Goal: Task Accomplishment & Management: Use online tool/utility

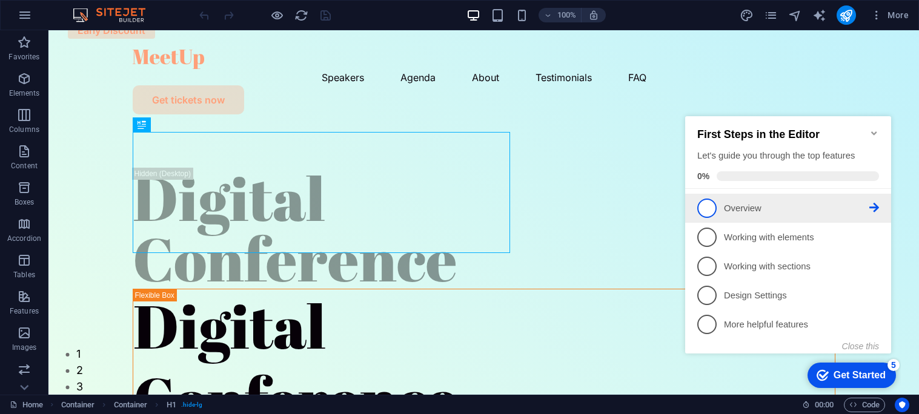
click at [873, 205] on icon at bounding box center [874, 208] width 10 height 10
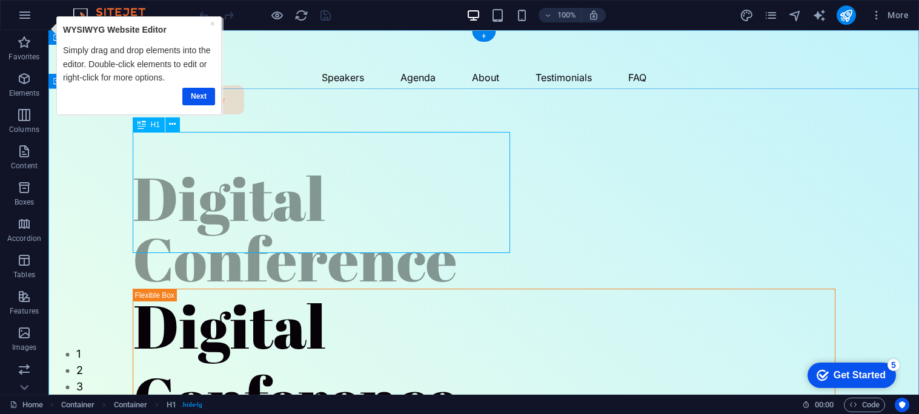
click at [235, 168] on div "Digital Conference" at bounding box center [484, 228] width 703 height 121
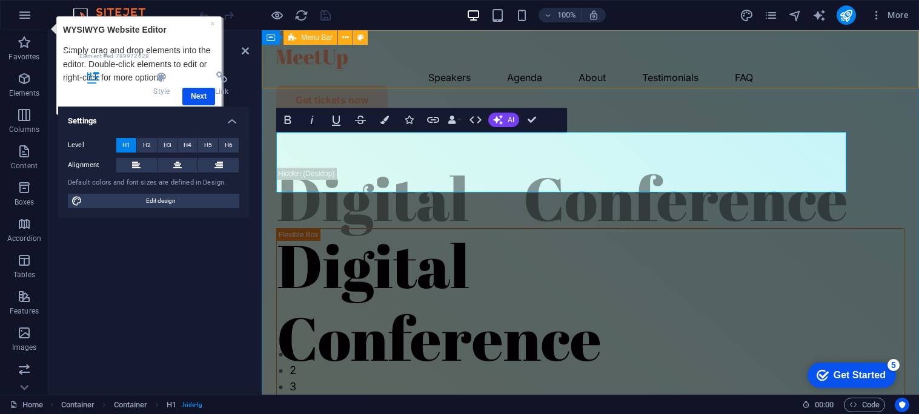
click at [513, 82] on div "Speakers Agenda About Testimonials FAQ Get tickets now" at bounding box center [590, 77] width 657 height 94
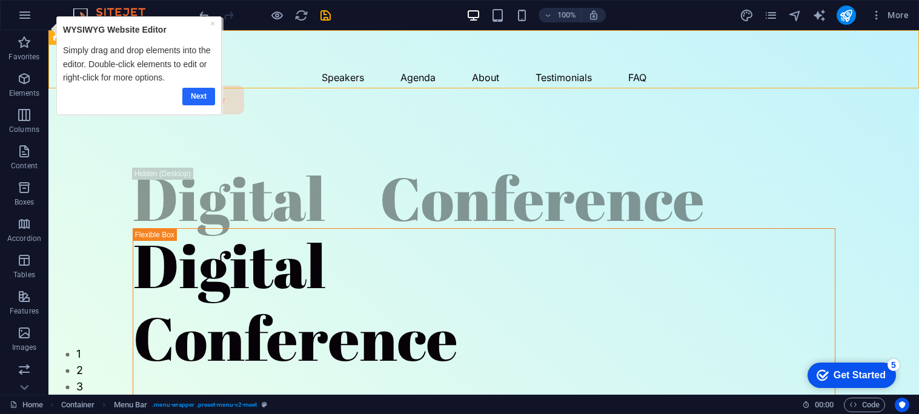
click at [193, 94] on link "Next" at bounding box center [198, 97] width 33 height 18
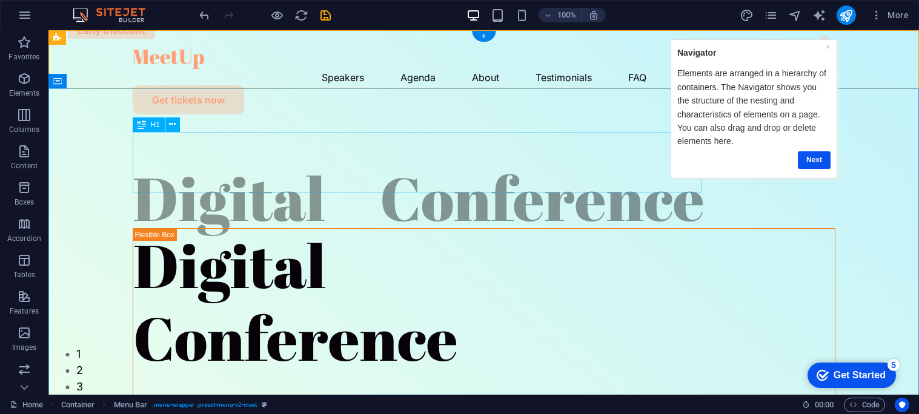
click at [232, 171] on div "Digital Conference" at bounding box center [484, 198] width 703 height 61
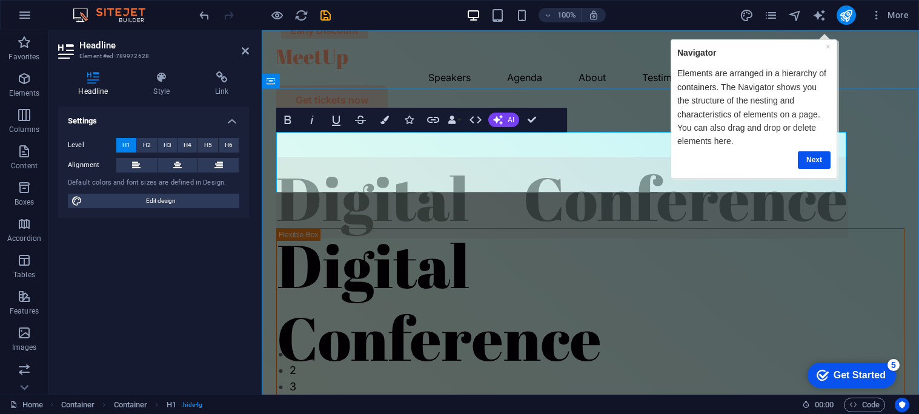
click at [600, 176] on h1 "Digital Conference" at bounding box center [590, 198] width 628 height 61
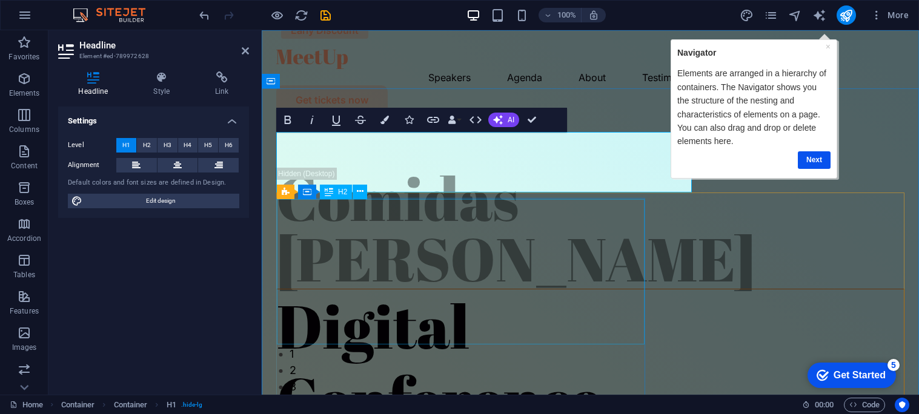
click at [405, 290] on div "Digital Conference" at bounding box center [590, 362] width 627 height 145
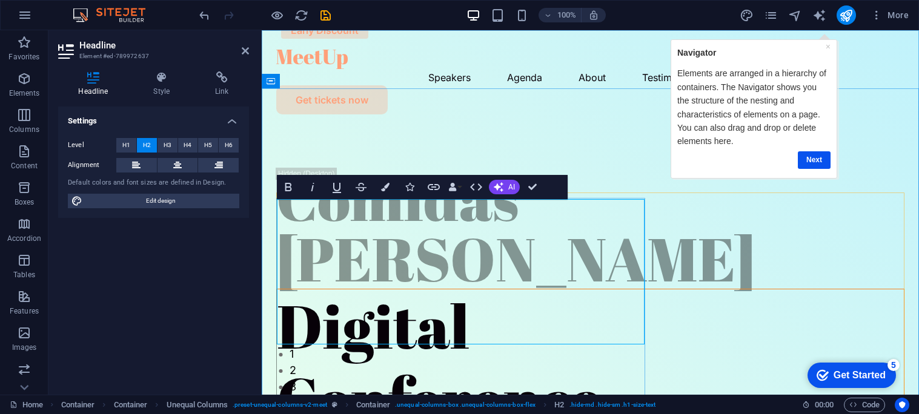
click at [637, 290] on h2 "Digital Conference" at bounding box center [590, 362] width 627 height 145
click at [814, 158] on link "Next" at bounding box center [813, 160] width 33 height 18
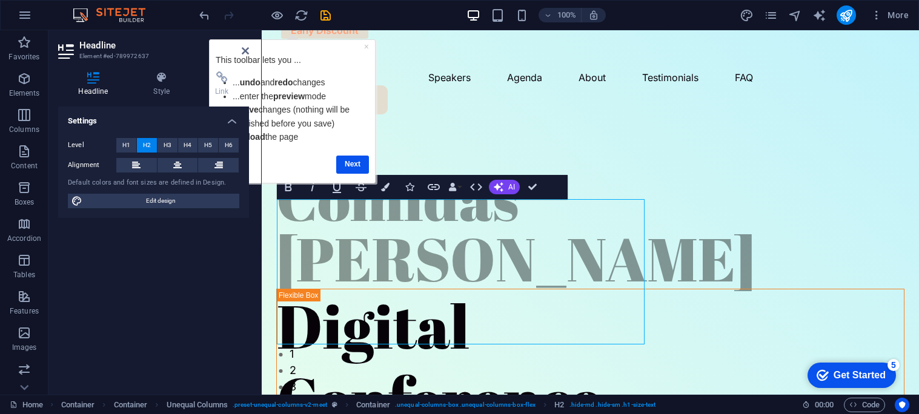
click at [247, 53] on icon at bounding box center [245, 51] width 7 height 10
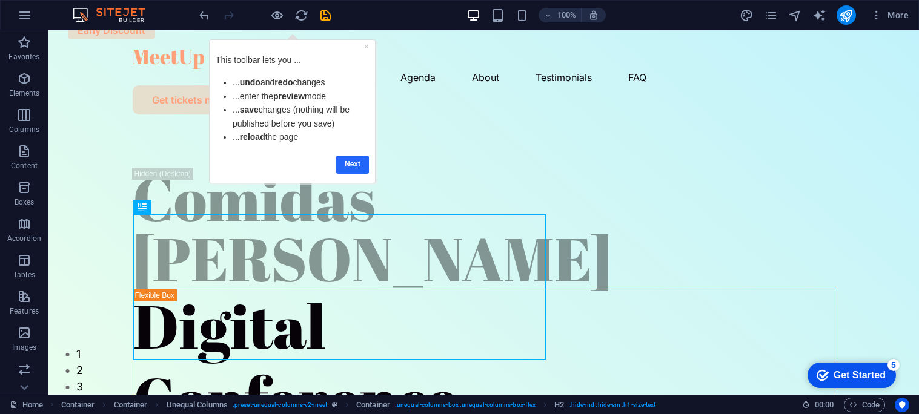
click at [346, 164] on link "Next" at bounding box center [352, 165] width 33 height 18
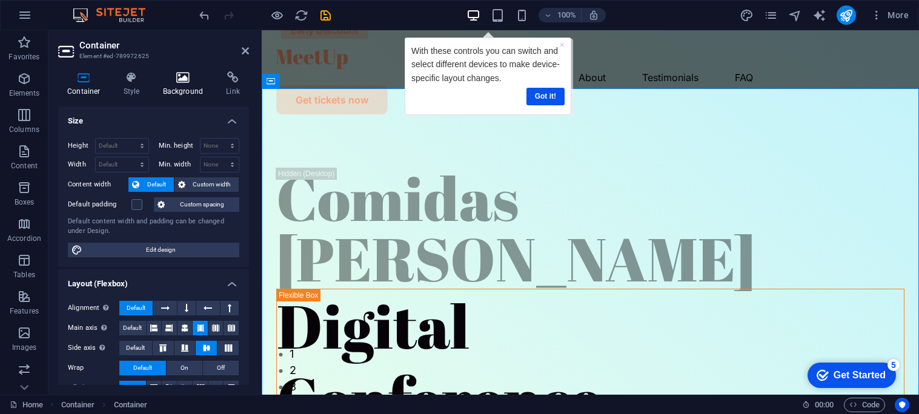
click at [191, 92] on h4 "Background" at bounding box center [186, 83] width 64 height 25
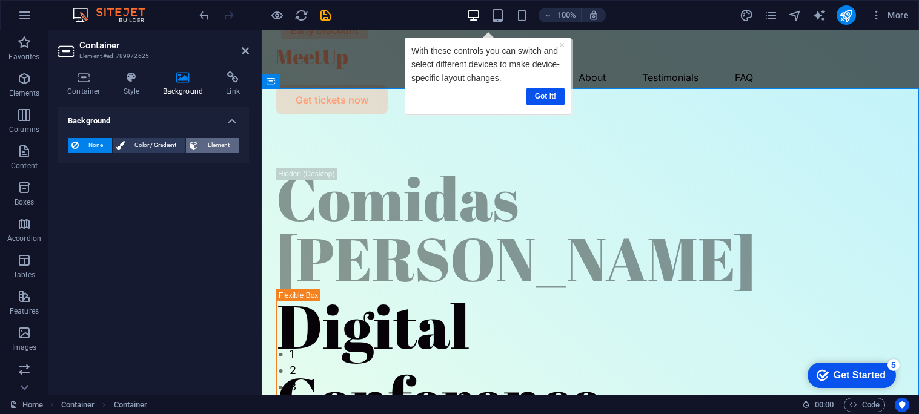
click at [214, 147] on span "Element" at bounding box center [218, 145] width 33 height 15
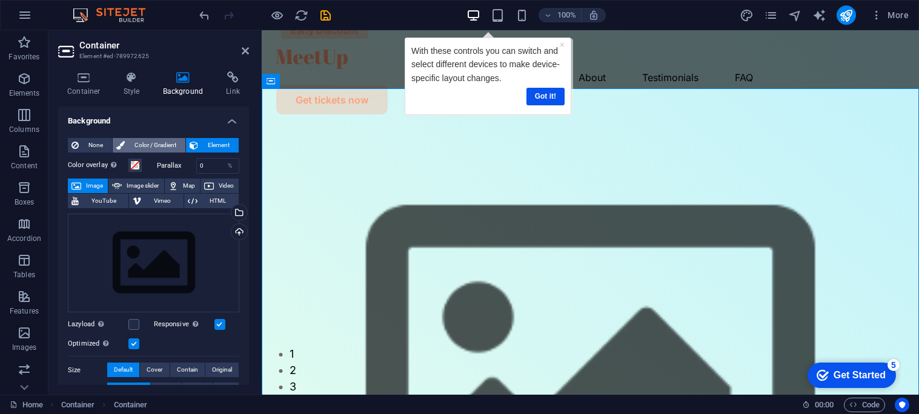
click at [167, 146] on span "Color / Gradient" at bounding box center [154, 145] width 53 height 15
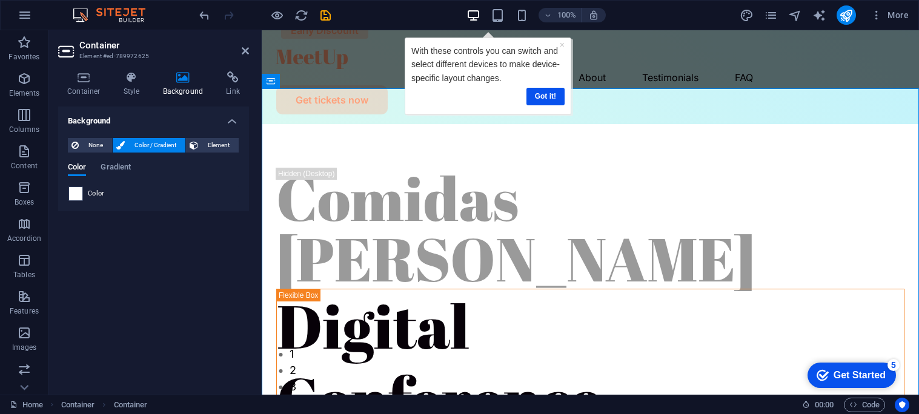
click at [79, 194] on span at bounding box center [75, 193] width 13 height 13
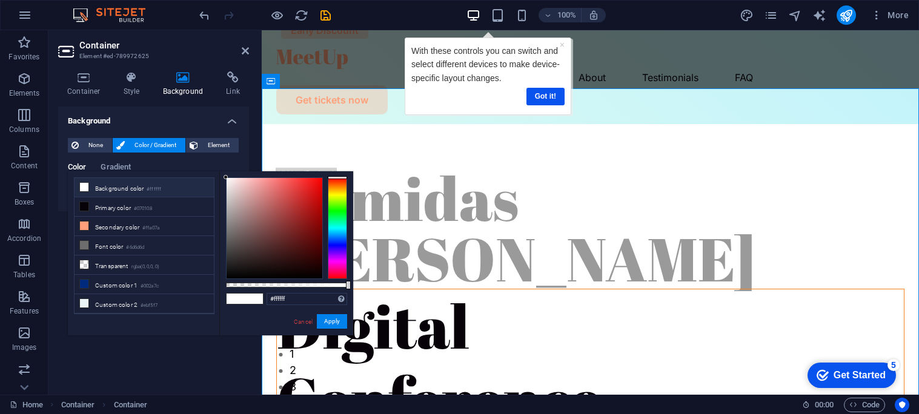
click at [85, 191] on span at bounding box center [84, 187] width 10 height 10
click at [85, 190] on icon at bounding box center [84, 187] width 8 height 8
click at [86, 188] on icon at bounding box center [84, 187] width 8 height 8
click at [236, 278] on div at bounding box center [275, 228] width 96 height 101
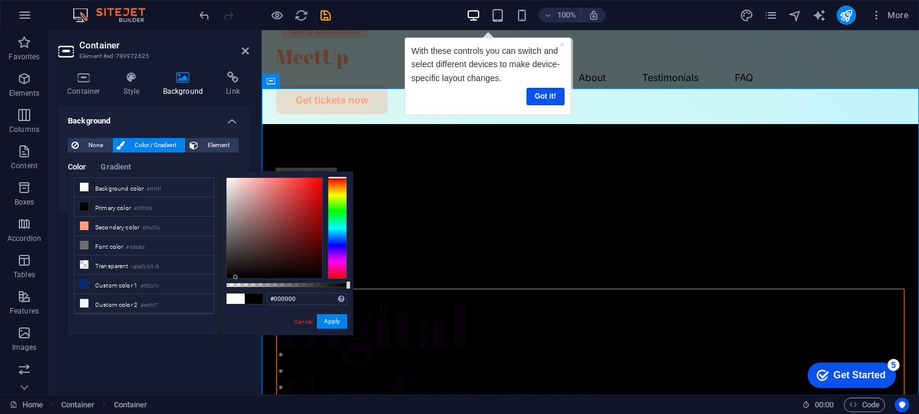
type input "#decccc"
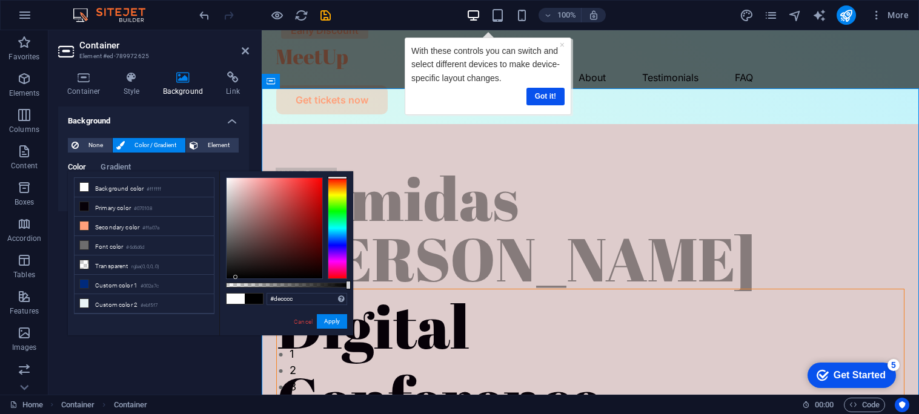
click at [234, 190] on div at bounding box center [275, 228] width 96 height 101
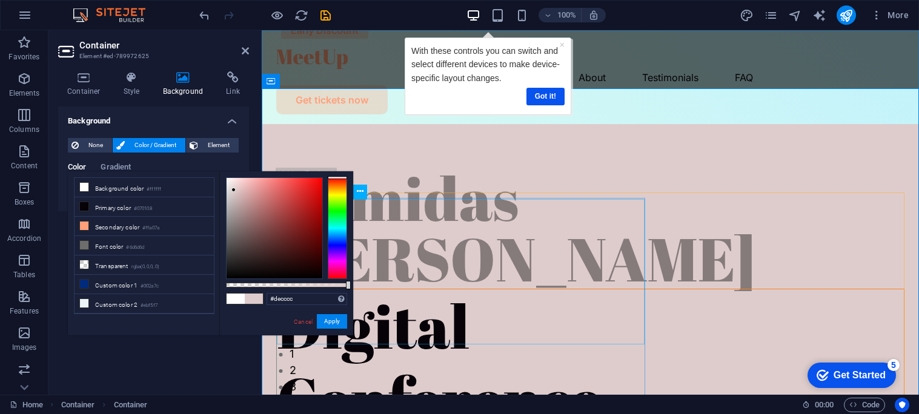
click at [509, 290] on div "Digital Conference" at bounding box center [590, 362] width 627 height 145
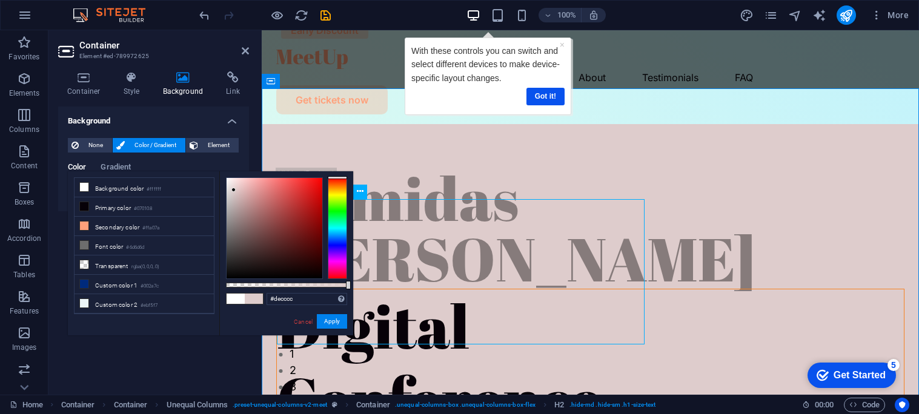
click at [509, 290] on div "Digital Conference" at bounding box center [590, 362] width 627 height 145
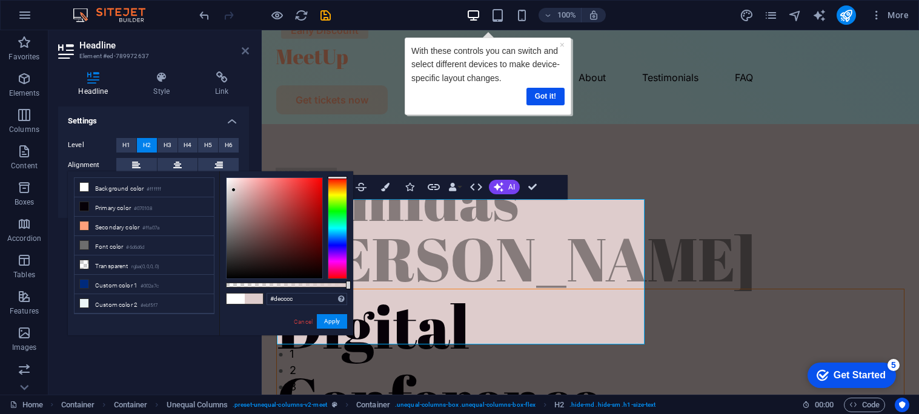
click at [247, 55] on icon at bounding box center [245, 51] width 7 height 10
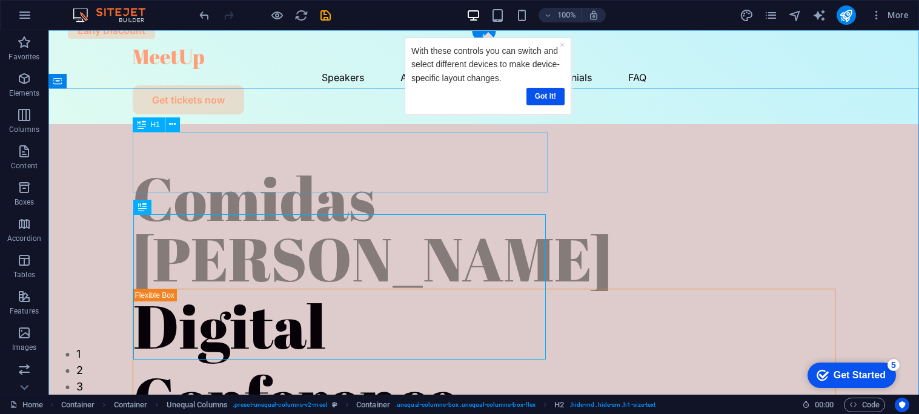
click at [279, 168] on div "Comidas [PERSON_NAME]" at bounding box center [484, 228] width 703 height 121
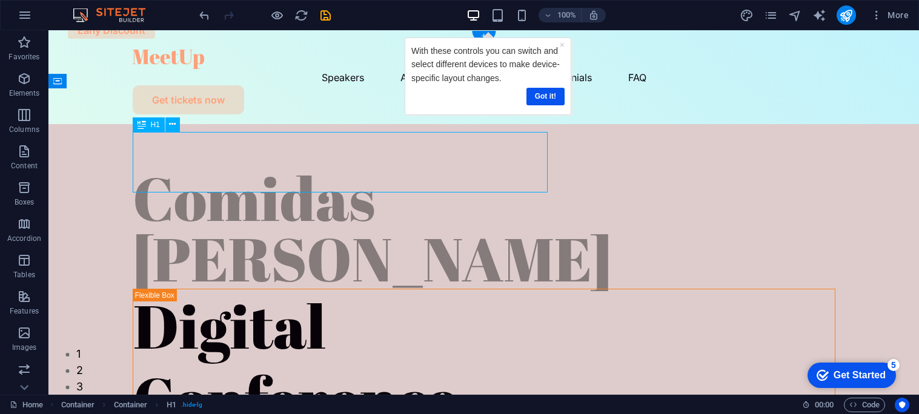
click at [267, 168] on div "Comidas [PERSON_NAME]" at bounding box center [484, 228] width 703 height 121
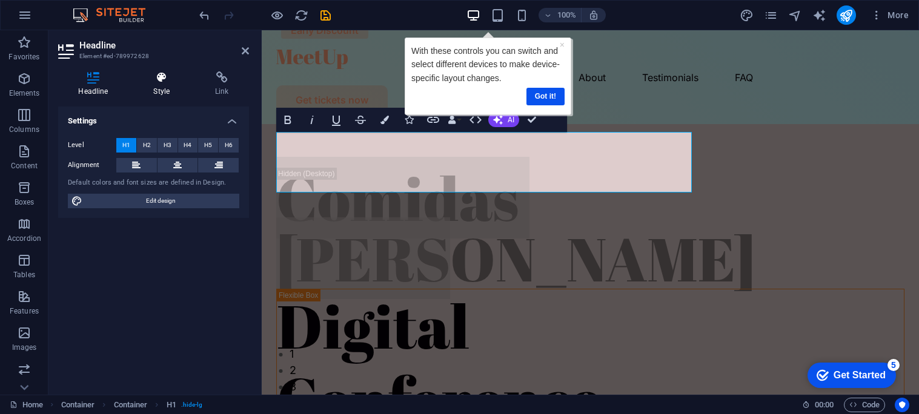
click at [159, 85] on h4 "Style" at bounding box center [164, 83] width 62 height 25
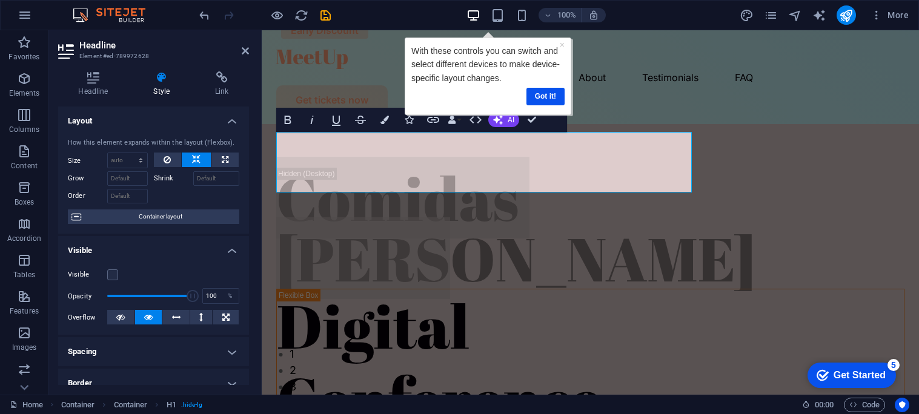
click at [170, 89] on h4 "Style" at bounding box center [164, 83] width 62 height 25
click at [250, 53] on aside "Headline Element #ed-789972628 Headline Style Link Settings Level H1 H2 H3 H4 H…" at bounding box center [154, 212] width 213 height 365
click at [244, 55] on icon at bounding box center [245, 51] width 7 height 10
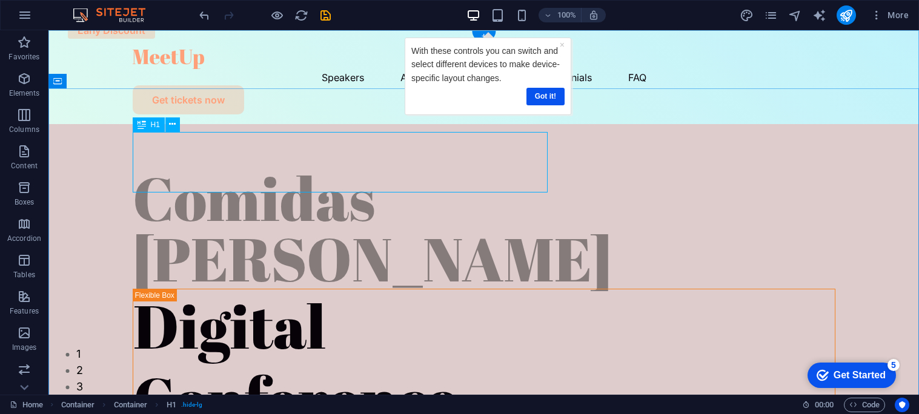
click at [251, 168] on div "Comidas [PERSON_NAME]" at bounding box center [484, 228] width 703 height 121
click at [296, 170] on div "Comidas [PERSON_NAME]" at bounding box center [484, 228] width 703 height 121
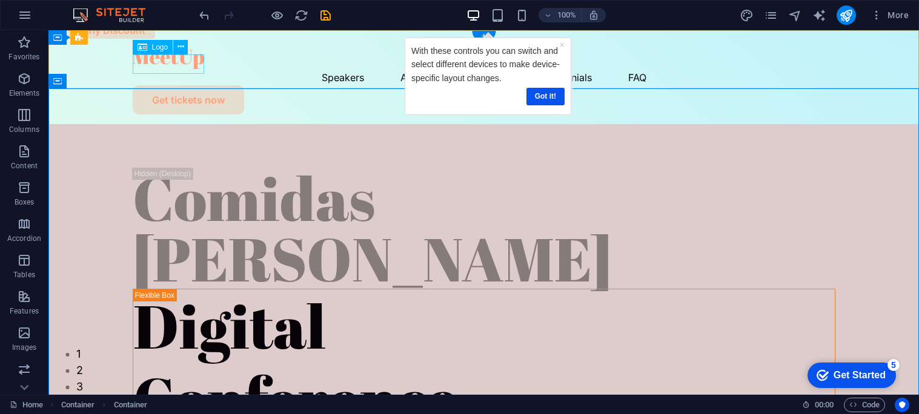
click at [187, 66] on div at bounding box center [484, 59] width 703 height 19
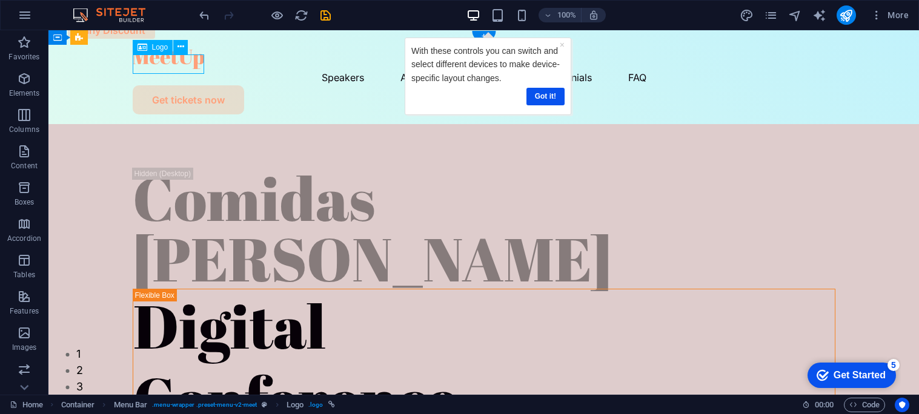
click at [188, 64] on div at bounding box center [484, 59] width 703 height 19
select select "px"
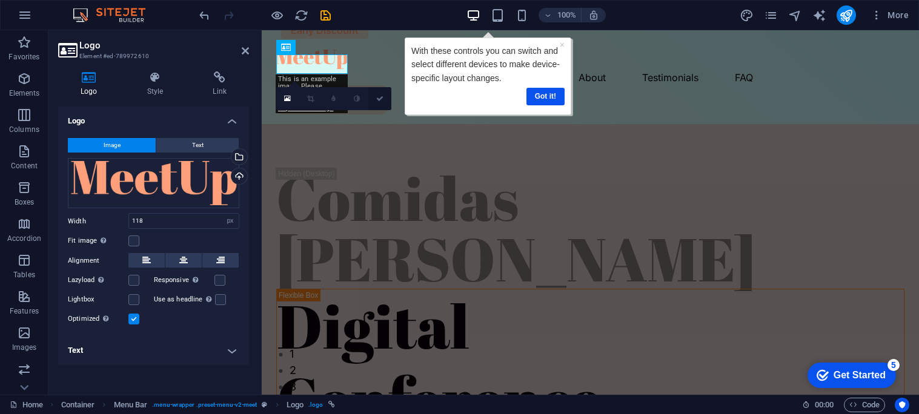
click at [382, 97] on icon at bounding box center [379, 98] width 7 height 7
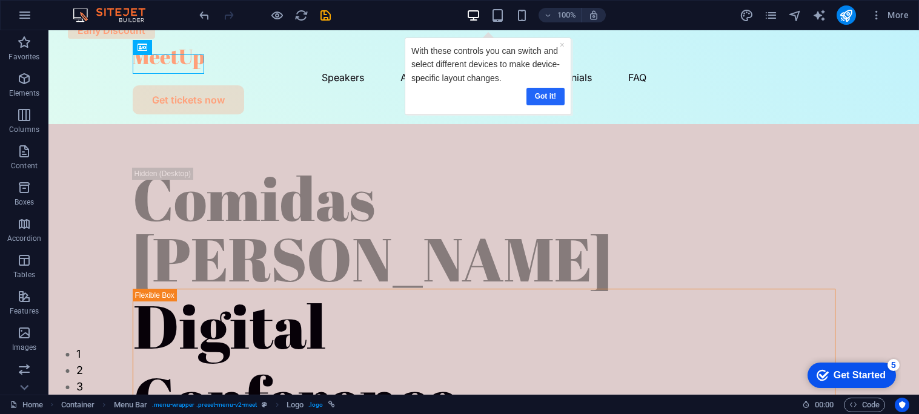
click at [545, 91] on link "Got it!" at bounding box center [545, 97] width 38 height 18
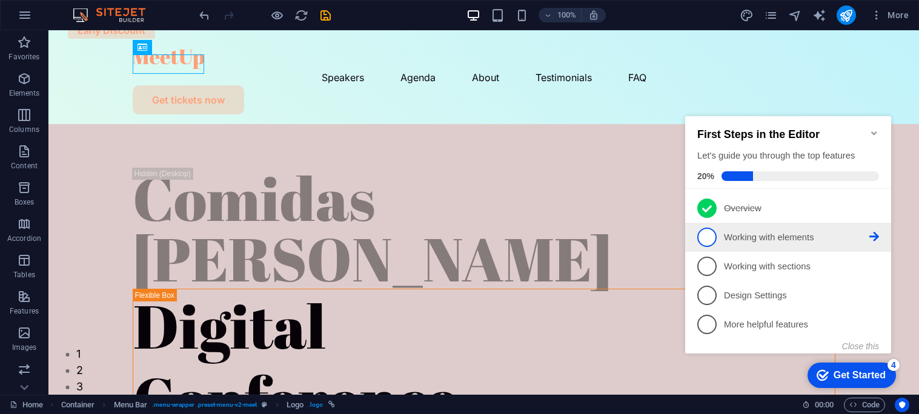
click at [871, 239] on icon at bounding box center [874, 237] width 10 height 10
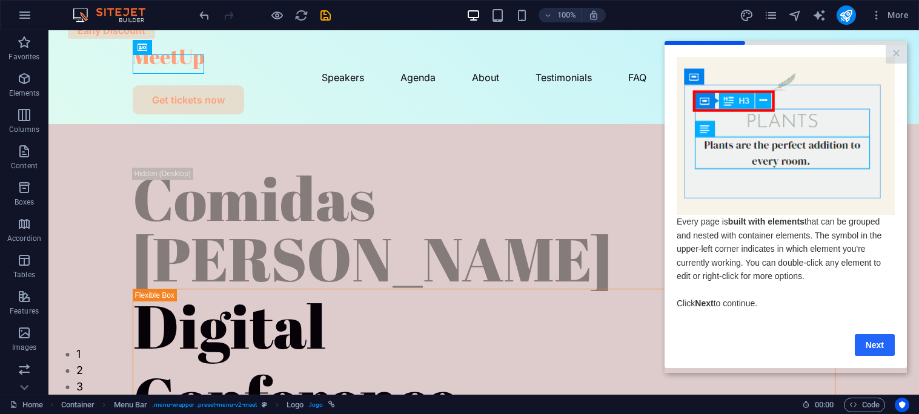
click at [878, 352] on link "Next" at bounding box center [875, 345] width 40 height 22
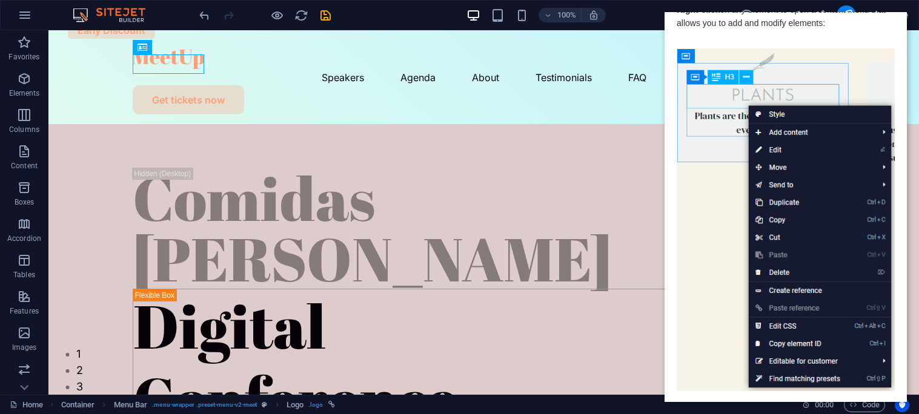
scroll to position [26, 0]
drag, startPoint x: 906, startPoint y: 217, endPoint x: 906, endPoint y: 238, distance: 21.2
click at [906, 238] on html "× Right-click on any element to open a context menu that allows you to add and …" at bounding box center [786, 207] width 242 height 390
click at [906, 238] on appcues "× Right-click on any element to open a context menu that allows you to add and …" at bounding box center [786, 207] width 242 height 390
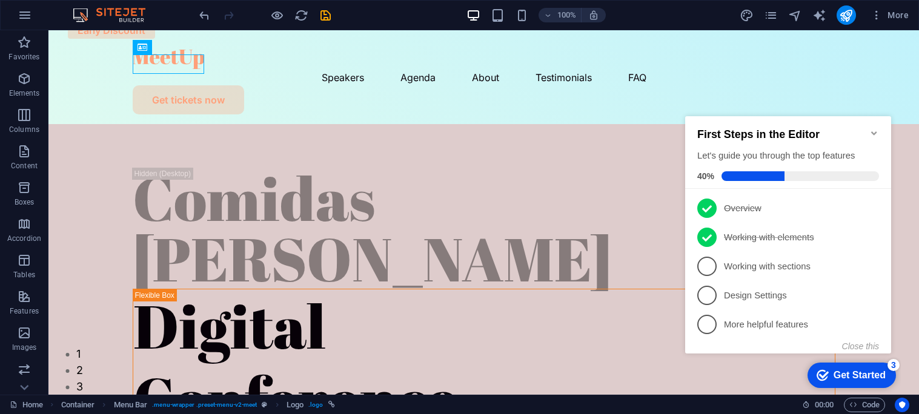
scroll to position [0, 0]
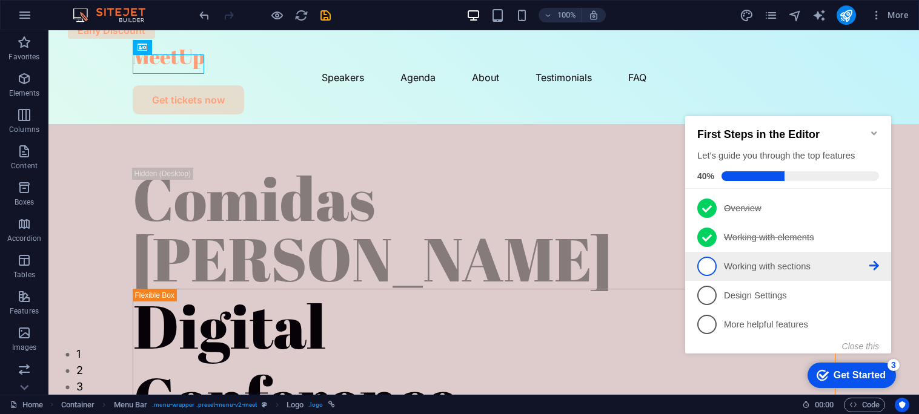
click at [872, 261] on icon at bounding box center [874, 266] width 10 height 10
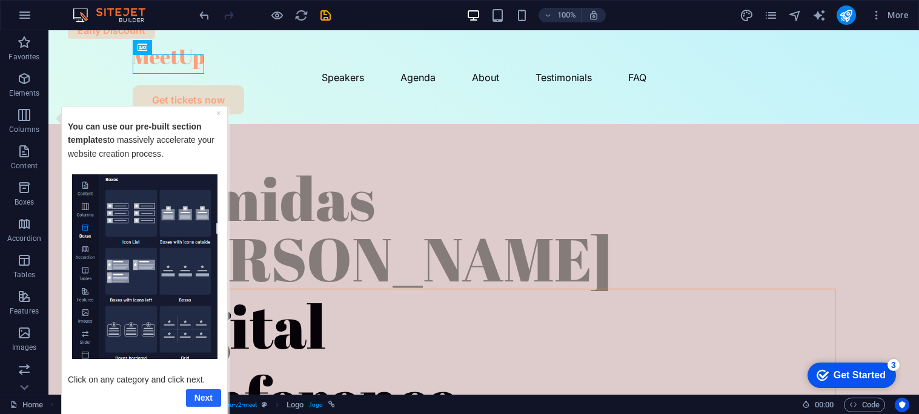
click at [202, 398] on link "Next" at bounding box center [202, 398] width 35 height 18
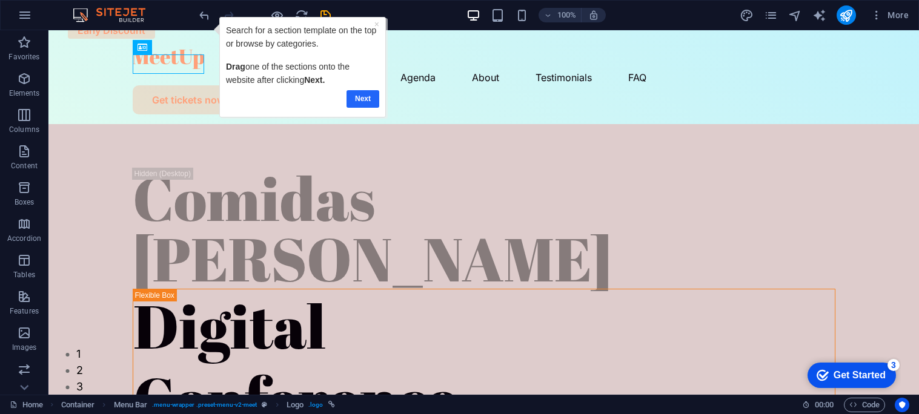
click at [367, 104] on link "Next" at bounding box center [362, 99] width 33 height 18
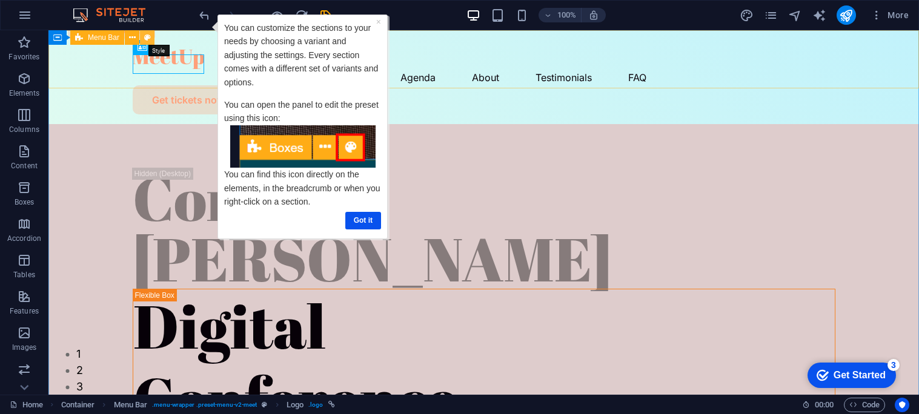
click at [147, 38] on icon at bounding box center [147, 37] width 7 height 13
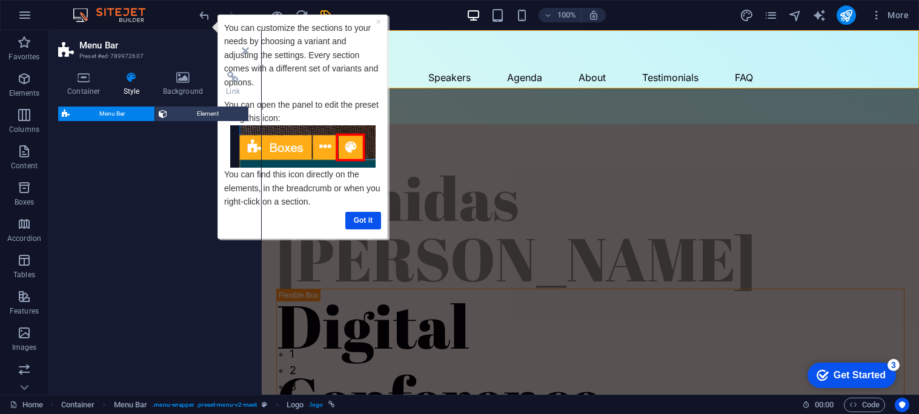
select select "rem"
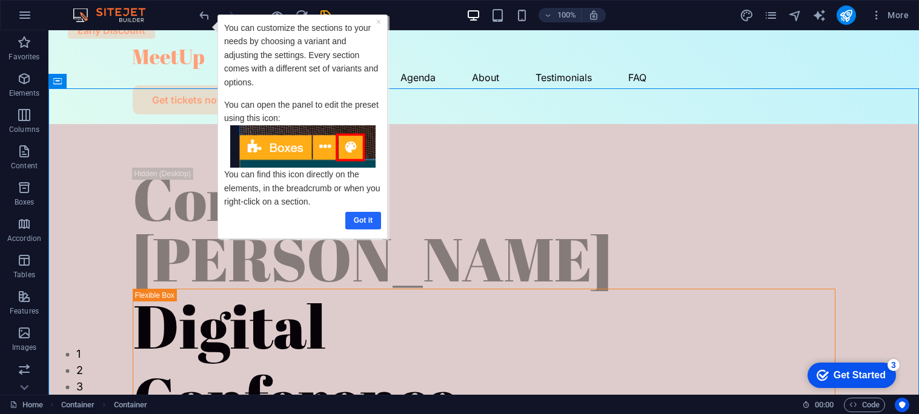
click at [360, 225] on link "Got it" at bounding box center [363, 221] width 36 height 18
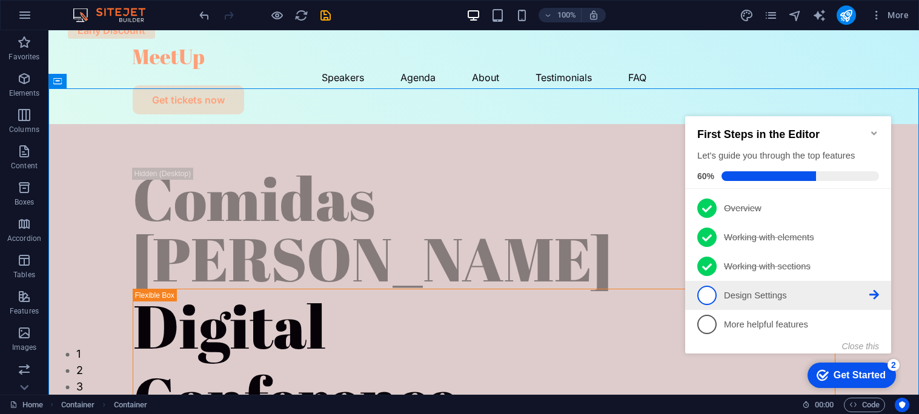
click at [874, 294] on icon at bounding box center [874, 295] width 10 height 10
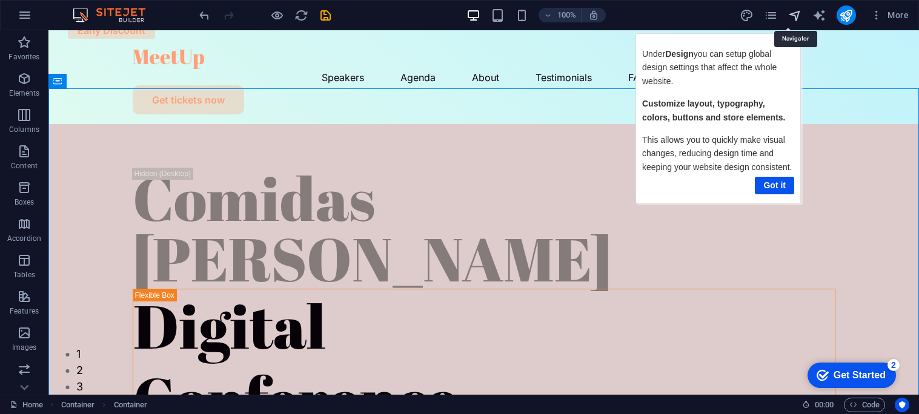
click at [0, 0] on icon "navigator" at bounding box center [0, 0] width 0 height 0
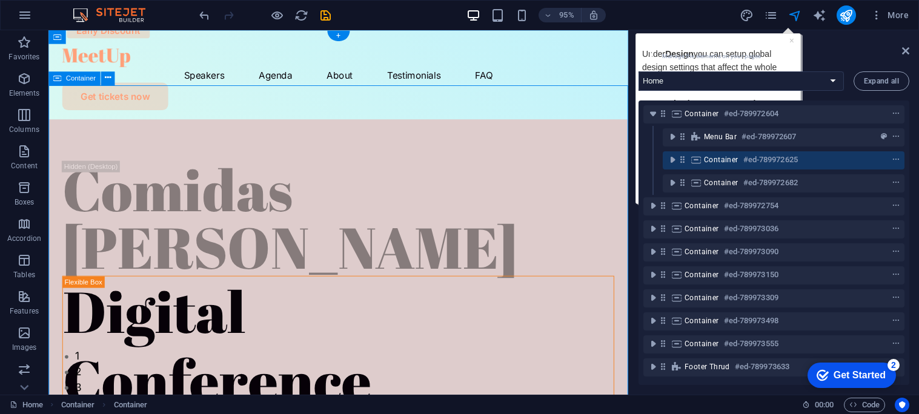
click at [906, 50] on icon at bounding box center [905, 51] width 7 height 10
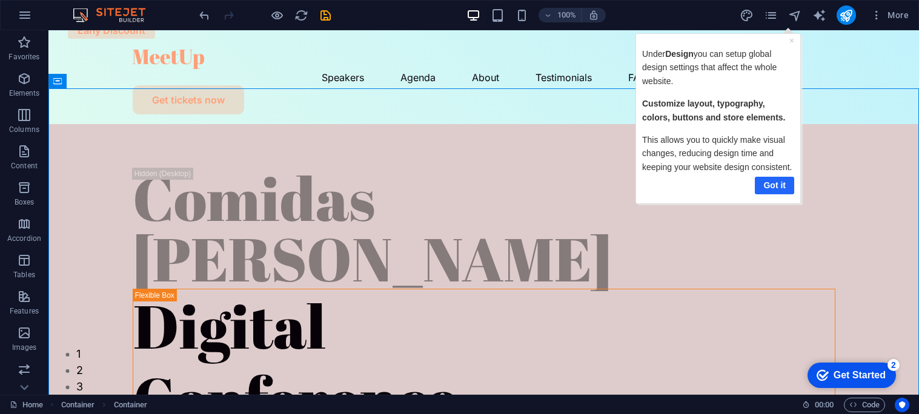
click at [781, 181] on link "Got it" at bounding box center [774, 185] width 39 height 18
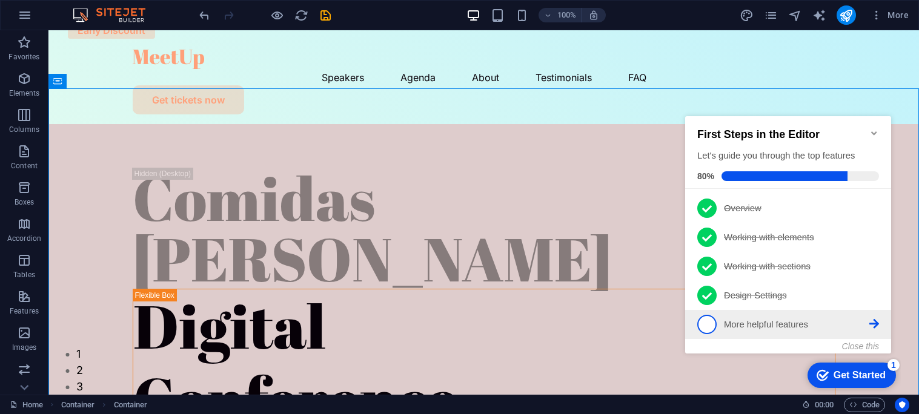
click at [874, 323] on icon at bounding box center [874, 324] width 10 height 10
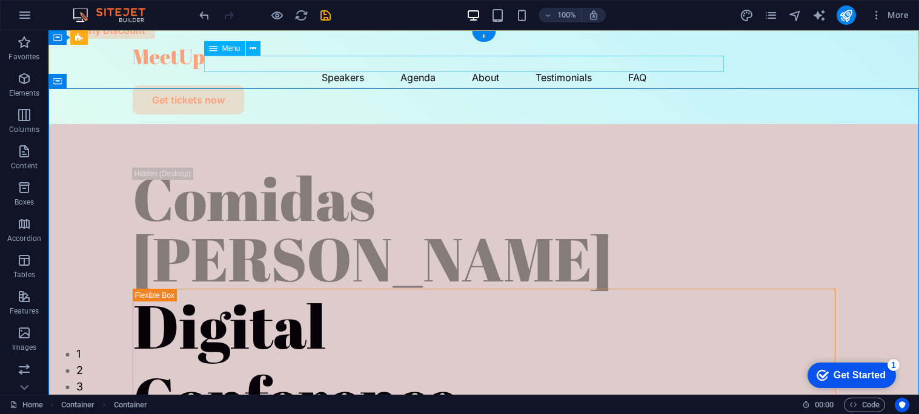
click at [318, 69] on nav "Speakers Agenda About Testimonials FAQ" at bounding box center [484, 77] width 703 height 16
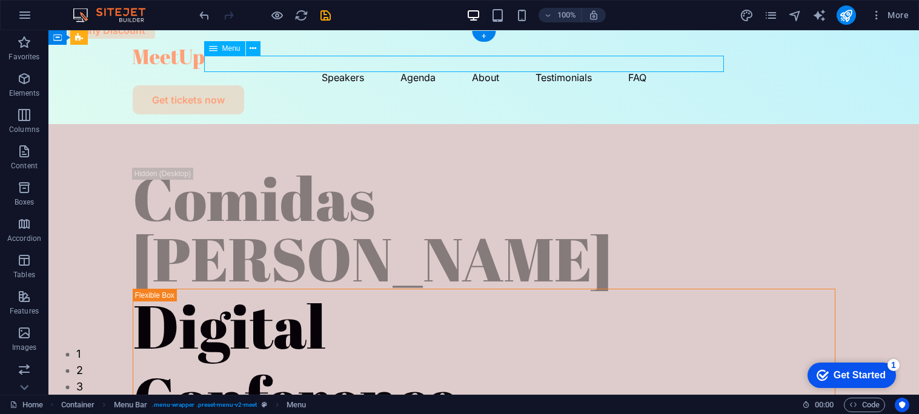
click at [320, 69] on nav "Speakers Agenda About Testimonials FAQ" at bounding box center [484, 77] width 703 height 16
click at [325, 69] on nav "Speakers Agenda About Testimonials FAQ" at bounding box center [484, 77] width 703 height 16
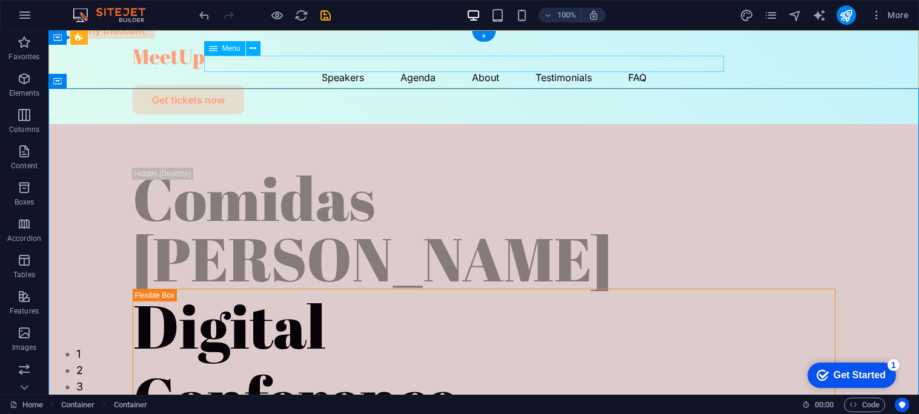
click at [325, 69] on nav "Speakers Agenda About Testimonials FAQ" at bounding box center [484, 77] width 703 height 16
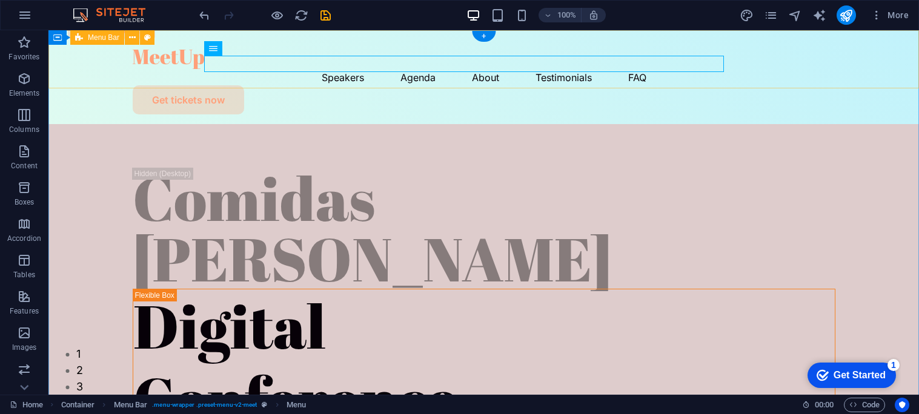
click at [326, 41] on div "Speakers Agenda About Testimonials FAQ Get tickets now" at bounding box center [483, 77] width 870 height 94
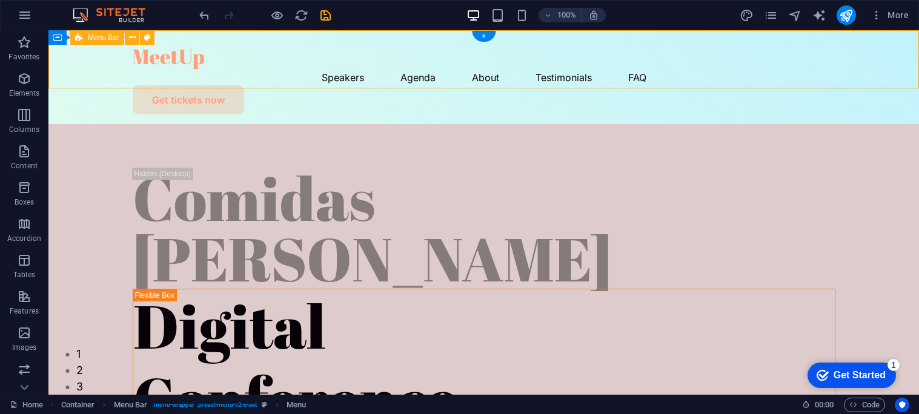
click at [326, 41] on div "Speakers Agenda About Testimonials FAQ Get tickets now" at bounding box center [483, 77] width 870 height 94
select select "rem"
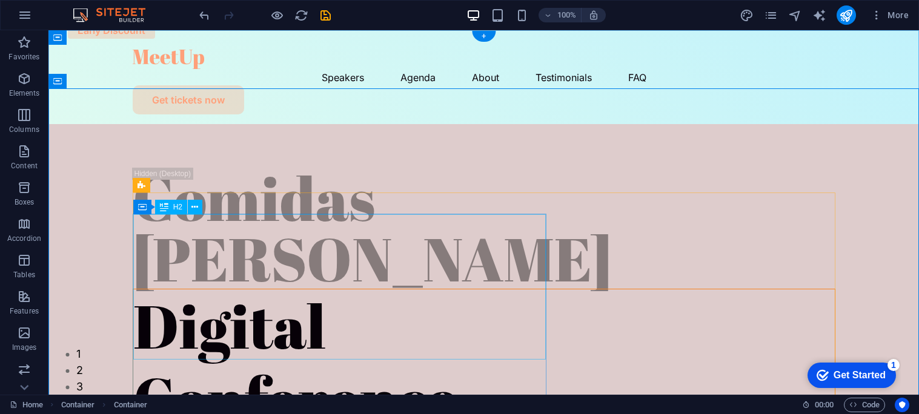
click at [298, 290] on div "Digital Conference" at bounding box center [483, 362] width 701 height 145
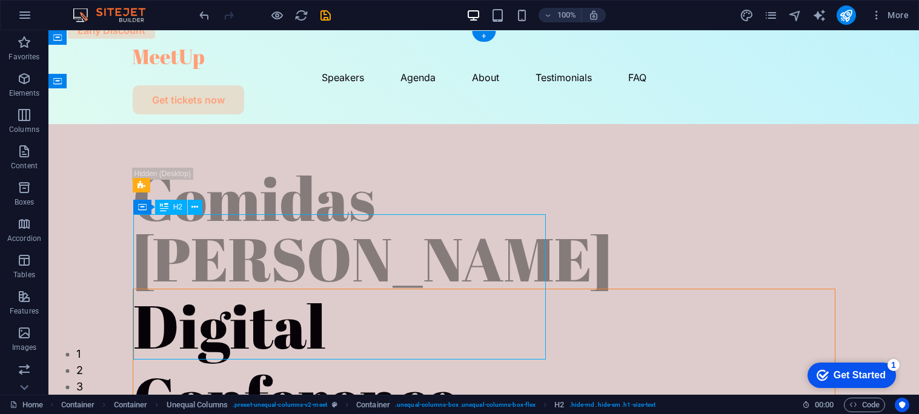
click at [298, 290] on div "Digital Conference" at bounding box center [483, 362] width 701 height 145
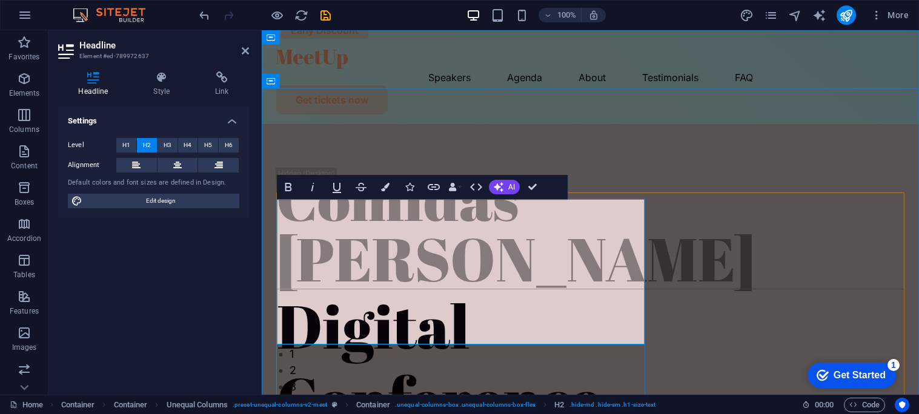
click at [476, 290] on h2 "Digital Conference" at bounding box center [590, 362] width 627 height 145
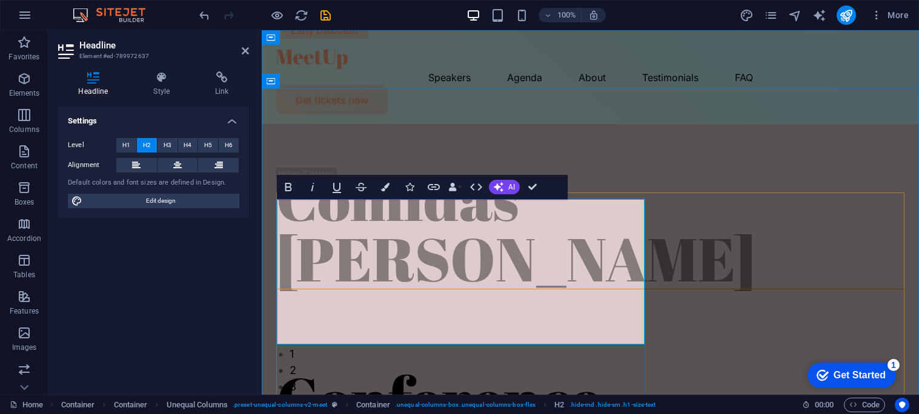
click at [618, 313] on h2 "Conference" at bounding box center [590, 362] width 627 height 145
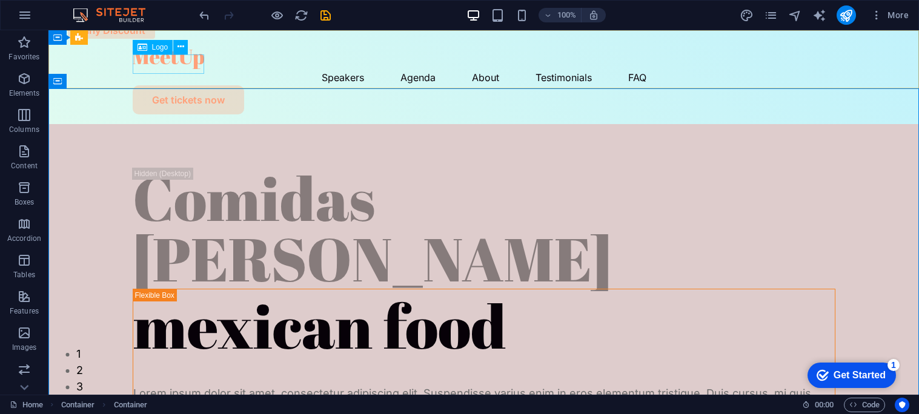
click at [160, 46] on span "Logo" at bounding box center [160, 47] width 16 height 7
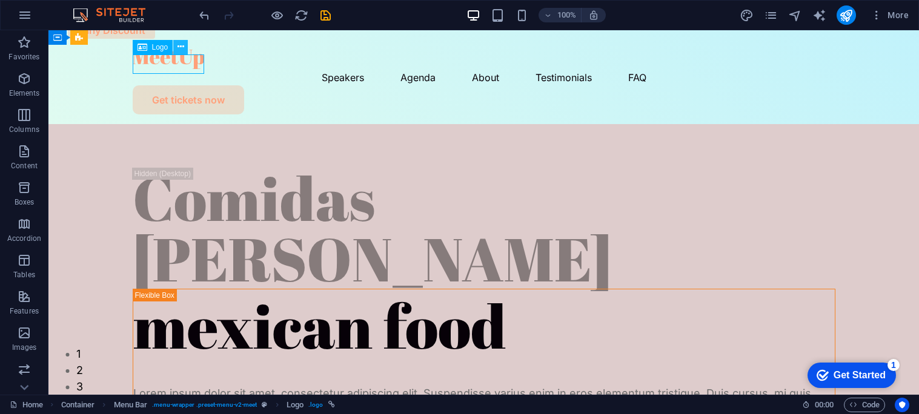
click at [184, 44] on button at bounding box center [180, 47] width 15 height 15
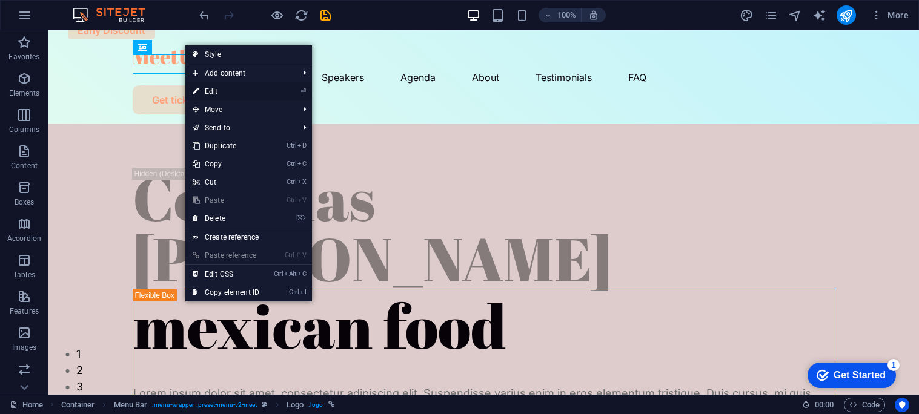
click at [250, 94] on link "⏎ Edit" at bounding box center [225, 91] width 81 height 18
select select "px"
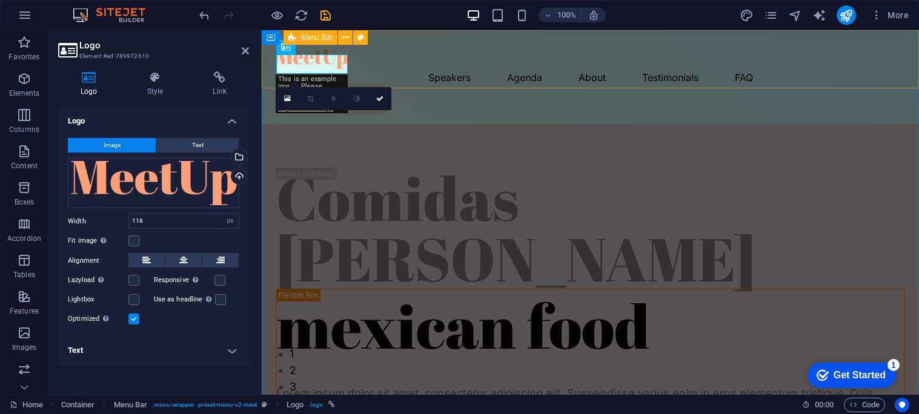
click at [430, 47] on div "Speakers Agenda About Testimonials FAQ Get tickets now" at bounding box center [590, 77] width 657 height 94
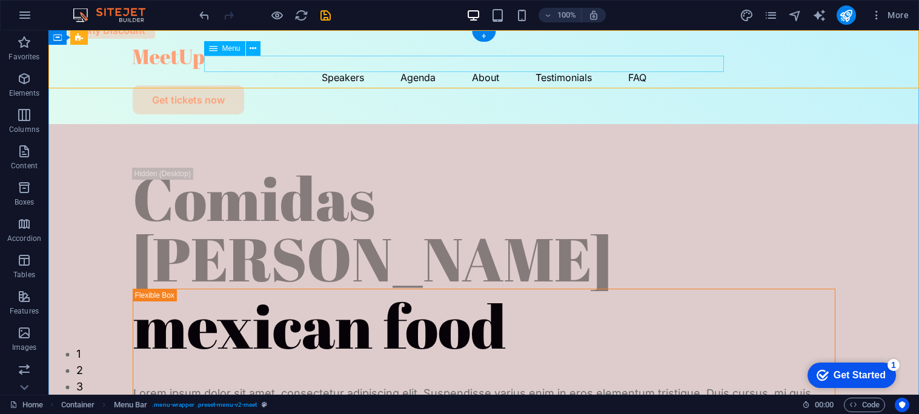
click at [314, 69] on nav "Speakers Agenda About Testimonials FAQ" at bounding box center [484, 77] width 703 height 16
click at [254, 50] on icon at bounding box center [253, 48] width 7 height 13
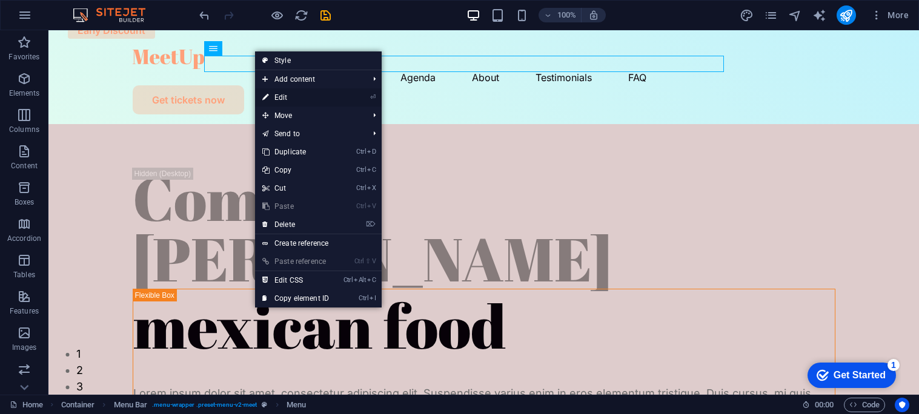
click at [295, 99] on link "⏎ Edit" at bounding box center [295, 97] width 81 height 18
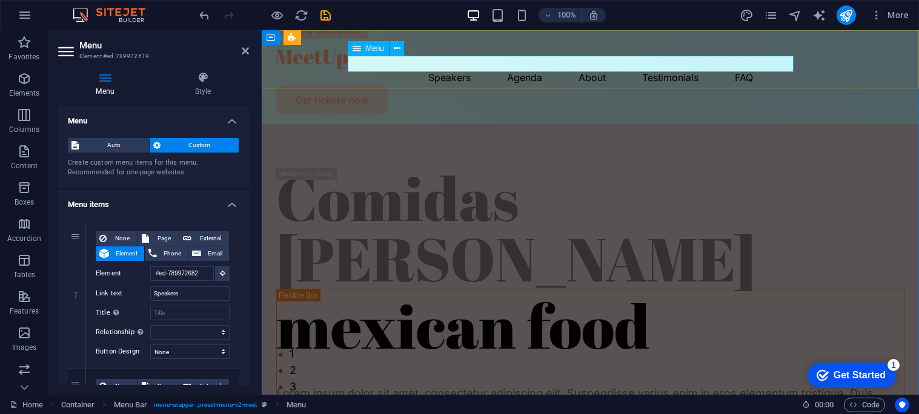
click at [433, 69] on nav "Speakers Agenda About Testimonials FAQ" at bounding box center [590, 77] width 628 height 16
click at [114, 88] on h4 "Menu" at bounding box center [107, 83] width 99 height 25
click at [510, 69] on nav "Speakers Agenda About Testimonials FAQ" at bounding box center [590, 77] width 628 height 16
drag, startPoint x: 247, startPoint y: 125, endPoint x: 245, endPoint y: 150, distance: 25.5
click at [245, 150] on li "Menu Auto Custom Create custom menu items for this menu. Recommended for one-pa…" at bounding box center [153, 147] width 191 height 81
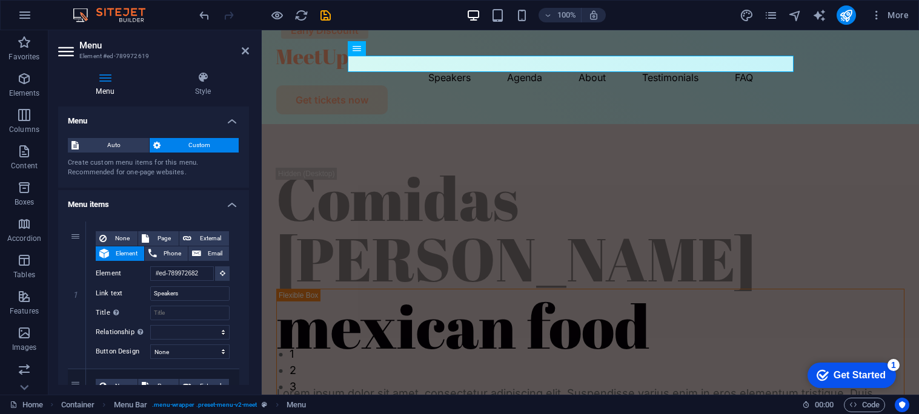
click at [249, 157] on div "Menu Style Menu Auto Custom Create custom menu items for this menu. Recommended…" at bounding box center [153, 228] width 210 height 333
click at [220, 272] on icon at bounding box center [222, 273] width 5 height 6
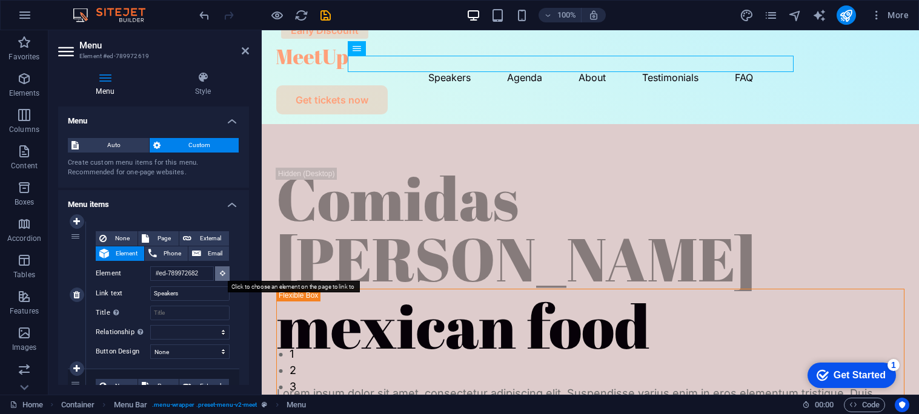
click at [220, 272] on icon at bounding box center [222, 273] width 5 height 6
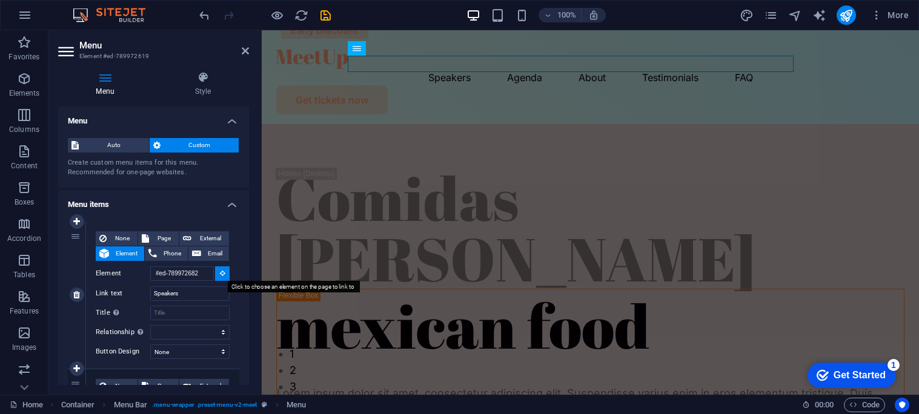
click at [220, 272] on icon at bounding box center [222, 273] width 5 height 6
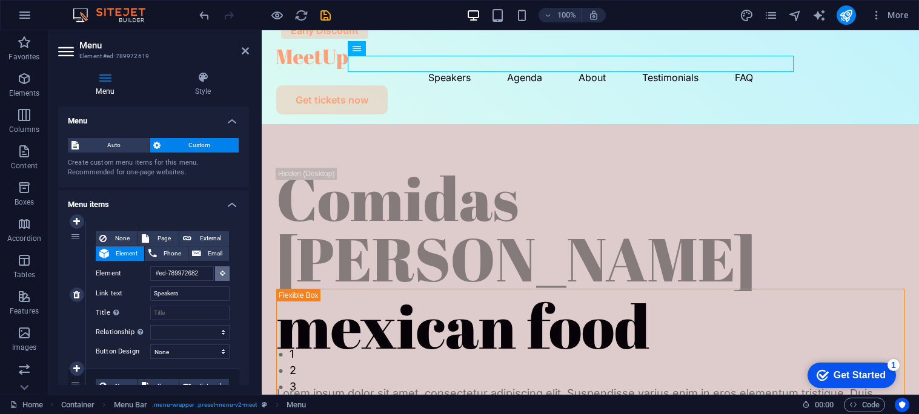
click at [220, 272] on icon at bounding box center [222, 273] width 5 height 6
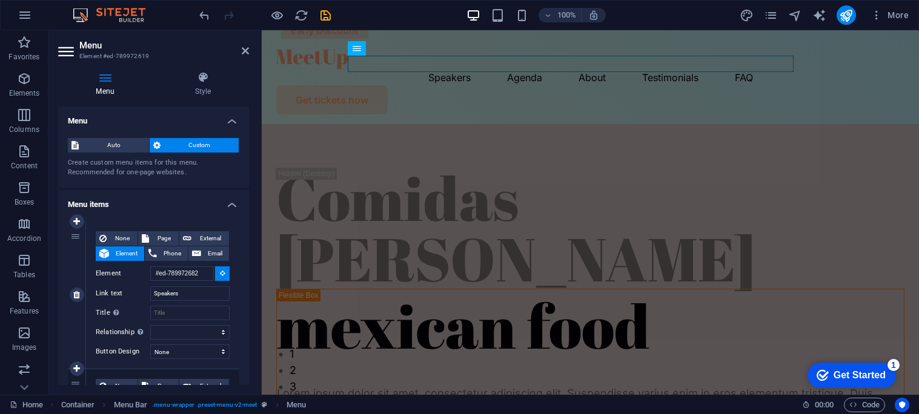
click at [220, 272] on icon at bounding box center [222, 273] width 5 height 6
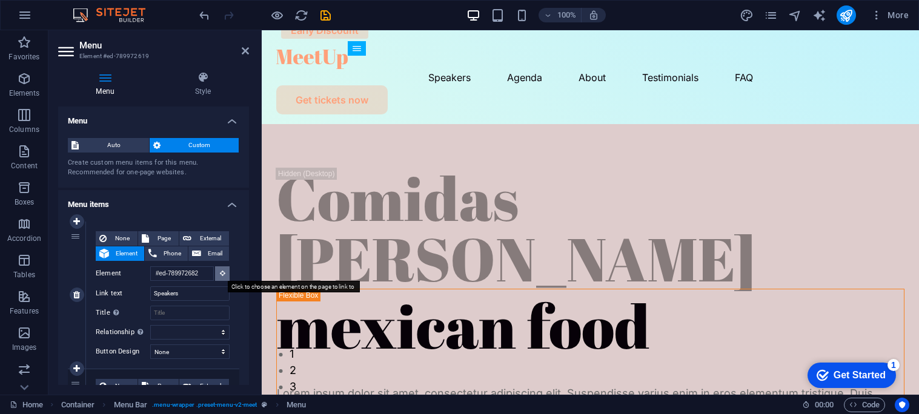
click at [220, 271] on icon at bounding box center [222, 273] width 5 height 6
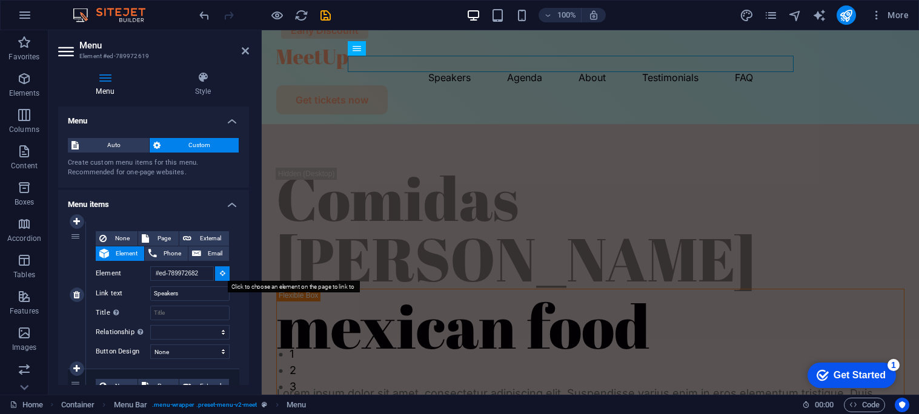
click at [220, 271] on icon at bounding box center [222, 273] width 5 height 6
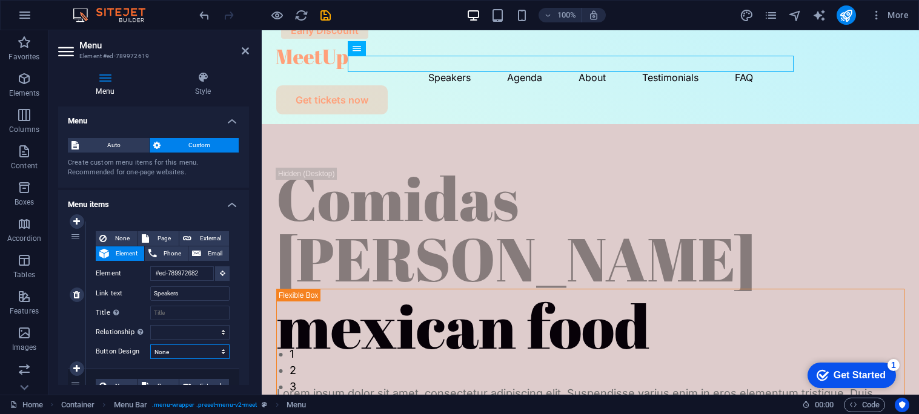
click at [190, 350] on select "None Default Primary Secondary" at bounding box center [189, 352] width 79 height 15
click at [150, 345] on select "None Default Primary Secondary" at bounding box center [189, 352] width 79 height 15
click at [172, 257] on span "Phone" at bounding box center [173, 254] width 24 height 15
select select
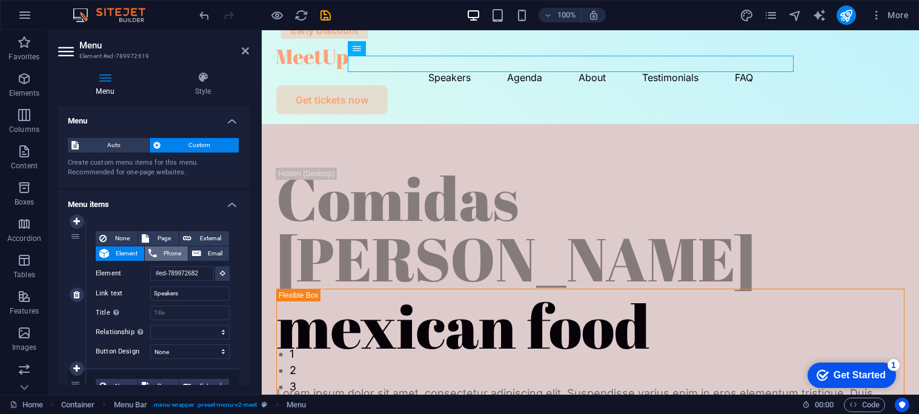
select select
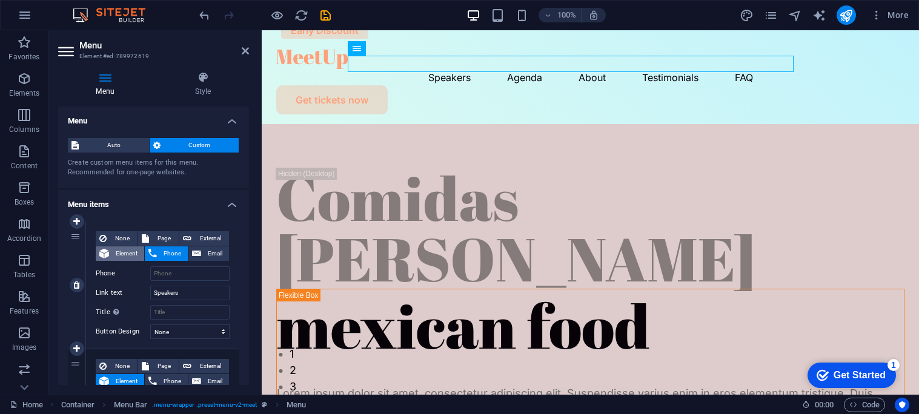
click at [130, 257] on span "Element" at bounding box center [127, 254] width 28 height 15
select select
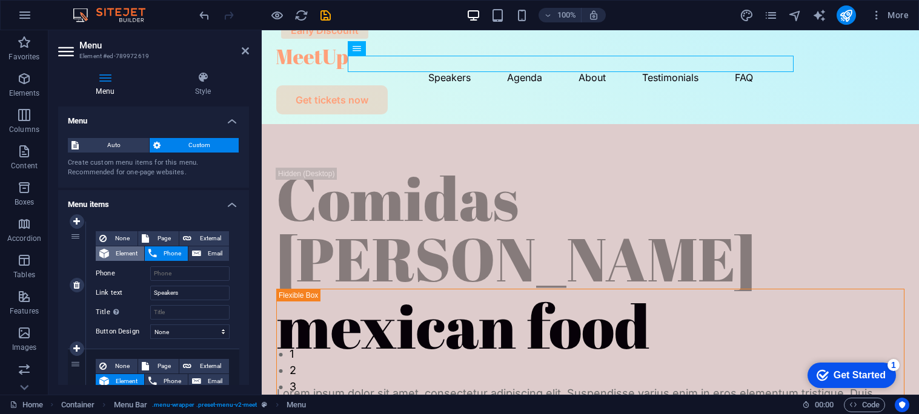
select select
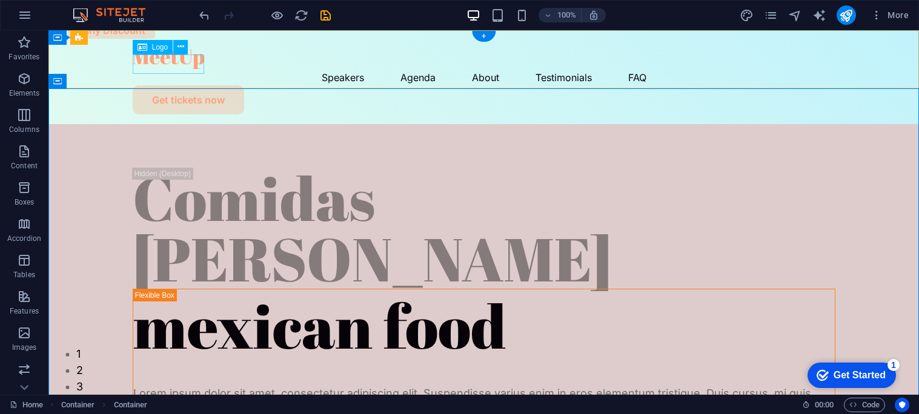
click at [180, 68] on div at bounding box center [484, 59] width 703 height 19
select select "px"
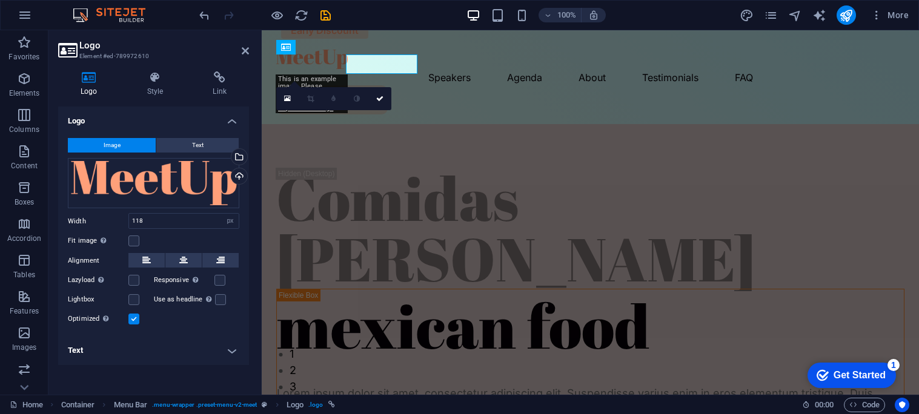
click at [180, 68] on div "Logo Style Link Logo Image Text Drag files here, click to choose files or selec…" at bounding box center [153, 228] width 210 height 333
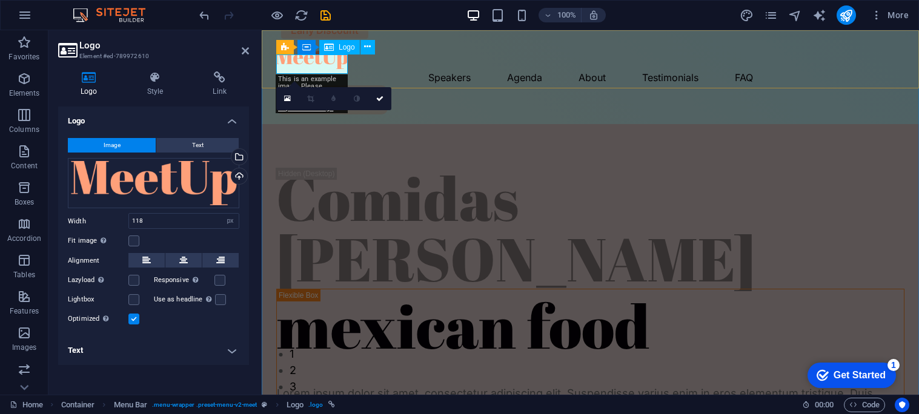
click at [335, 67] on div at bounding box center [590, 59] width 628 height 19
click at [219, 191] on div "Drag files here, click to choose files or select files from Files or our free s…" at bounding box center [153, 183] width 171 height 51
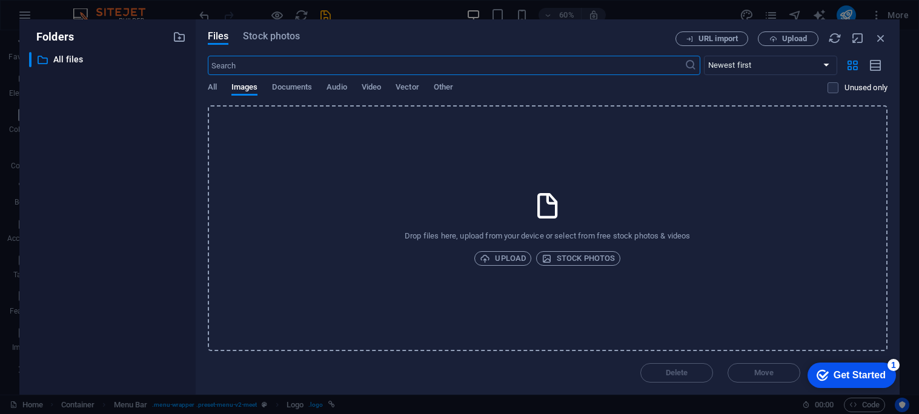
click at [422, 0] on div "Folders ​ All files All files Files Stock photos URL import Upload ​ Newest fir…" at bounding box center [459, 207] width 919 height 414
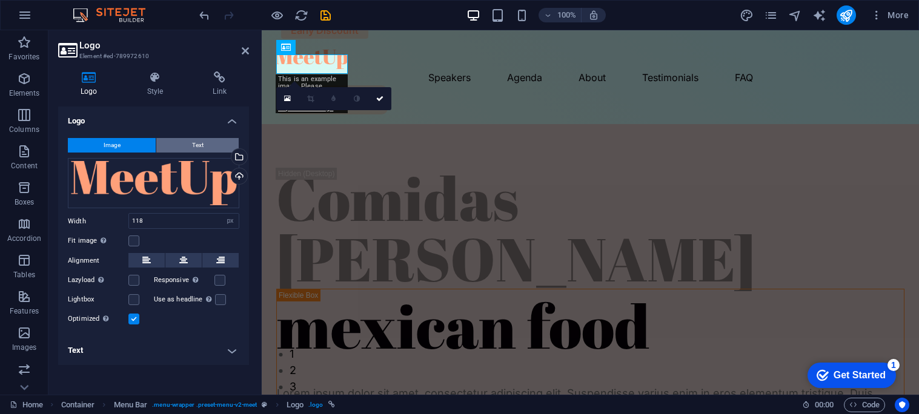
click at [198, 144] on span "Text" at bounding box center [198, 145] width 12 height 15
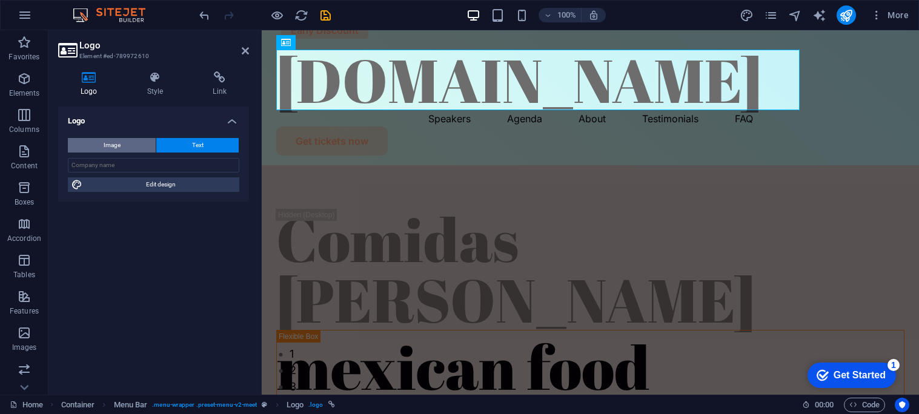
click at [132, 149] on button "Image" at bounding box center [112, 145] width 88 height 15
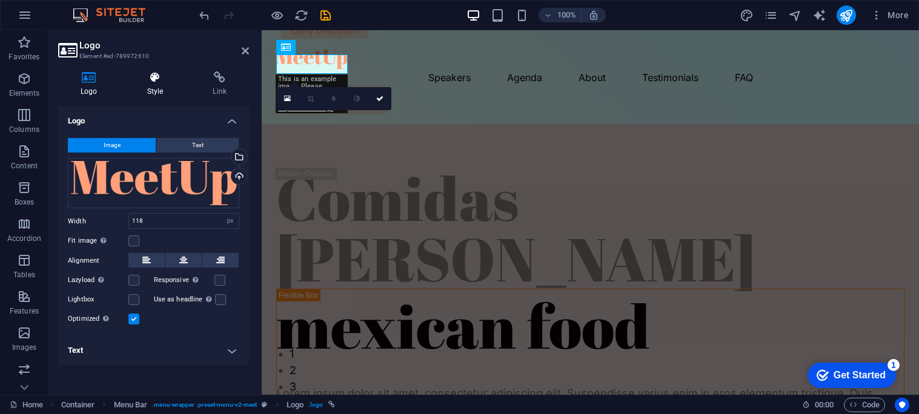
click at [158, 84] on h4 "Style" at bounding box center [158, 83] width 66 height 25
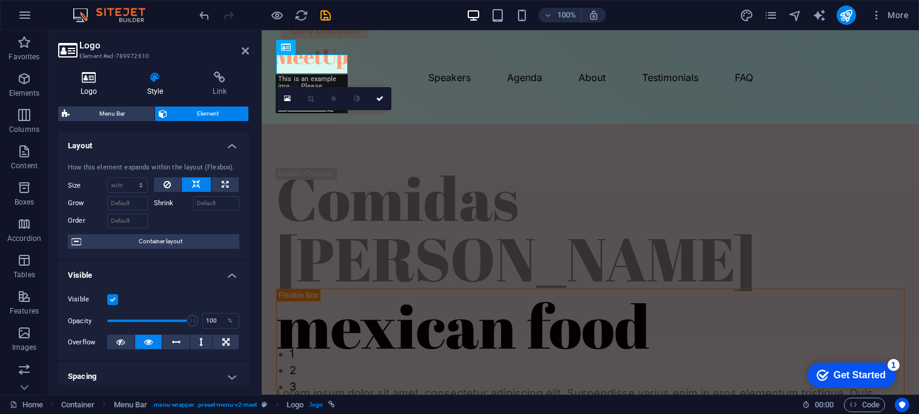
click at [92, 88] on h4 "Logo" at bounding box center [91, 83] width 67 height 25
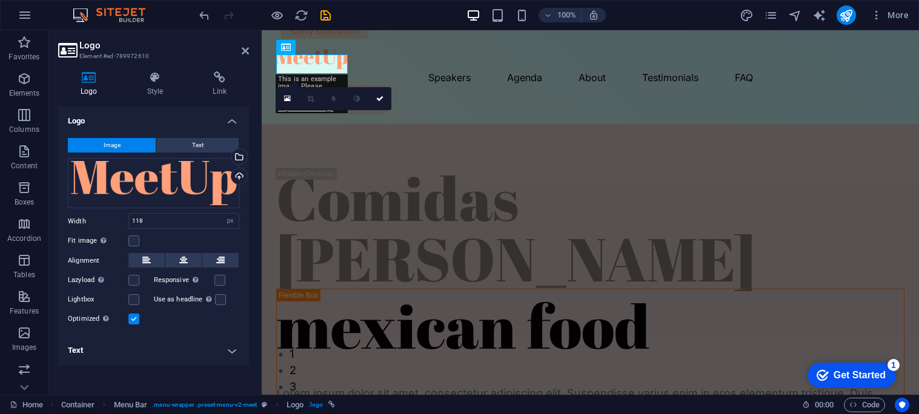
click at [92, 88] on h4 "Logo" at bounding box center [91, 83] width 67 height 25
click at [237, 156] on div "Select files from the file manager, stock photos, or upload file(s)" at bounding box center [238, 158] width 18 height 18
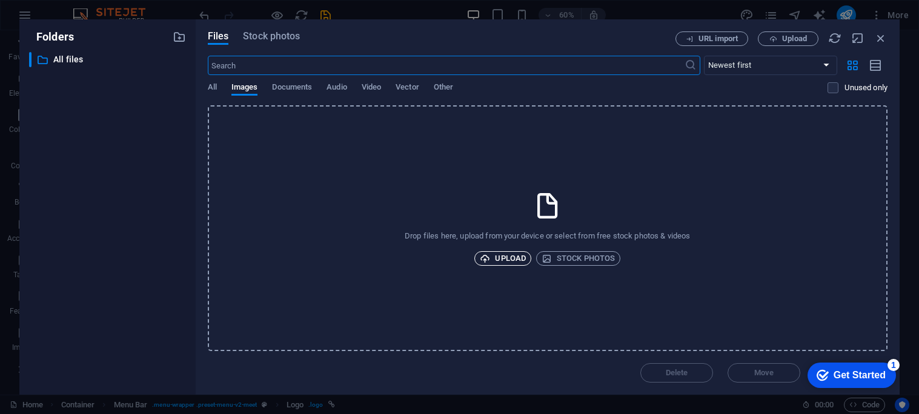
click at [517, 259] on span "Upload" at bounding box center [503, 258] width 46 height 15
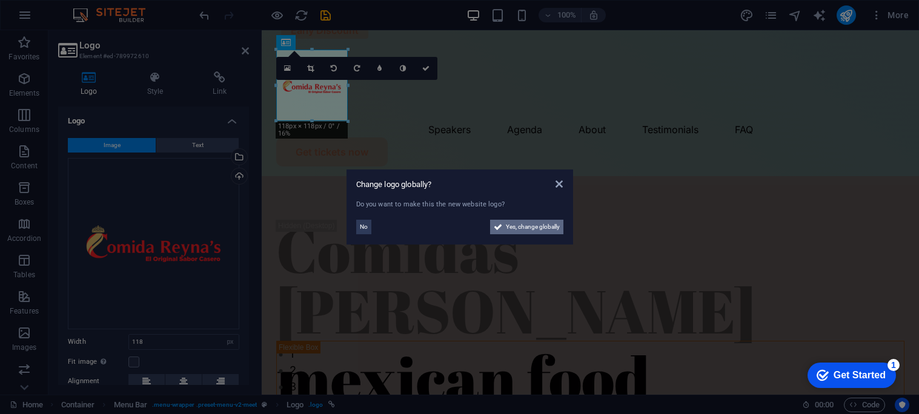
click at [535, 230] on span "Yes, change globally" at bounding box center [533, 227] width 54 height 15
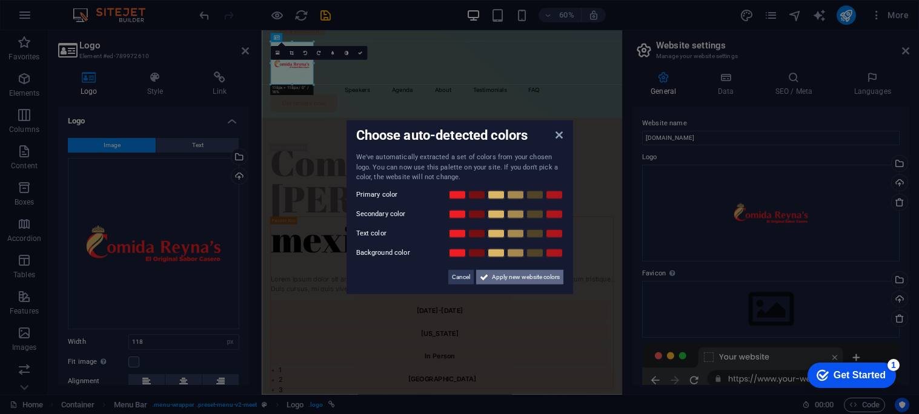
click at [542, 278] on span "Apply new website colors" at bounding box center [526, 277] width 68 height 15
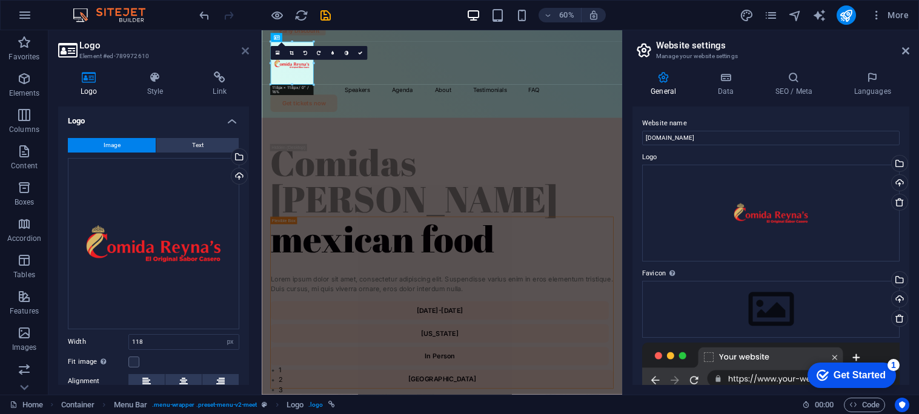
click at [246, 48] on icon at bounding box center [245, 51] width 7 height 10
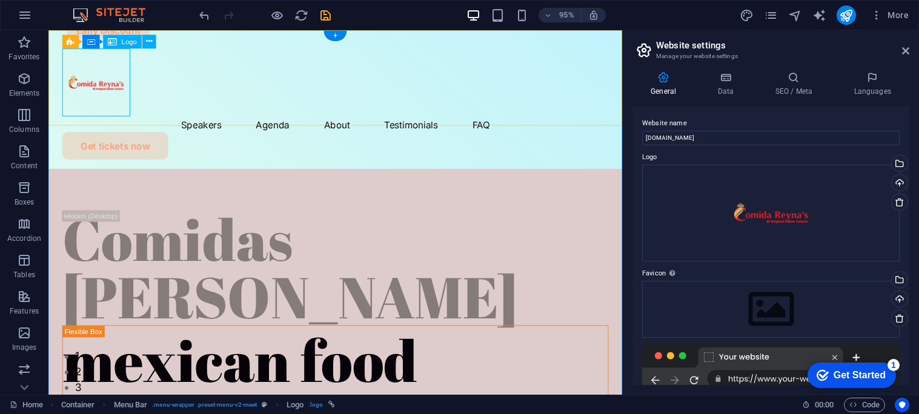
click at [110, 70] on div at bounding box center [350, 85] width 575 height 71
click at [110, 66] on div at bounding box center [350, 85] width 575 height 71
select select "px"
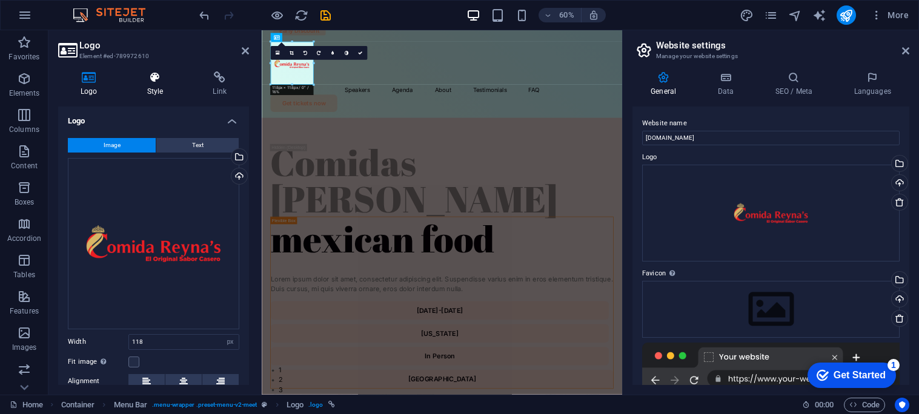
click at [154, 82] on icon at bounding box center [155, 77] width 61 height 12
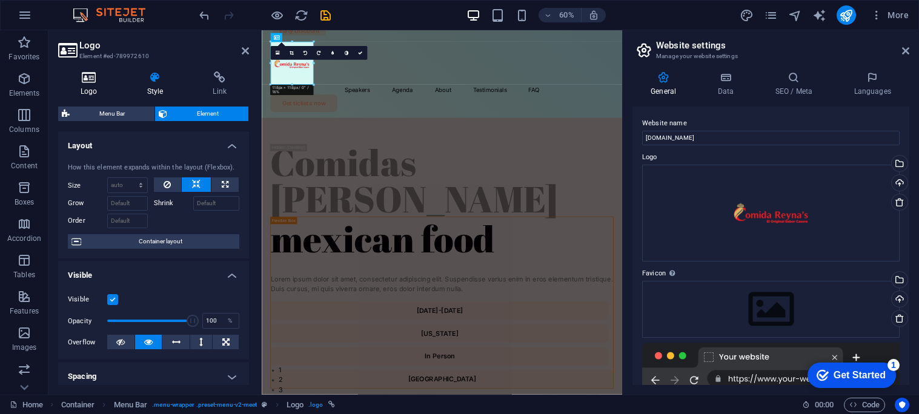
click at [101, 85] on h4 "Logo" at bounding box center [91, 83] width 67 height 25
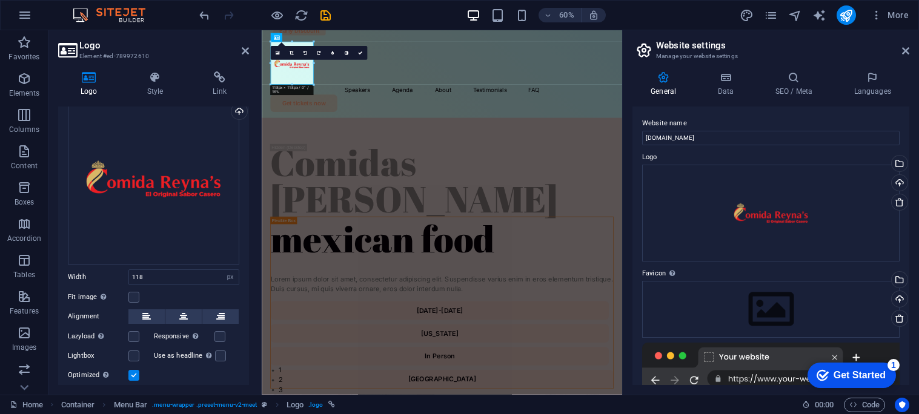
scroll to position [99, 0]
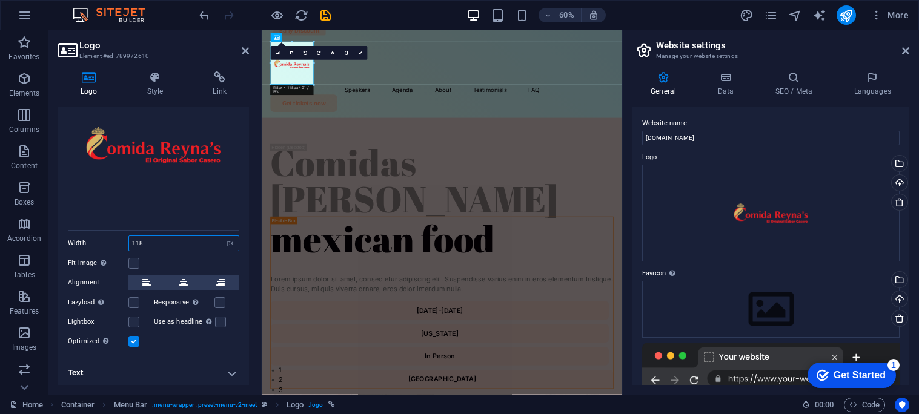
click at [201, 242] on input "118" at bounding box center [184, 243] width 110 height 15
type input "1"
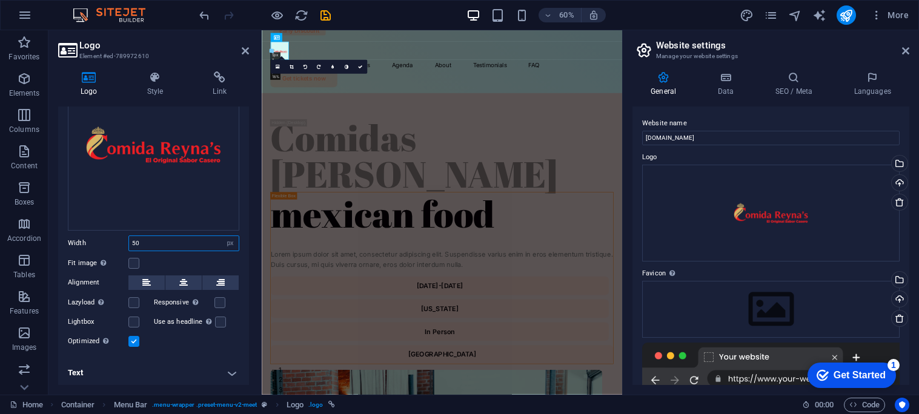
type input "5"
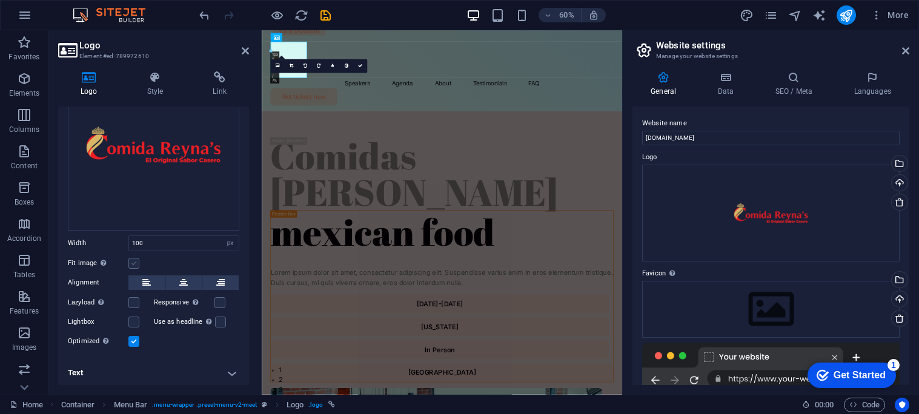
click at [138, 264] on label at bounding box center [133, 263] width 11 height 11
click at [0, 0] on input "Fit image Automatically fit image to a fixed width and height" at bounding box center [0, 0] width 0 height 0
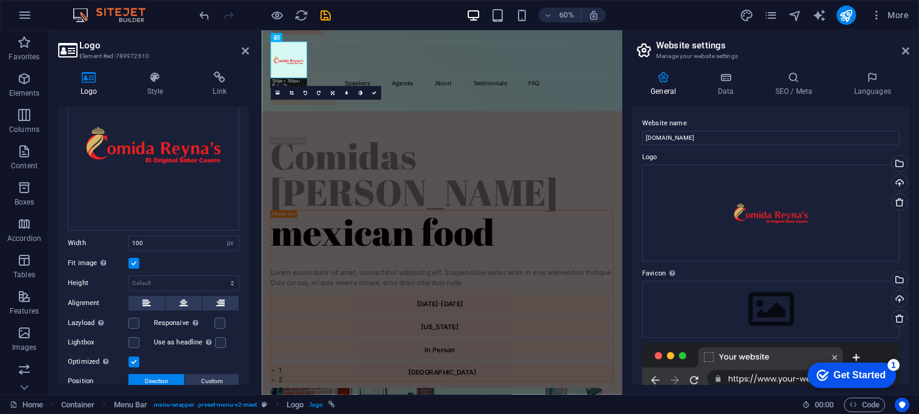
click at [138, 264] on label at bounding box center [133, 263] width 11 height 11
click at [0, 0] on input "Fit image Automatically fit image to a fixed width and height" at bounding box center [0, 0] width 0 height 0
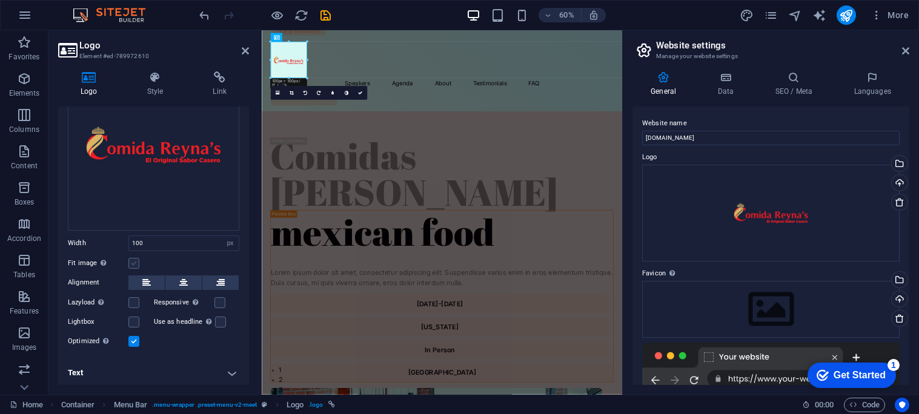
click at [138, 264] on label at bounding box center [133, 263] width 11 height 11
click at [0, 0] on input "Fit image Automatically fit image to a fixed width and height" at bounding box center [0, 0] width 0 height 0
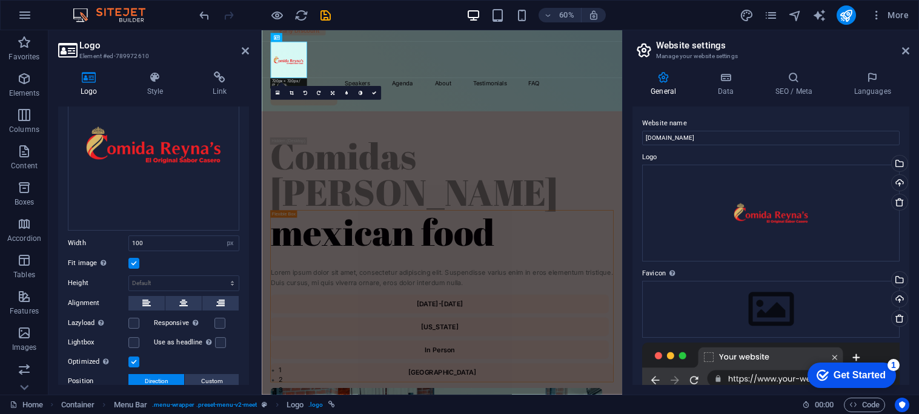
click at [138, 264] on label at bounding box center [133, 263] width 11 height 11
click at [0, 0] on input "Fit image Automatically fit image to a fixed width and height" at bounding box center [0, 0] width 0 height 0
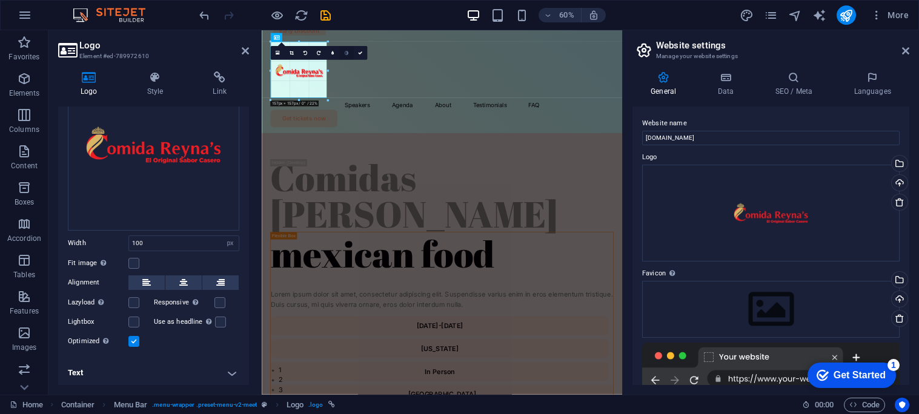
drag, startPoint x: 306, startPoint y: 60, endPoint x: 343, endPoint y: 53, distance: 38.1
type input "157"
click at [404, 143] on div "Speakers Agenda About Testimonials FAQ Get tickets now" at bounding box center [562, 115] width 601 height 170
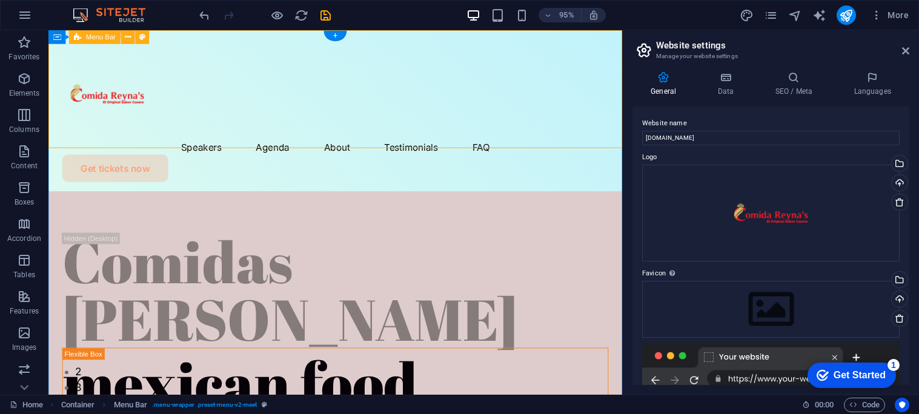
click at [242, 131] on div "Speakers Agenda About Testimonials FAQ Get tickets now" at bounding box center [350, 115] width 604 height 170
click at [136, 91] on div at bounding box center [350, 97] width 575 height 95
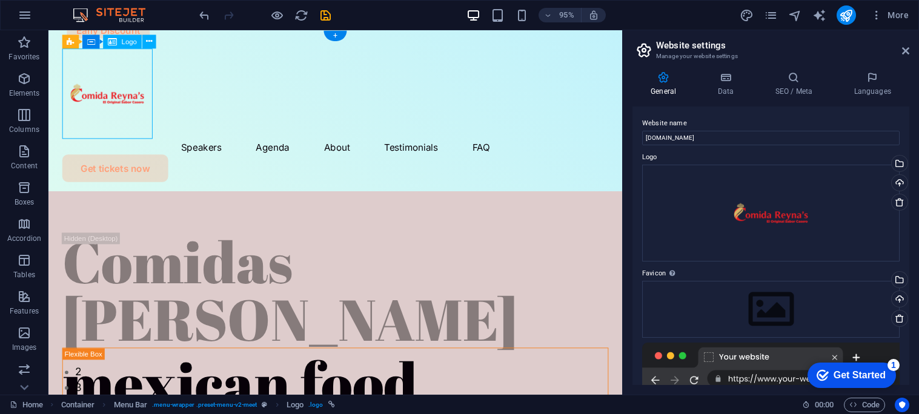
click at [140, 88] on div at bounding box center [350, 97] width 575 height 95
click at [131, 41] on span "Logo" at bounding box center [129, 41] width 15 height 7
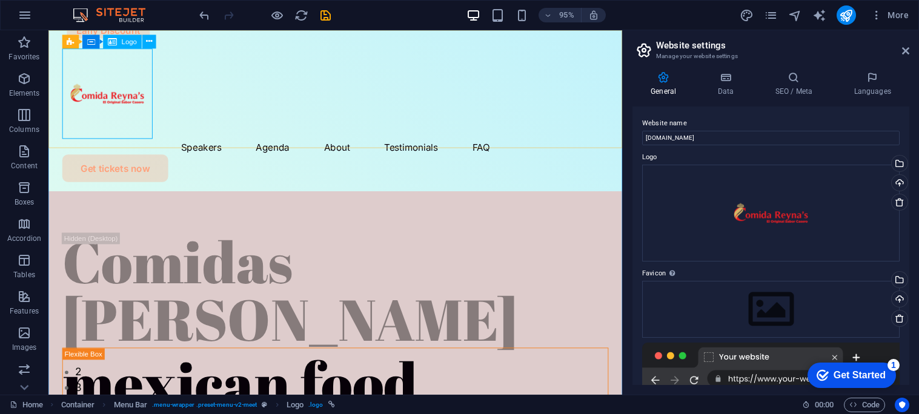
select select "px"
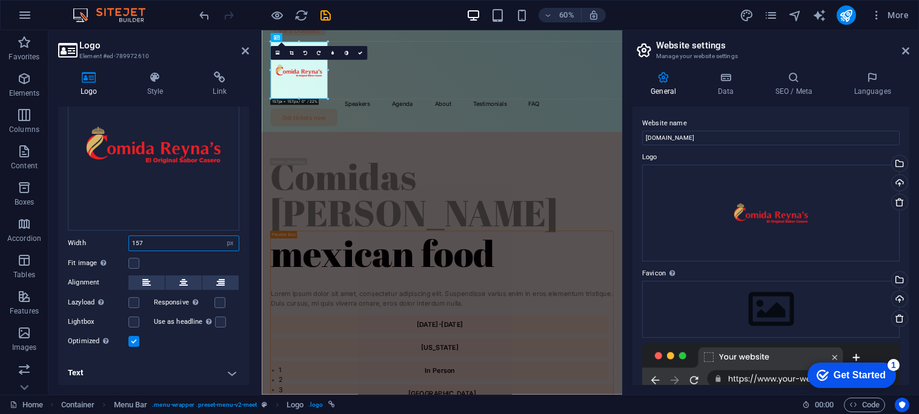
click at [188, 245] on input "157" at bounding box center [184, 243] width 110 height 15
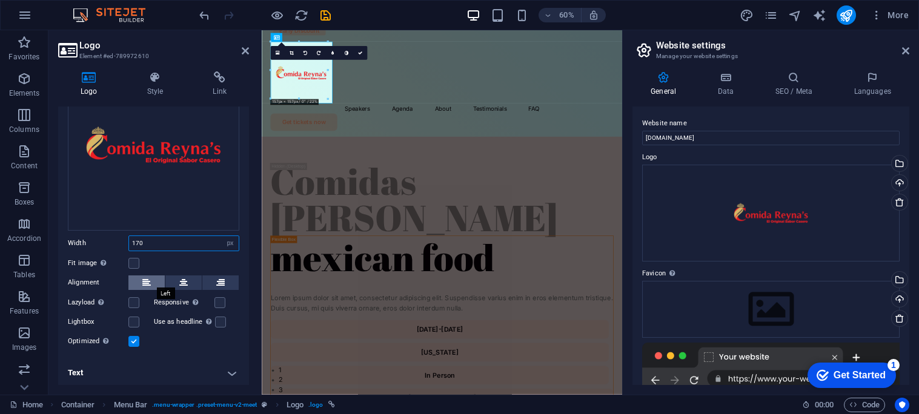
type input "170"
click at [142, 282] on icon at bounding box center [146, 283] width 8 height 15
click at [193, 277] on button at bounding box center [183, 283] width 36 height 15
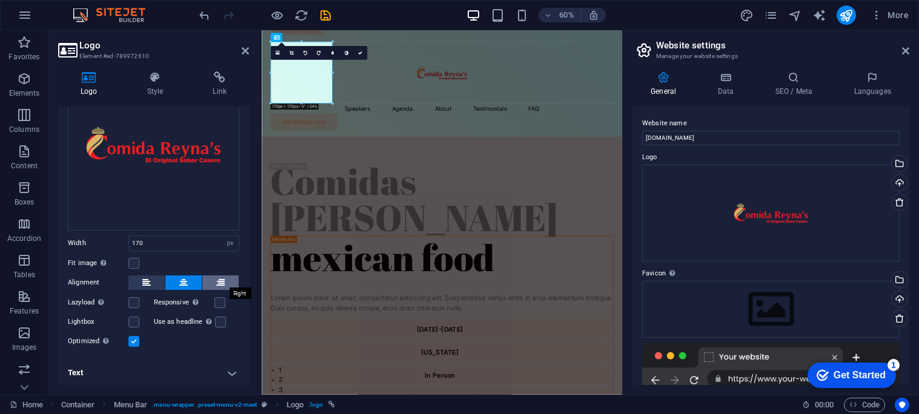
click at [219, 282] on icon at bounding box center [220, 283] width 8 height 15
click at [145, 285] on icon at bounding box center [146, 283] width 8 height 15
click at [170, 256] on div "Fit image Automatically fit image to a fixed width and height" at bounding box center [153, 263] width 171 height 15
click at [220, 302] on label at bounding box center [219, 302] width 11 height 11
click at [0, 0] on input "Responsive Automatically load retina image and smartphone optimized sizes." at bounding box center [0, 0] width 0 height 0
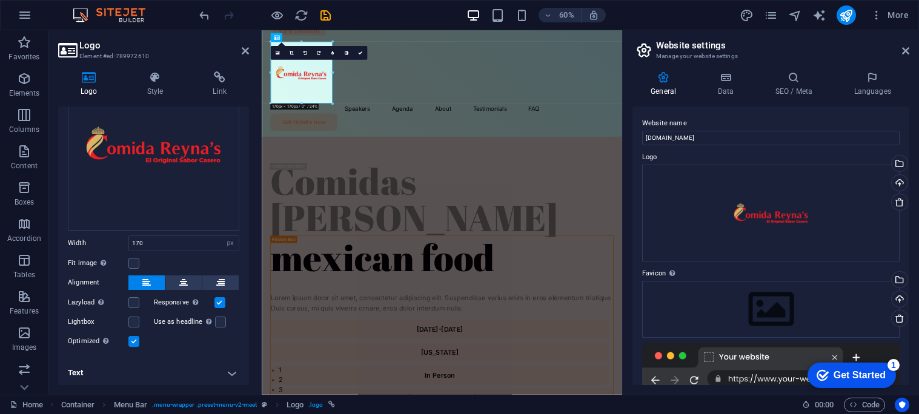
click at [220, 303] on label at bounding box center [219, 302] width 11 height 11
click at [0, 0] on input "Responsive Automatically load retina image and smartphone optimized sizes." at bounding box center [0, 0] width 0 height 0
drag, startPoint x: 250, startPoint y: 251, endPoint x: 240, endPoint y: 287, distance: 36.4
click at [240, 287] on div "Logo Style Link Logo Image Text Drag files here, click to choose files or selec…" at bounding box center [153, 228] width 210 height 333
click at [409, 125] on div "Speakers Agenda About Testimonials FAQ Get tickets now" at bounding box center [562, 118] width 601 height 177
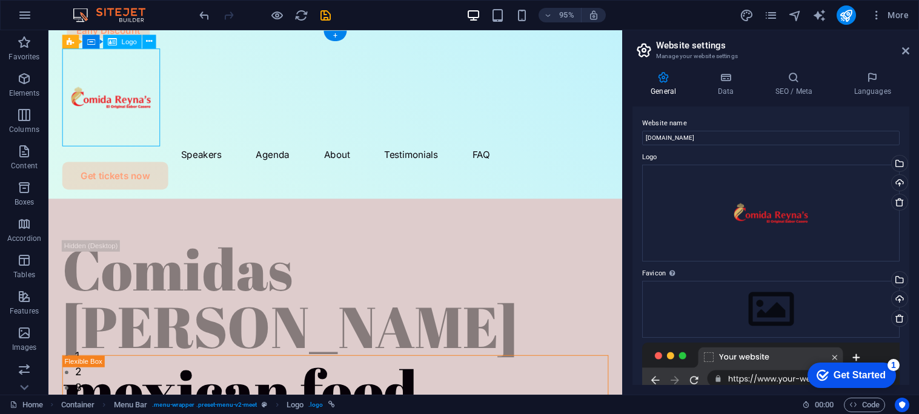
drag, startPoint x: 128, startPoint y: 84, endPoint x: 120, endPoint y: 78, distance: 10.4
click at [120, 78] on div at bounding box center [350, 101] width 575 height 103
drag, startPoint x: 120, startPoint y: 78, endPoint x: 130, endPoint y: 81, distance: 10.6
click at [130, 81] on div at bounding box center [350, 101] width 575 height 103
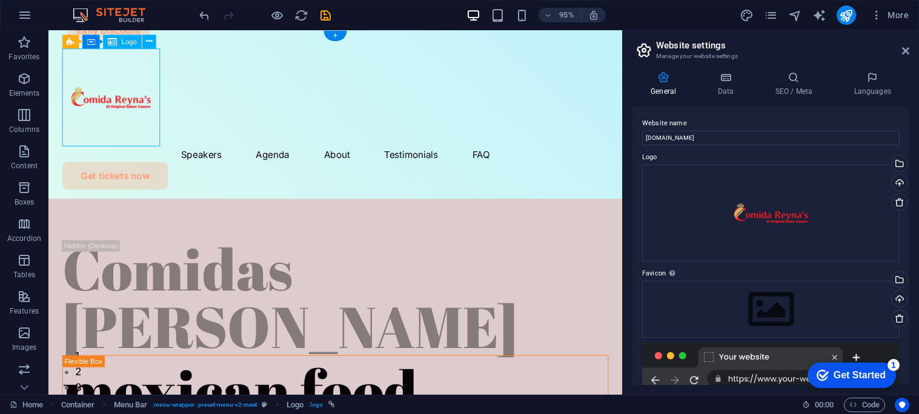
click at [130, 81] on div at bounding box center [350, 101] width 575 height 103
select select "px"
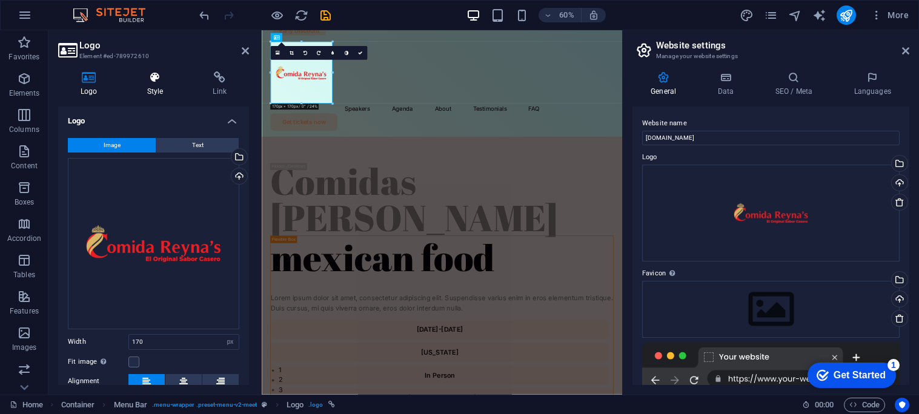
click at [162, 82] on icon at bounding box center [155, 77] width 61 height 12
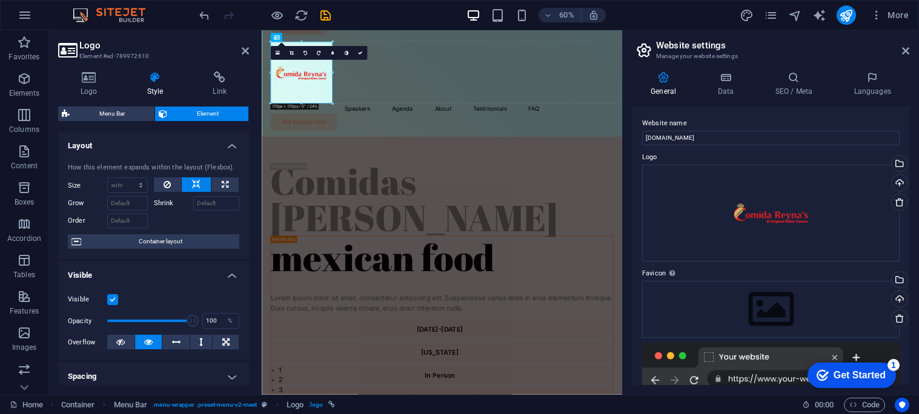
drag, startPoint x: 246, startPoint y: 165, endPoint x: 248, endPoint y: 188, distance: 22.5
click at [248, 188] on div "Layout How this element expands within the layout (Flexbox). Size Default auto …" at bounding box center [153, 258] width 191 height 254
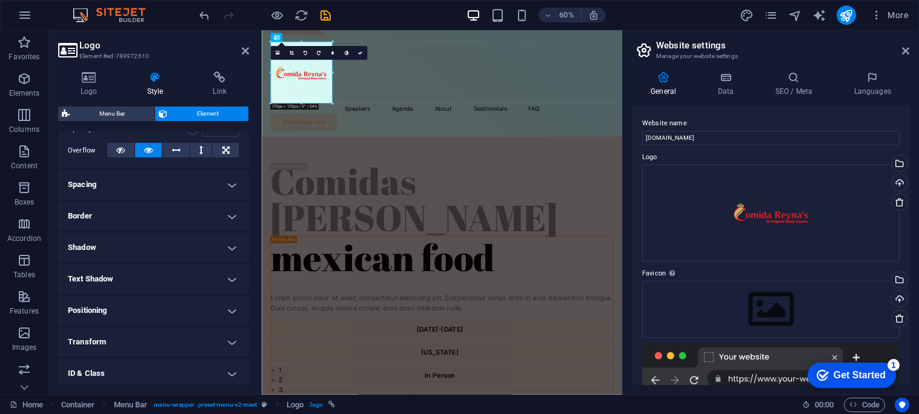
scroll to position [257, 0]
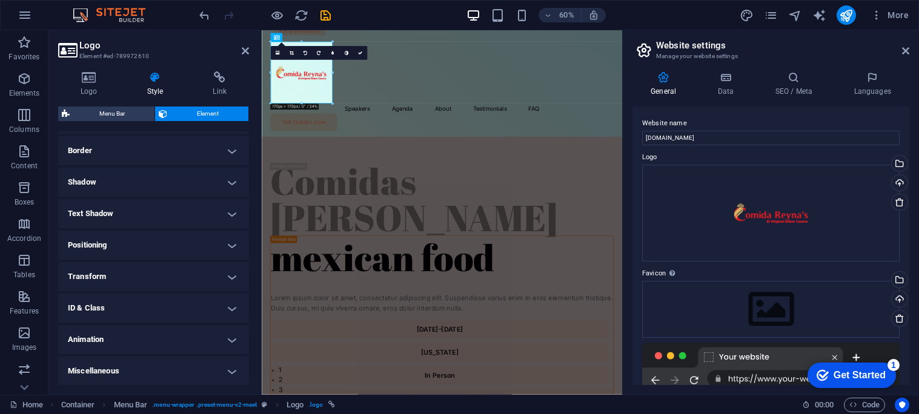
click at [229, 339] on h4 "Animation" at bounding box center [153, 339] width 191 height 29
click at [206, 339] on h4 "Animation" at bounding box center [153, 336] width 191 height 22
drag, startPoint x: 249, startPoint y: 303, endPoint x: 250, endPoint y: 282, distance: 21.8
click at [250, 282] on div "Logo Style Link Logo Image Text Drag files here, click to choose files or selec…" at bounding box center [153, 228] width 210 height 333
drag, startPoint x: 247, startPoint y: 282, endPoint x: 240, endPoint y: 259, distance: 24.0
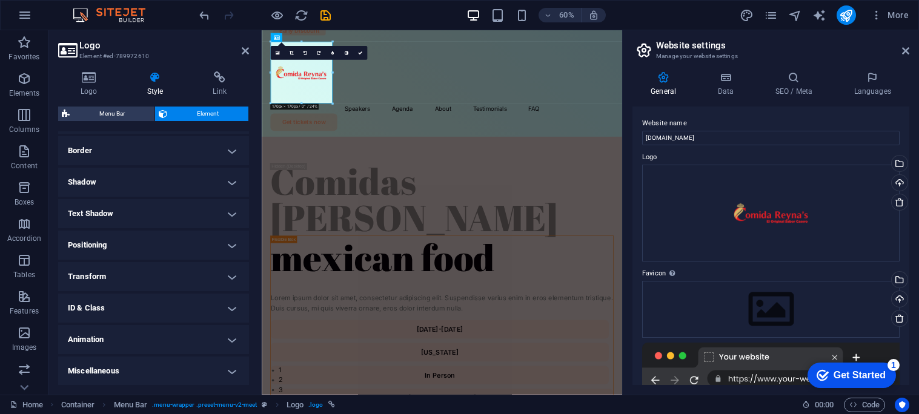
click at [240, 259] on ul "Layout How this element expands within the layout (Flexbox). Size Default auto …" at bounding box center [153, 130] width 191 height 512
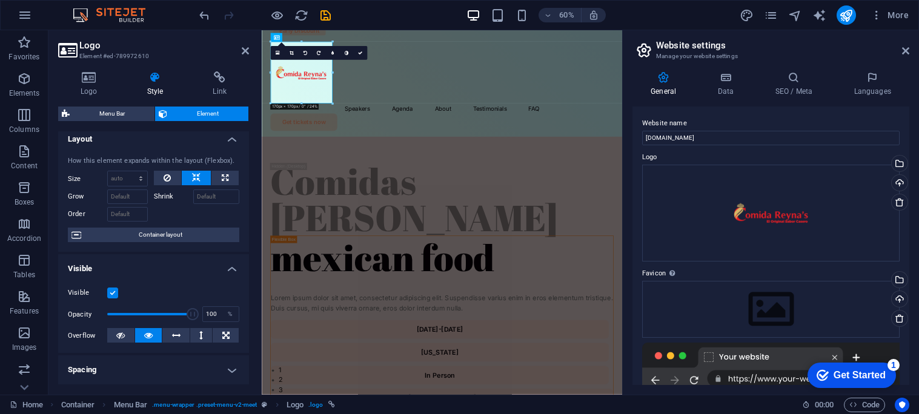
scroll to position [0, 0]
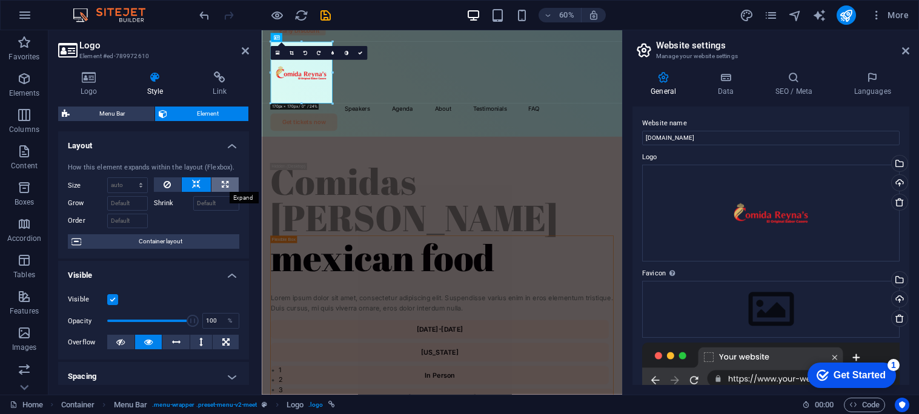
click at [217, 185] on button at bounding box center [224, 184] width 27 height 15
type input "100"
select select "%"
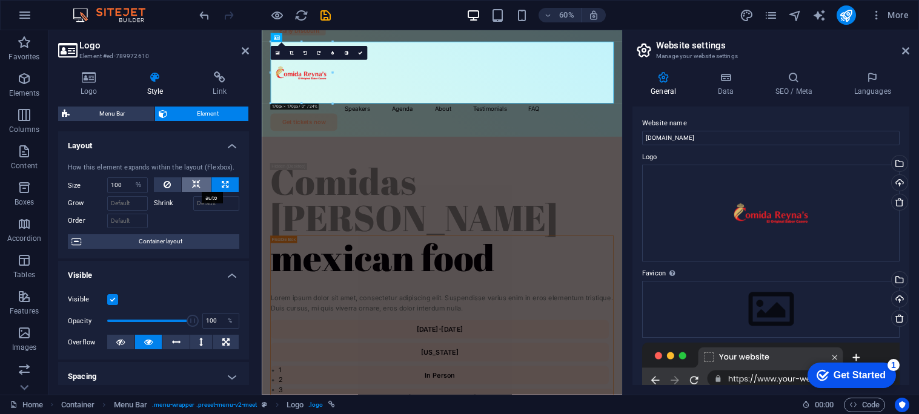
click at [193, 181] on icon at bounding box center [196, 184] width 8 height 15
select select "DISABLED_OPTION_VALUE"
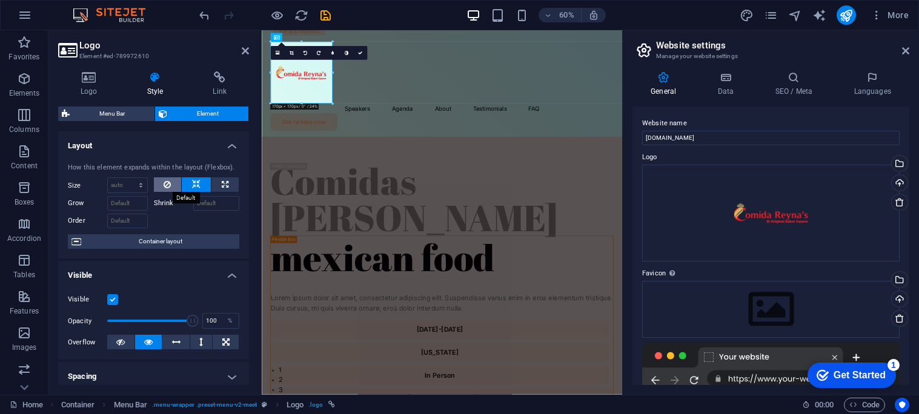
click at [168, 182] on icon at bounding box center [167, 184] width 7 height 15
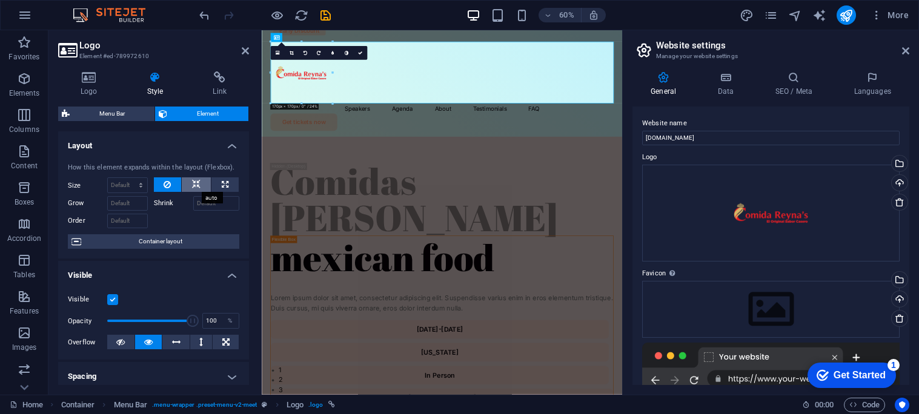
click at [202, 181] on button at bounding box center [196, 184] width 29 height 15
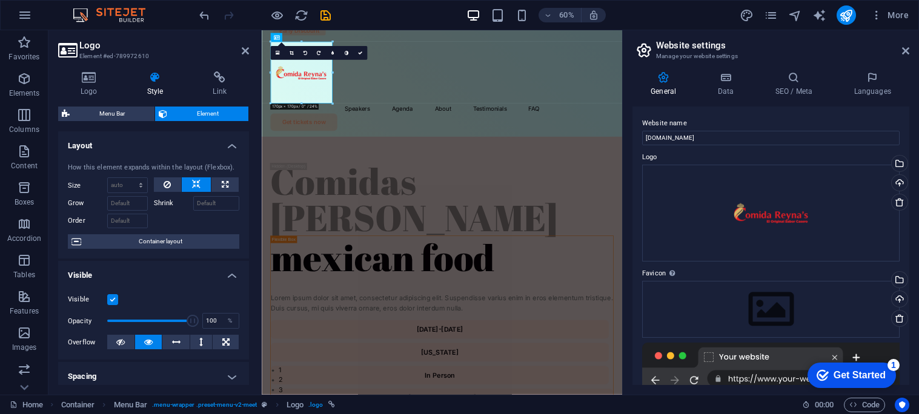
click at [167, 205] on label "Shrink" at bounding box center [173, 203] width 39 height 15
click at [193, 205] on input "Shrink" at bounding box center [216, 203] width 47 height 15
click at [127, 207] on input "Grow" at bounding box center [127, 203] width 41 height 15
click at [216, 241] on span "Container layout" at bounding box center [160, 241] width 151 height 15
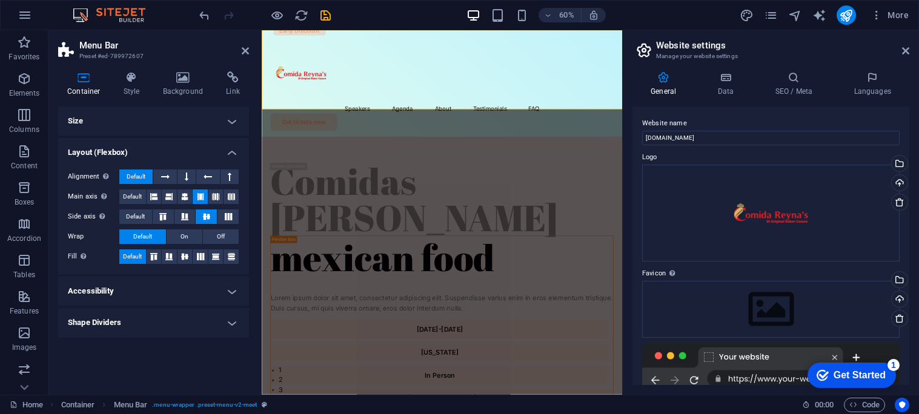
click at [165, 133] on h4 "Size" at bounding box center [153, 121] width 191 height 29
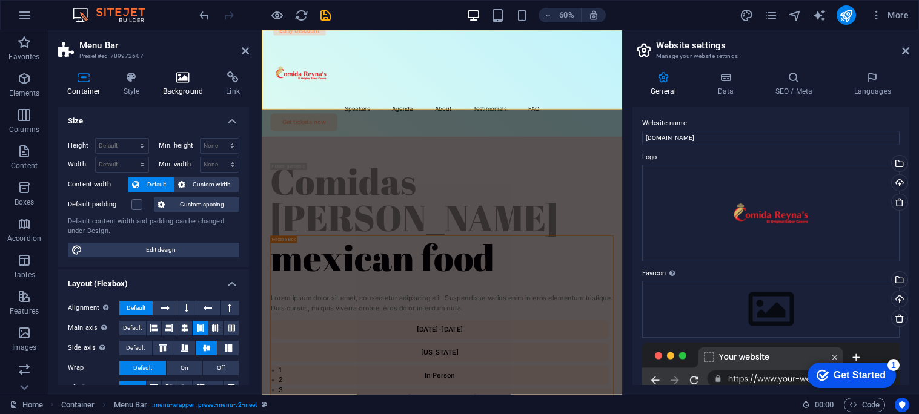
click at [182, 85] on h4 "Background" at bounding box center [186, 83] width 64 height 25
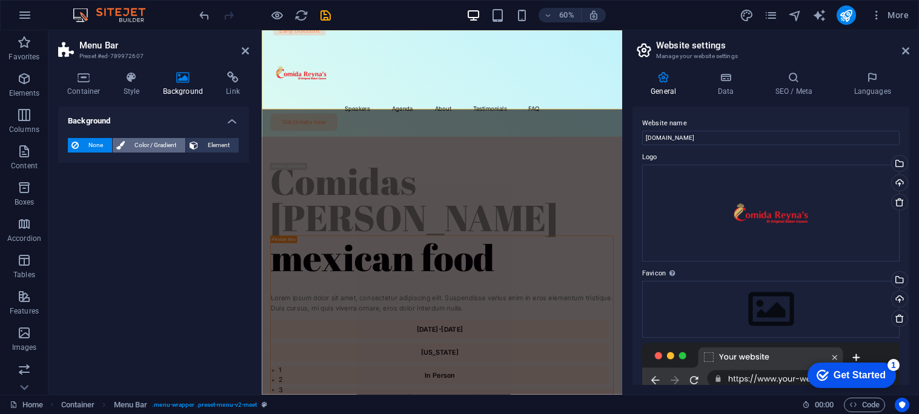
click at [162, 144] on span "Color / Gradient" at bounding box center [154, 145] width 53 height 15
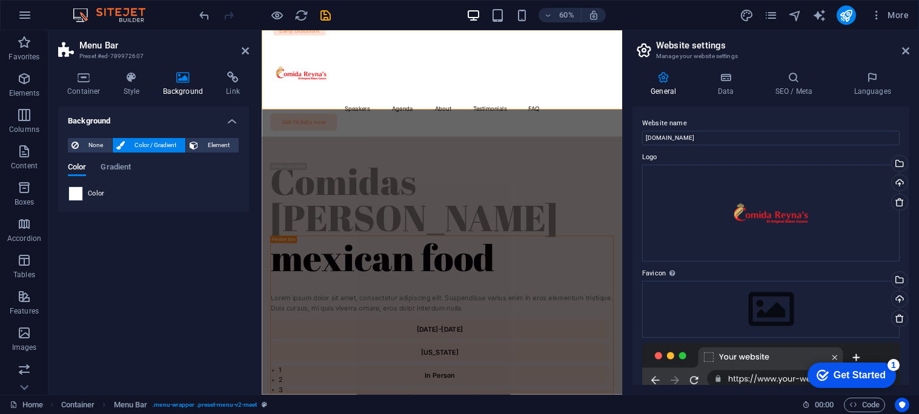
click at [78, 190] on span at bounding box center [75, 193] width 13 height 13
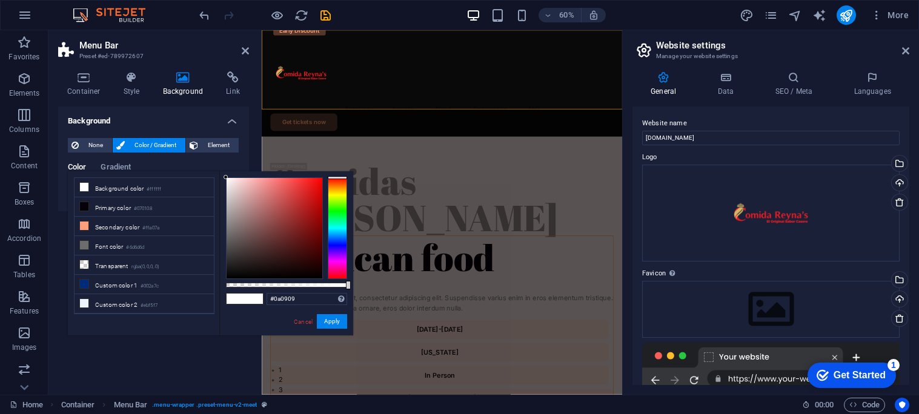
click at [231, 274] on div at bounding box center [275, 228] width 96 height 101
click at [230, 274] on div at bounding box center [229, 273] width 4 height 4
click at [228, 185] on div at bounding box center [275, 228] width 96 height 101
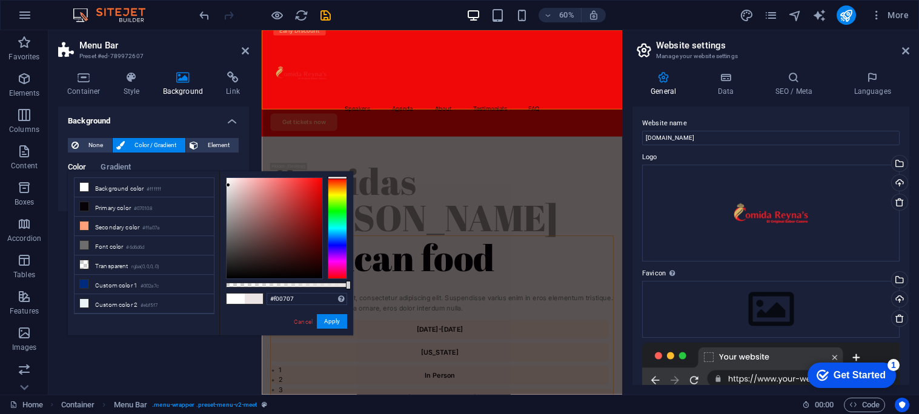
click at [319, 183] on div at bounding box center [275, 228] width 96 height 101
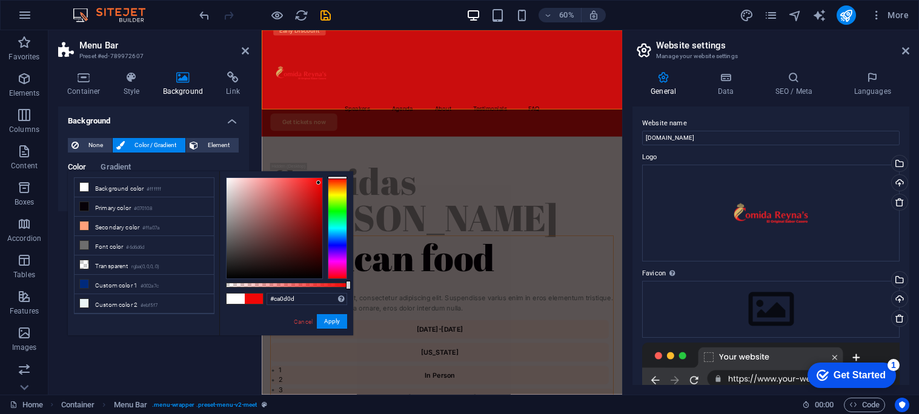
click at [316, 198] on div at bounding box center [275, 228] width 96 height 101
click at [317, 209] on div at bounding box center [275, 228] width 96 height 101
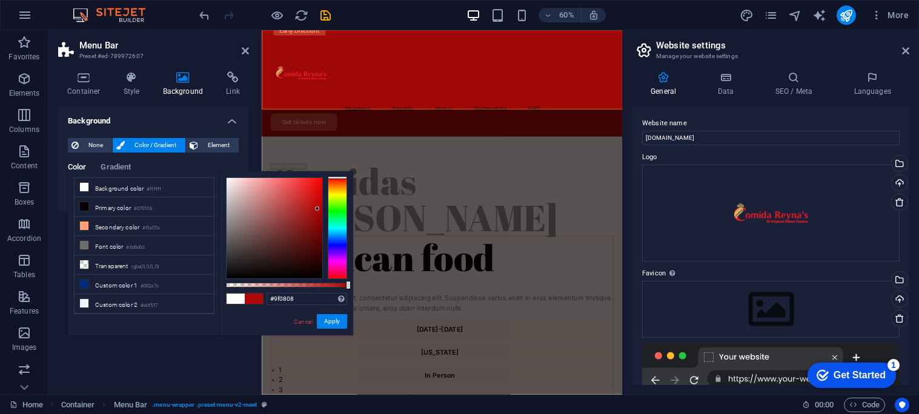
click at [317, 215] on div at bounding box center [275, 228] width 96 height 101
click at [314, 220] on div at bounding box center [275, 228] width 96 height 101
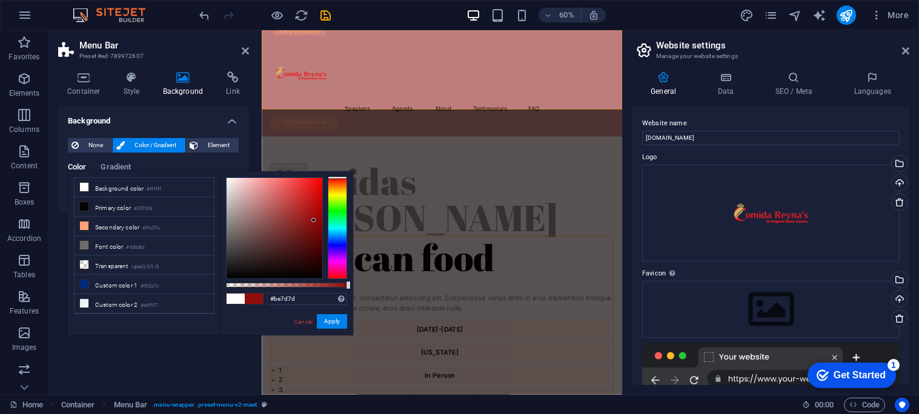
click at [259, 203] on div at bounding box center [275, 228] width 96 height 101
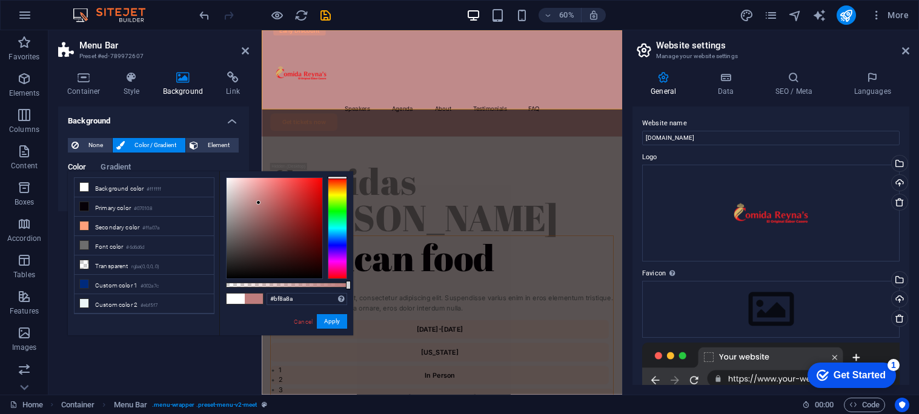
click at [253, 202] on div at bounding box center [275, 228] width 96 height 101
type input "#d6baba"
click at [239, 193] on div at bounding box center [275, 228] width 96 height 101
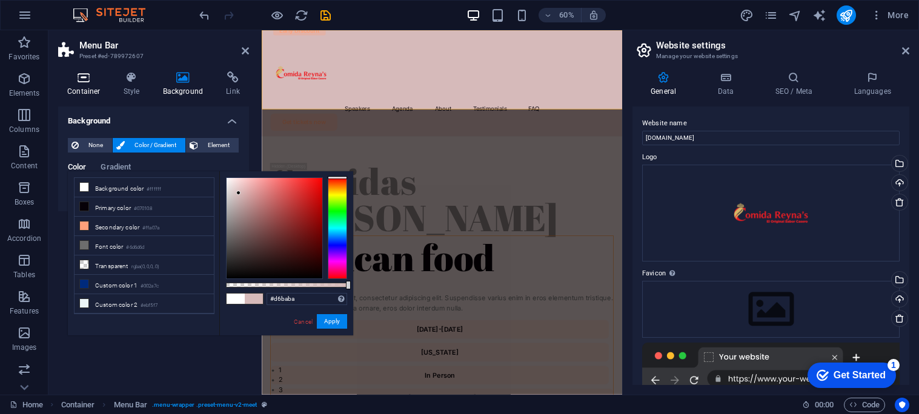
click at [92, 84] on h4 "Container" at bounding box center [86, 83] width 56 height 25
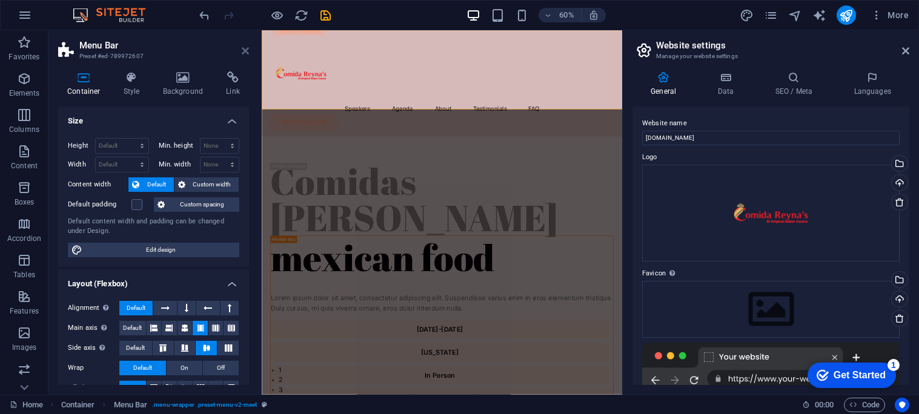
click at [242, 55] on icon at bounding box center [245, 51] width 7 height 10
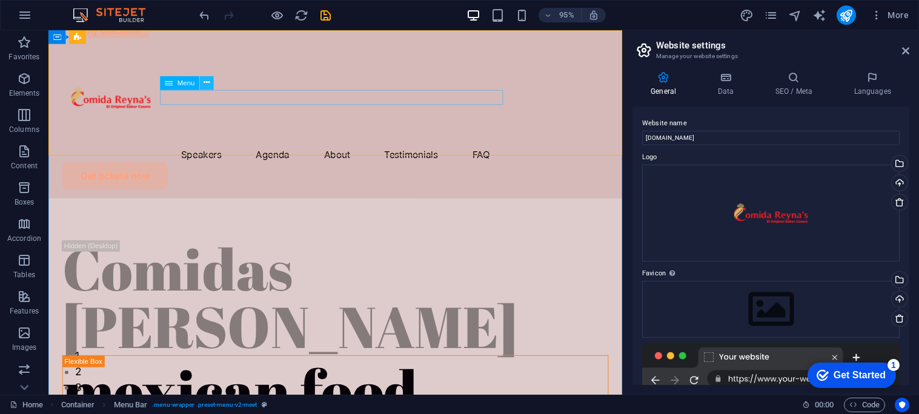
click at [207, 82] on icon at bounding box center [207, 83] width 6 height 12
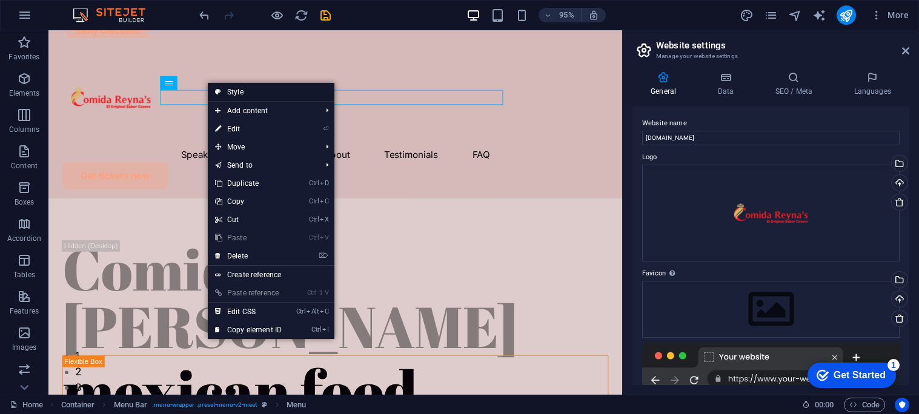
click at [231, 91] on link "Style" at bounding box center [271, 92] width 127 height 18
select select "rem"
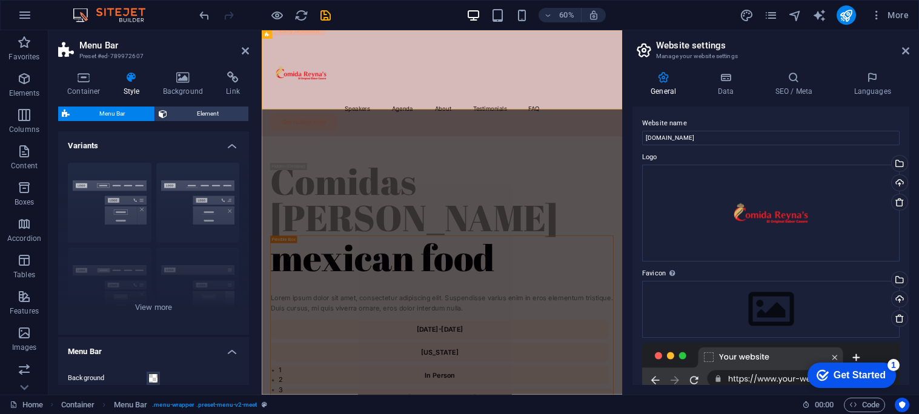
click at [129, 82] on icon at bounding box center [131, 77] width 35 height 12
click at [86, 91] on h4 "Container" at bounding box center [86, 83] width 56 height 25
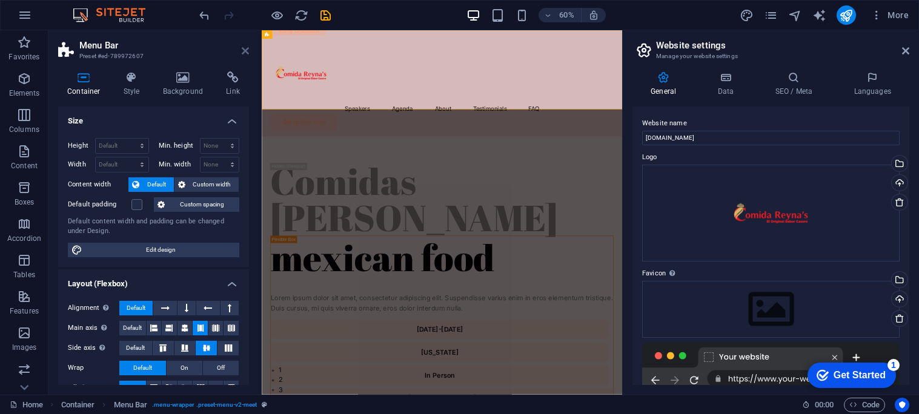
click at [242, 48] on icon at bounding box center [245, 51] width 7 height 10
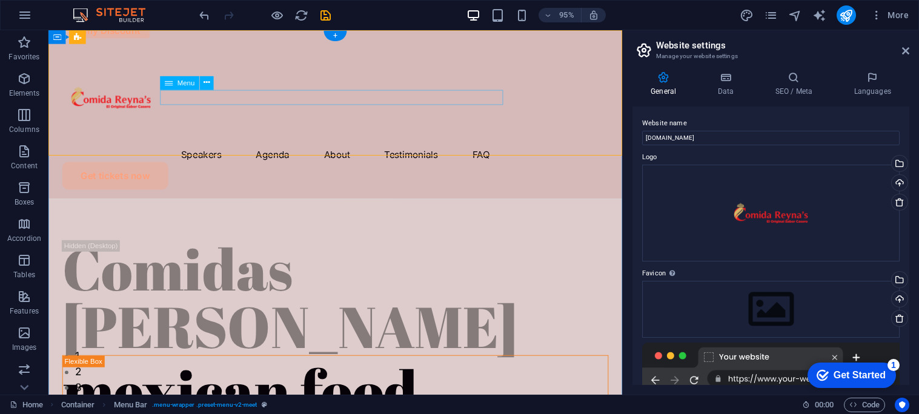
click at [215, 153] on nav "Speakers Agenda About Testimonials FAQ" at bounding box center [350, 161] width 575 height 16
click at [205, 78] on icon at bounding box center [207, 83] width 6 height 12
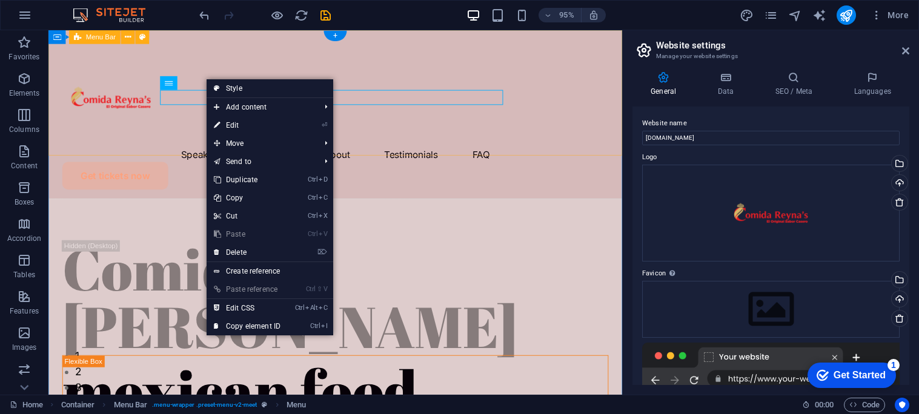
click at [240, 43] on div "Speakers Agenda About Testimonials FAQ Get tickets now" at bounding box center [350, 118] width 604 height 177
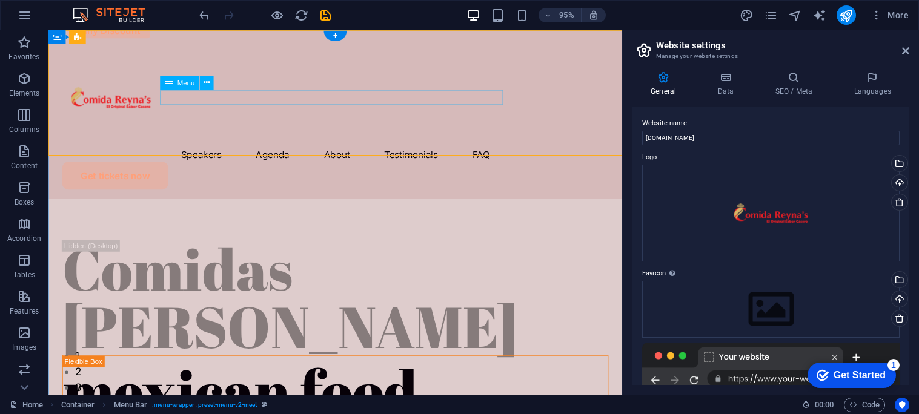
click at [236, 153] on nav "Speakers Agenda About Testimonials FAQ" at bounding box center [350, 161] width 575 height 16
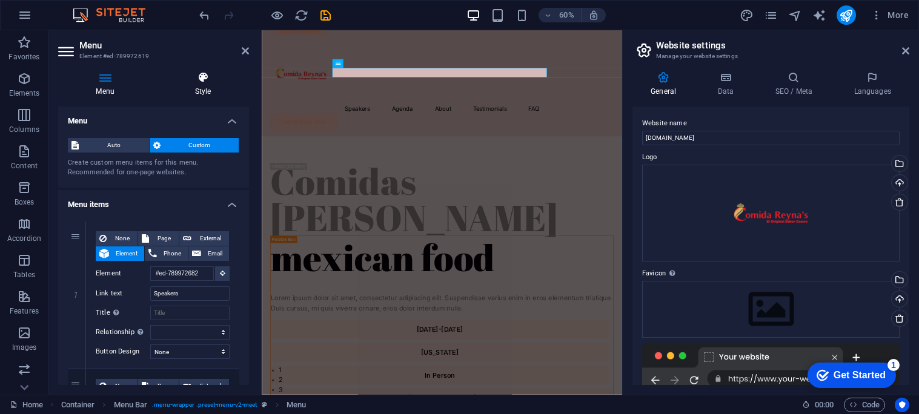
click at [207, 76] on icon at bounding box center [203, 77] width 92 height 12
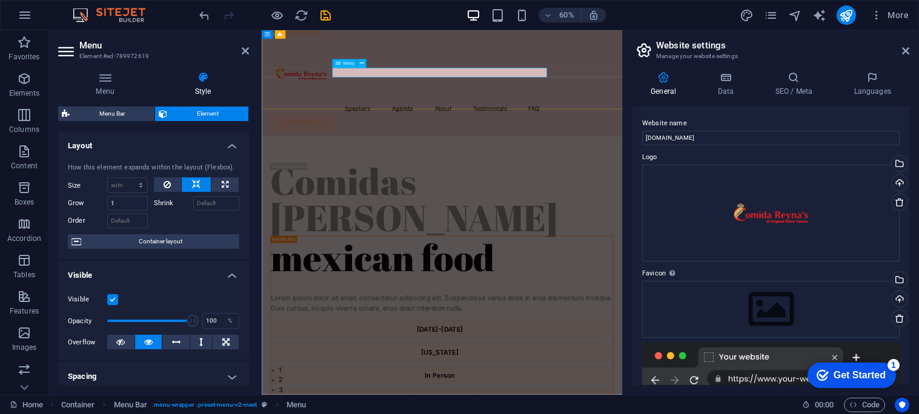
click at [426, 153] on nav "Speakers Agenda About Testimonials FAQ" at bounding box center [562, 161] width 572 height 16
drag, startPoint x: 245, startPoint y: 165, endPoint x: 245, endPoint y: 198, distance: 32.7
click at [245, 198] on div "How this element expands within the layout (Flexbox). Size Default auto px % 1/…" at bounding box center [153, 206] width 191 height 106
drag, startPoint x: 249, startPoint y: 198, endPoint x: 245, endPoint y: 219, distance: 21.5
click at [245, 219] on div "Menu Style Menu Auto Custom Create custom menu items for this menu. Recommended…" at bounding box center [153, 228] width 210 height 333
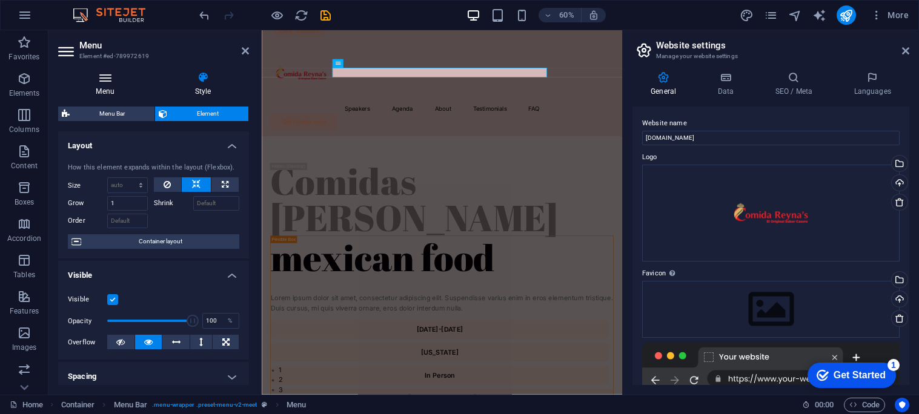
click at [105, 83] on icon at bounding box center [105, 77] width 94 height 12
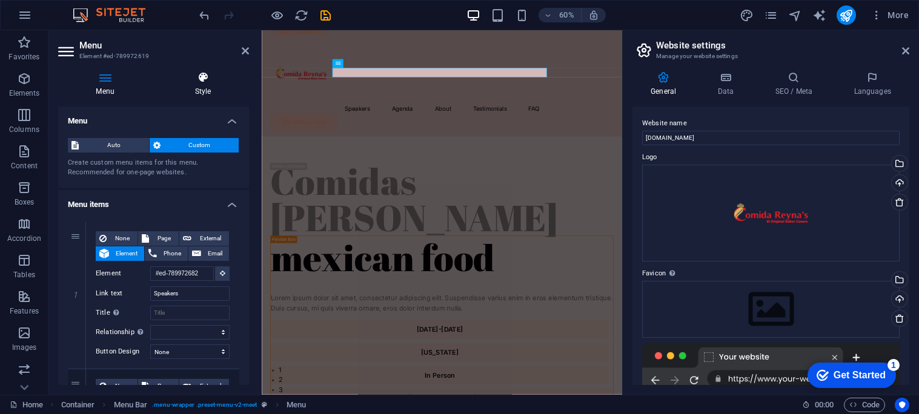
click at [202, 87] on h4 "Style" at bounding box center [203, 83] width 92 height 25
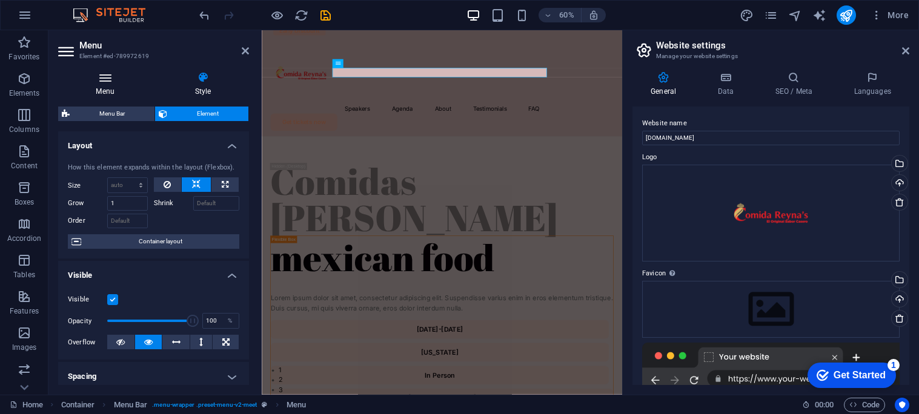
click at [111, 90] on h4 "Menu" at bounding box center [107, 83] width 99 height 25
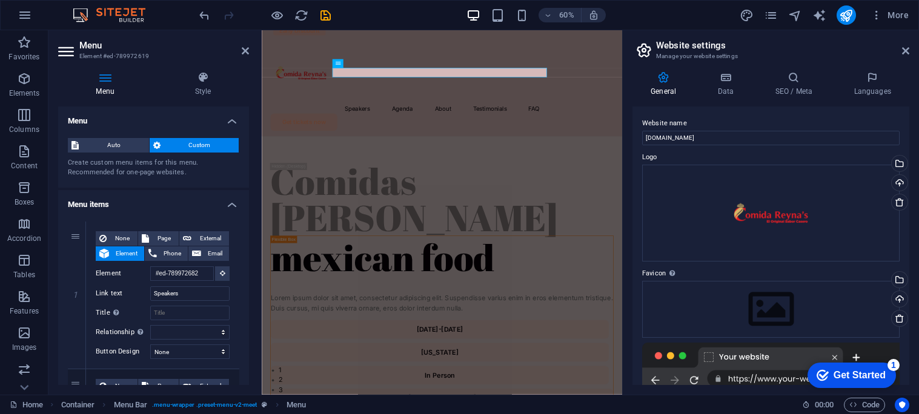
drag, startPoint x: 249, startPoint y: 150, endPoint x: 243, endPoint y: 182, distance: 32.7
click at [243, 182] on div "Menu Style Menu Auto Custom Create custom menu items for this menu. Recommended…" at bounding box center [153, 228] width 210 height 333
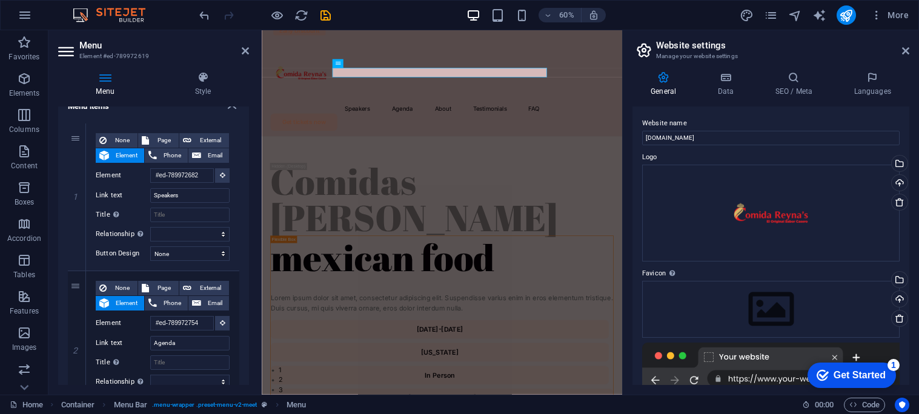
scroll to position [100, 0]
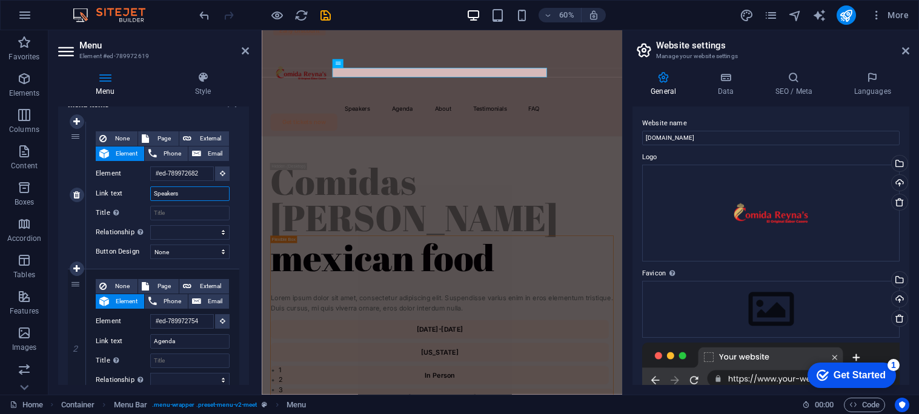
click at [201, 193] on input "Speakers" at bounding box center [189, 194] width 79 height 15
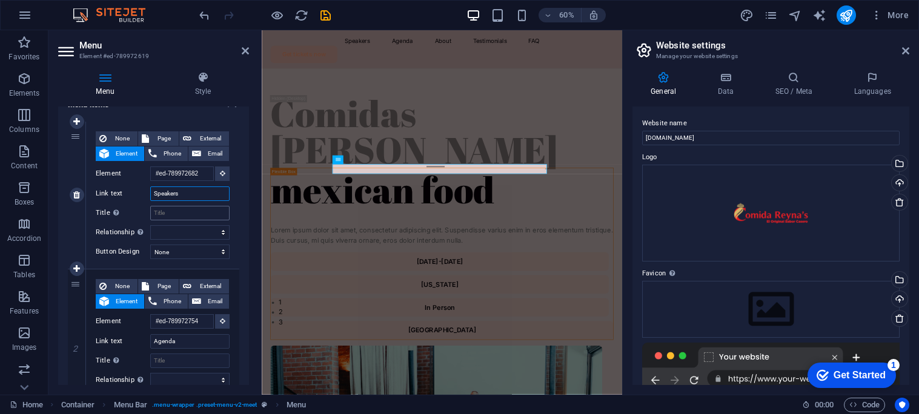
scroll to position [0, 0]
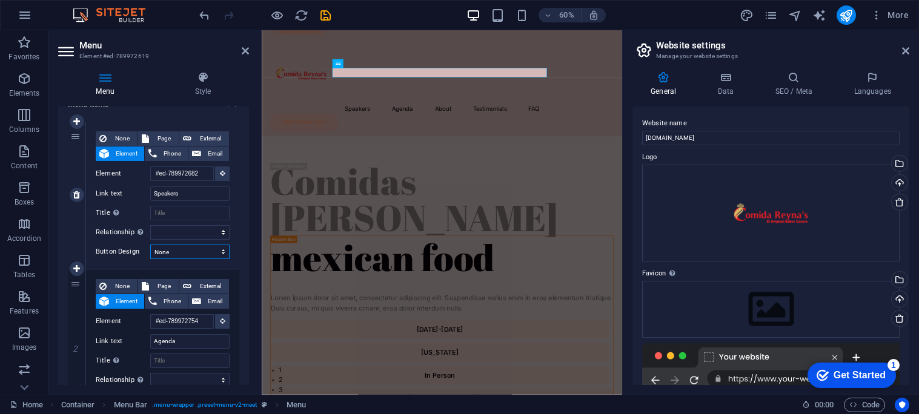
click at [220, 253] on select "None Default Primary Secondary" at bounding box center [189, 252] width 79 height 15
select select "default"
click at [150, 245] on select "None Default Primary Secondary" at bounding box center [189, 252] width 79 height 15
select select
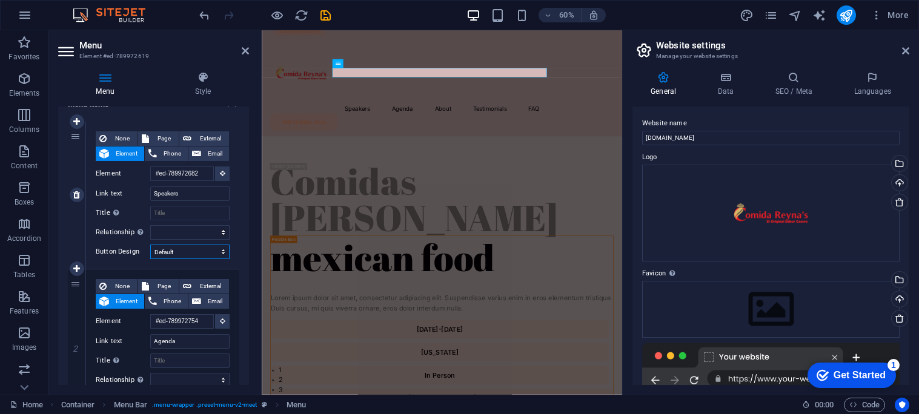
select select
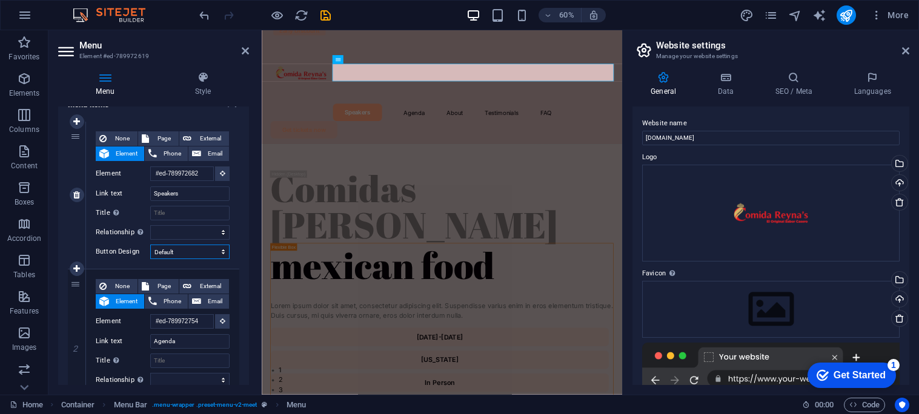
click at [193, 251] on select "None Default Primary Secondary" at bounding box center [189, 252] width 79 height 15
select select "primary"
click at [150, 245] on select "None Default Primary Secondary" at bounding box center [189, 252] width 79 height 15
select select
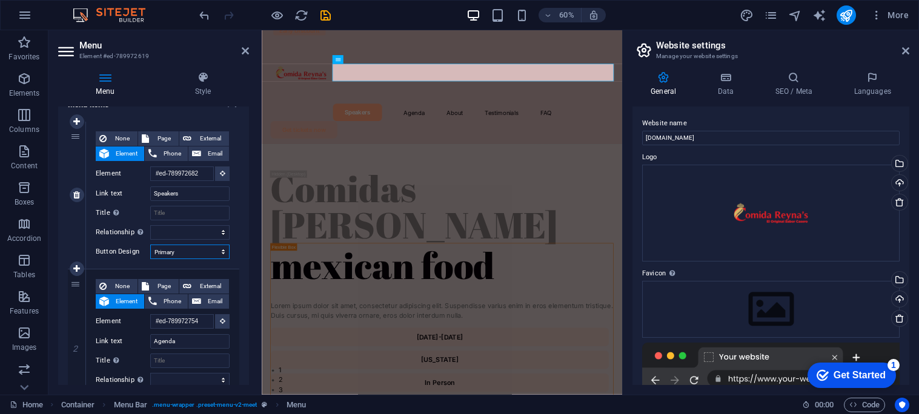
select select
click at [192, 298] on icon at bounding box center [196, 301] width 9 height 15
select select
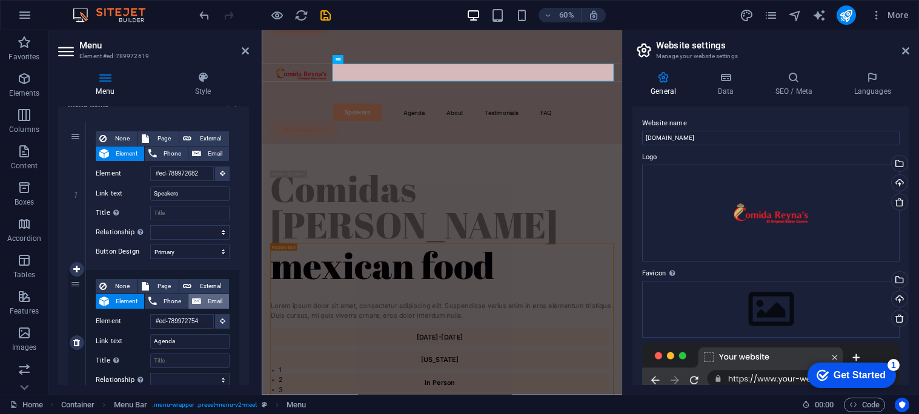
select select
click at [202, 251] on select "None Default Primary Secondary" at bounding box center [189, 252] width 79 height 15
select select
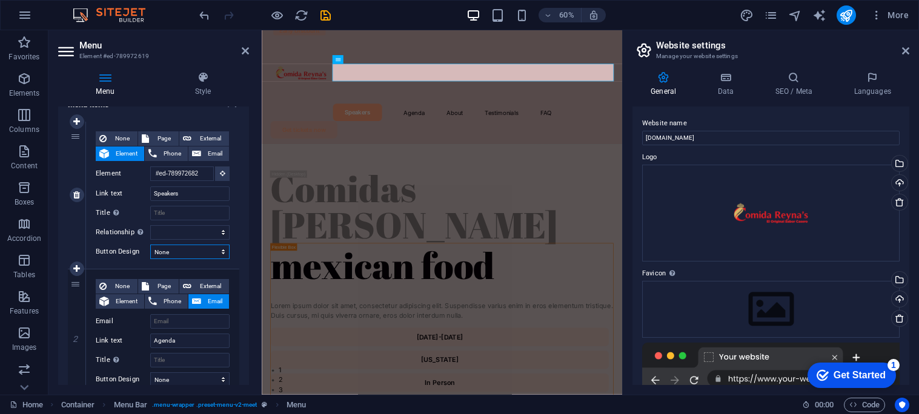
click at [150, 245] on select "None Default Primary Secondary" at bounding box center [189, 252] width 79 height 15
select select
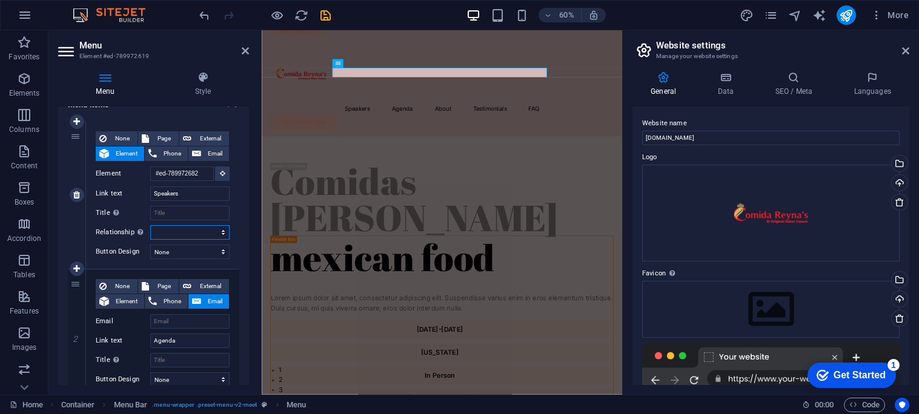
click at [210, 231] on select "alternate author bookmark external help license next nofollow noreferrer noopen…" at bounding box center [189, 232] width 79 height 15
click at [211, 188] on input "Speakers" at bounding box center [189, 194] width 79 height 15
click at [208, 85] on h4 "Style" at bounding box center [203, 83] width 92 height 25
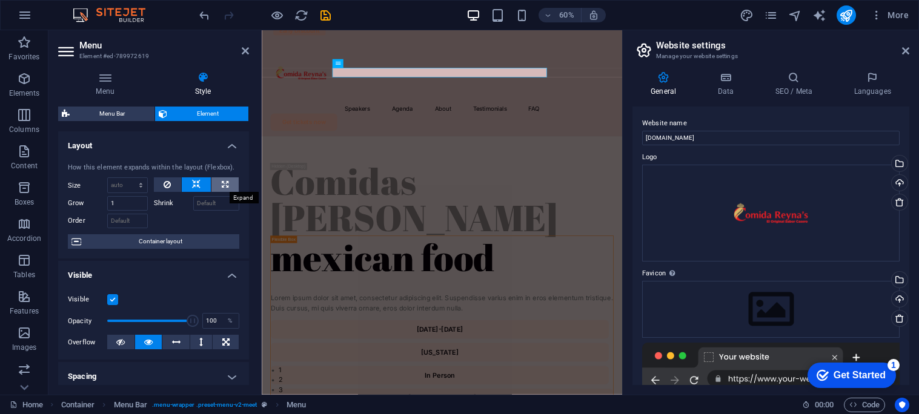
click at [228, 181] on button at bounding box center [224, 184] width 27 height 15
type input "100"
select select "%"
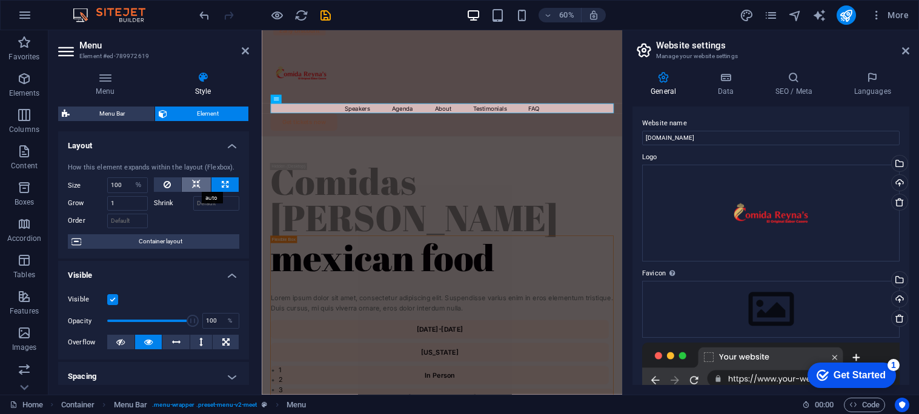
click at [194, 187] on icon at bounding box center [196, 184] width 8 height 15
select select "DISABLED_OPTION_VALUE"
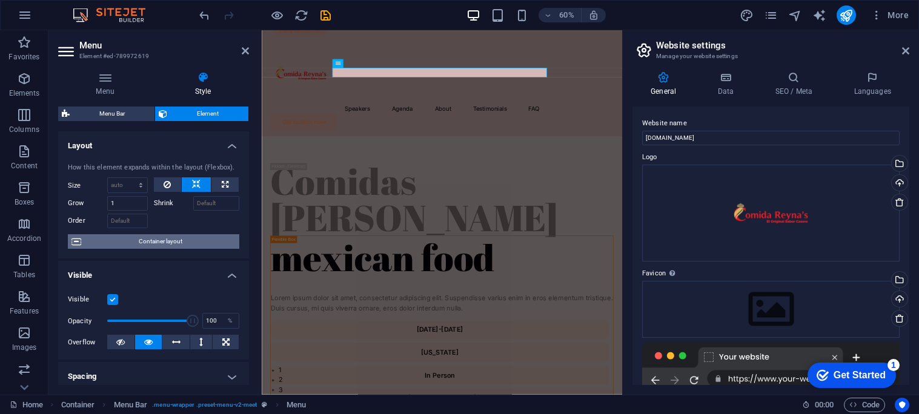
click at [202, 242] on span "Container layout" at bounding box center [160, 241] width 151 height 15
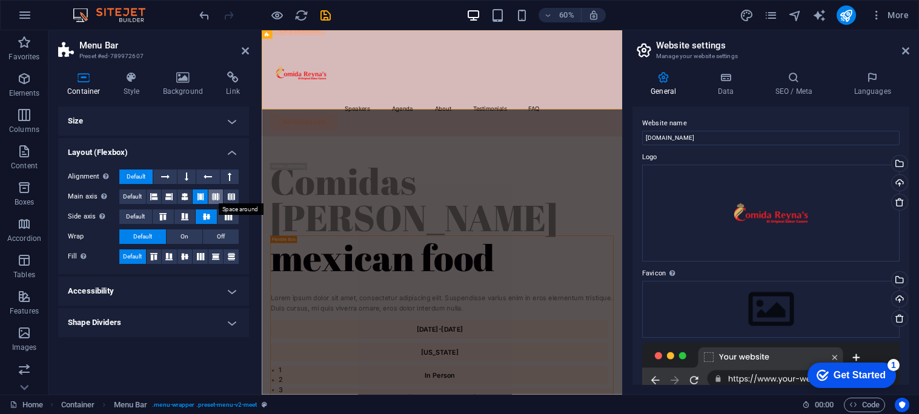
click at [213, 199] on icon at bounding box center [215, 197] width 7 height 15
click at [201, 199] on icon at bounding box center [200, 197] width 7 height 15
click at [226, 216] on icon at bounding box center [228, 216] width 15 height 7
click at [207, 217] on icon at bounding box center [206, 216] width 15 height 7
click at [189, 216] on icon at bounding box center [184, 216] width 15 height 7
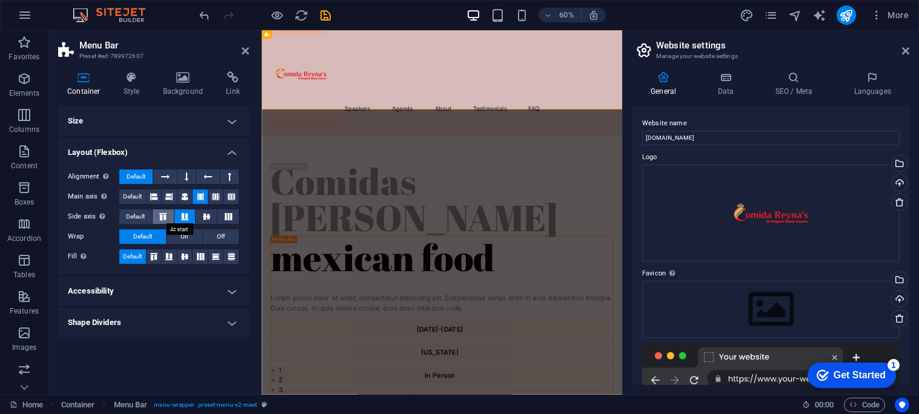
click at [165, 217] on icon at bounding box center [163, 216] width 15 height 7
click at [203, 217] on icon at bounding box center [206, 216] width 15 height 7
click at [187, 240] on span "On" at bounding box center [185, 237] width 8 height 15
click at [155, 237] on button "Default" at bounding box center [142, 237] width 47 height 15
click at [157, 258] on icon at bounding box center [154, 256] width 15 height 7
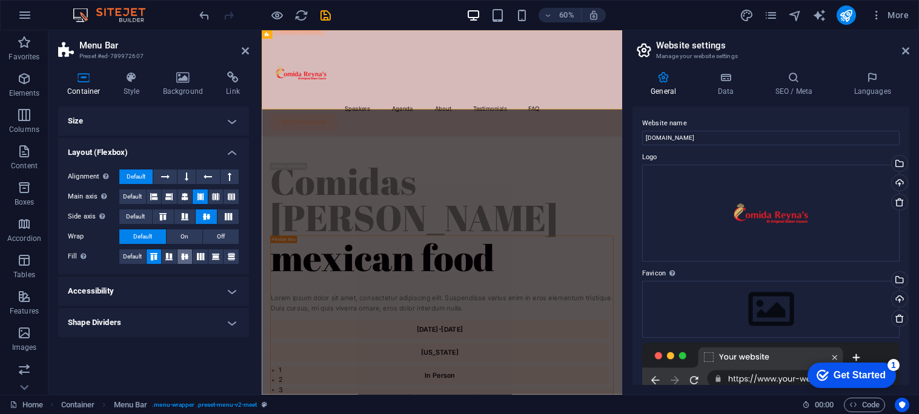
click at [179, 257] on icon at bounding box center [184, 256] width 15 height 7
click at [131, 255] on span "Default" at bounding box center [132, 257] width 19 height 15
click at [237, 288] on h4 "Accessibility" at bounding box center [153, 291] width 191 height 29
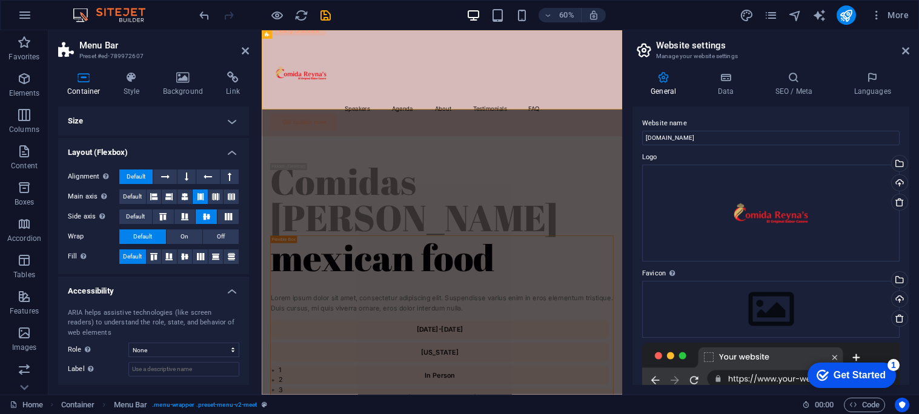
click at [237, 288] on h4 "Accessibility" at bounding box center [153, 288] width 191 height 22
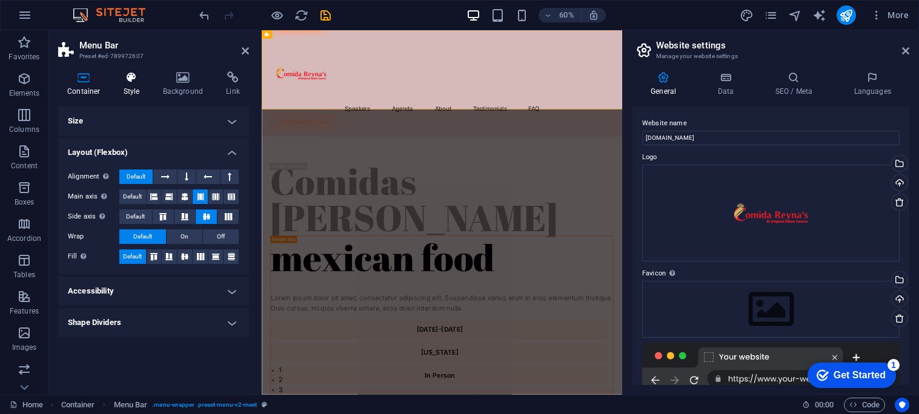
click at [136, 88] on h4 "Style" at bounding box center [133, 83] width 39 height 25
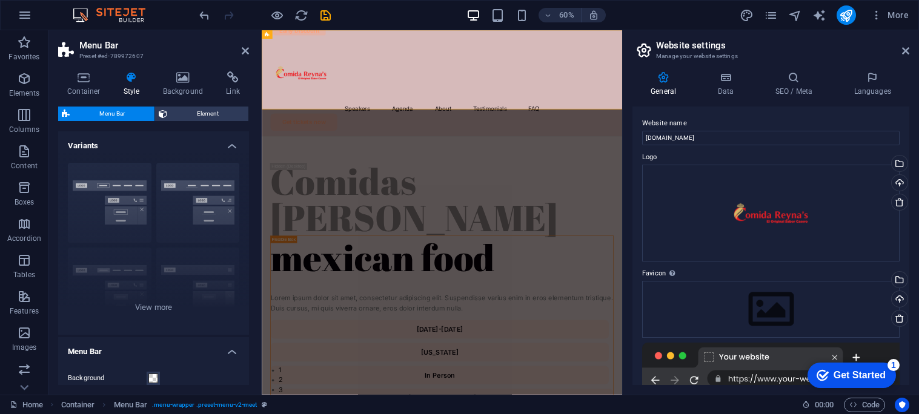
drag, startPoint x: 247, startPoint y: 158, endPoint x: 247, endPoint y: 185, distance: 27.3
click at [247, 185] on div "Variants Border Centered Default Fixed Loki Trigger Wide XXL Menu Bar Backgroun…" at bounding box center [153, 258] width 191 height 254
click at [145, 313] on div "Border Centered Default Fixed Loki Trigger Wide XXL" at bounding box center [153, 244] width 191 height 182
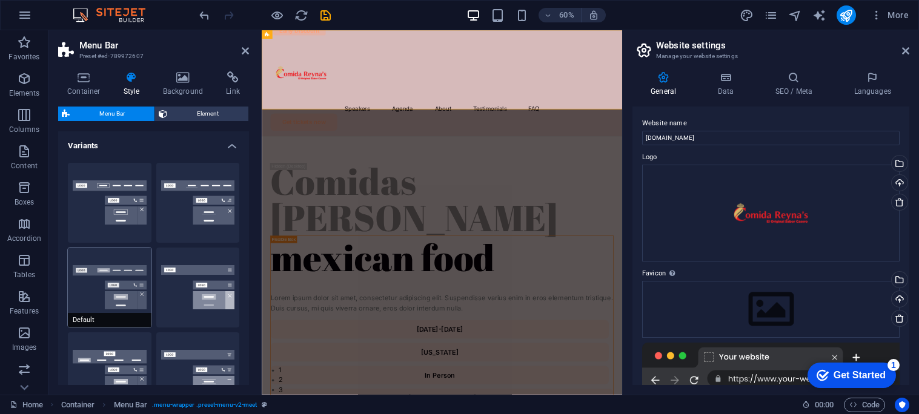
click at [96, 300] on button "Default" at bounding box center [110, 288] width 84 height 80
type input "1"
select select "rem"
type input "1"
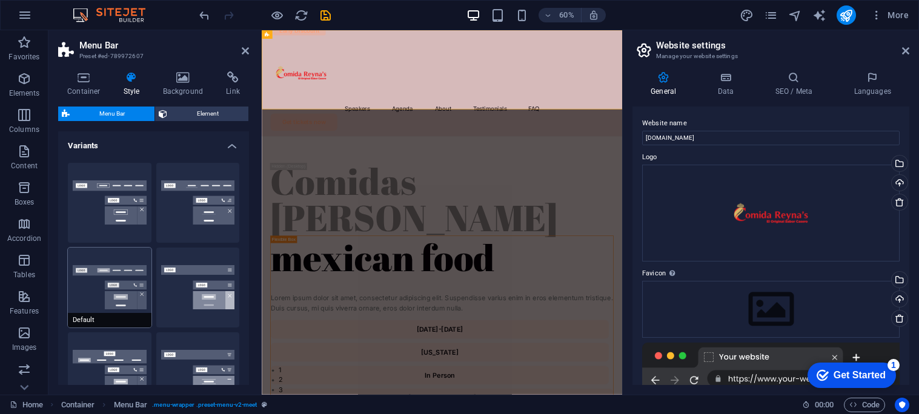
type input "1"
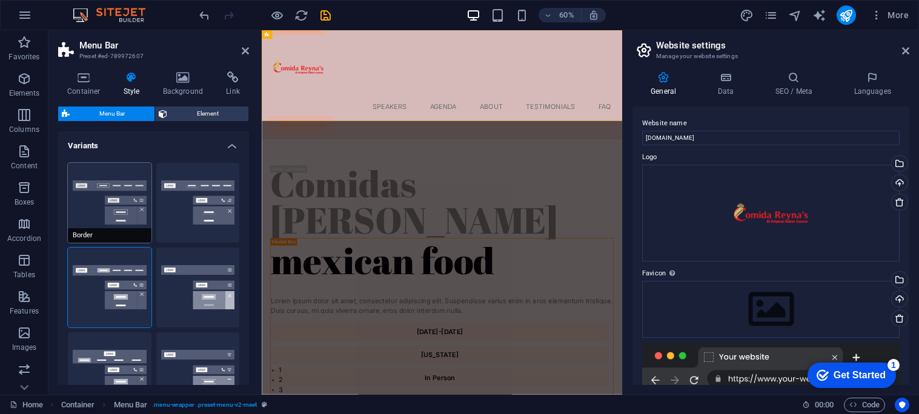
click at [109, 187] on button "Border" at bounding box center [110, 203] width 84 height 80
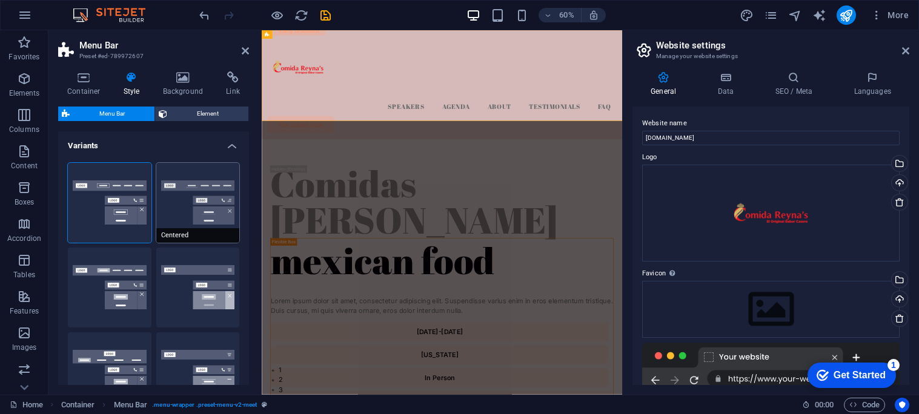
click at [199, 186] on button "Centered" at bounding box center [198, 203] width 84 height 80
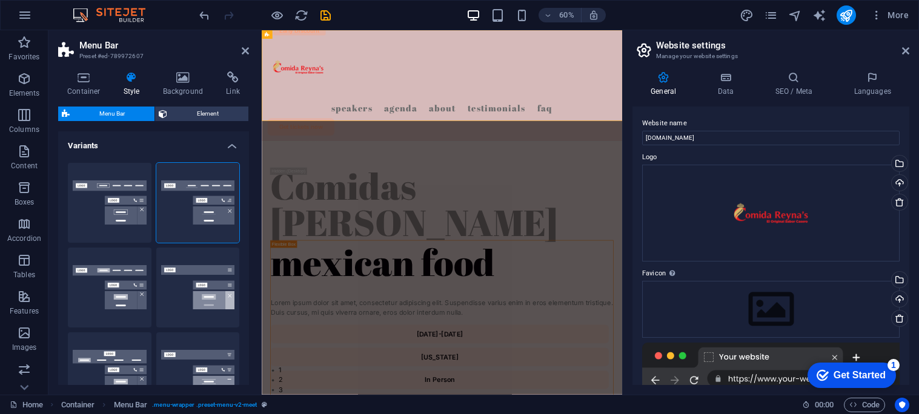
drag, startPoint x: 247, startPoint y: 159, endPoint x: 248, endPoint y: 182, distance: 23.1
click at [248, 182] on div "Variants Border Centered Default Fixed Loki Trigger Wide XXL Menu Bar Backgroun…" at bounding box center [153, 258] width 191 height 254
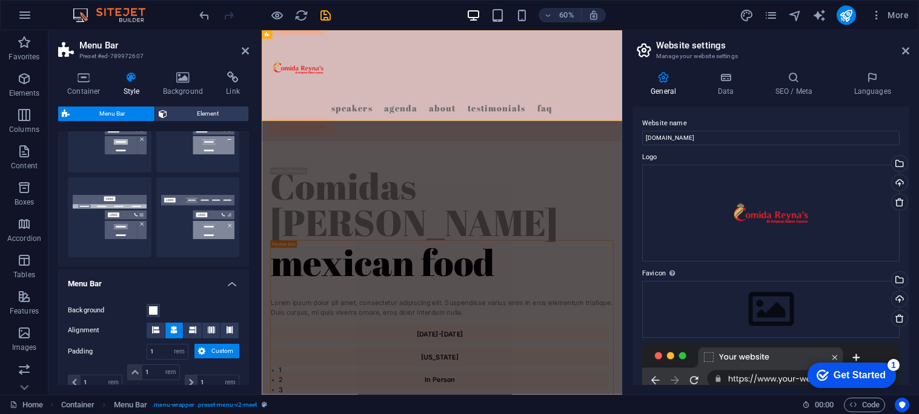
scroll to position [236, 0]
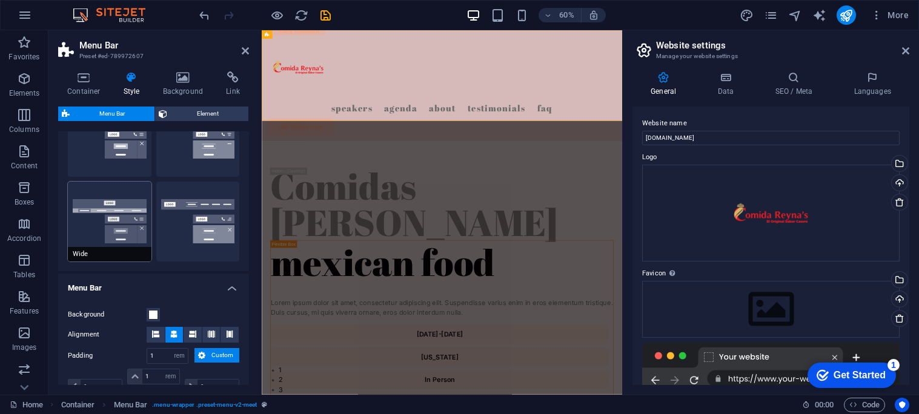
click at [143, 217] on button "Wide" at bounding box center [110, 222] width 84 height 80
type input "0"
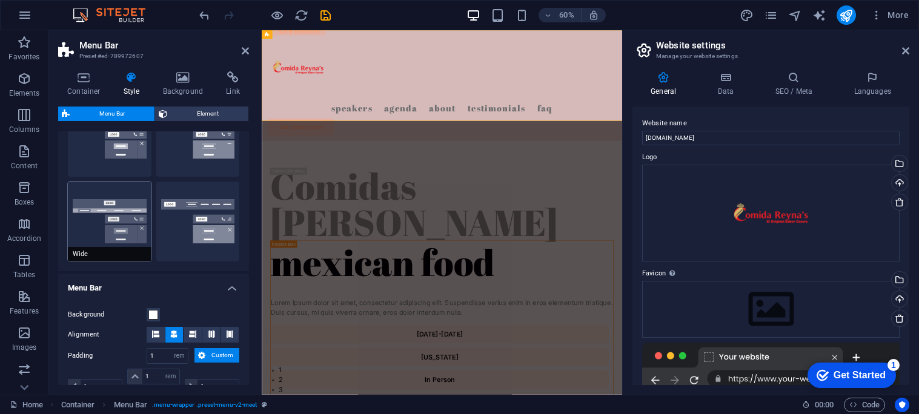
type input "0"
type input "2"
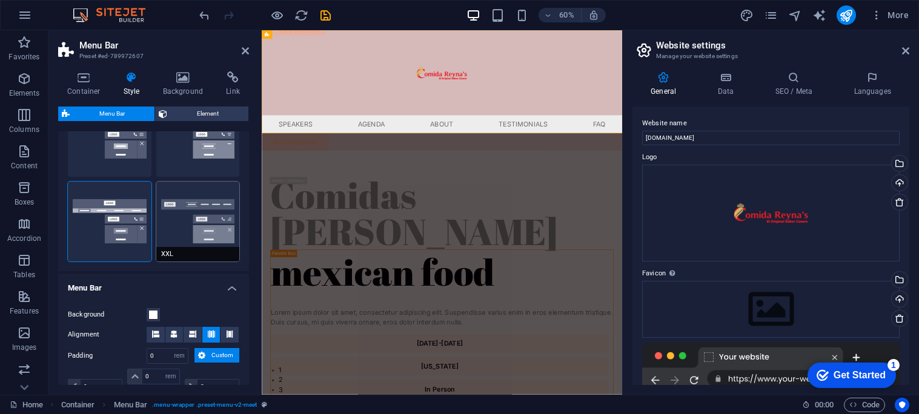
click at [220, 195] on button "XXL" at bounding box center [198, 222] width 84 height 80
type input "1"
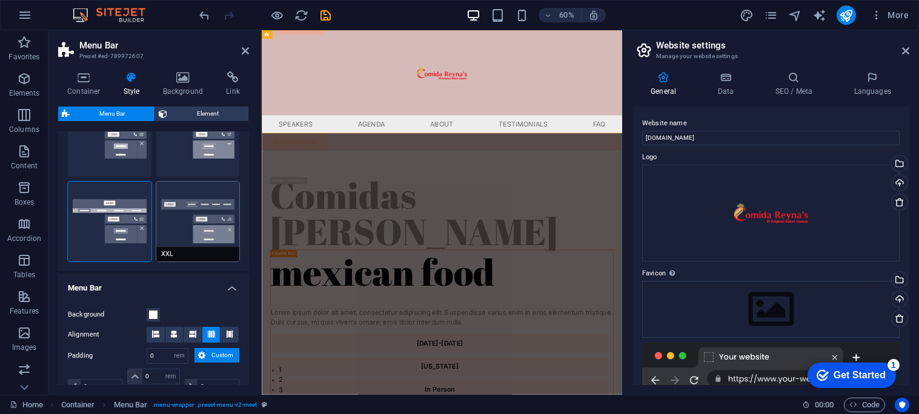
type input "1"
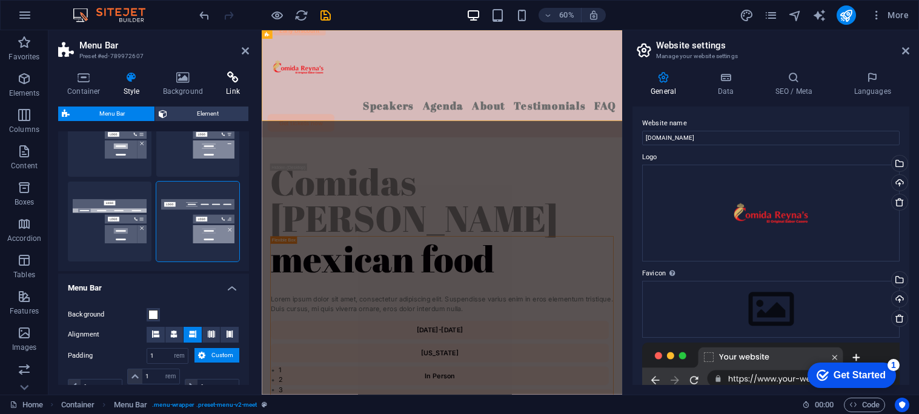
click at [230, 79] on icon at bounding box center [233, 77] width 32 height 12
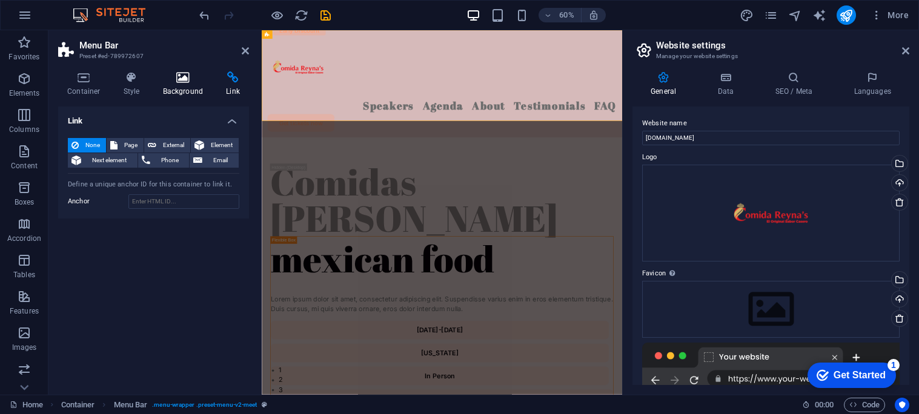
click at [194, 77] on icon at bounding box center [183, 77] width 59 height 12
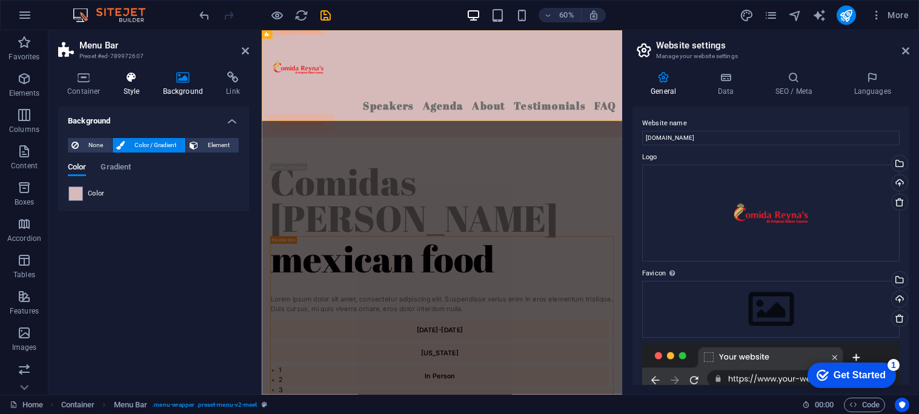
click at [131, 87] on h4 "Style" at bounding box center [133, 83] width 39 height 25
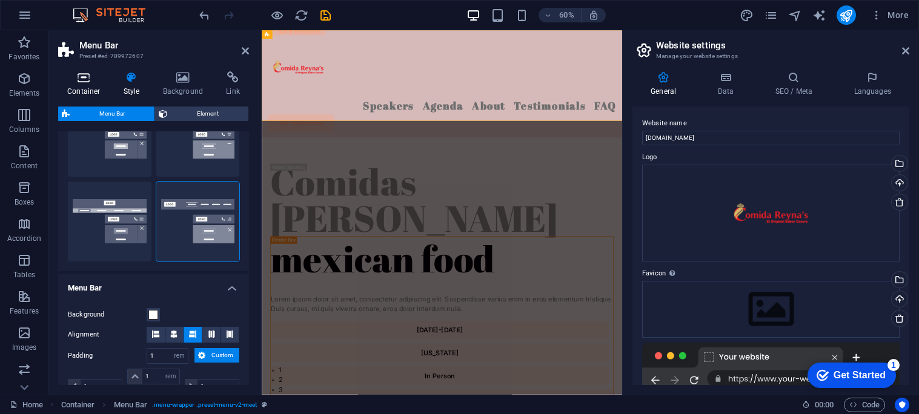
click at [78, 87] on h4 "Container" at bounding box center [86, 83] width 56 height 25
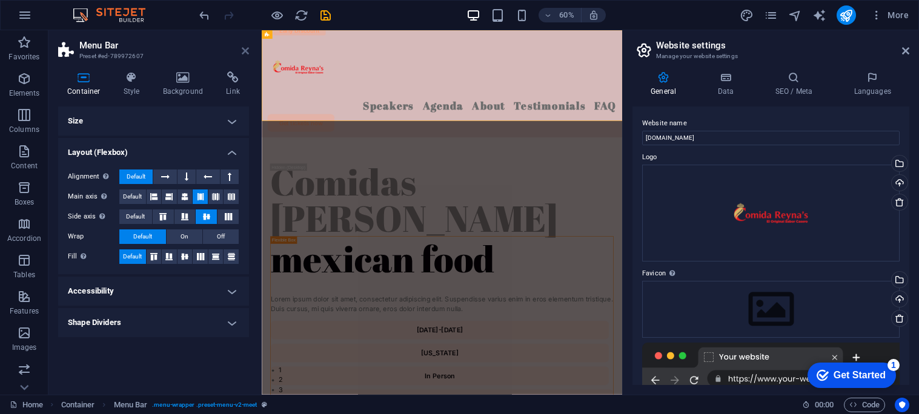
click at [245, 49] on icon at bounding box center [245, 51] width 7 height 10
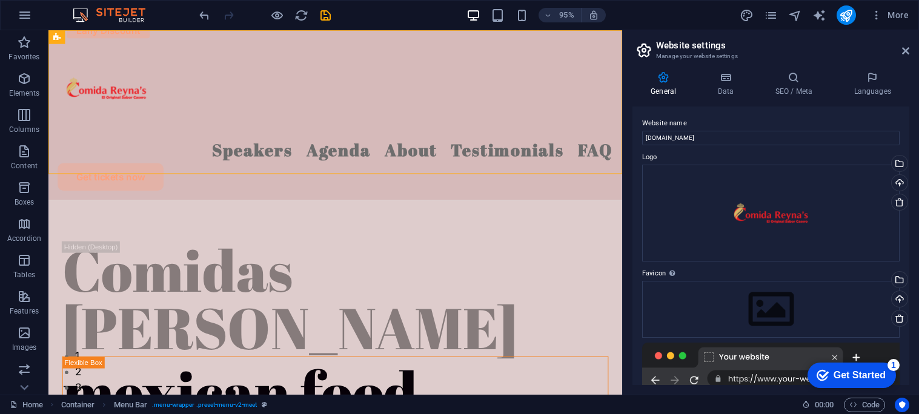
click at [906, 56] on header "Website settings Manage your website settings" at bounding box center [772, 45] width 274 height 31
click at [907, 53] on icon at bounding box center [905, 51] width 7 height 10
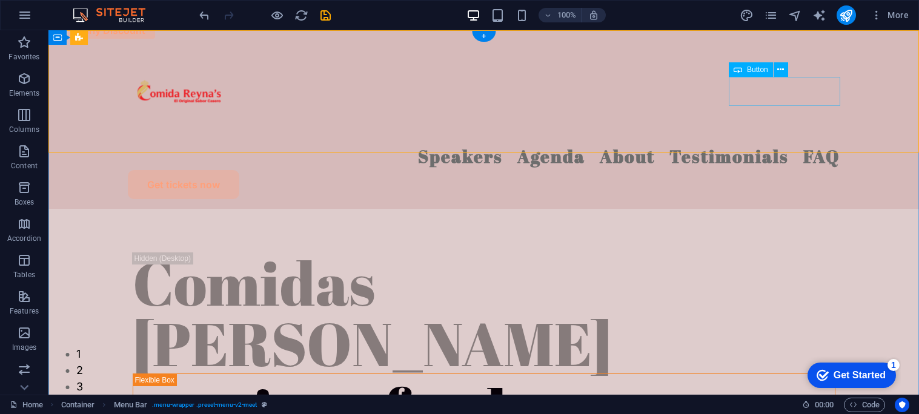
click at [815, 170] on div "Get tickets now" at bounding box center [484, 184] width 712 height 29
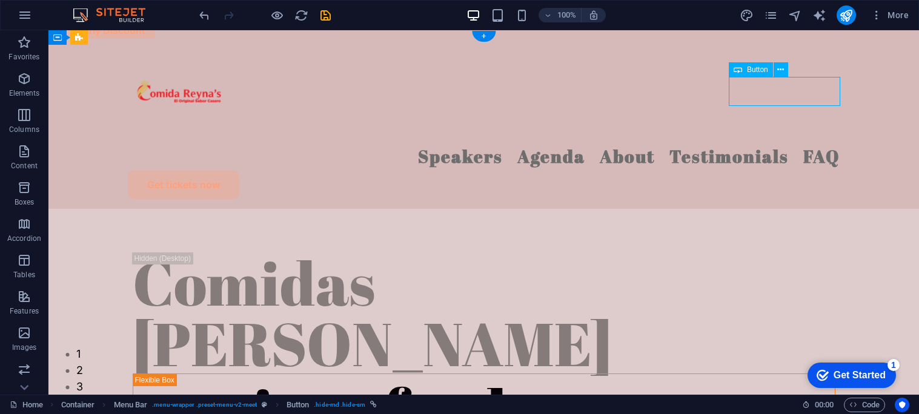
click at [815, 170] on div "Get tickets now" at bounding box center [484, 184] width 712 height 29
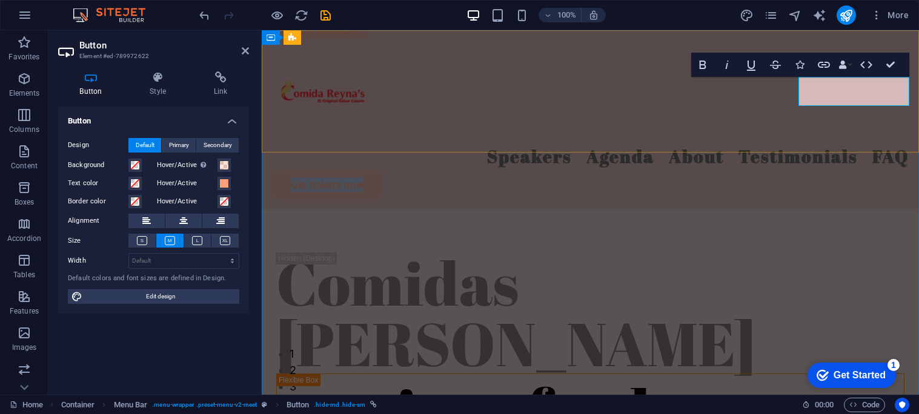
click at [383, 170] on link "Get tickets now" at bounding box center [326, 184] width 111 height 29
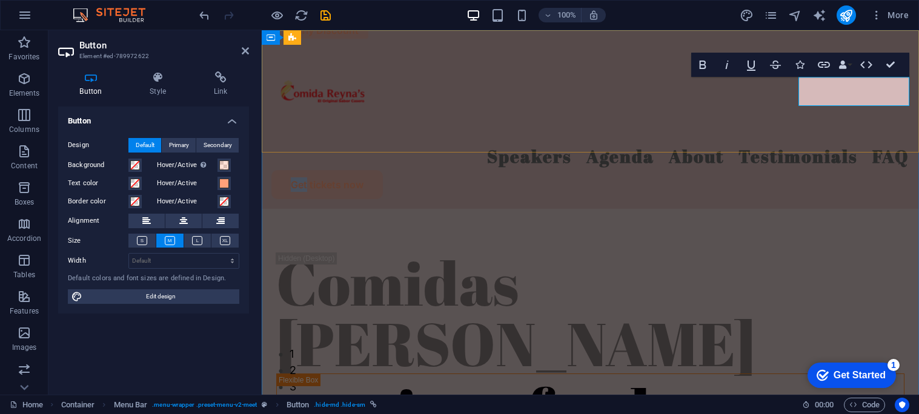
click at [383, 170] on link "Get tickets now" at bounding box center [326, 184] width 111 height 29
click at [898, 134] on div "Speakers Agenda About Testimonials FAQ tickets now" at bounding box center [590, 119] width 657 height 179
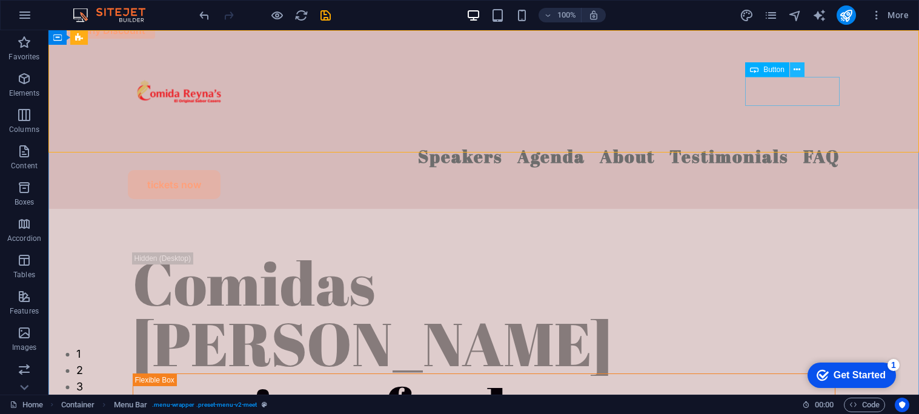
click at [795, 71] on icon at bounding box center [797, 70] width 7 height 13
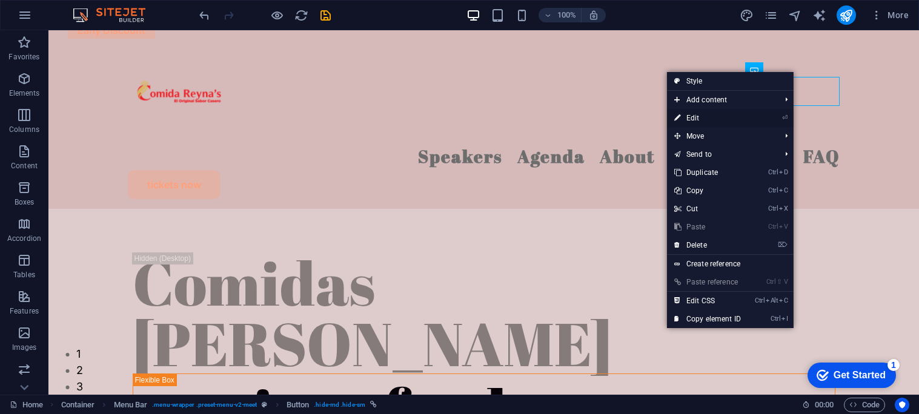
click at [748, 125] on link "⏎ Edit" at bounding box center [707, 118] width 81 height 18
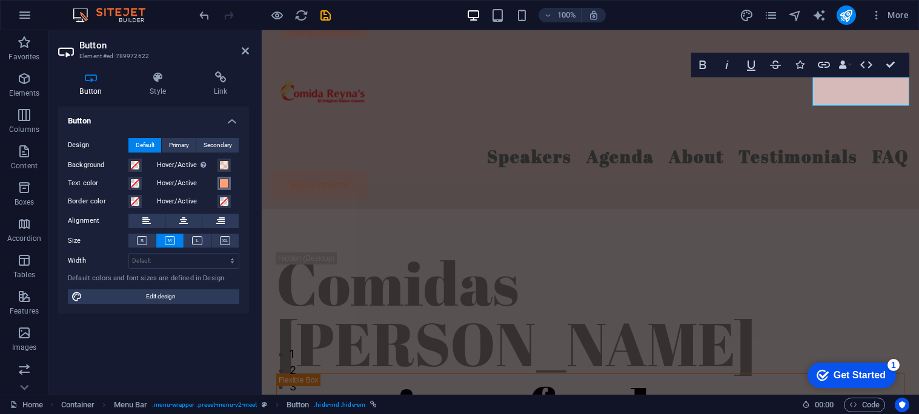
click at [222, 187] on span at bounding box center [224, 184] width 10 height 10
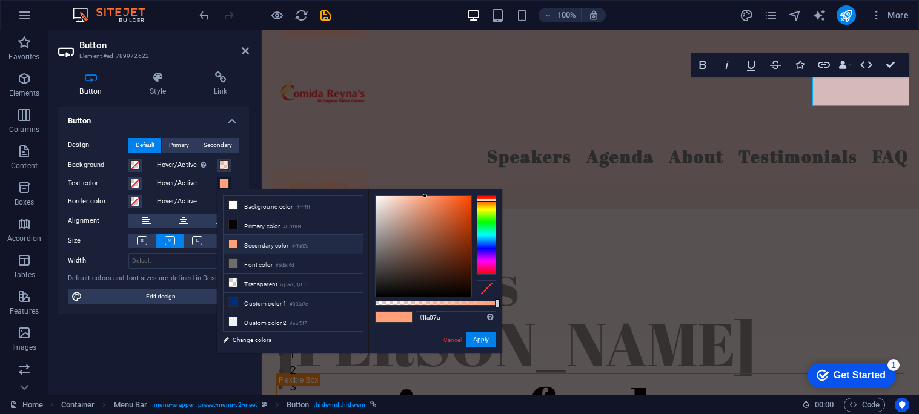
click at [384, 294] on div at bounding box center [424, 246] width 96 height 101
click at [234, 249] on span at bounding box center [233, 244] width 10 height 10
click at [463, 222] on div at bounding box center [424, 246] width 96 height 101
click at [382, 207] on div at bounding box center [424, 246] width 96 height 101
click at [382, 233] on div at bounding box center [424, 246] width 96 height 101
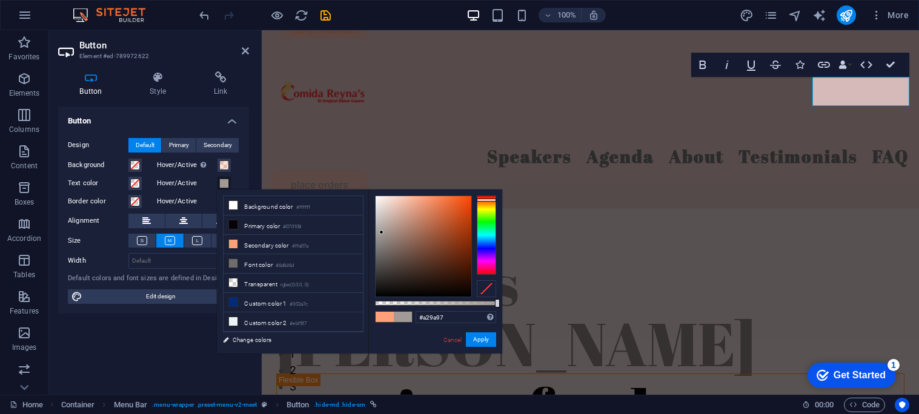
type input "#100f0f"
click at [382, 290] on div at bounding box center [424, 246] width 96 height 101
click at [491, 339] on button "Apply" at bounding box center [481, 340] width 30 height 15
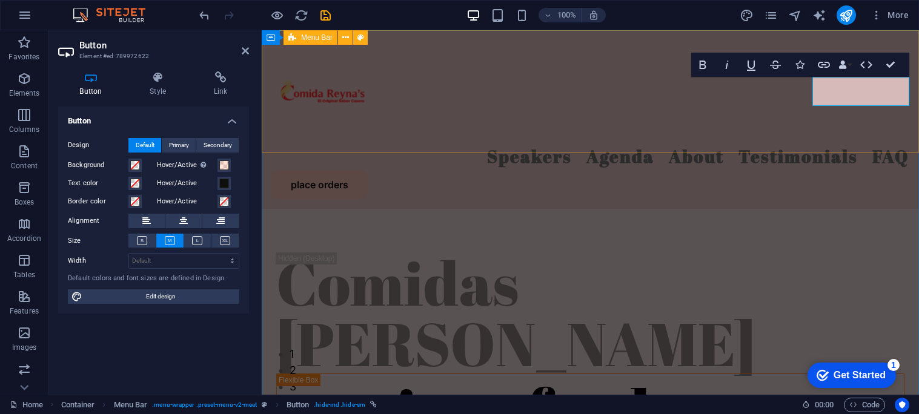
click at [483, 132] on div "Speakers Agenda About Testimonials FAQ place orders" at bounding box center [590, 119] width 657 height 179
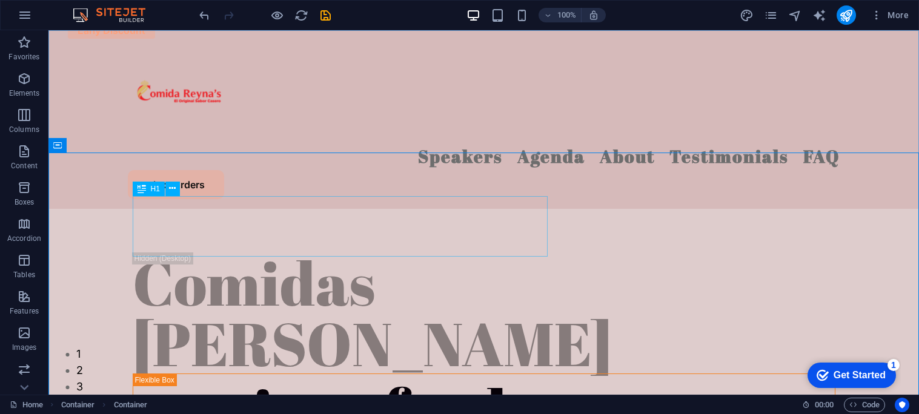
click at [0, 0] on div "H1" at bounding box center [0, 0] width 0 height 0
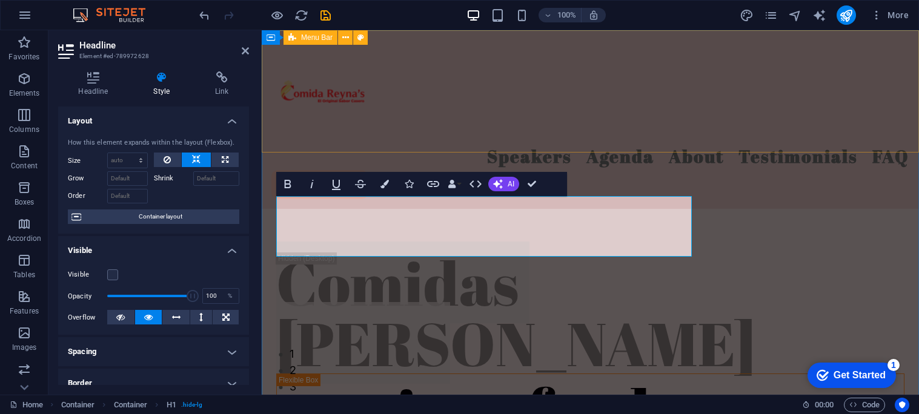
click at [438, 61] on div "Speakers Agenda About Testimonials FAQ place orders" at bounding box center [590, 119] width 657 height 179
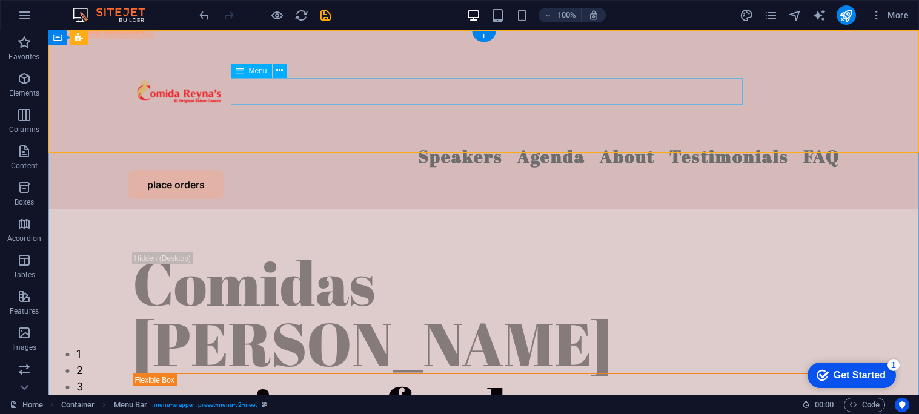
click at [363, 143] on nav "Speakers Agenda About Testimonials FAQ" at bounding box center [484, 156] width 712 height 27
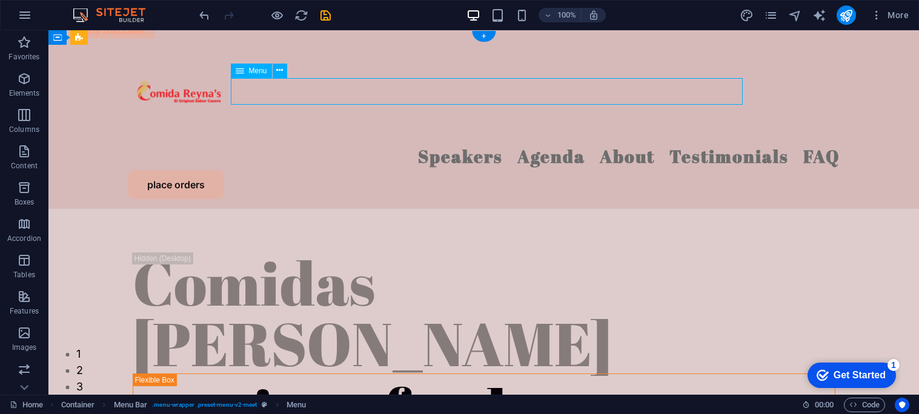
click at [363, 143] on nav "Speakers Agenda About Testimonials FAQ" at bounding box center [484, 156] width 712 height 27
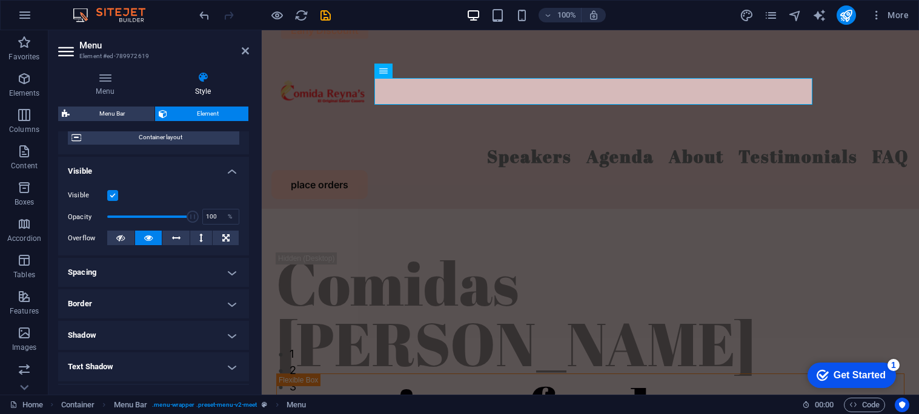
scroll to position [0, 0]
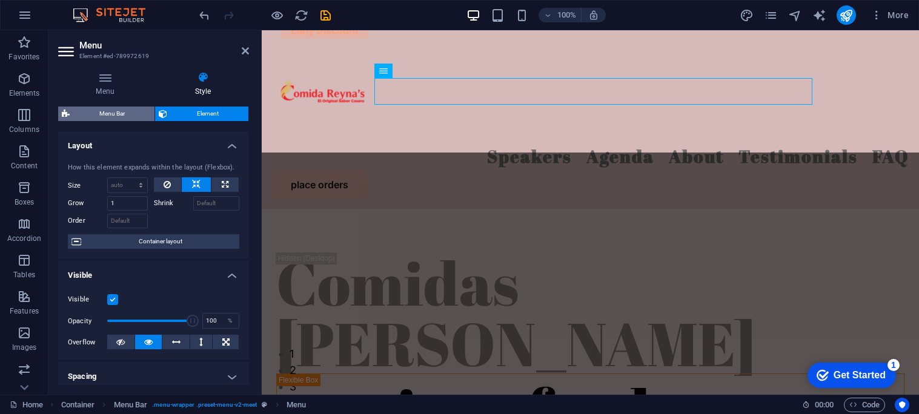
click at [132, 115] on span "Menu Bar" at bounding box center [112, 114] width 78 height 15
select select "rem"
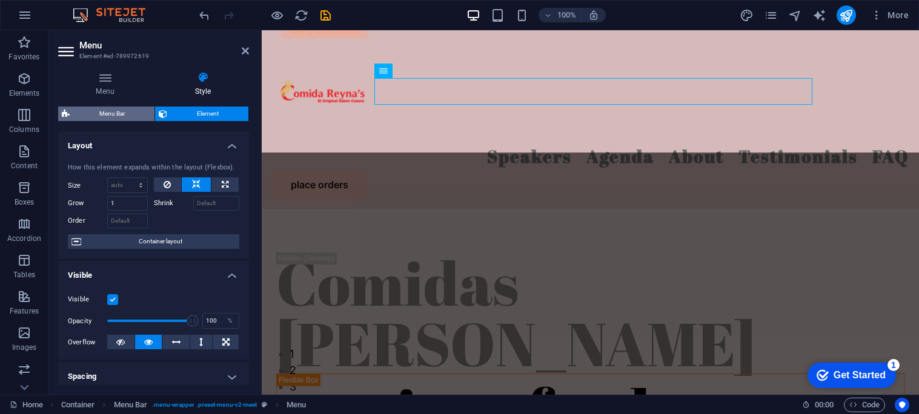
select select "rem"
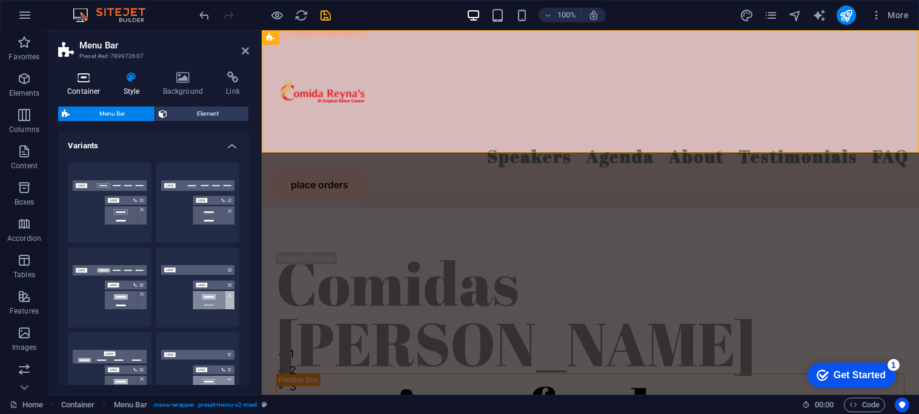
click at [81, 93] on h4 "Container" at bounding box center [86, 83] width 56 height 25
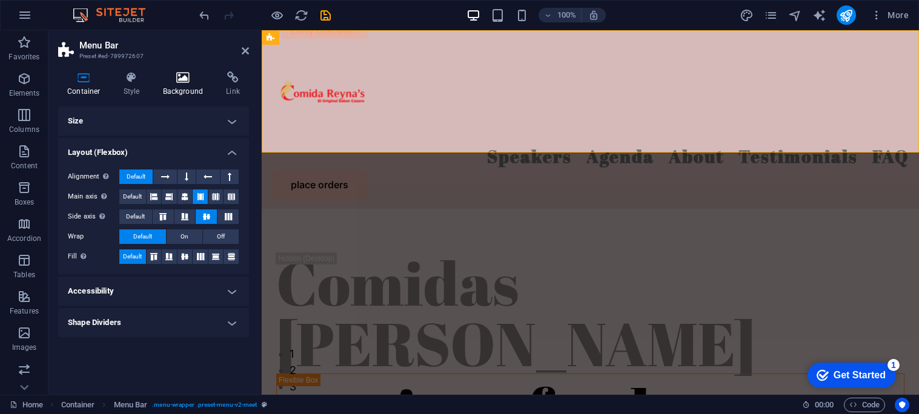
click at [190, 74] on icon at bounding box center [183, 77] width 59 height 12
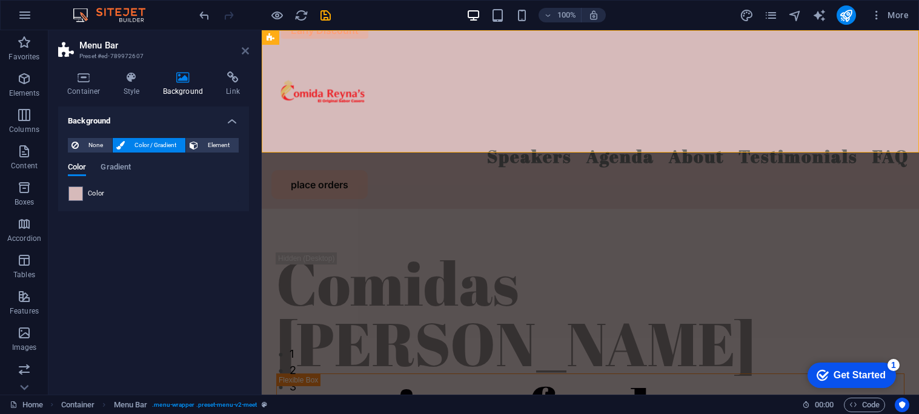
click at [244, 56] on link at bounding box center [245, 51] width 7 height 10
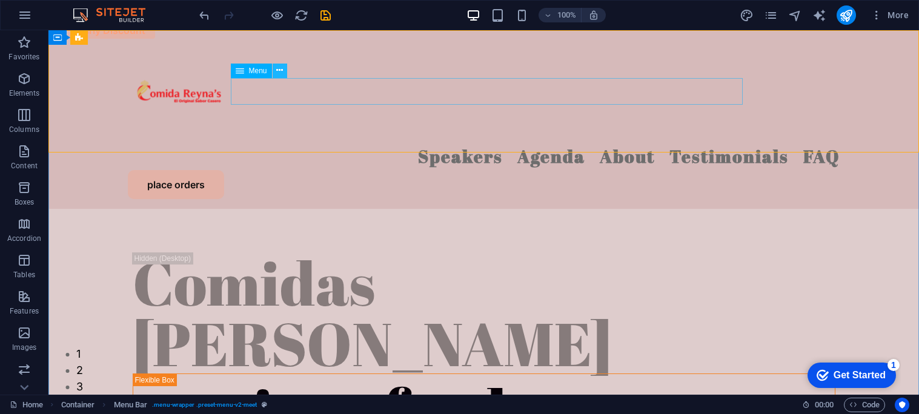
click at [280, 73] on icon at bounding box center [279, 70] width 7 height 13
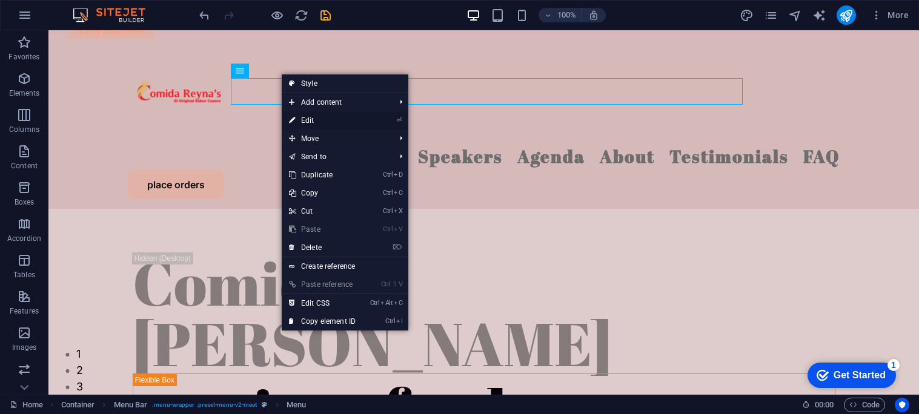
click at [326, 124] on link "⏎ Edit" at bounding box center [322, 120] width 81 height 18
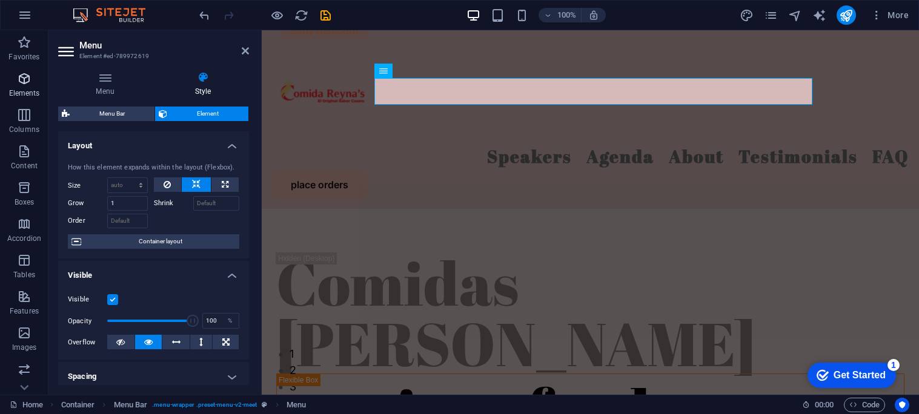
click at [29, 84] on icon "button" at bounding box center [24, 78] width 15 height 15
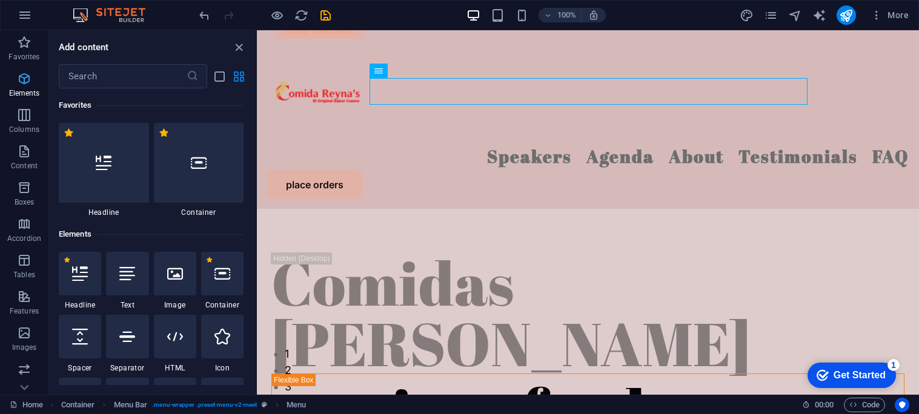
click at [240, 47] on icon "close panel" at bounding box center [239, 48] width 14 height 14
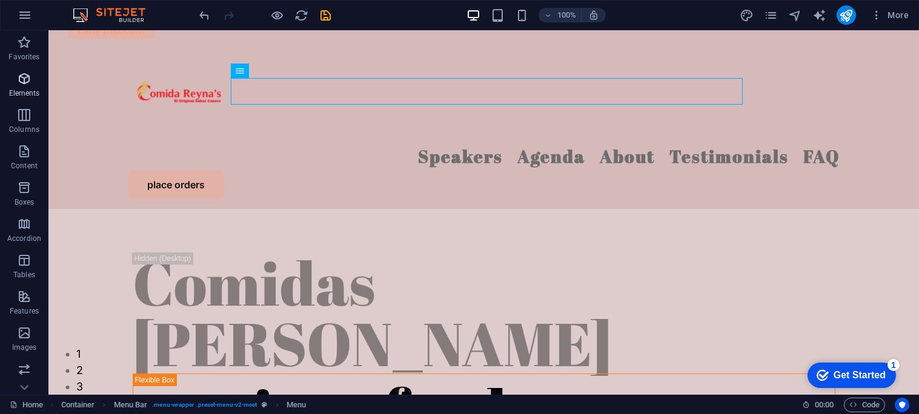
click at [25, 91] on p "Elements" at bounding box center [24, 93] width 31 height 10
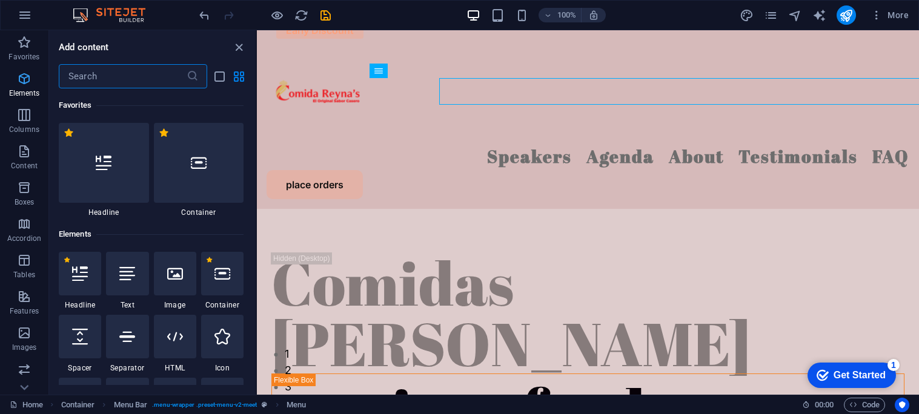
click at [25, 91] on p "Elements" at bounding box center [24, 93] width 31 height 10
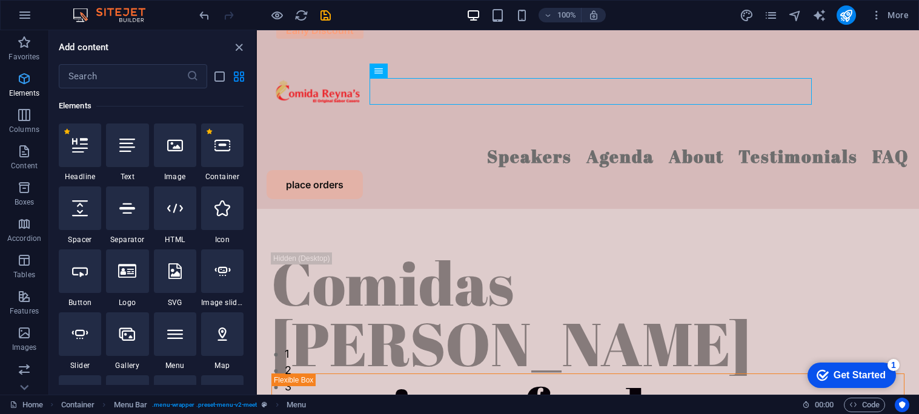
scroll to position [129, 0]
click at [87, 144] on icon at bounding box center [80, 145] width 16 height 16
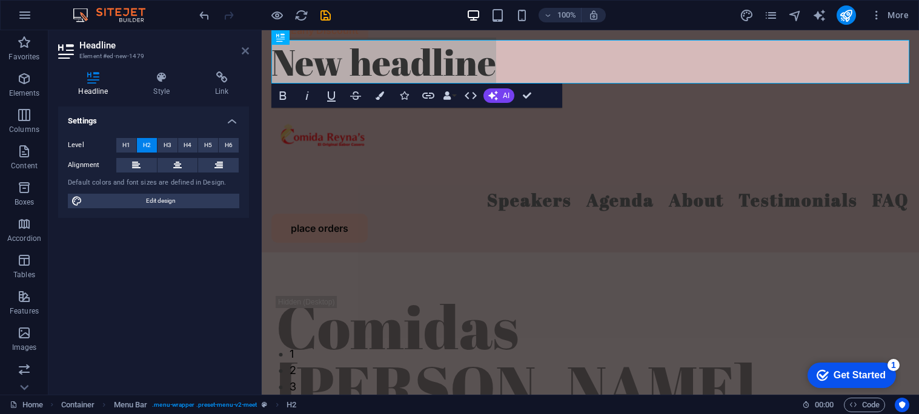
click at [242, 55] on icon at bounding box center [245, 51] width 7 height 10
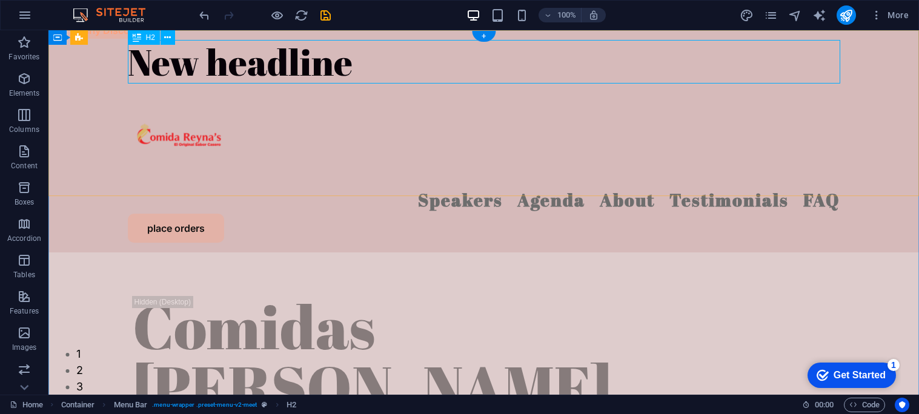
click at [300, 57] on div "New headline" at bounding box center [484, 62] width 712 height 44
click at [164, 42] on icon at bounding box center [167, 37] width 7 height 13
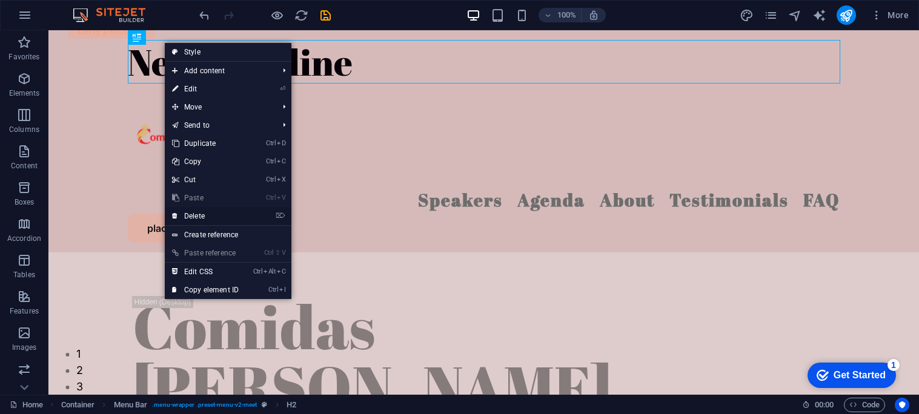
click at [236, 217] on link "⌦ Delete" at bounding box center [205, 216] width 81 height 18
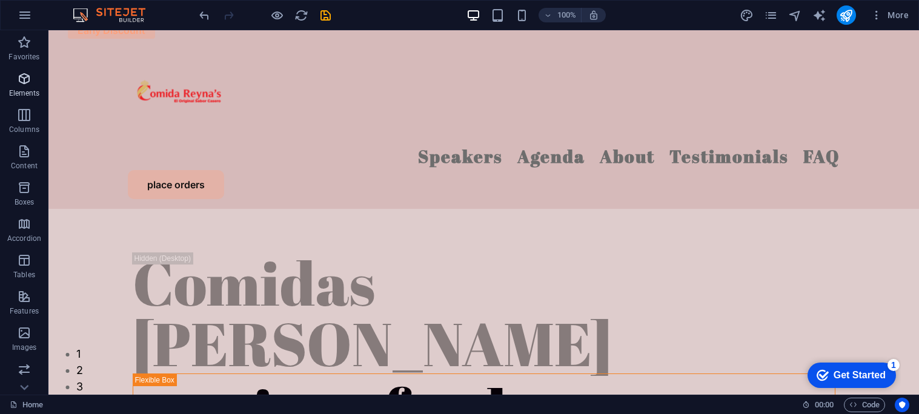
click at [36, 92] on p "Elements" at bounding box center [24, 93] width 31 height 10
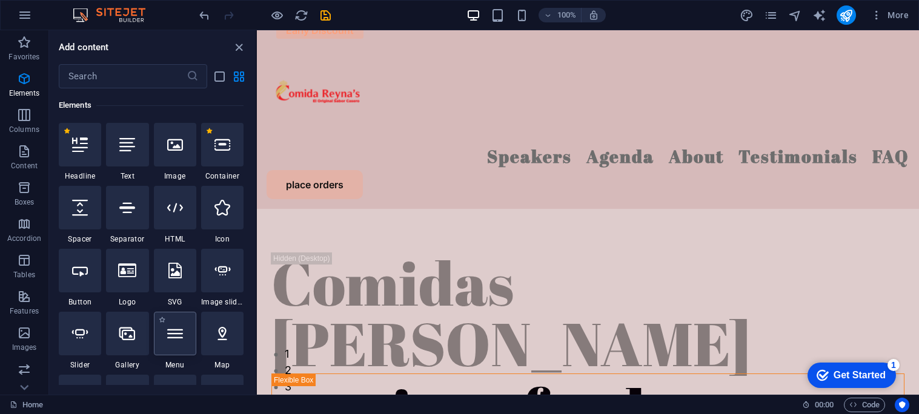
click at [178, 341] on icon at bounding box center [175, 334] width 16 height 16
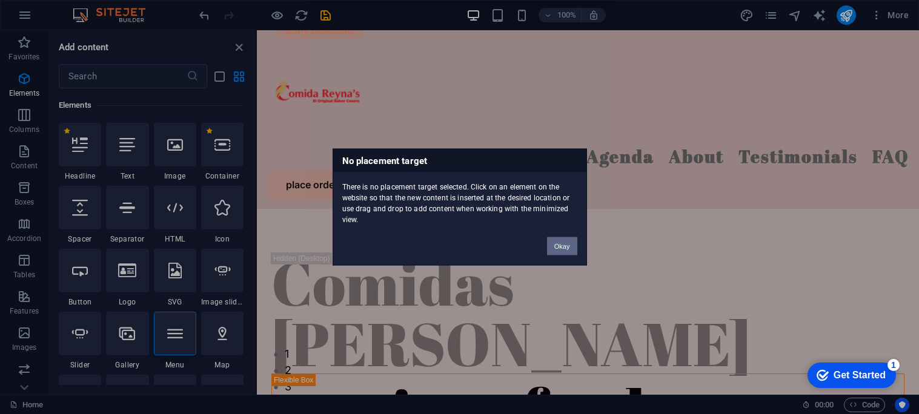
click at [566, 254] on button "Okay" at bounding box center [562, 246] width 30 height 18
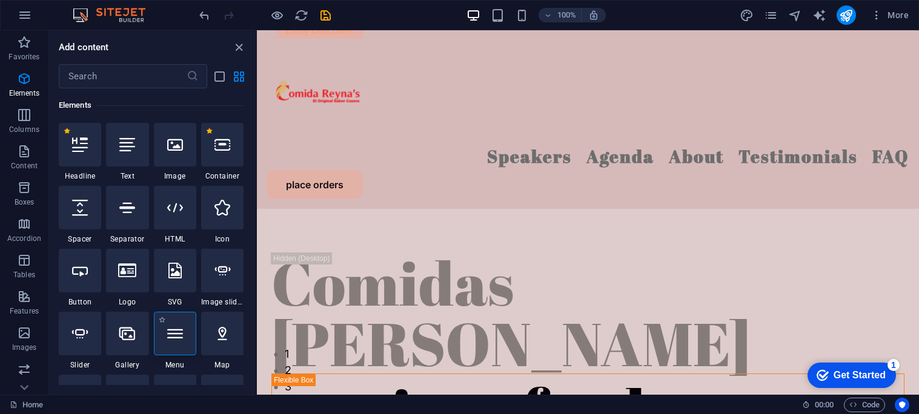
click at [164, 337] on div at bounding box center [175, 334] width 42 height 44
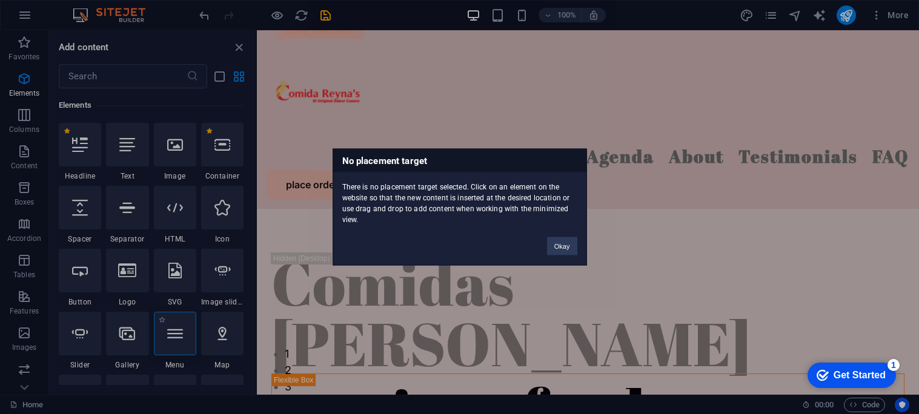
click at [164, 337] on div "No placement target There is no placement target selected. Click on an element …" at bounding box center [459, 207] width 919 height 414
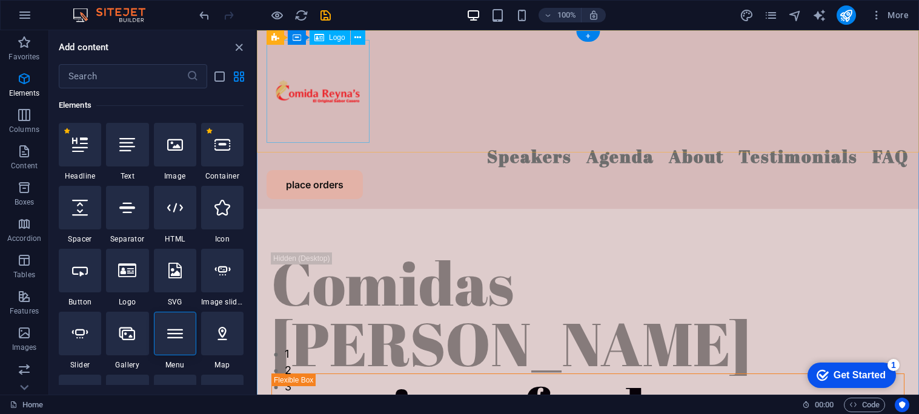
click at [332, 128] on div at bounding box center [588, 91] width 643 height 103
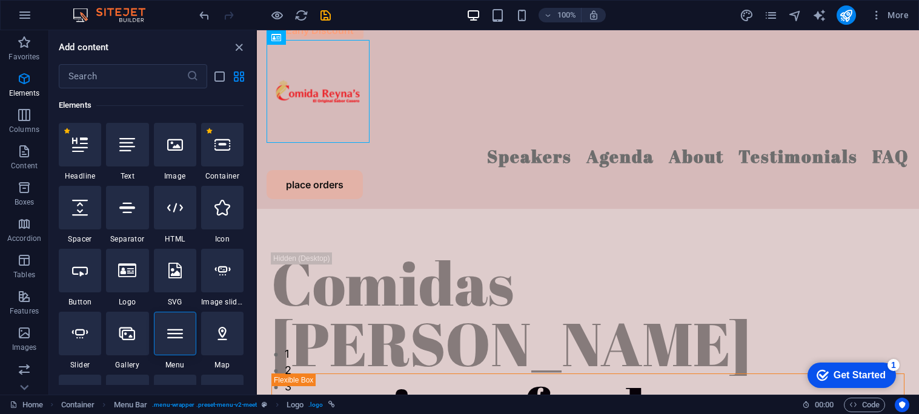
click at [240, 55] on div "Add content ​ Favorites 1 Star Headline 1 Star Container Elements 1 Star Headli…" at bounding box center [152, 212] width 207 height 365
drag, startPoint x: 240, startPoint y: 48, endPoint x: 377, endPoint y: 68, distance: 137.8
click at [240, 48] on icon "close panel" at bounding box center [239, 48] width 14 height 14
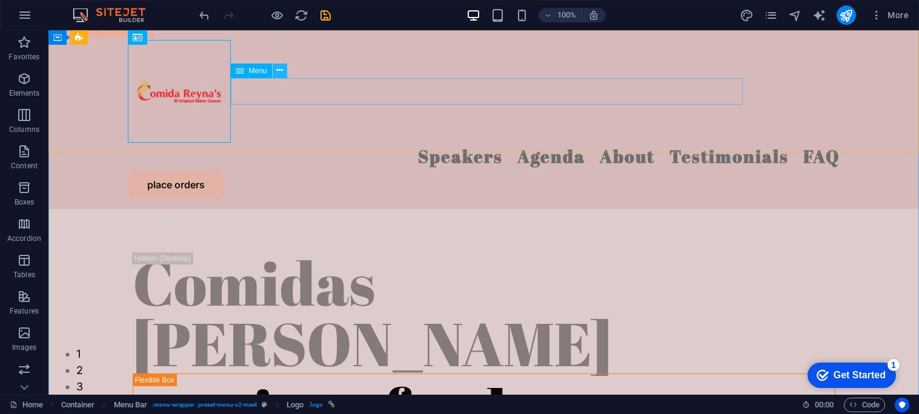
click at [279, 74] on icon at bounding box center [279, 70] width 7 height 13
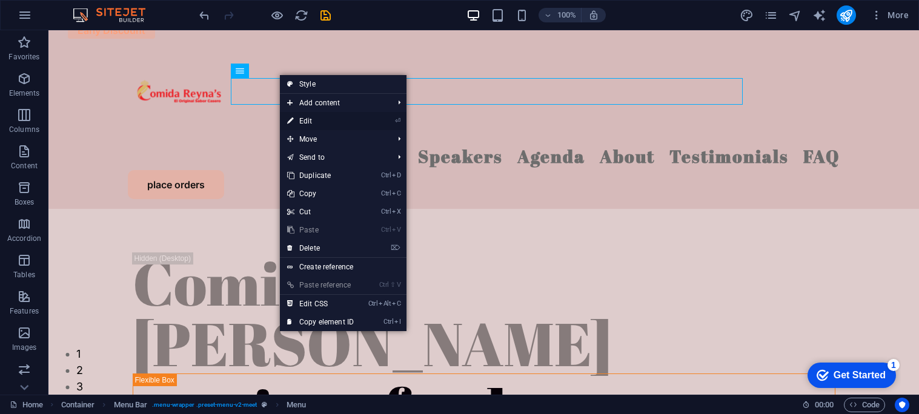
click at [322, 124] on link "⏎ Edit" at bounding box center [320, 121] width 81 height 18
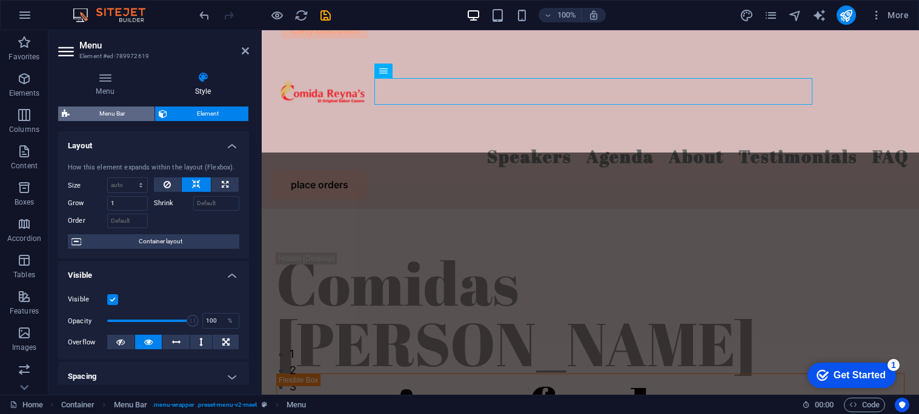
click at [99, 113] on span "Menu Bar" at bounding box center [112, 114] width 78 height 15
select select "rem"
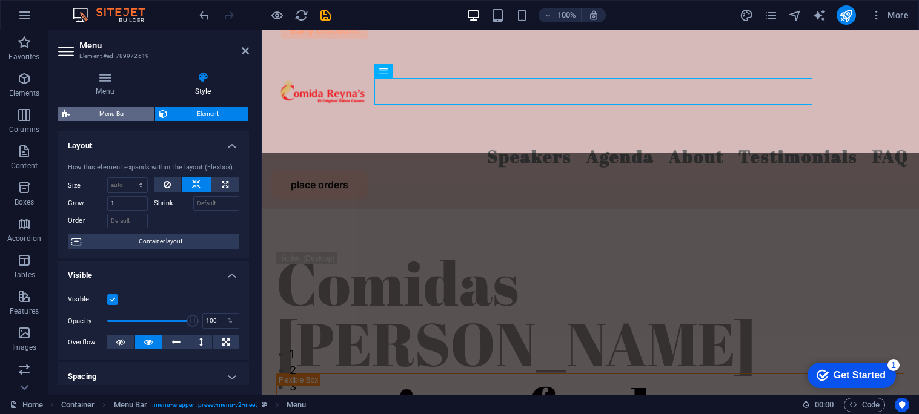
select select "rem"
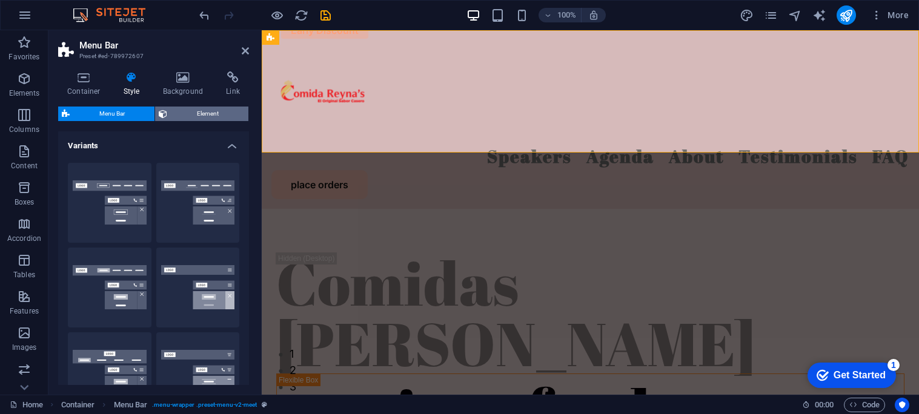
click at [184, 116] on span "Element" at bounding box center [208, 114] width 74 height 15
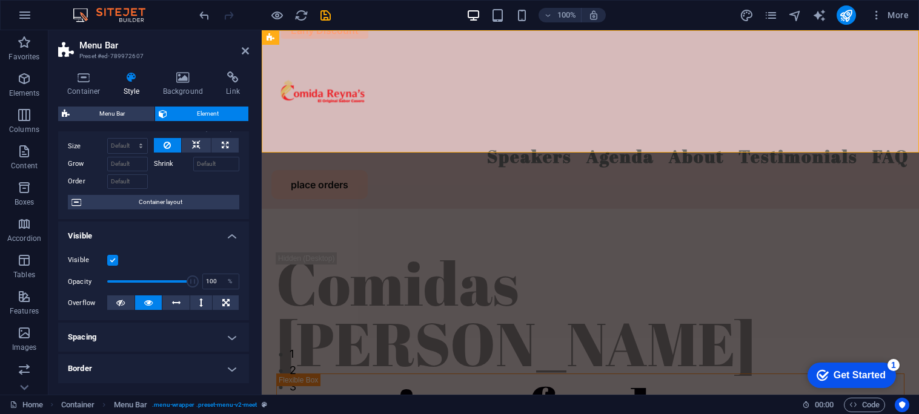
scroll to position [0, 0]
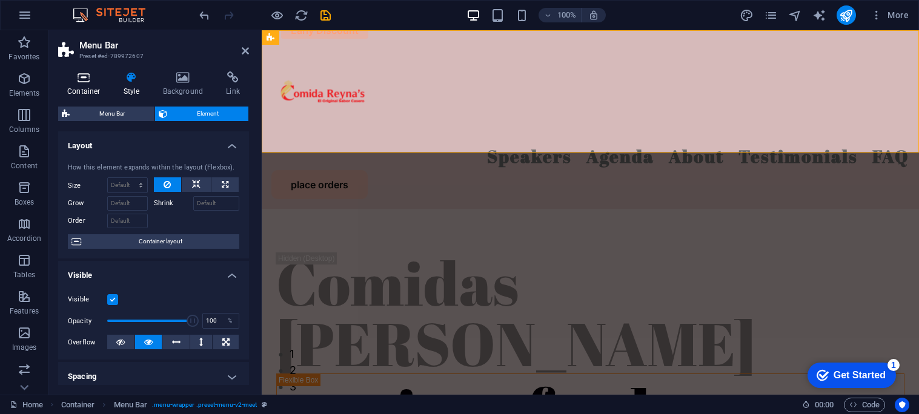
click at [102, 82] on icon at bounding box center [83, 77] width 51 height 12
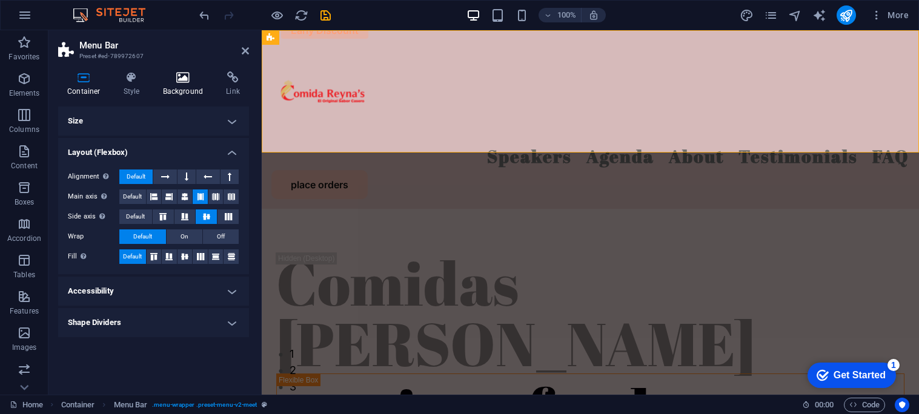
click at [176, 85] on h4 "Background" at bounding box center [186, 83] width 64 height 25
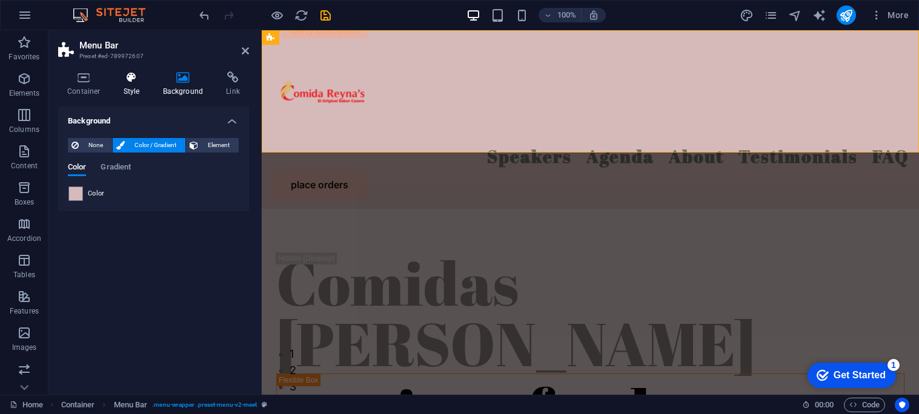
click at [124, 87] on h4 "Style" at bounding box center [133, 83] width 39 height 25
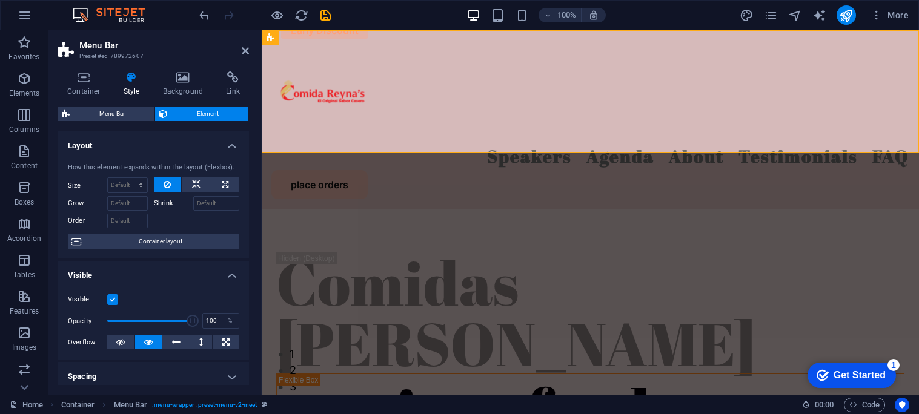
click at [188, 110] on span "Element" at bounding box center [208, 114] width 74 height 15
drag, startPoint x: 247, startPoint y: 53, endPoint x: 198, endPoint y: 23, distance: 57.1
click at [247, 53] on icon at bounding box center [245, 51] width 7 height 10
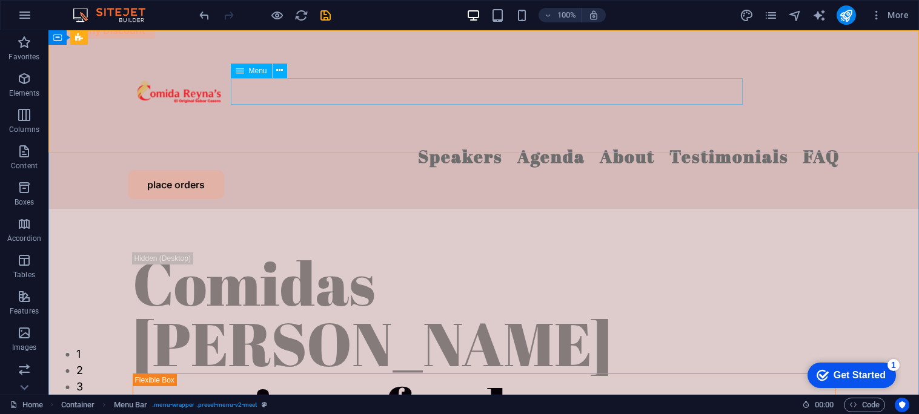
click at [258, 70] on span "Menu" at bounding box center [258, 70] width 18 height 7
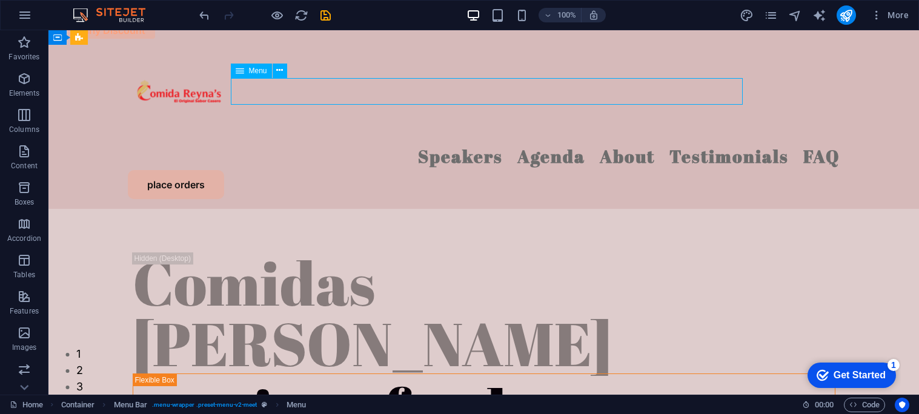
click at [258, 71] on span "Menu" at bounding box center [258, 70] width 18 height 7
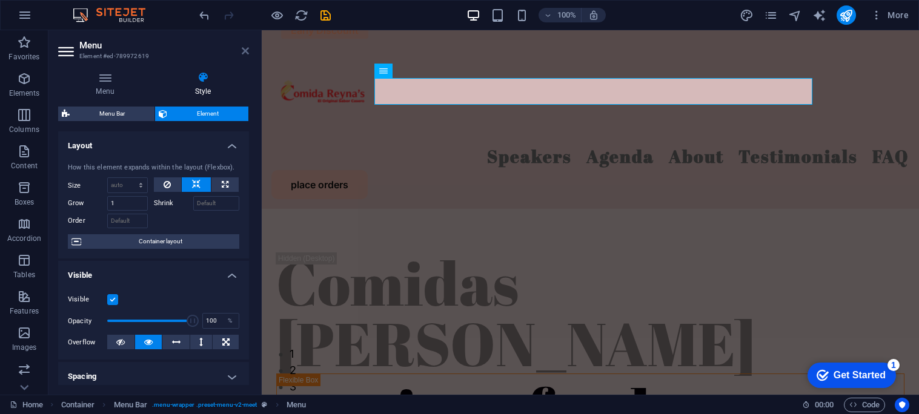
click at [248, 53] on icon at bounding box center [245, 51] width 7 height 10
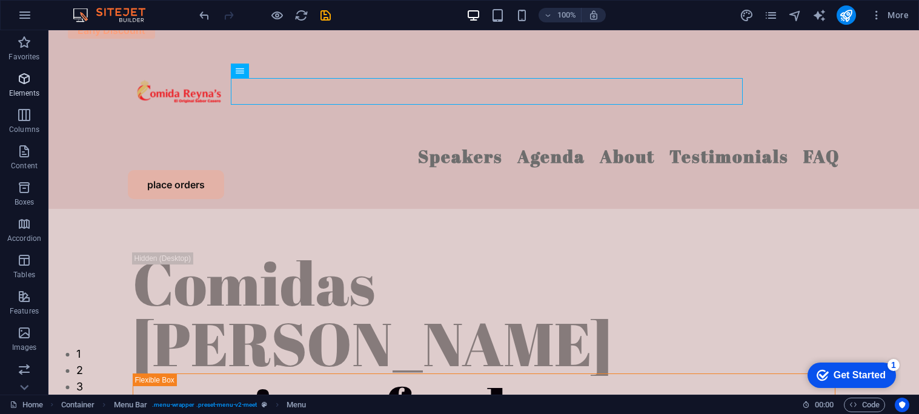
click at [38, 94] on p "Elements" at bounding box center [24, 93] width 31 height 10
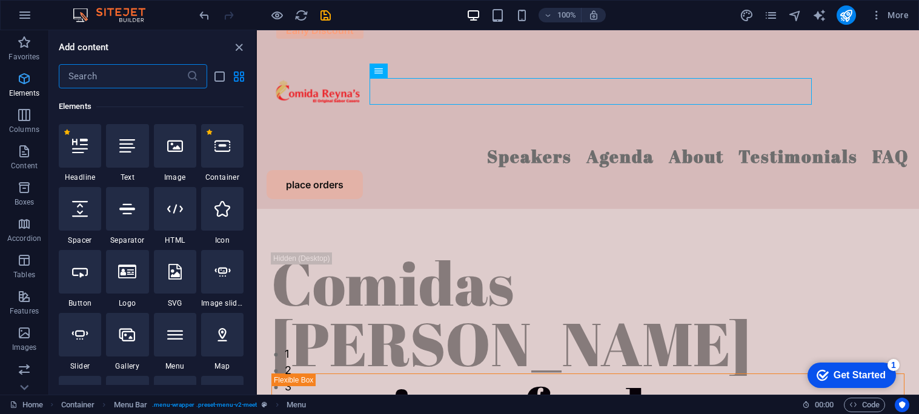
scroll to position [129, 0]
click at [187, 334] on div at bounding box center [175, 334] width 42 height 44
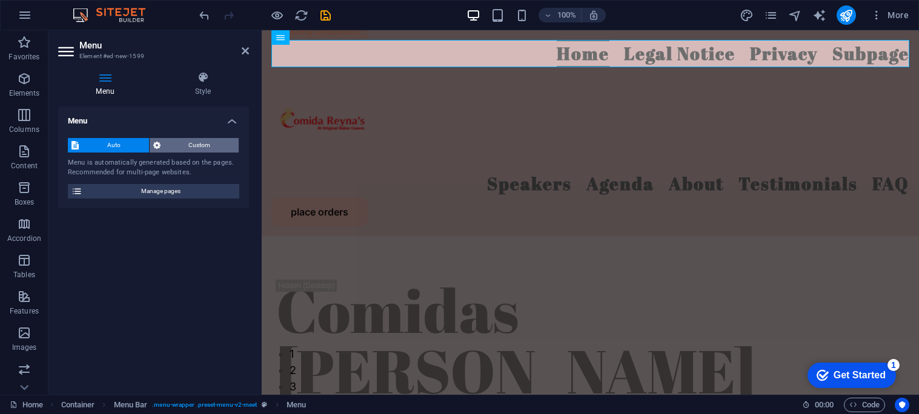
click at [212, 151] on span "Custom" at bounding box center [199, 145] width 71 height 15
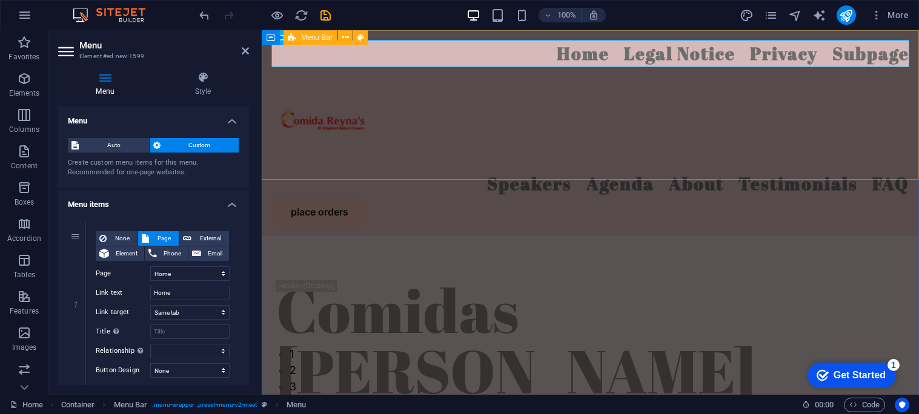
click at [416, 157] on div "Home Legal Notice Privacy Subpage Speakers Agenda About Testimonials FAQ place …" at bounding box center [590, 133] width 657 height 206
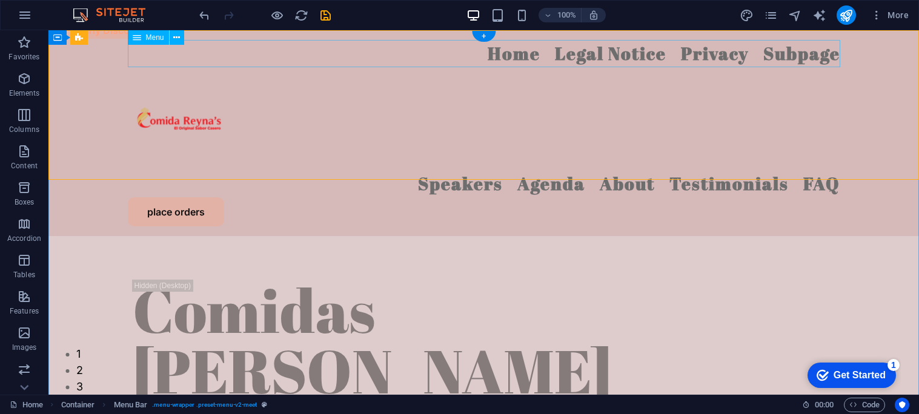
click at [543, 50] on nav "Home Legal Notice Privacy Subpage" at bounding box center [484, 53] width 712 height 27
click at [509, 52] on nav "Home Legal Notice Privacy Subpage" at bounding box center [484, 53] width 712 height 27
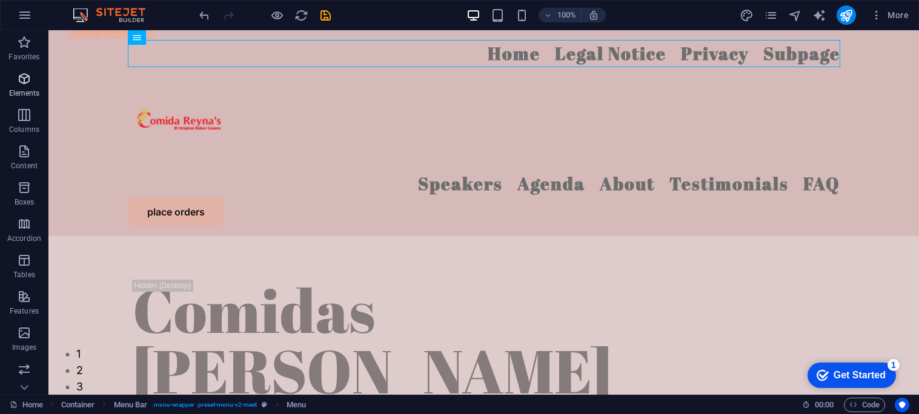
click at [33, 88] on span "Elements" at bounding box center [24, 85] width 48 height 29
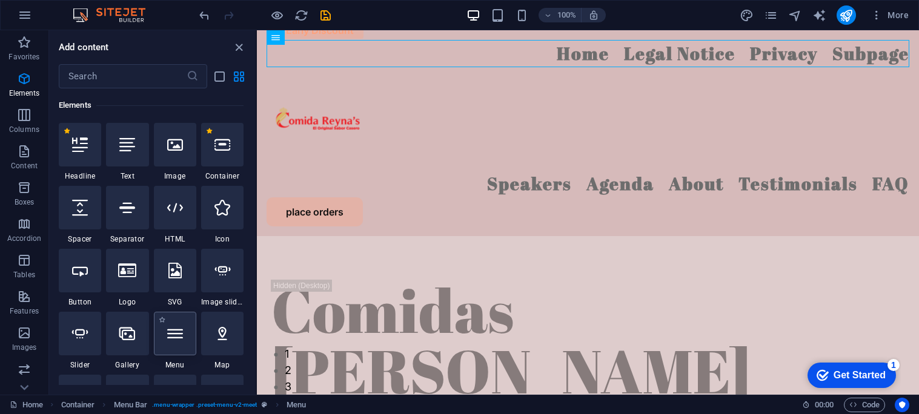
click at [182, 339] on icon at bounding box center [175, 334] width 16 height 16
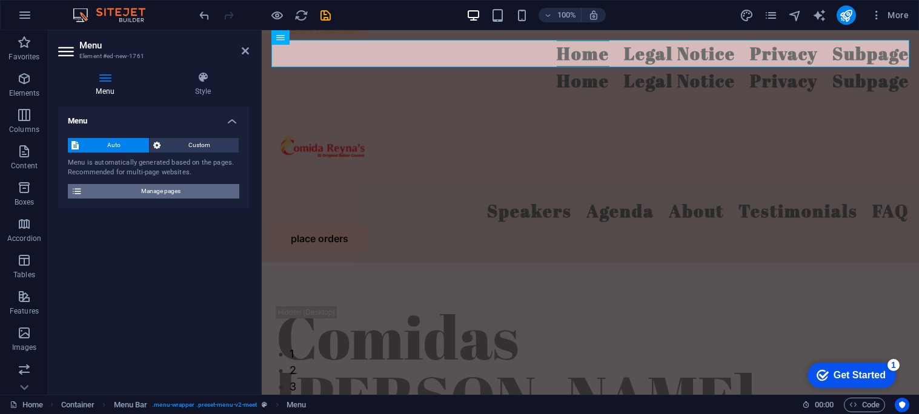
click at [205, 191] on span "Manage pages" at bounding box center [161, 191] width 150 height 15
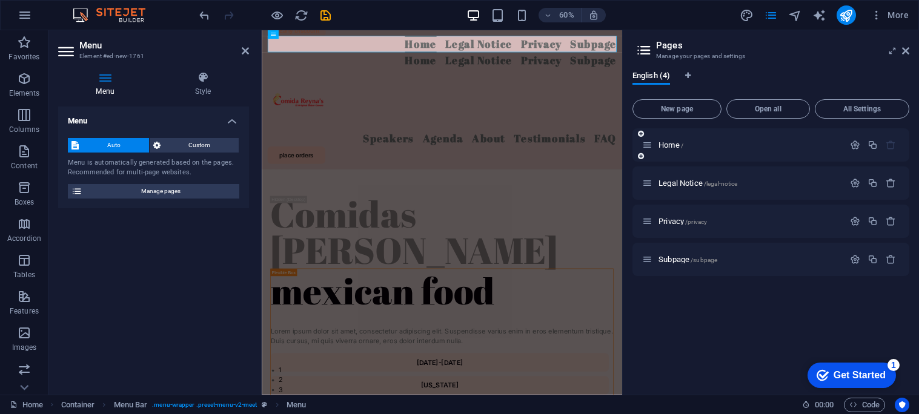
click at [646, 148] on icon at bounding box center [647, 145] width 10 height 10
click at [768, 110] on span "Open all" at bounding box center [768, 108] width 73 height 7
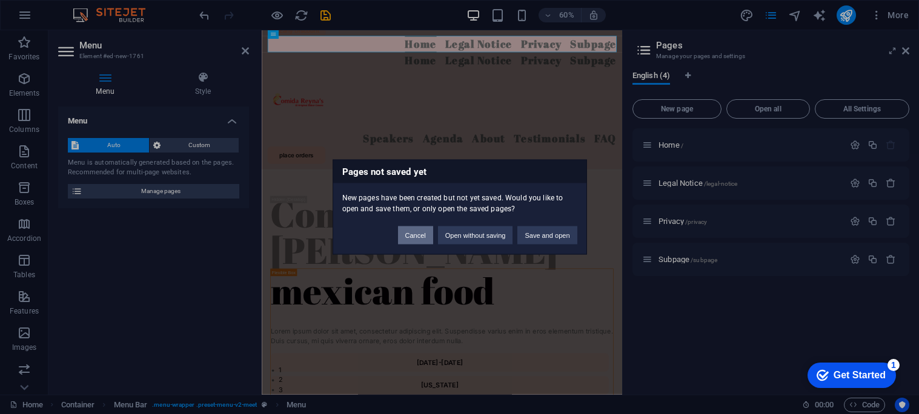
click at [426, 238] on button "Cancel" at bounding box center [415, 236] width 35 height 18
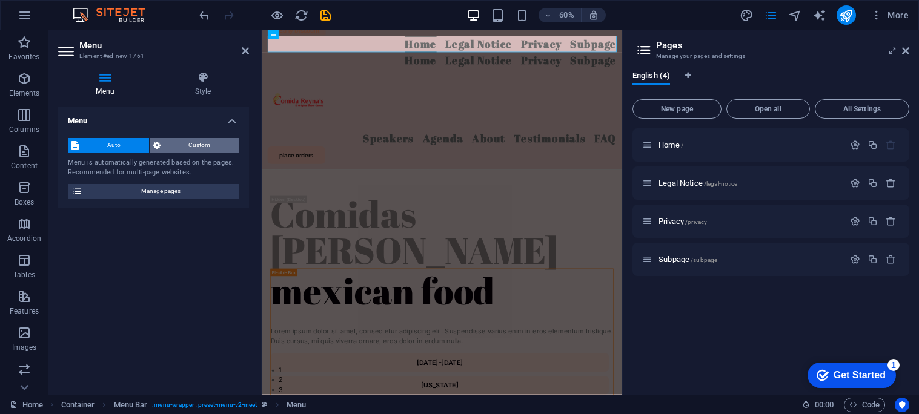
click at [205, 142] on span "Custom" at bounding box center [199, 145] width 71 height 15
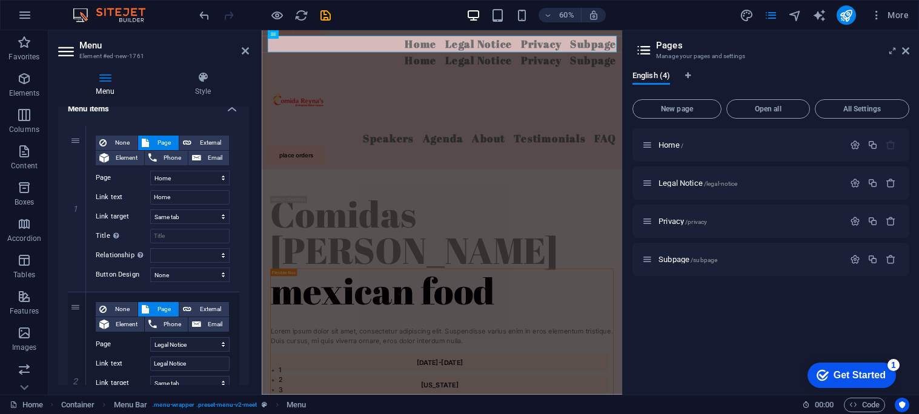
scroll to position [102, 0]
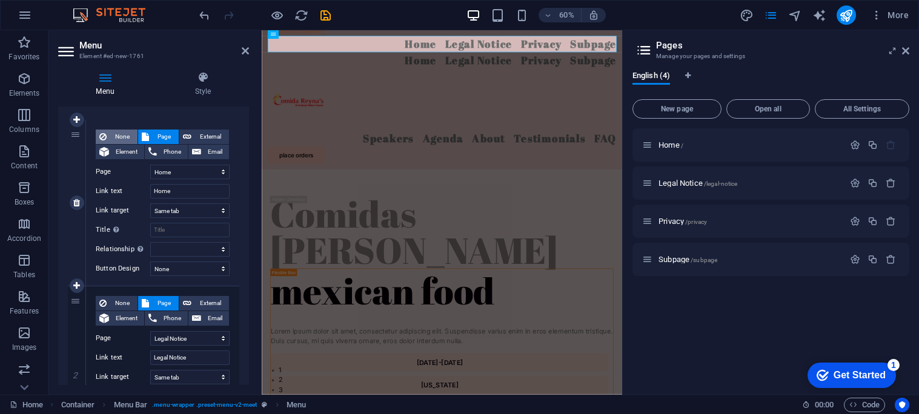
click at [122, 135] on span "None" at bounding box center [122, 137] width 24 height 15
select select
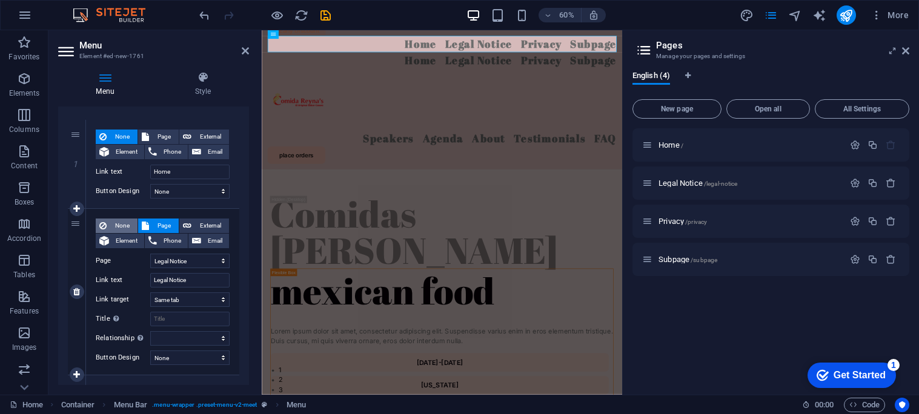
click at [128, 225] on span "None" at bounding box center [122, 226] width 24 height 15
select select
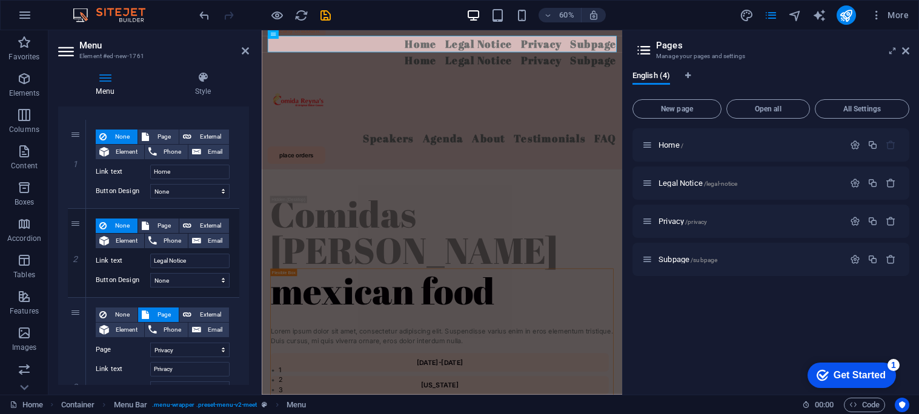
drag, startPoint x: 249, startPoint y: 187, endPoint x: 245, endPoint y: 213, distance: 25.7
click at [245, 213] on div "Menu Style Menu Auto Custom Create custom menu items for this menu. Recommended…" at bounding box center [153, 228] width 210 height 333
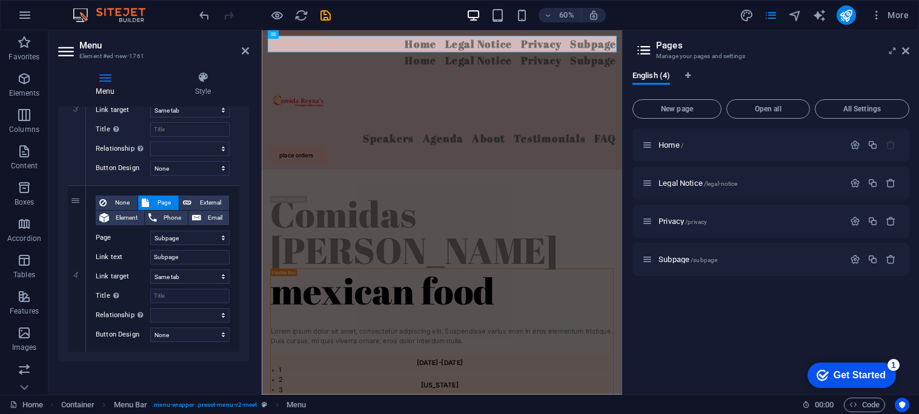
scroll to position [210, 0]
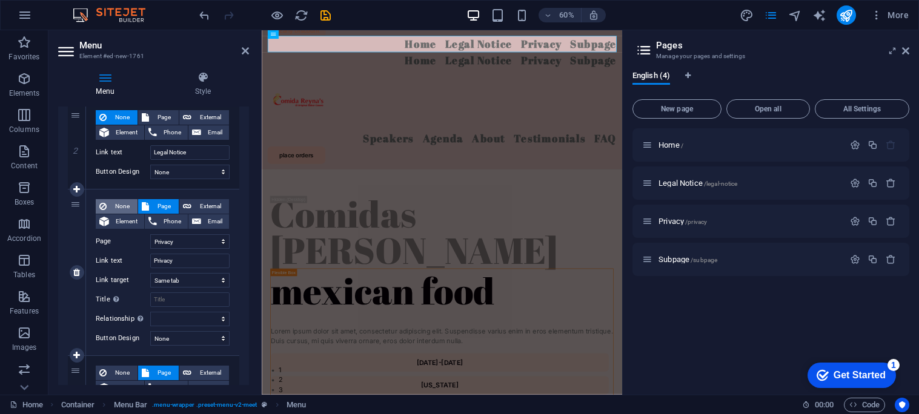
click at [120, 209] on span "None" at bounding box center [122, 206] width 24 height 15
select select
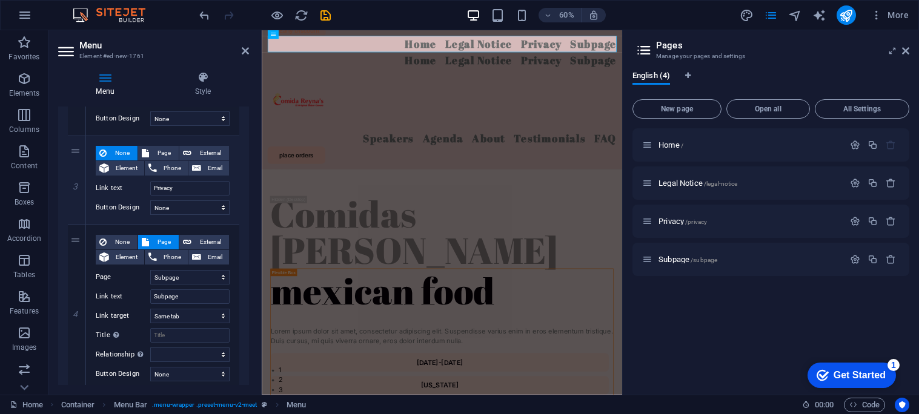
scroll to position [303, 0]
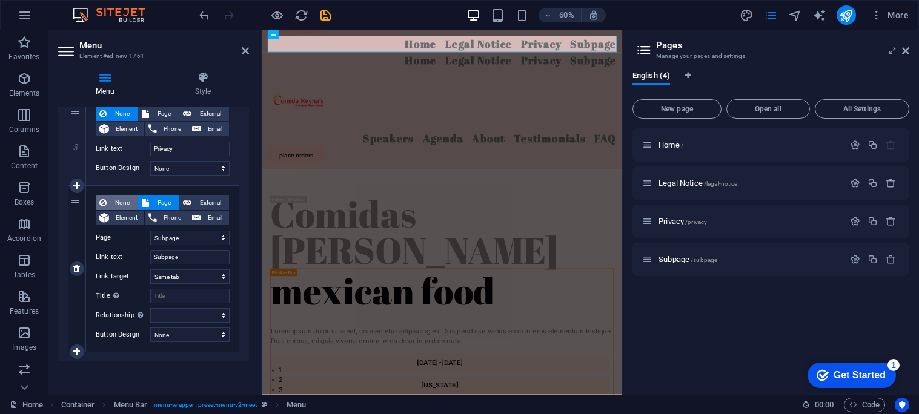
click at [114, 201] on span "None" at bounding box center [122, 203] width 24 height 15
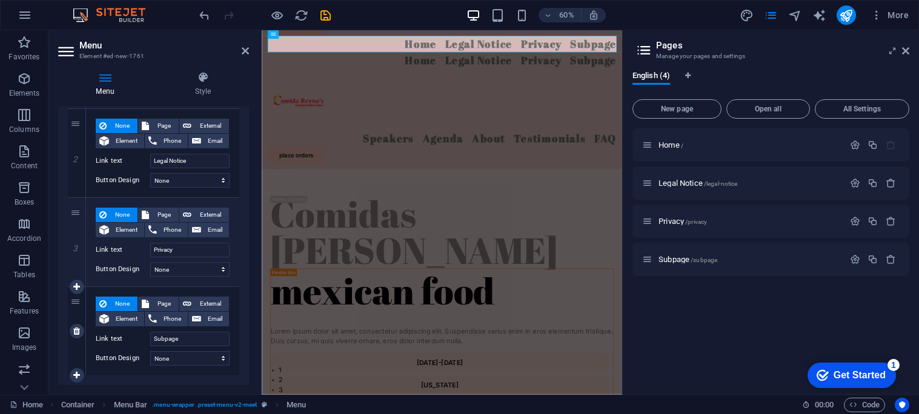
scroll to position [201, 0]
click at [900, 58] on header "Pages Manage your pages and settings" at bounding box center [772, 45] width 274 height 31
click at [909, 53] on icon at bounding box center [905, 51] width 7 height 10
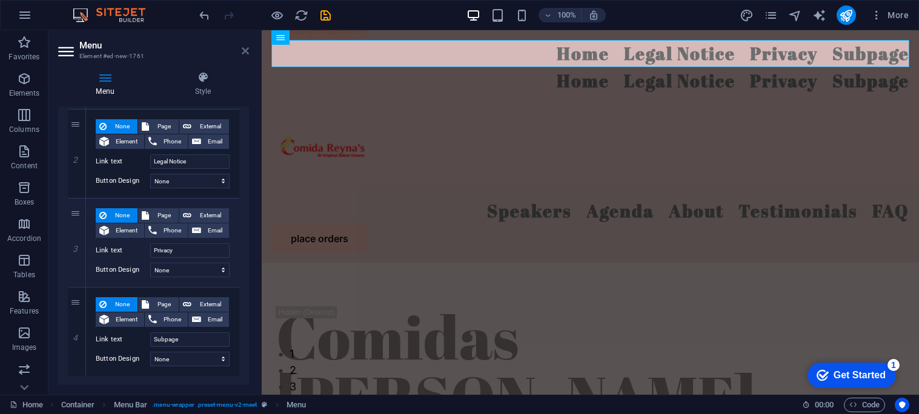
click at [242, 52] on icon at bounding box center [245, 51] width 7 height 10
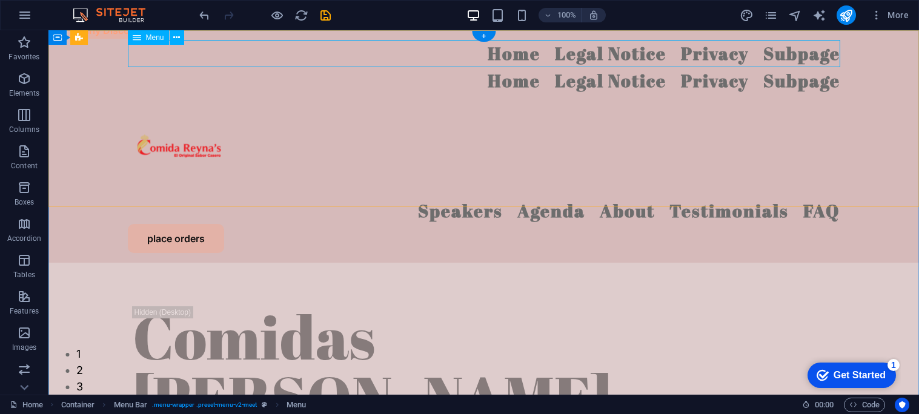
click at [555, 53] on nav "Home Legal Notice Privacy Subpage" at bounding box center [484, 53] width 712 height 27
click at [556, 64] on nav "Home Legal Notice Privacy Subpage" at bounding box center [484, 53] width 712 height 27
click at [804, 53] on nav "Home Legal Notice Privacy Subpage" at bounding box center [484, 53] width 712 height 27
click at [645, 50] on nav "Home Legal Notice Privacy Subpage" at bounding box center [484, 53] width 712 height 27
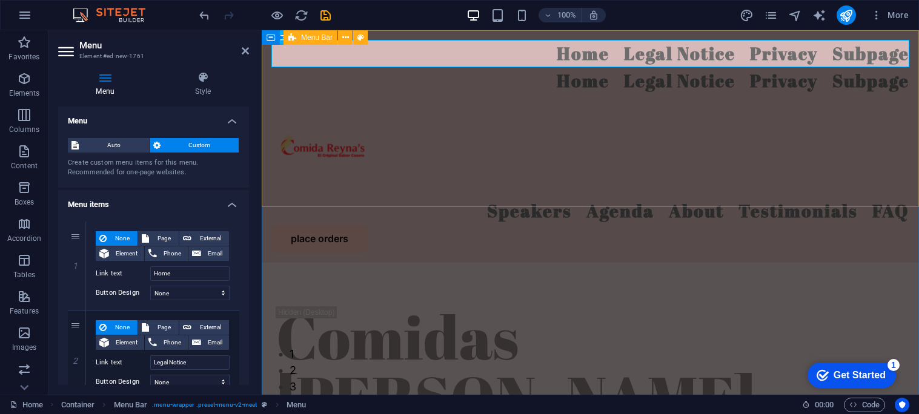
click at [414, 95] on div "Home Legal Notice Privacy Subpage Home Legal Notice Privacy Subpage Speakers Ag…" at bounding box center [590, 146] width 657 height 233
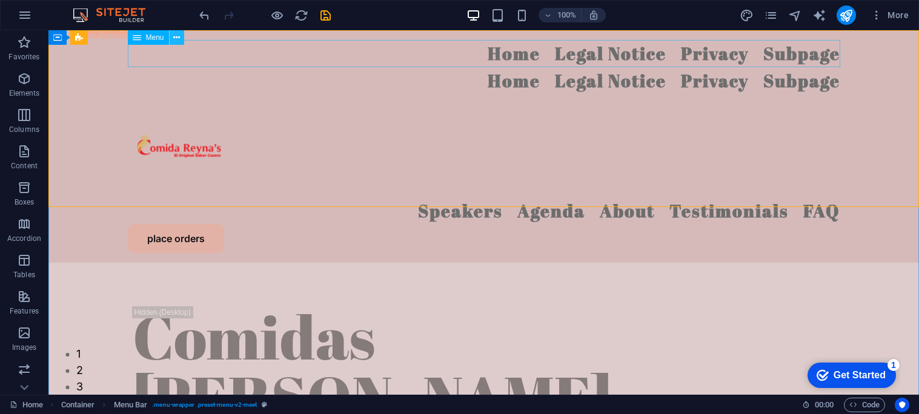
click at [180, 39] on button at bounding box center [177, 37] width 15 height 15
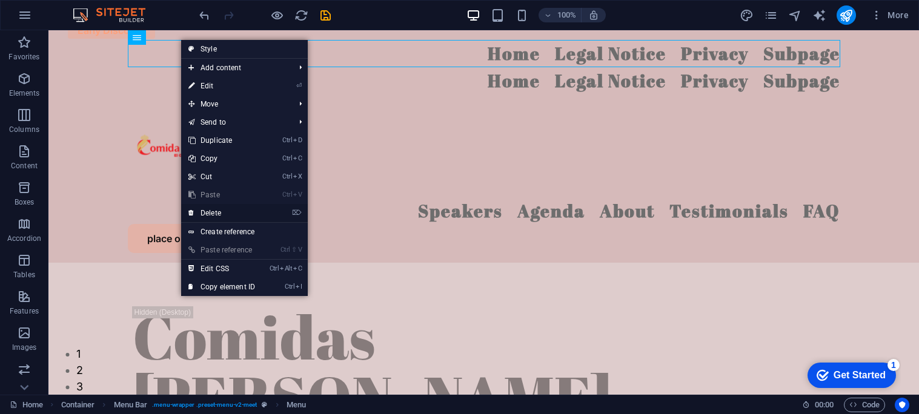
click at [249, 216] on link "⌦ Delete" at bounding box center [221, 213] width 81 height 18
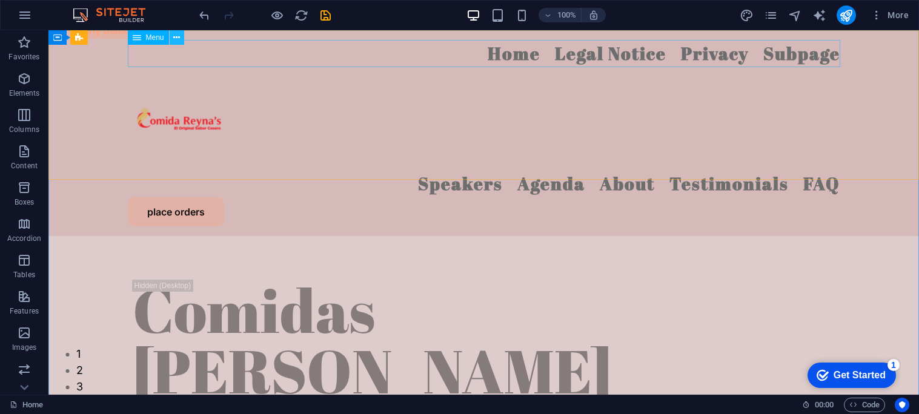
click at [177, 42] on icon at bounding box center [176, 37] width 7 height 13
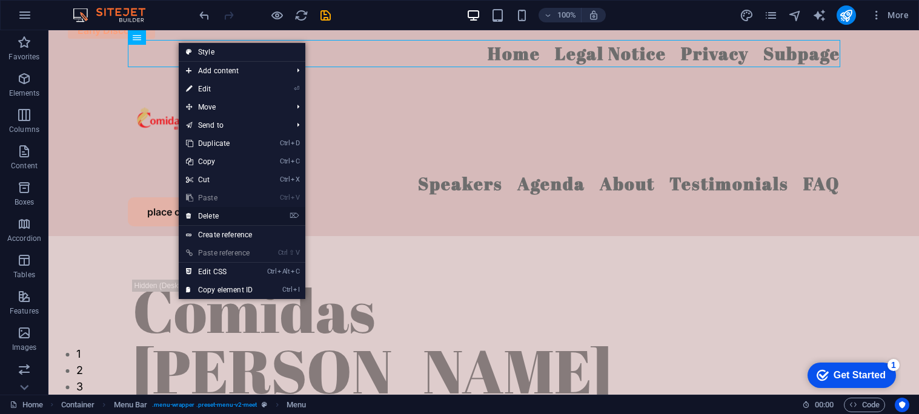
click at [239, 216] on link "⌦ Delete" at bounding box center [219, 216] width 81 height 18
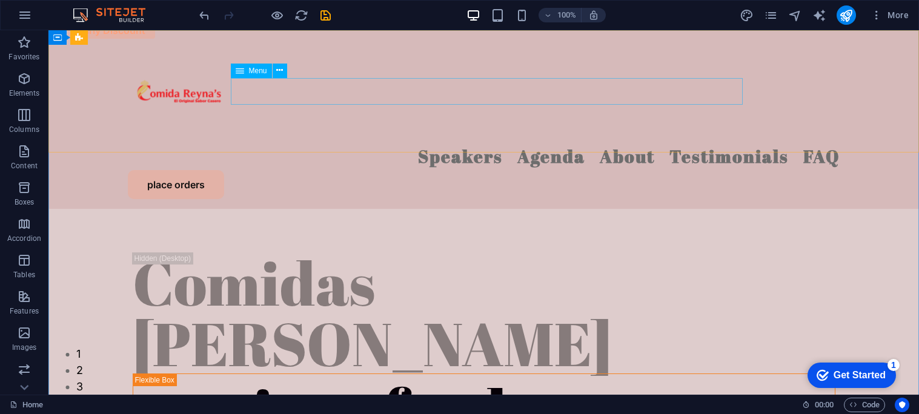
click at [264, 76] on div "Menu" at bounding box center [251, 71] width 41 height 15
click at [264, 68] on span "Menu" at bounding box center [258, 70] width 18 height 7
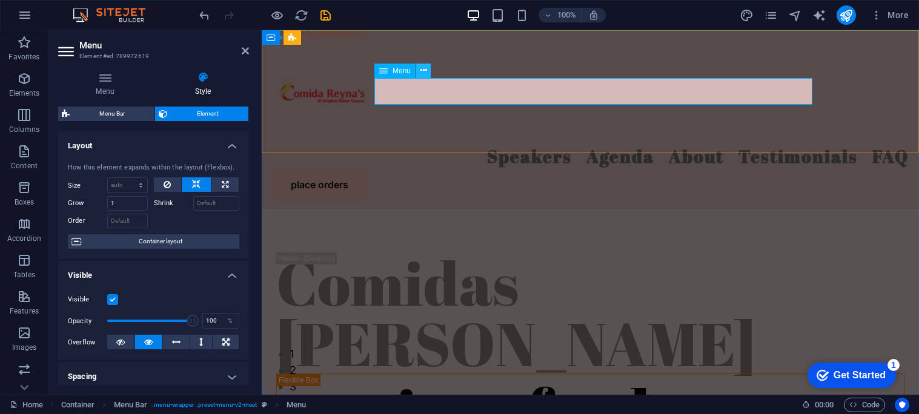
click at [429, 71] on button at bounding box center [423, 71] width 15 height 15
click at [456, 121] on div "Speakers Agenda About Testimonials FAQ place orders" at bounding box center [590, 119] width 657 height 179
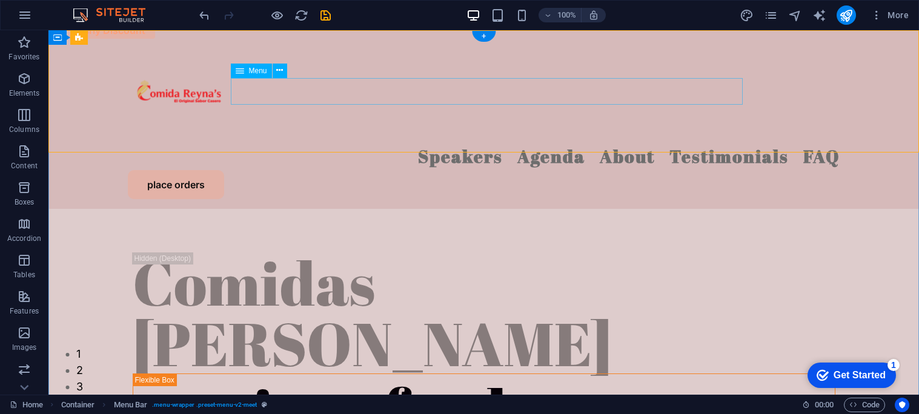
click at [367, 143] on nav "Speakers Agenda About Testimonials FAQ" at bounding box center [484, 156] width 712 height 27
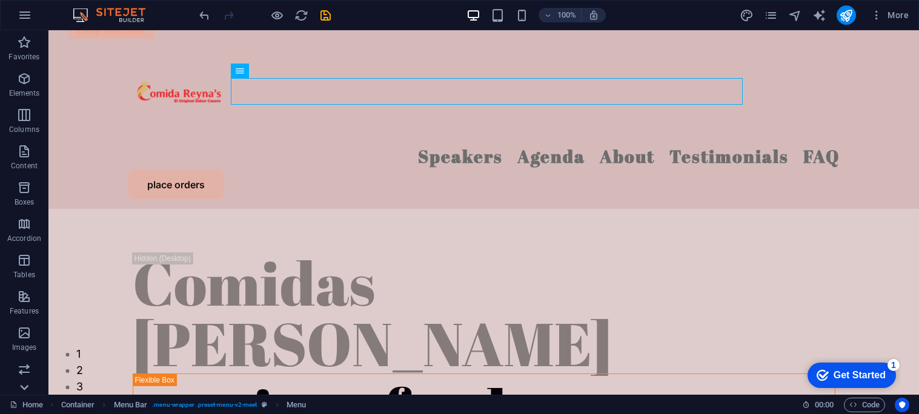
click at [24, 388] on icon at bounding box center [24, 387] width 8 height 5
click at [795, 71] on icon at bounding box center [794, 70] width 7 height 13
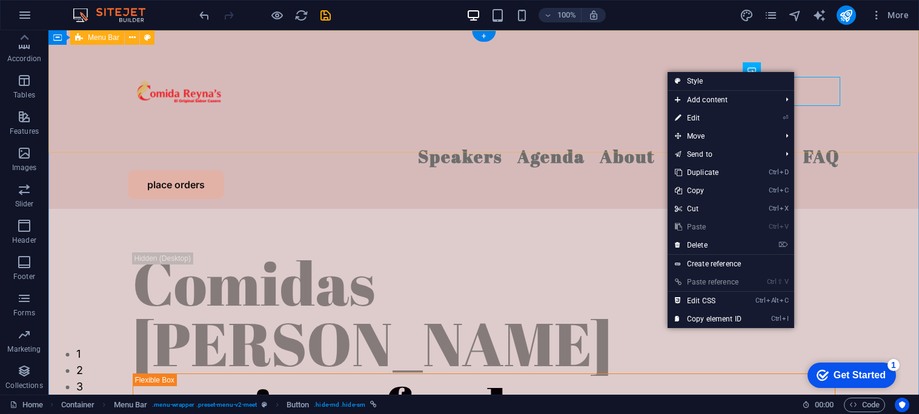
click at [841, 36] on div "Speakers Agenda About Testimonials FAQ place orders" at bounding box center [483, 119] width 870 height 179
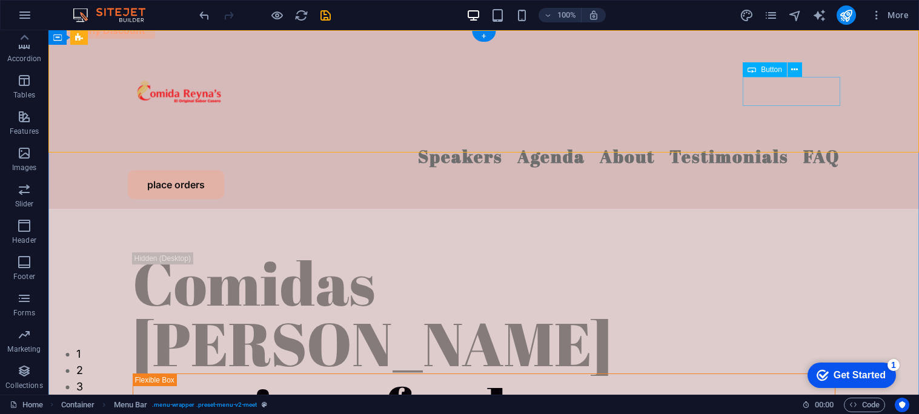
click at [797, 170] on div "place orders" at bounding box center [484, 184] width 712 height 29
click at [792, 68] on icon at bounding box center [794, 70] width 7 height 13
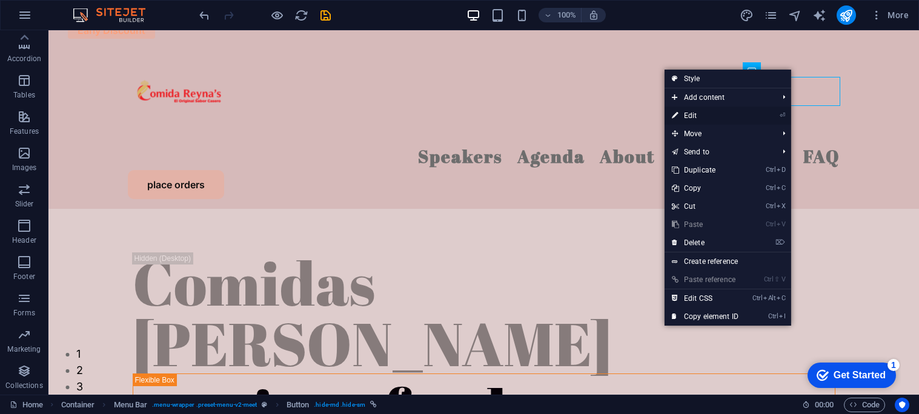
click at [716, 118] on link "⏎ Edit" at bounding box center [705, 116] width 81 height 18
click at [503, 118] on div "Speakers Agenda About Testimonials FAQ place orders" at bounding box center [483, 119] width 870 height 179
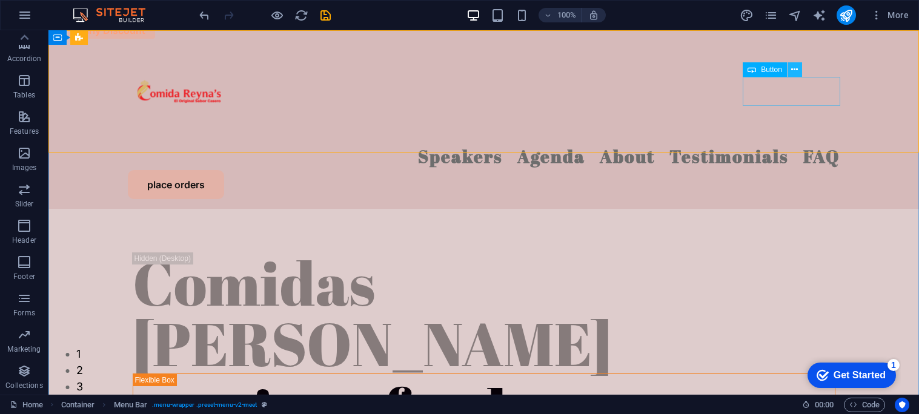
click at [795, 69] on icon at bounding box center [794, 70] width 7 height 13
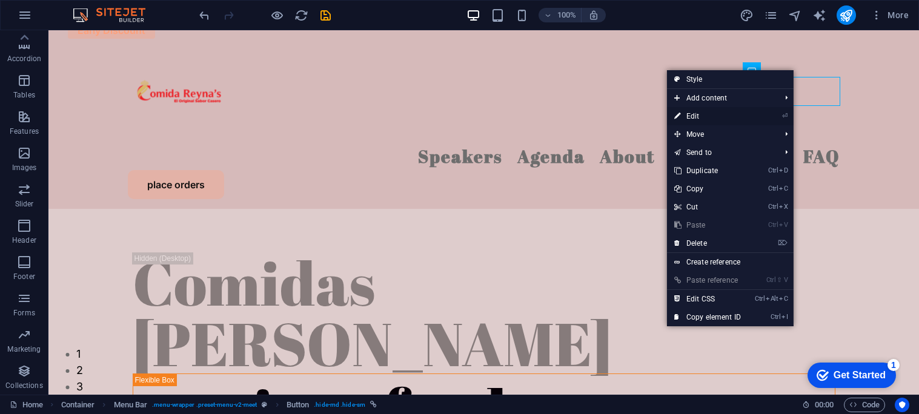
click at [732, 118] on link "⏎ Edit" at bounding box center [707, 116] width 81 height 18
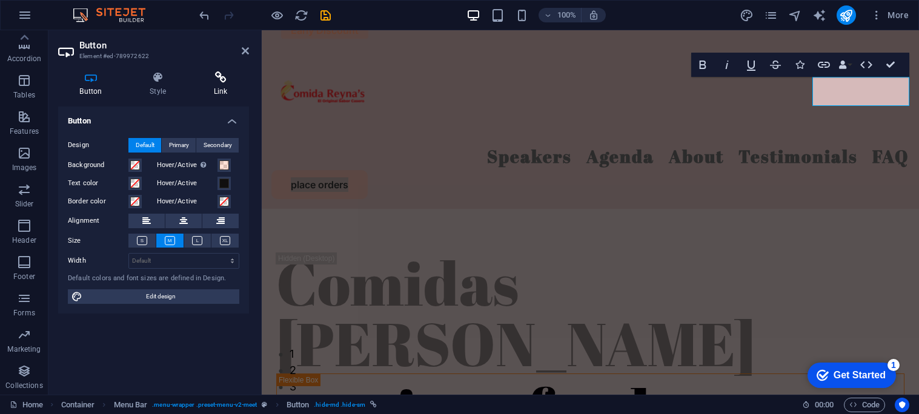
click at [225, 84] on h4 "Link" at bounding box center [220, 83] width 57 height 25
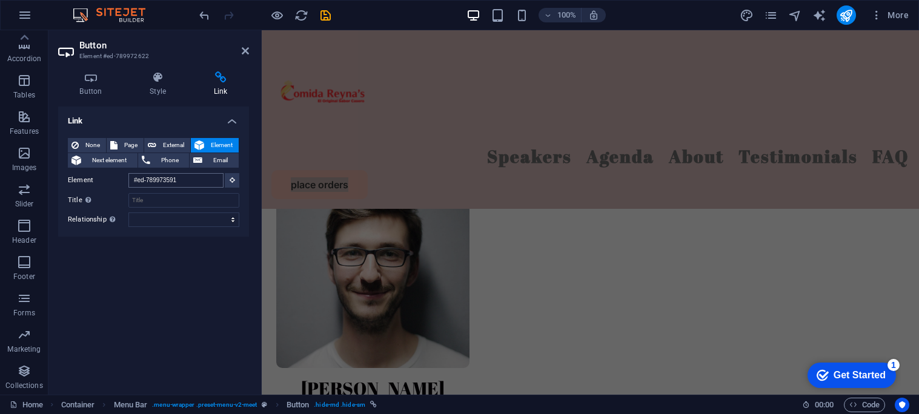
scroll to position [6127, 0]
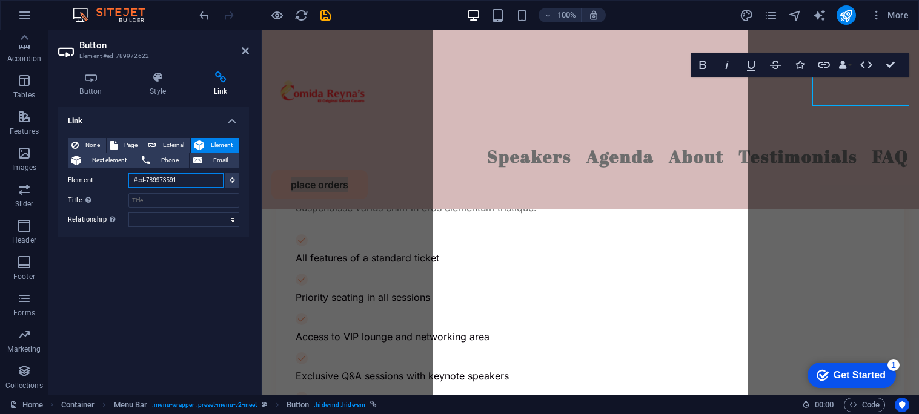
click at [211, 182] on input "#ed-789973591" at bounding box center [175, 180] width 95 height 15
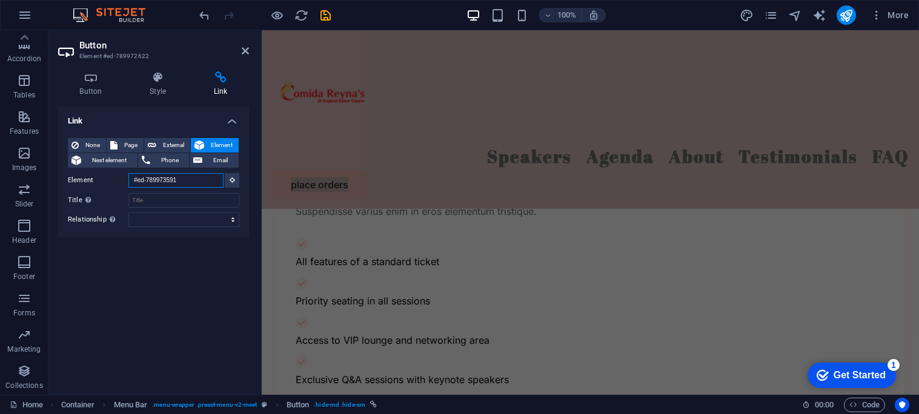
scroll to position [0, 0]
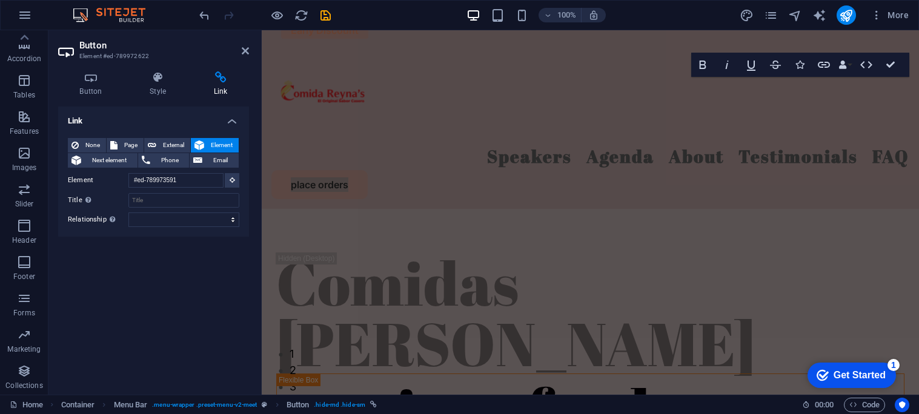
click at [212, 273] on div "Link None Page External Element Next element Phone Email Page Home Legal Notice…" at bounding box center [153, 246] width 191 height 279
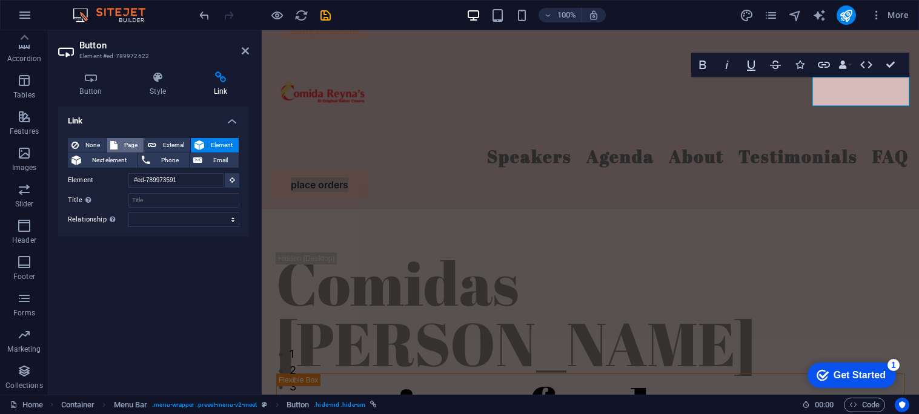
click at [131, 147] on span "Page" at bounding box center [130, 145] width 19 height 15
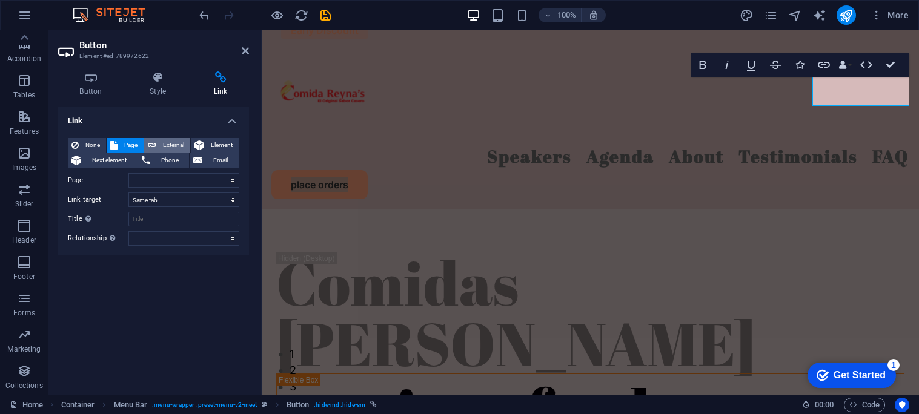
click at [167, 145] on span "External" at bounding box center [173, 145] width 27 height 15
select select
select select "blank"
click at [132, 142] on span "Page" at bounding box center [130, 145] width 19 height 15
select select
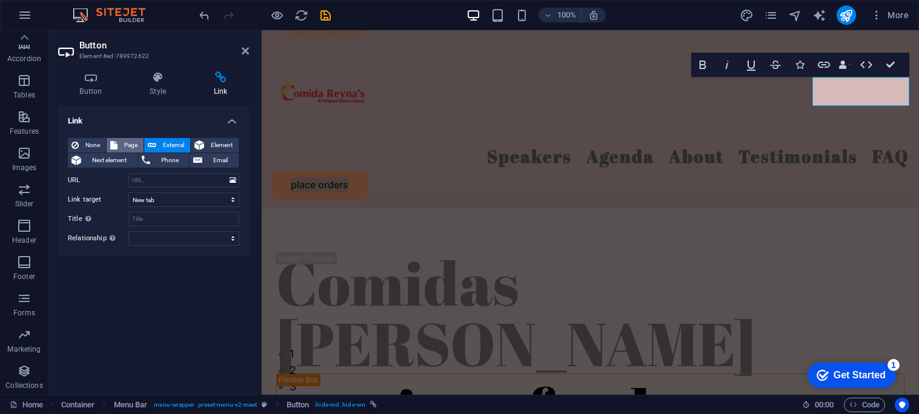
select select
click at [199, 183] on select "Home Legal Notice Privacy Subpage" at bounding box center [183, 180] width 111 height 15
click at [128, 173] on select "Home Legal Notice Privacy Subpage" at bounding box center [183, 180] width 111 height 15
click at [199, 182] on select "Home Legal Notice Privacy Subpage" at bounding box center [183, 180] width 111 height 15
click at [128, 173] on select "Home Legal Notice Privacy Subpage" at bounding box center [183, 180] width 111 height 15
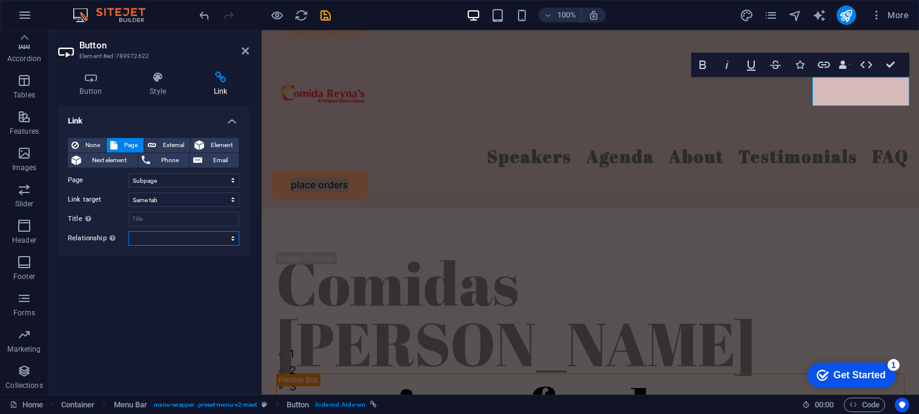
click at [197, 243] on select "alternate author bookmark external help license next nofollow noreferrer noopen…" at bounding box center [183, 238] width 111 height 15
click at [209, 181] on select "Home Legal Notice Privacy Subpage" at bounding box center [183, 180] width 111 height 15
select select "0"
click at [128, 173] on select "Home Legal Notice Privacy Subpage" at bounding box center [183, 180] width 111 height 15
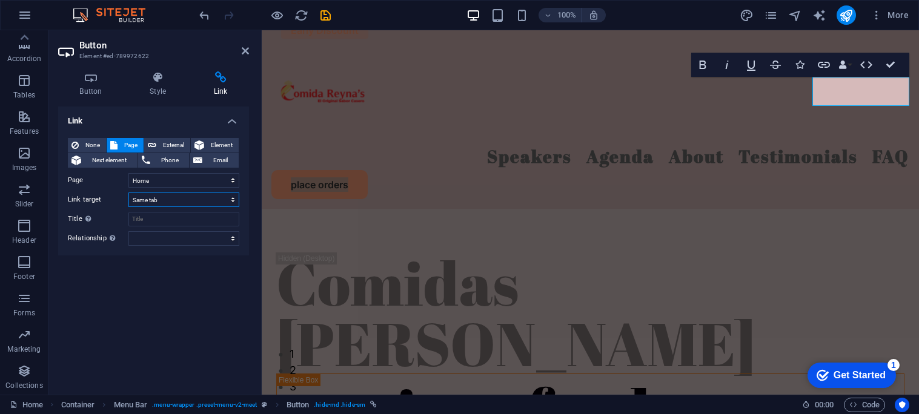
click at [205, 199] on select "New tab Same tab Overlay" at bounding box center [183, 200] width 111 height 15
click at [128, 193] on select "New tab Same tab Overlay" at bounding box center [183, 200] width 111 height 15
click at [179, 147] on span "External" at bounding box center [173, 145] width 27 height 15
select select "blank"
click at [215, 142] on span "Element" at bounding box center [221, 145] width 27 height 15
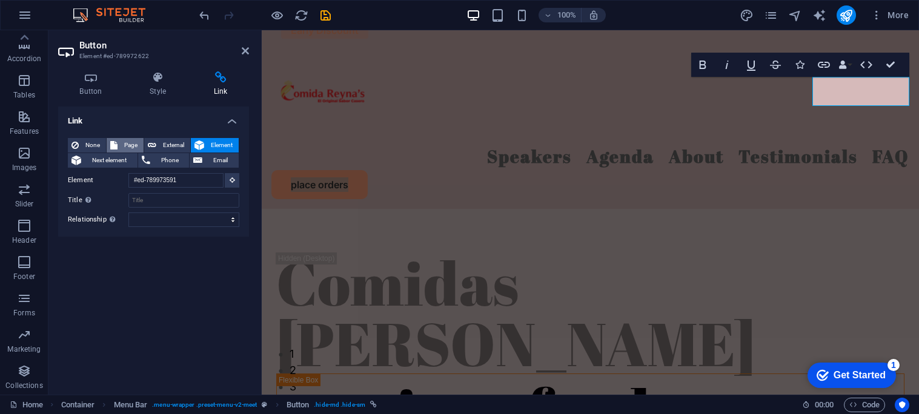
click at [126, 139] on span "Page" at bounding box center [130, 145] width 19 height 15
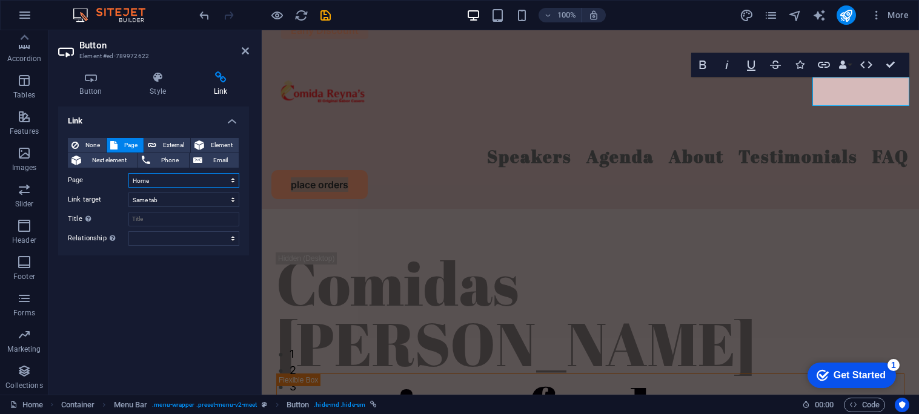
click at [181, 184] on select "Home Legal Notice Privacy Subpage" at bounding box center [183, 180] width 111 height 15
select select "3"
click at [128, 173] on select "Home Legal Notice Privacy Subpage" at bounding box center [183, 180] width 111 height 15
click at [206, 147] on button "Element" at bounding box center [215, 145] width 48 height 15
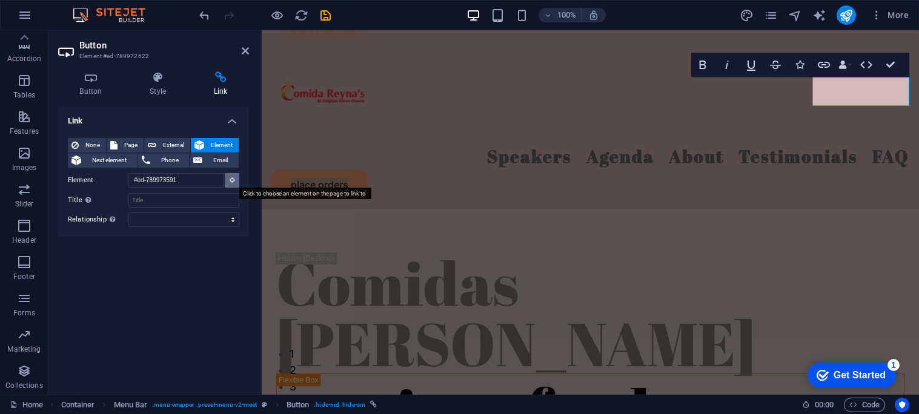
click at [234, 178] on icon at bounding box center [232, 180] width 5 height 6
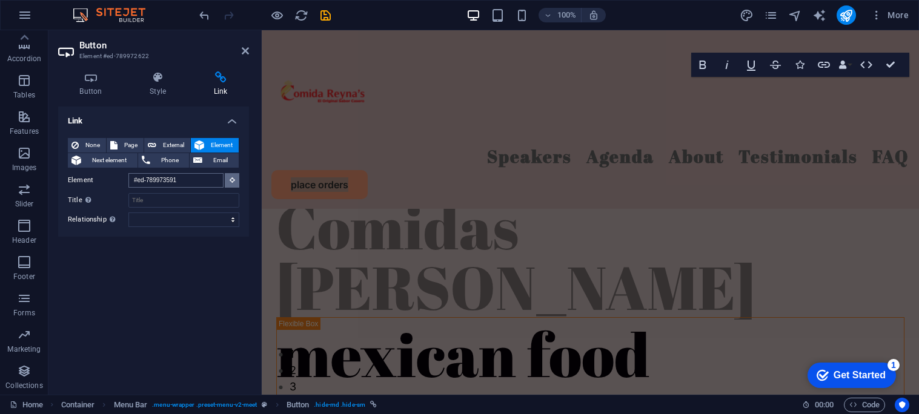
scroll to position [6127, 0]
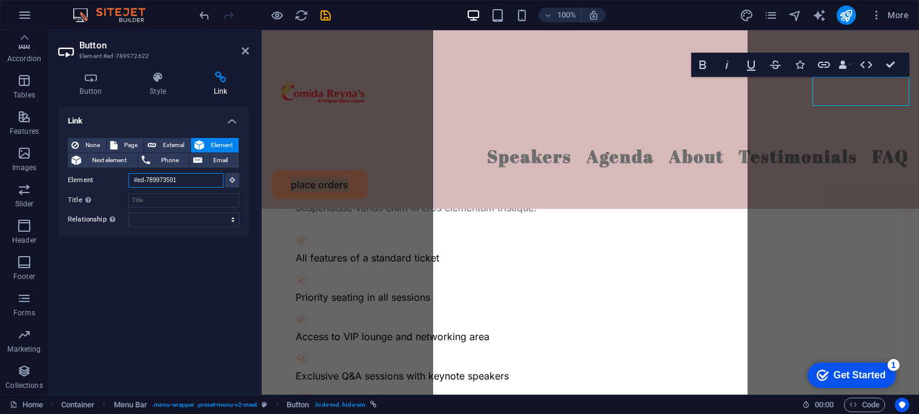
click at [213, 182] on input "#ed-789973591" at bounding box center [175, 180] width 95 height 15
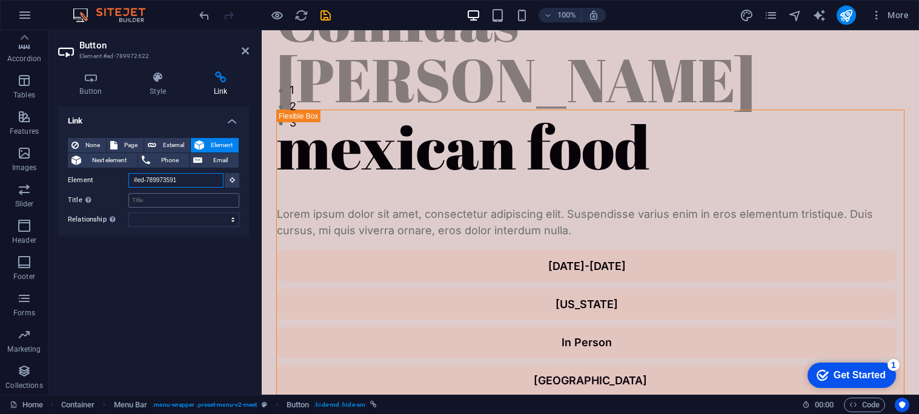
scroll to position [0, 0]
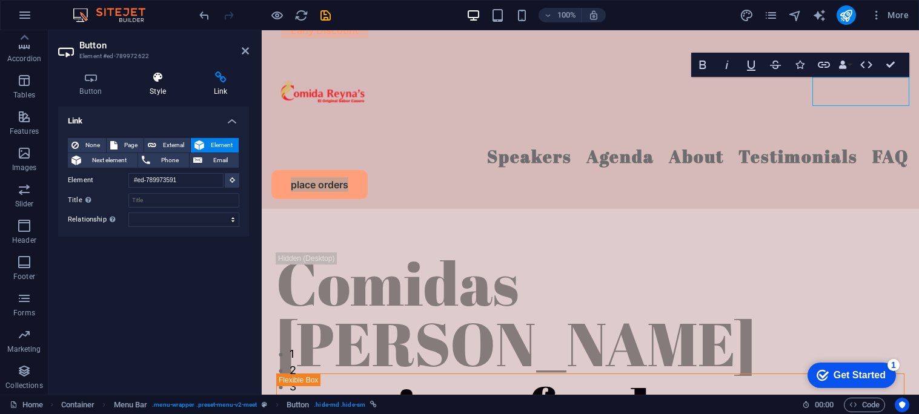
click at [159, 93] on h4 "Style" at bounding box center [160, 83] width 64 height 25
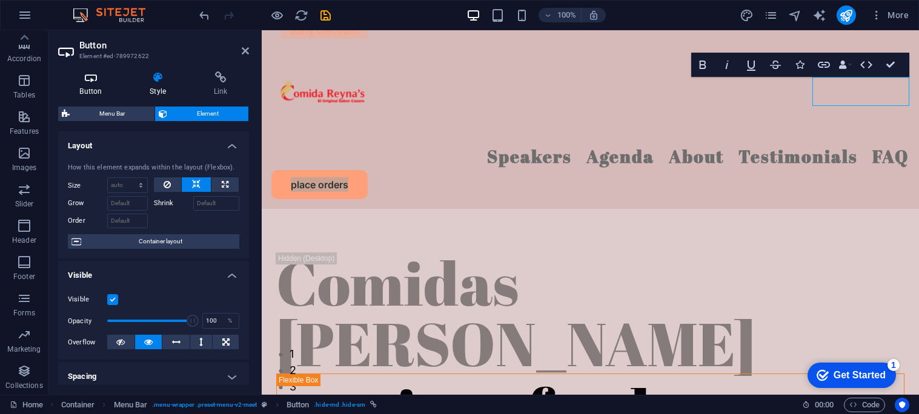
click at [81, 92] on h4 "Button" at bounding box center [93, 83] width 70 height 25
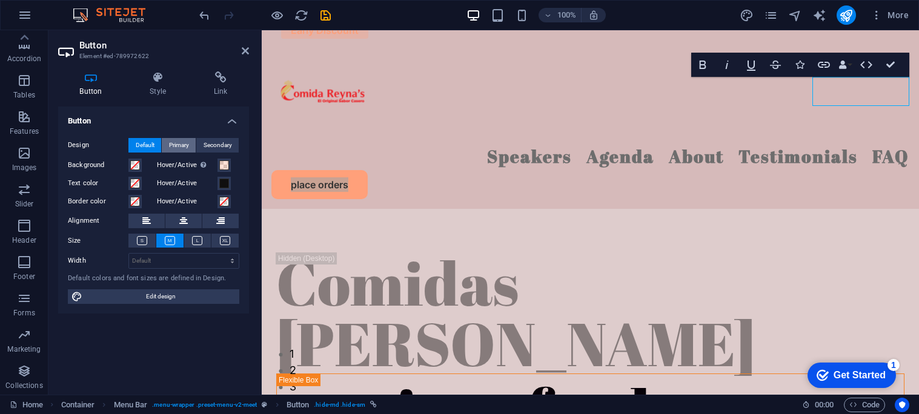
click at [176, 147] on span "Primary" at bounding box center [179, 145] width 20 height 15
click at [151, 147] on span "Default" at bounding box center [145, 145] width 19 height 15
click at [191, 242] on button at bounding box center [197, 241] width 27 height 14
click at [174, 241] on icon at bounding box center [170, 240] width 10 height 9
click at [145, 240] on icon at bounding box center [142, 240] width 10 height 9
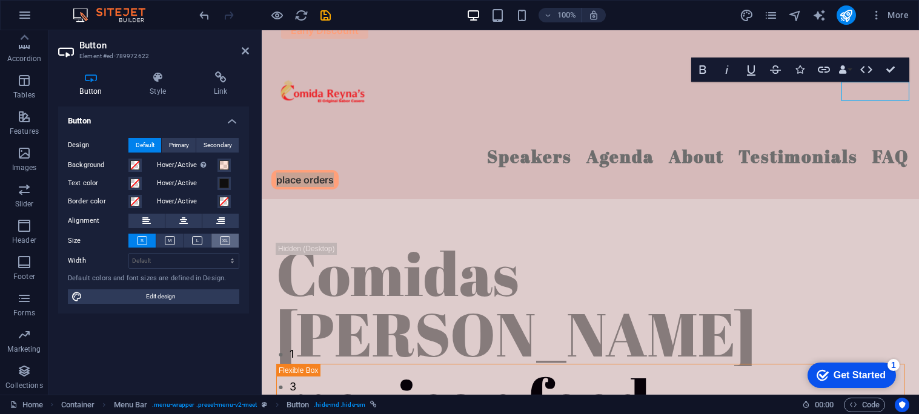
click at [235, 244] on button at bounding box center [224, 241] width 27 height 14
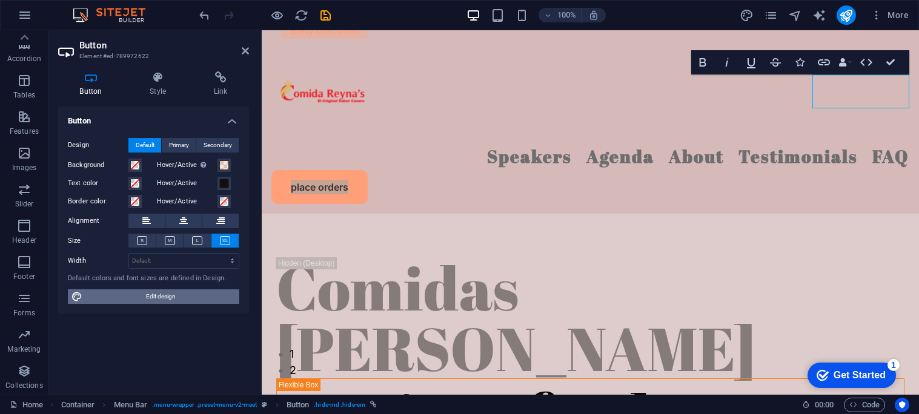
click at [196, 295] on span "Edit design" at bounding box center [161, 297] width 150 height 15
select select "px"
select select "400"
select select "px"
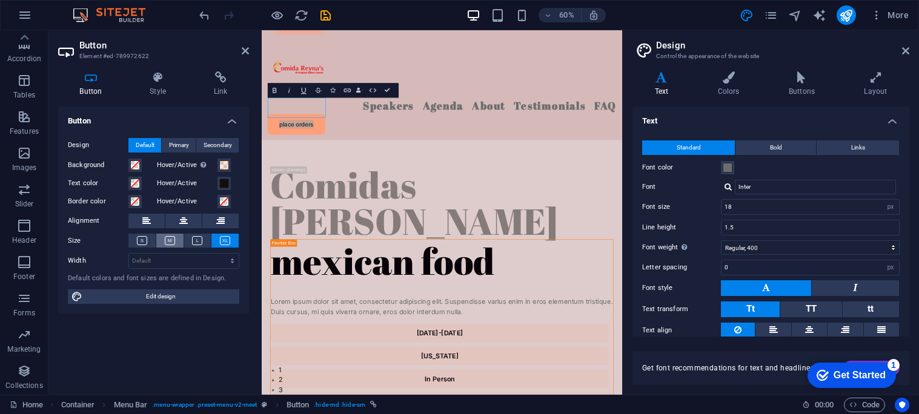
click at [170, 241] on icon at bounding box center [170, 240] width 10 height 9
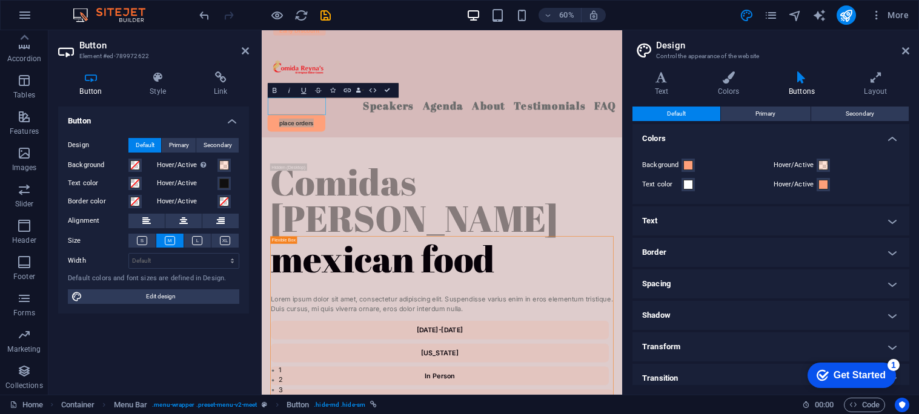
click at [170, 241] on icon at bounding box center [170, 240] width 10 height 9
click at [685, 171] on button "Background" at bounding box center [687, 165] width 13 height 13
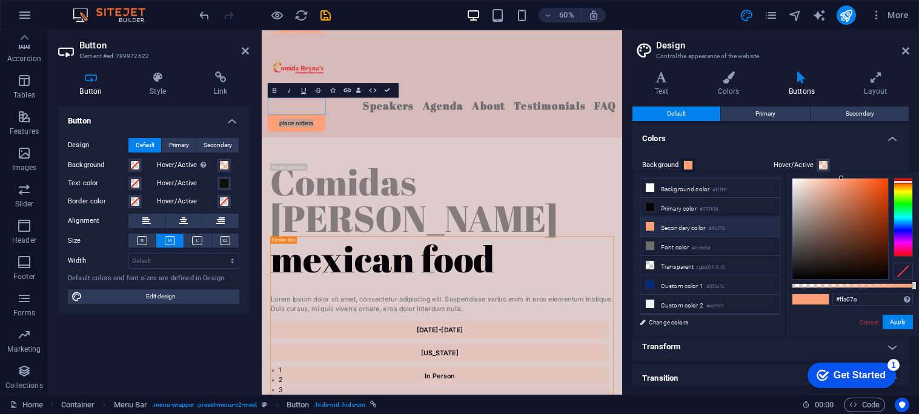
type input "#d6cfcd"
click at [796, 194] on div at bounding box center [840, 229] width 96 height 101
click at [900, 325] on button "Apply" at bounding box center [898, 322] width 30 height 15
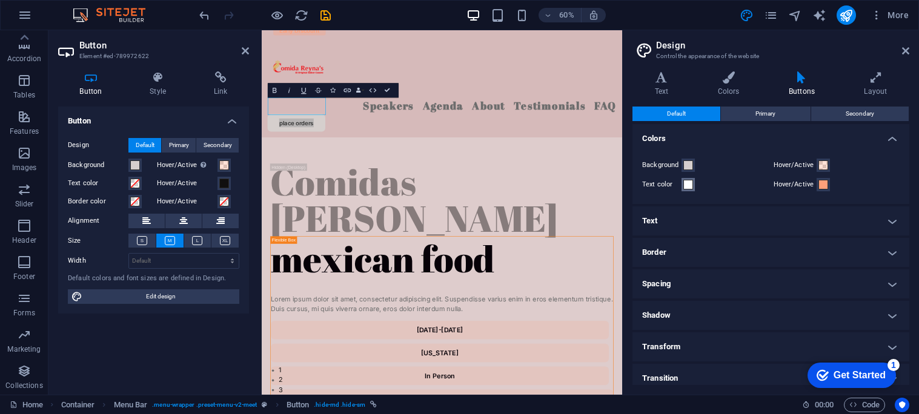
click at [689, 187] on span at bounding box center [688, 185] width 10 height 10
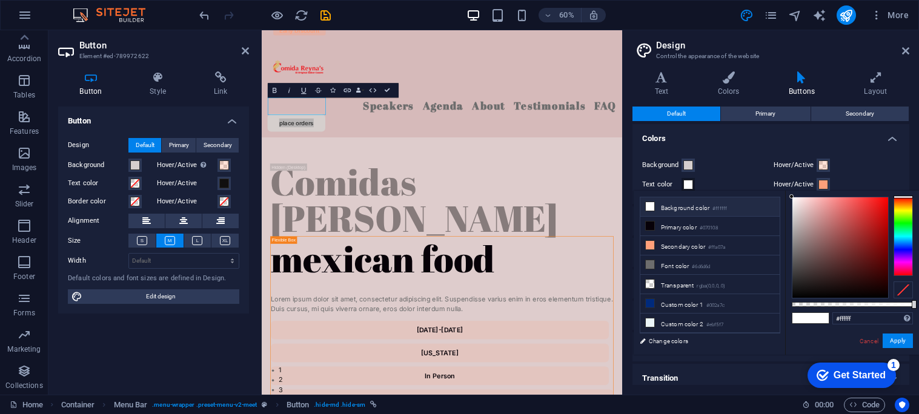
type input "#070606"
click at [798, 295] on div at bounding box center [840, 247] width 96 height 101
click at [900, 338] on button "Apply" at bounding box center [898, 341] width 30 height 15
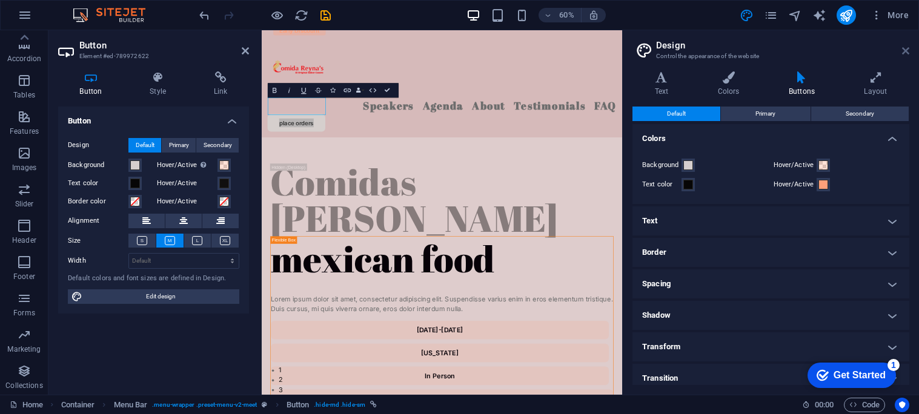
click at [907, 48] on icon at bounding box center [905, 51] width 7 height 10
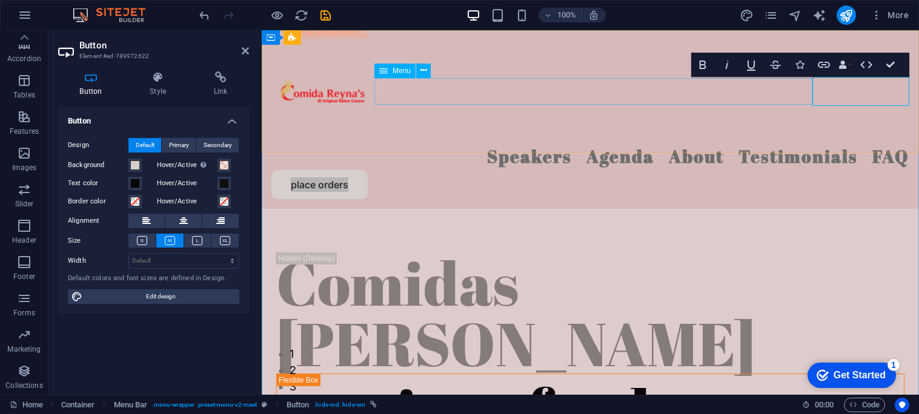
click at [489, 143] on nav "Speakers Agenda About Testimonials FAQ" at bounding box center [590, 156] width 638 height 27
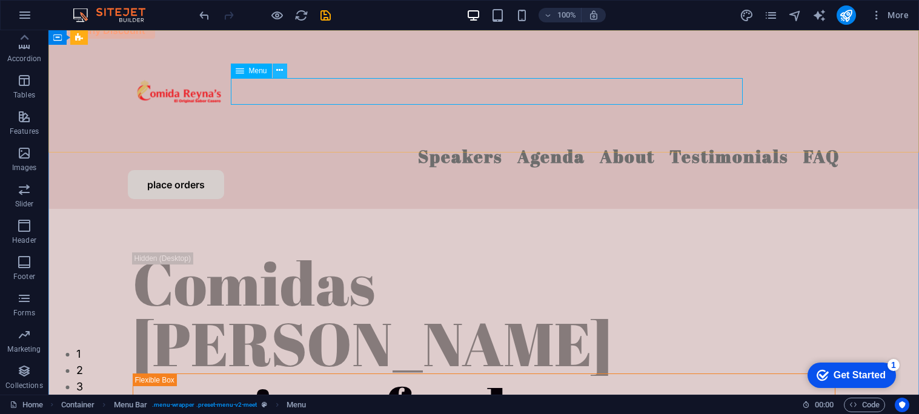
click at [277, 70] on icon at bounding box center [279, 70] width 7 height 13
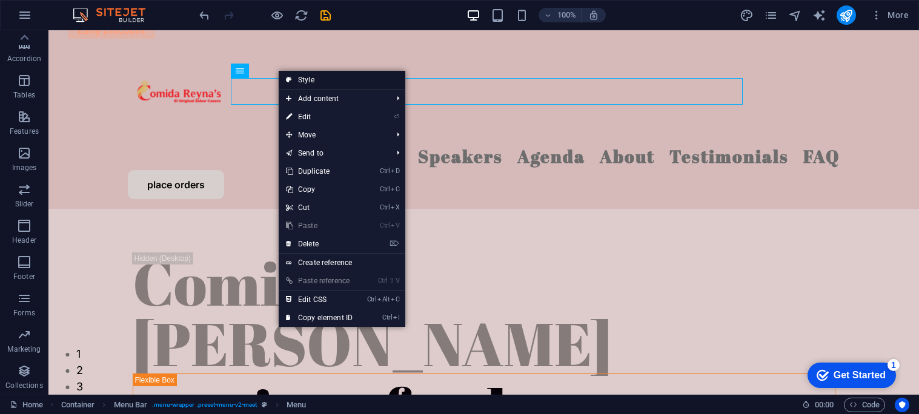
click at [327, 84] on link "Style" at bounding box center [342, 80] width 127 height 18
select select "rem"
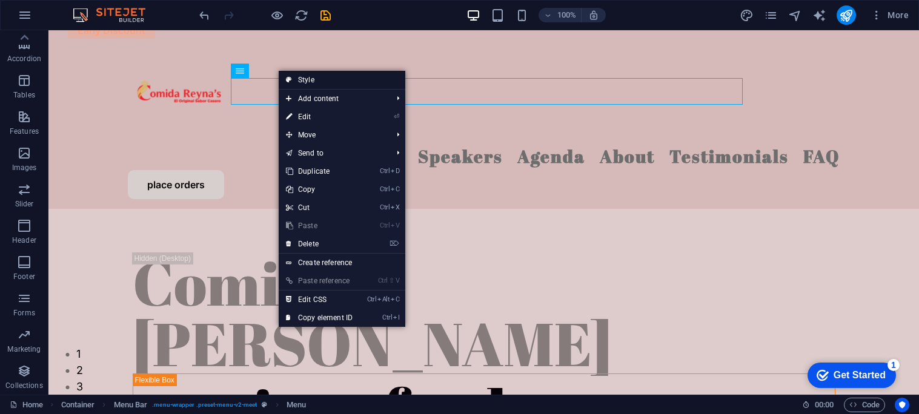
select select "rem"
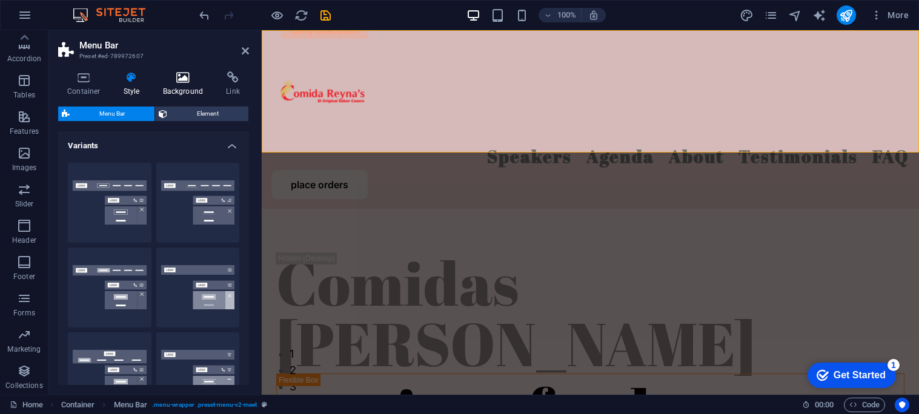
click at [188, 87] on h4 "Background" at bounding box center [186, 83] width 64 height 25
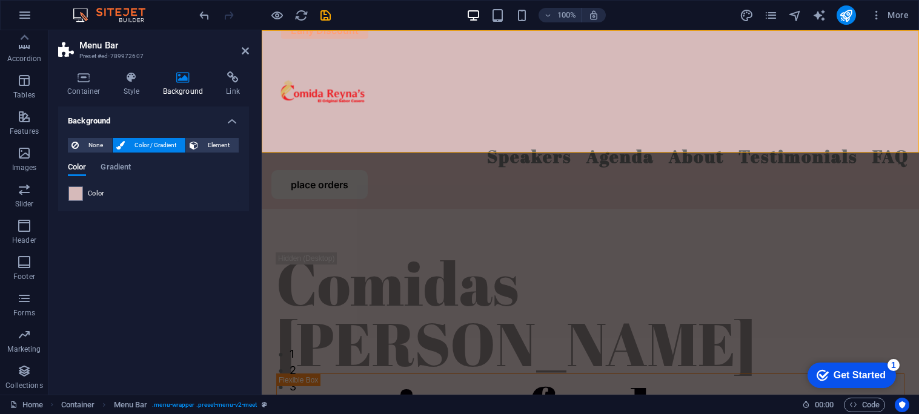
click at [173, 141] on span "Color / Gradient" at bounding box center [154, 145] width 53 height 15
click at [174, 144] on span "Color / Gradient" at bounding box center [154, 145] width 53 height 15
click at [122, 165] on span "Gradient" at bounding box center [116, 168] width 30 height 17
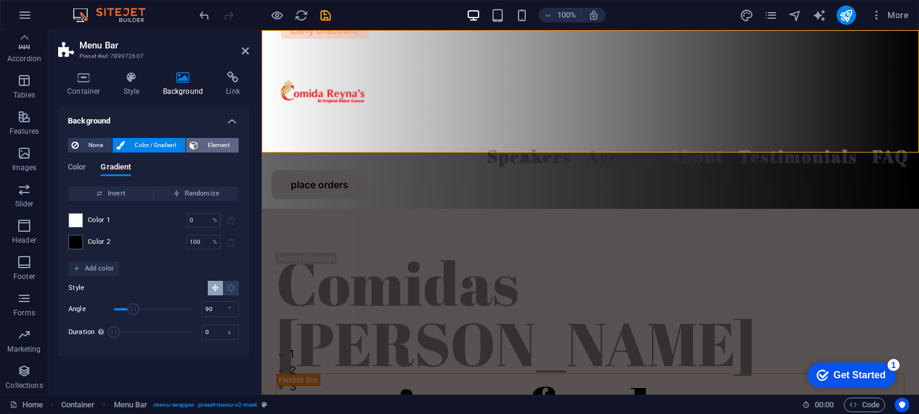
click at [210, 148] on span "Element" at bounding box center [218, 145] width 33 height 15
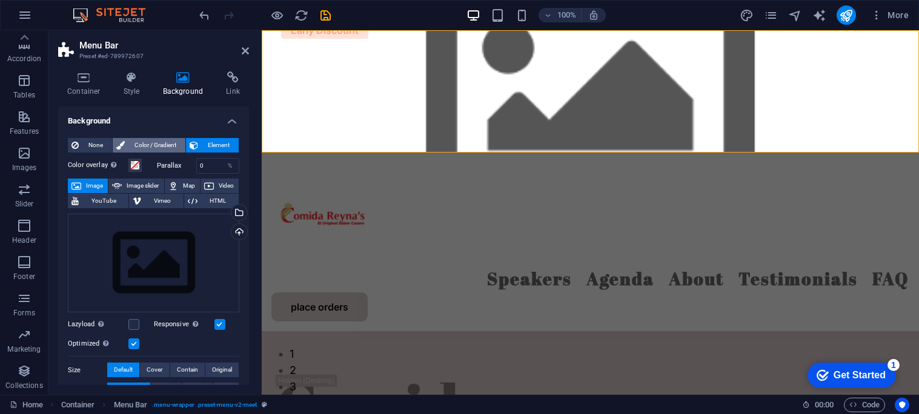
click at [165, 147] on span "Color / Gradient" at bounding box center [154, 145] width 53 height 15
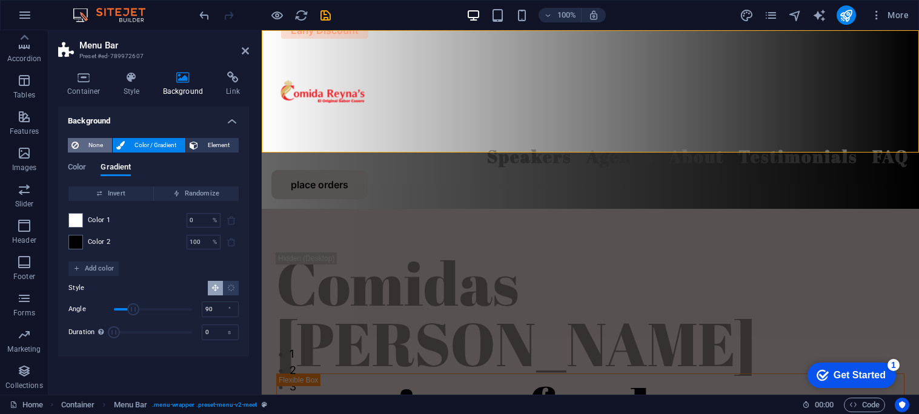
click at [94, 145] on span "None" at bounding box center [95, 145] width 26 height 15
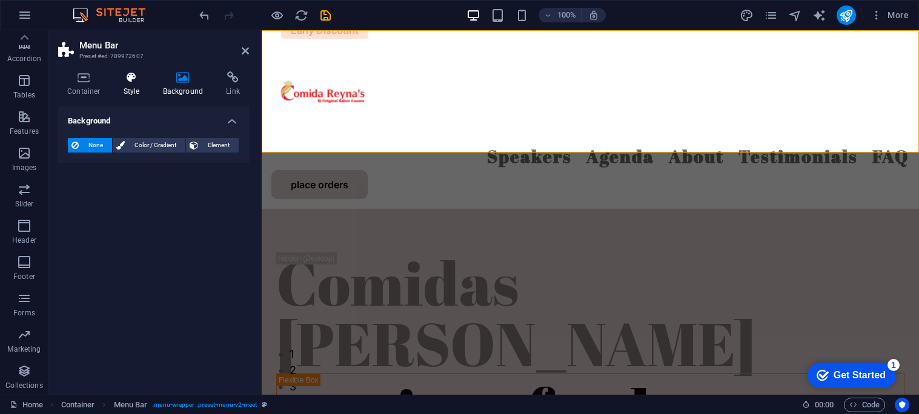
click at [137, 76] on icon at bounding box center [131, 77] width 35 height 12
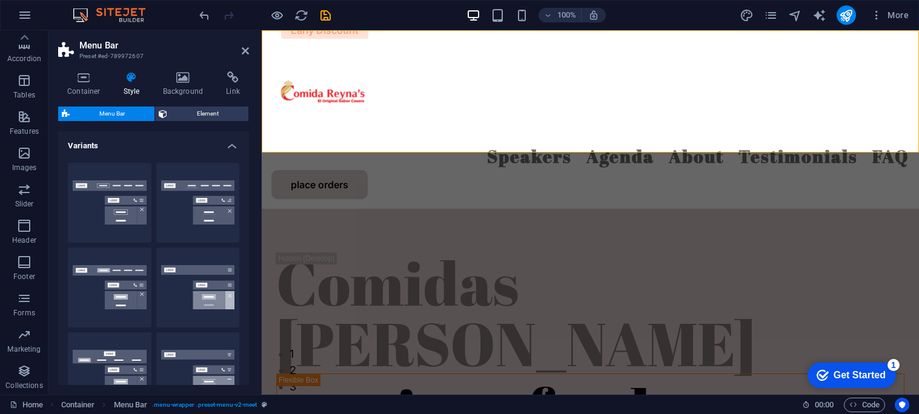
click at [137, 76] on icon at bounding box center [131, 77] width 35 height 12
click at [185, 114] on span "Element" at bounding box center [208, 114] width 74 height 15
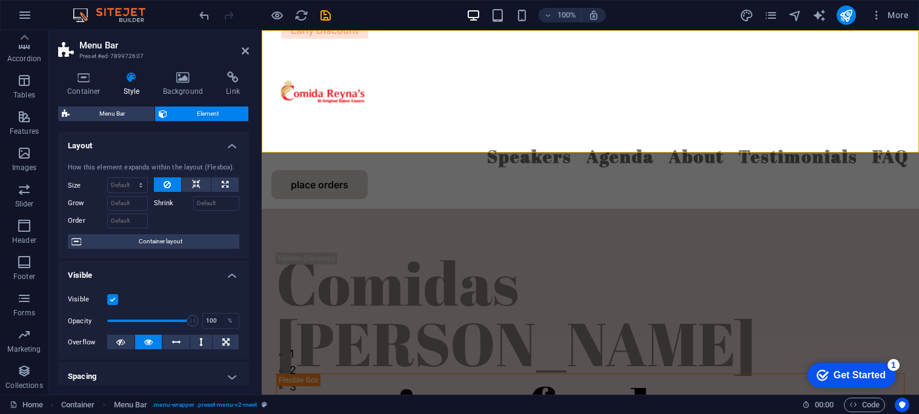
click at [111, 299] on label at bounding box center [112, 299] width 11 height 11
click at [0, 0] on input "Visible" at bounding box center [0, 0] width 0 height 0
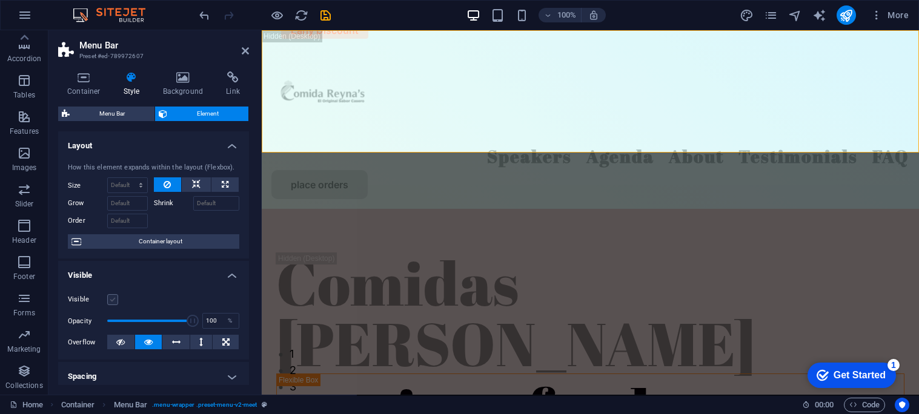
click at [111, 299] on label at bounding box center [112, 299] width 11 height 11
click at [0, 0] on input "Visible" at bounding box center [0, 0] width 0 height 0
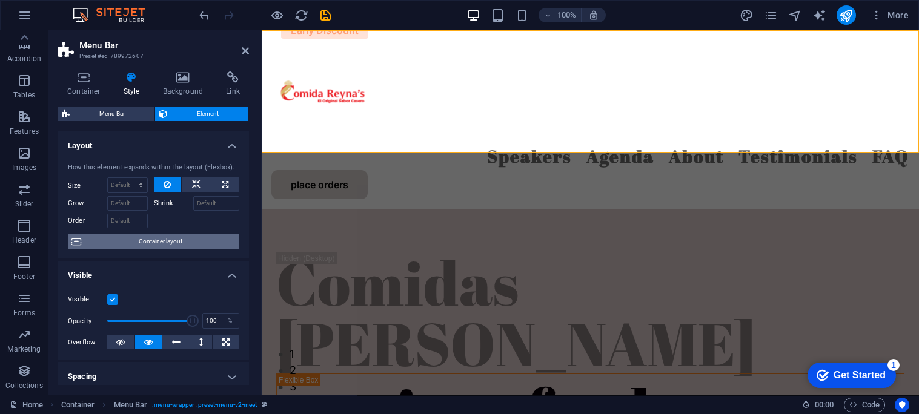
click at [193, 243] on span "Container layout" at bounding box center [160, 241] width 151 height 15
select select "header"
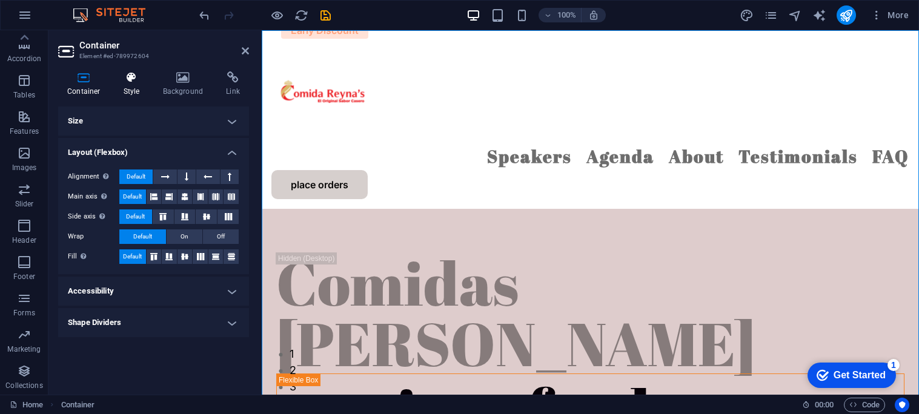
click at [118, 85] on h4 "Style" at bounding box center [133, 83] width 39 height 25
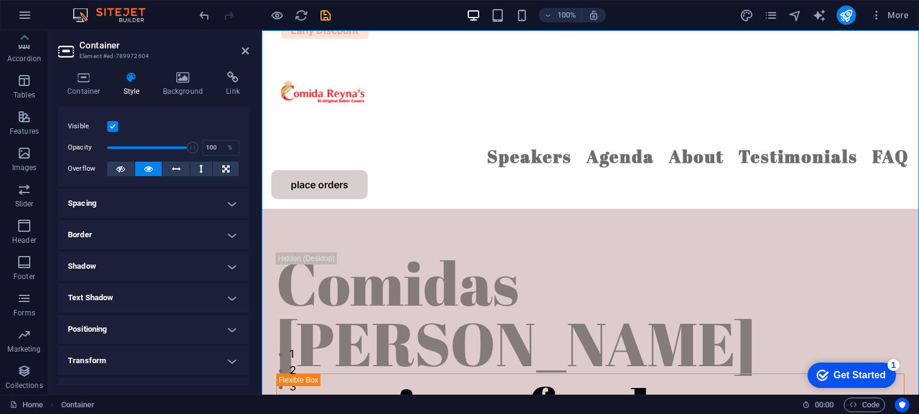
scroll to position [45, 0]
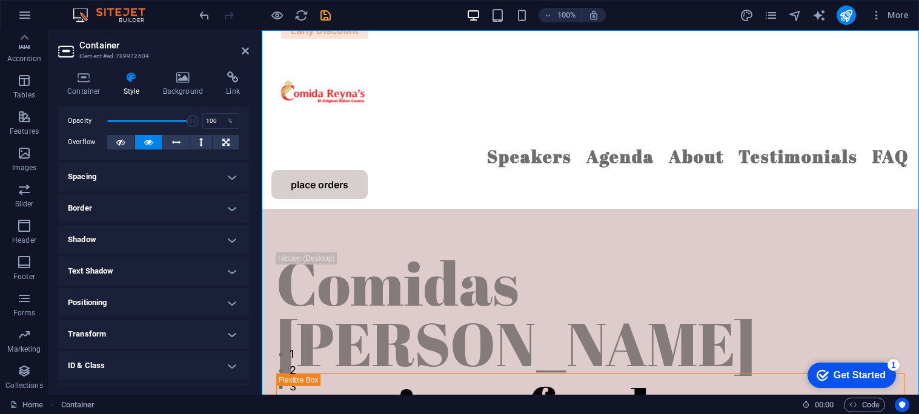
click at [145, 265] on h4 "Text Shadow" at bounding box center [153, 271] width 191 height 29
click at [145, 265] on h4 "Text Shadow" at bounding box center [153, 268] width 191 height 22
click at [192, 87] on h4 "Background" at bounding box center [186, 83] width 64 height 25
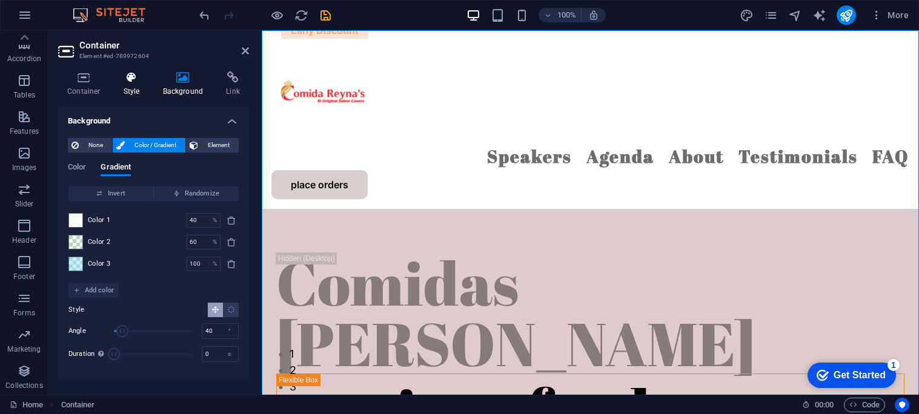
click at [127, 80] on icon at bounding box center [131, 77] width 35 height 12
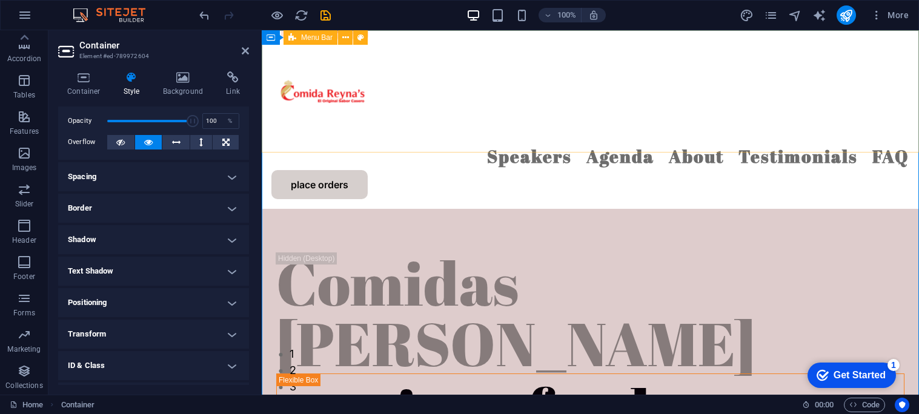
click at [407, 45] on div "Speakers Agenda About Testimonials FAQ place orders" at bounding box center [590, 119] width 657 height 179
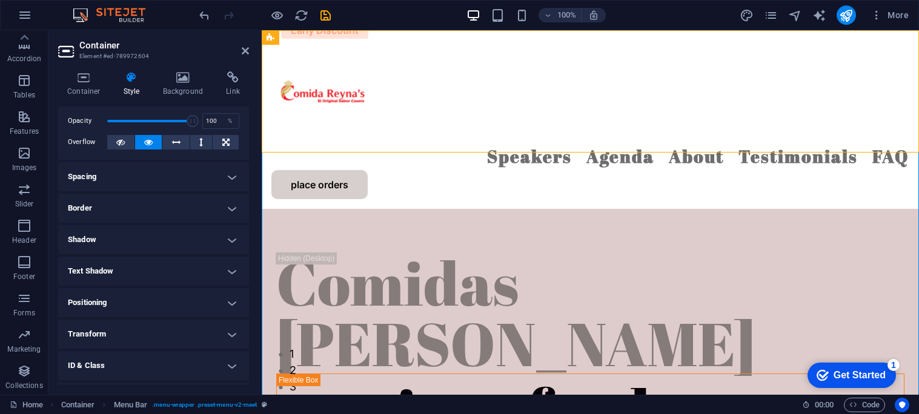
click at [250, 50] on aside "Container Element #ed-789972604 Container Style Background Link Size Height Def…" at bounding box center [154, 212] width 213 height 365
click at [246, 54] on icon at bounding box center [245, 51] width 7 height 10
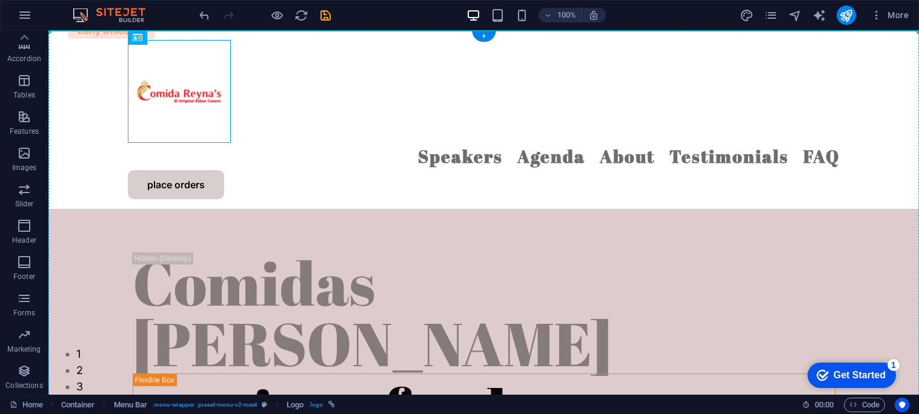
drag, startPoint x: 180, startPoint y: 71, endPoint x: 104, endPoint y: 85, distance: 77.6
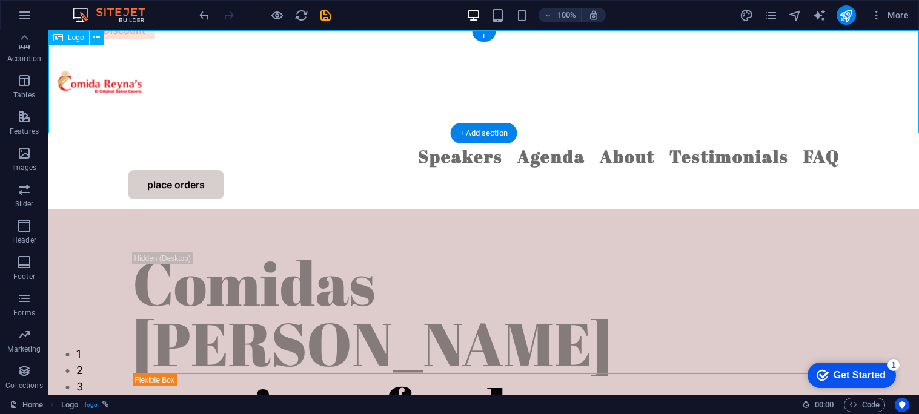
drag, startPoint x: 133, startPoint y: 85, endPoint x: 163, endPoint y: 84, distance: 29.7
click at [163, 84] on div at bounding box center [483, 81] width 870 height 103
drag, startPoint x: 111, startPoint y: 82, endPoint x: 146, endPoint y: 84, distance: 34.6
click at [146, 84] on div at bounding box center [483, 81] width 870 height 103
click at [466, 129] on div "+ Add section" at bounding box center [483, 133] width 67 height 21
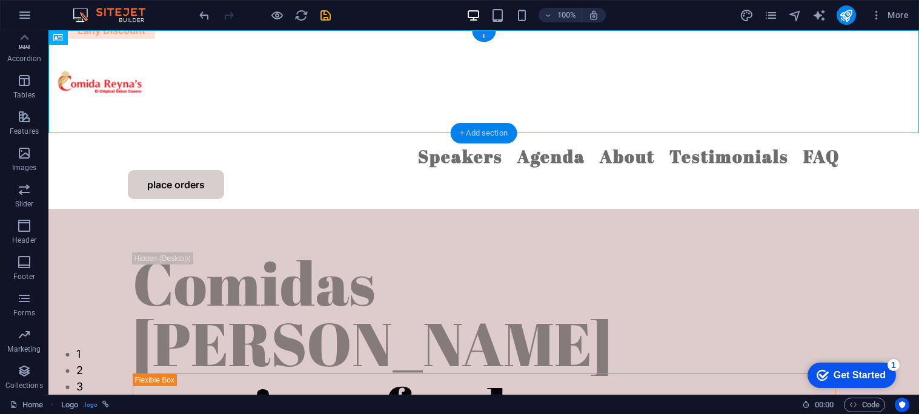
click at [258, 129] on div at bounding box center [483, 81] width 870 height 103
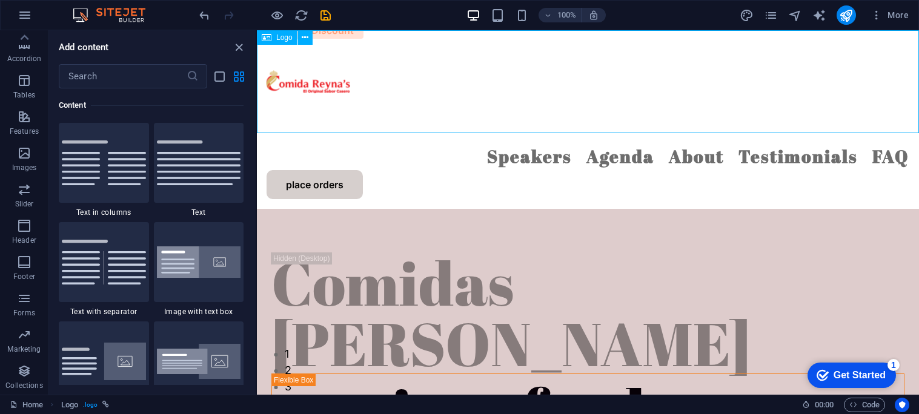
scroll to position [2120, 0]
click at [234, 43] on icon "close panel" at bounding box center [239, 48] width 14 height 14
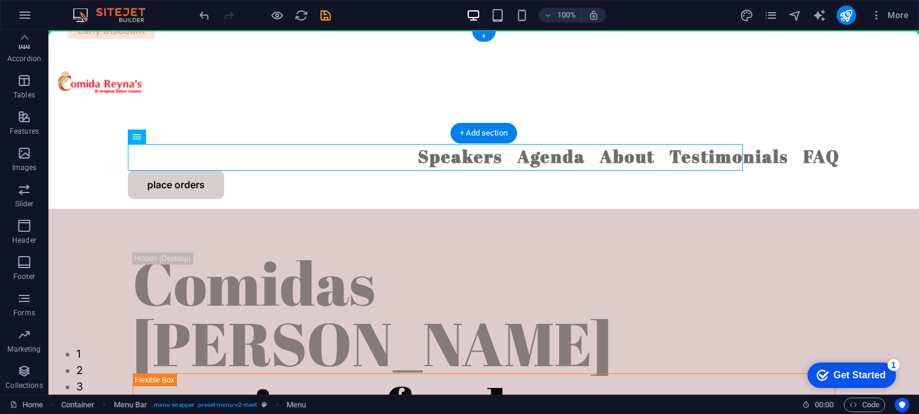
drag, startPoint x: 530, startPoint y: 154, endPoint x: 520, endPoint y: 75, distance: 80.5
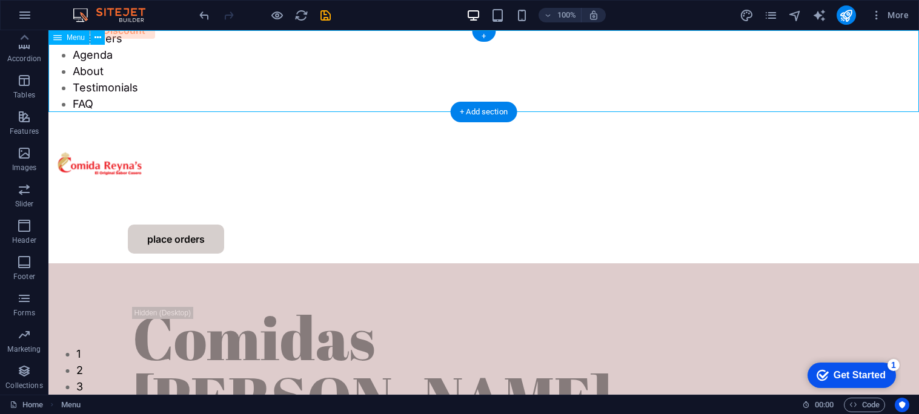
drag, startPoint x: 480, startPoint y: 62, endPoint x: 483, endPoint y: 88, distance: 26.3
click at [483, 88] on nav "Speakers Agenda About Testimonials FAQ" at bounding box center [483, 71] width 870 height 82
click at [96, 64] on nav "Speakers Agenda About Testimonials FAQ" at bounding box center [483, 71] width 870 height 82
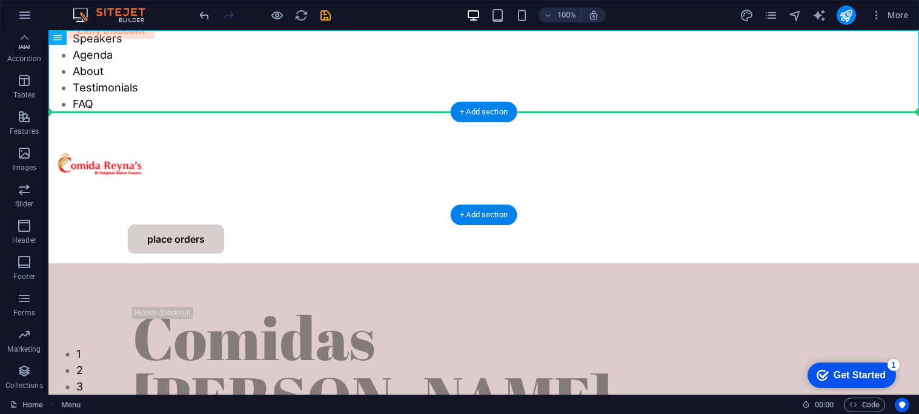
drag, startPoint x: 96, startPoint y: 64, endPoint x: 113, endPoint y: 124, distance: 62.5
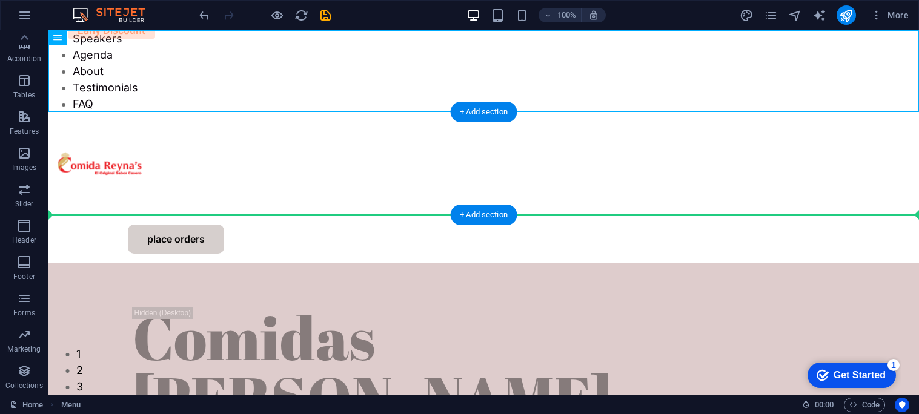
drag, startPoint x: 87, startPoint y: 59, endPoint x: 256, endPoint y: 176, distance: 206.0
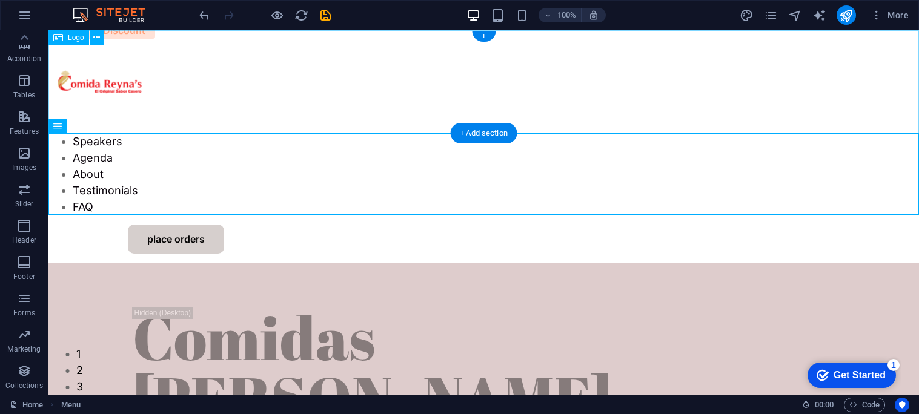
click at [230, 71] on div at bounding box center [483, 81] width 870 height 103
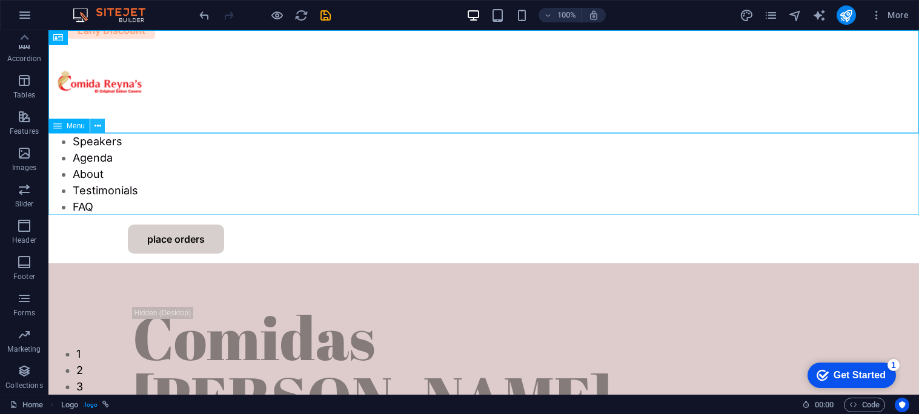
click at [98, 128] on icon at bounding box center [97, 126] width 7 height 13
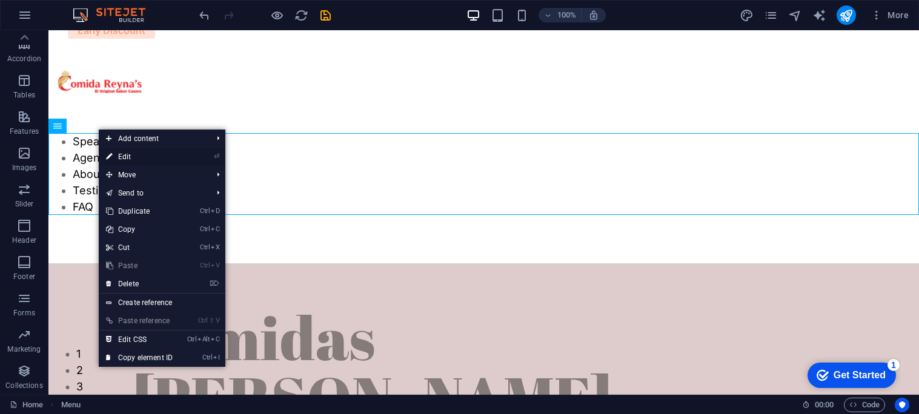
click at [128, 162] on link "⏎ Edit" at bounding box center [139, 157] width 81 height 18
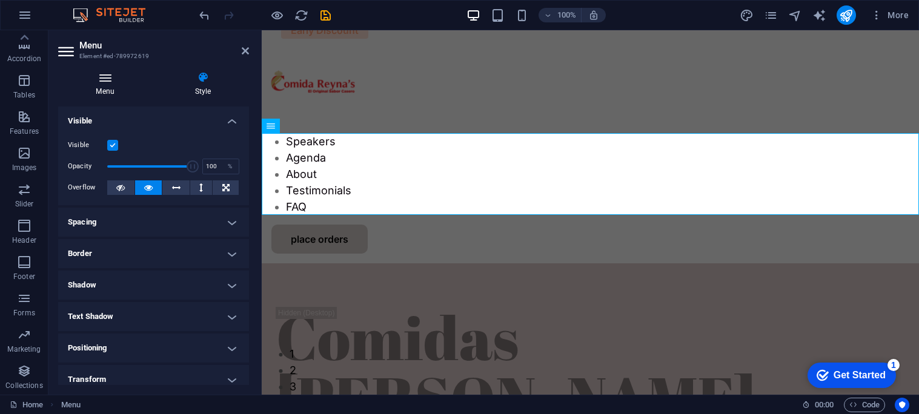
click at [109, 90] on h4 "Menu" at bounding box center [107, 83] width 99 height 25
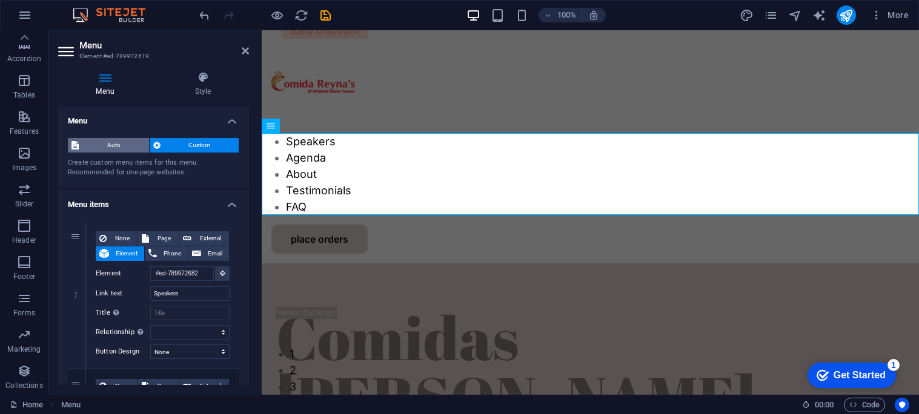
click at [119, 144] on span "Auto" at bounding box center [113, 145] width 63 height 15
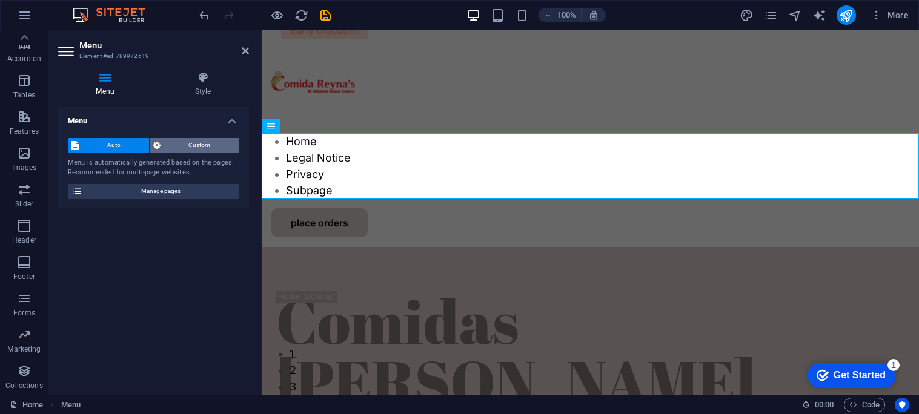
click at [194, 144] on span "Custom" at bounding box center [199, 145] width 71 height 15
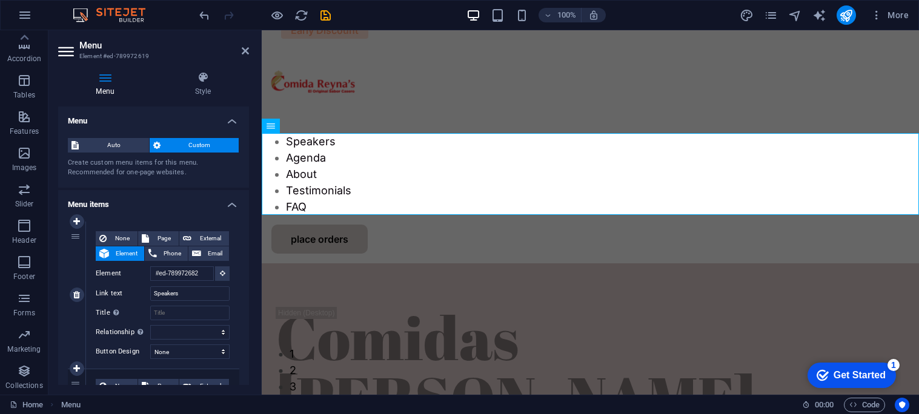
click at [127, 255] on span "Element" at bounding box center [127, 254] width 28 height 15
click at [128, 252] on span "Element" at bounding box center [127, 254] width 28 height 15
click at [251, 50] on aside "Menu Element #ed-789972619 Menu Style Menu Auto Custom Create custom menu items…" at bounding box center [154, 212] width 213 height 365
click at [245, 54] on icon at bounding box center [245, 51] width 7 height 10
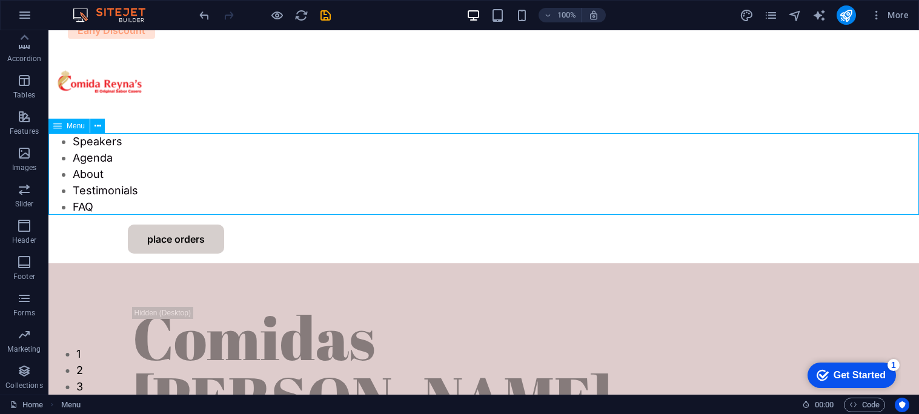
click at [75, 121] on div "Menu" at bounding box center [68, 126] width 41 height 15
click at [99, 155] on nav "Speakers Agenda About Testimonials FAQ" at bounding box center [483, 174] width 870 height 82
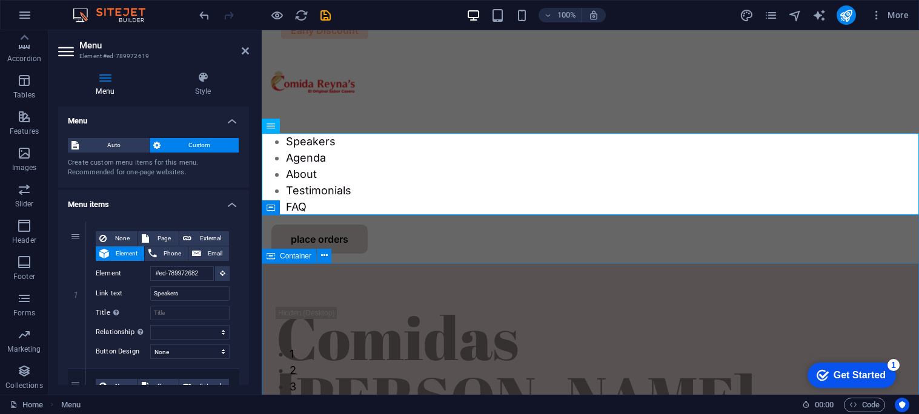
drag, startPoint x: 506, startPoint y: 150, endPoint x: 267, endPoint y: 310, distance: 288.3
click at [202, 78] on icon at bounding box center [203, 77] width 92 height 12
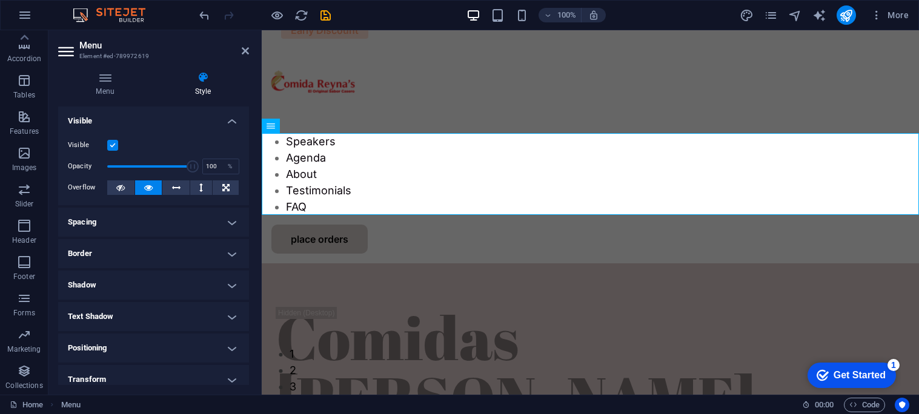
click at [96, 99] on div "Menu Style Menu Auto Custom Create custom menu items for this menu. Recommended…" at bounding box center [153, 228] width 191 height 314
click at [108, 79] on icon at bounding box center [105, 77] width 94 height 12
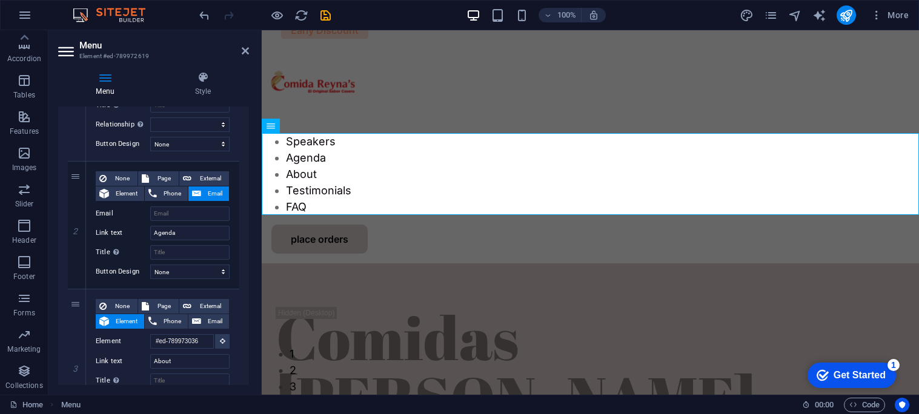
scroll to position [0, 0]
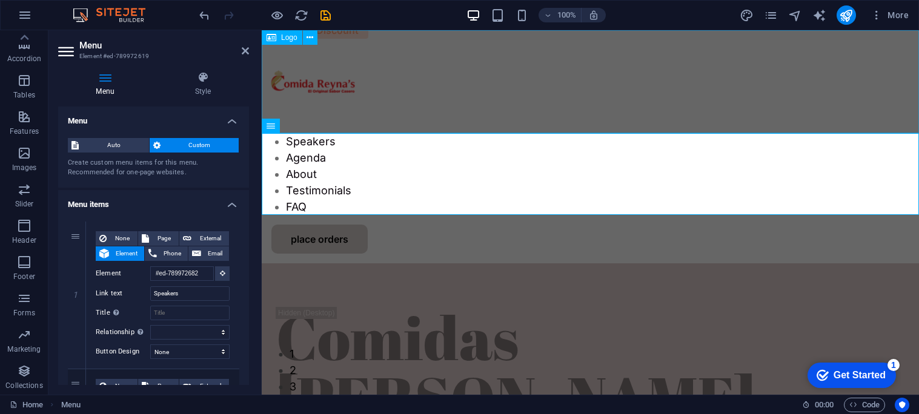
click at [347, 39] on div at bounding box center [590, 81] width 657 height 103
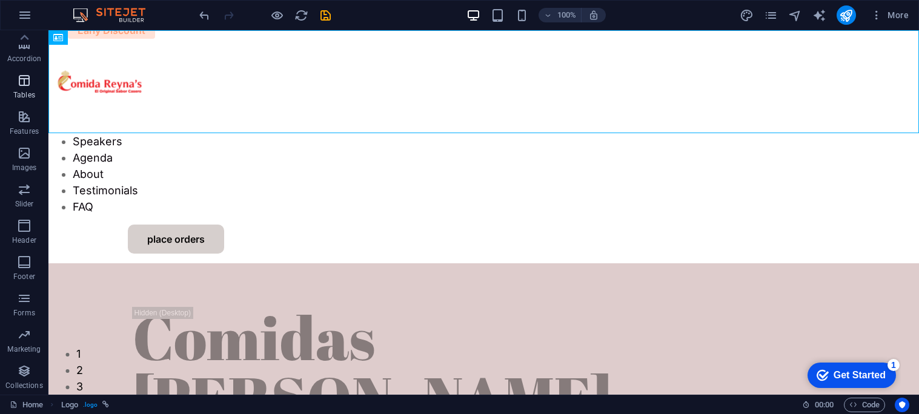
click at [13, 84] on span "Tables" at bounding box center [24, 87] width 48 height 29
click at [19, 85] on icon "button" at bounding box center [24, 80] width 15 height 15
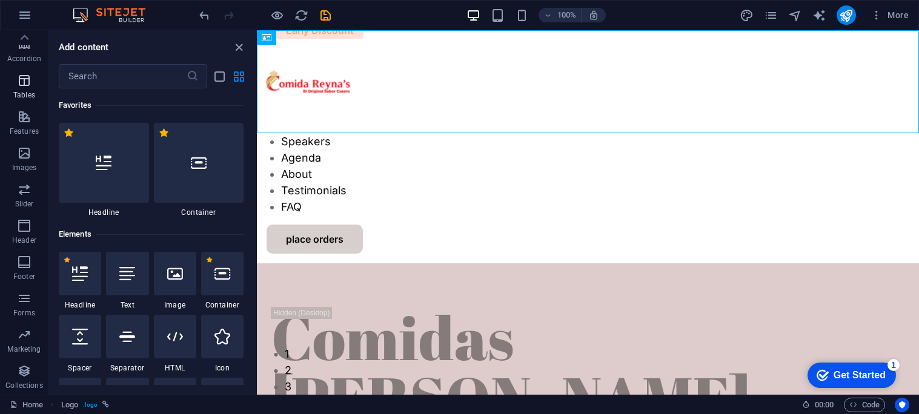
scroll to position [4196, 0]
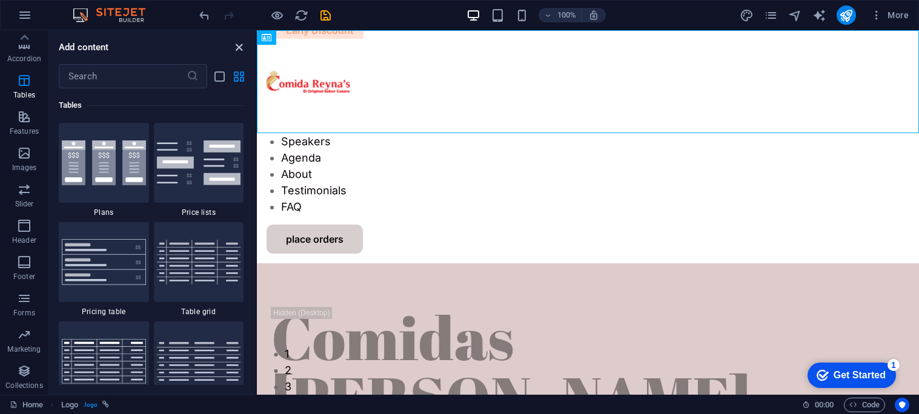
click at [244, 43] on icon "close panel" at bounding box center [239, 48] width 14 height 14
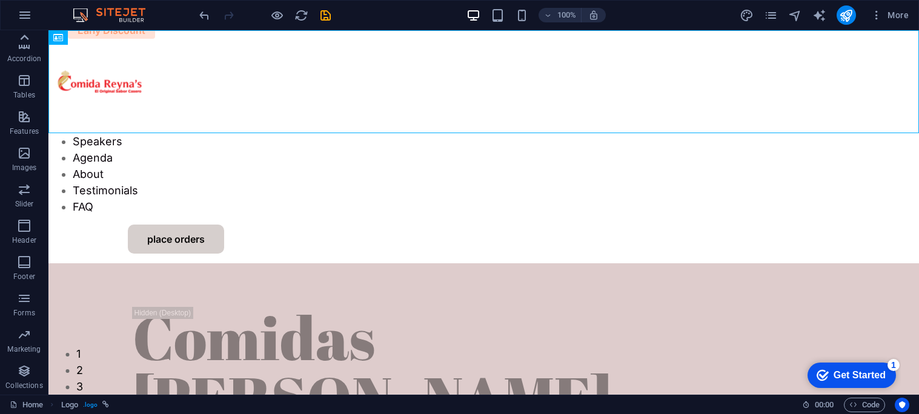
click at [27, 40] on icon at bounding box center [24, 37] width 17 height 17
click at [32, 80] on span "Elements" at bounding box center [24, 85] width 48 height 29
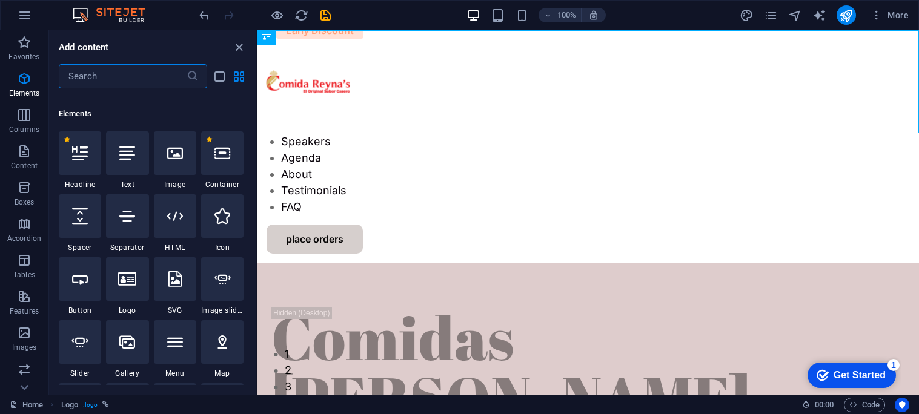
scroll to position [129, 0]
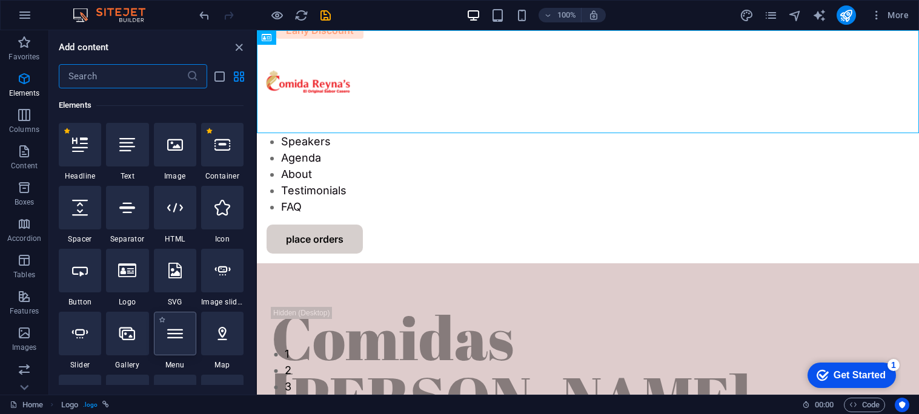
click at [180, 337] on icon at bounding box center [175, 334] width 16 height 16
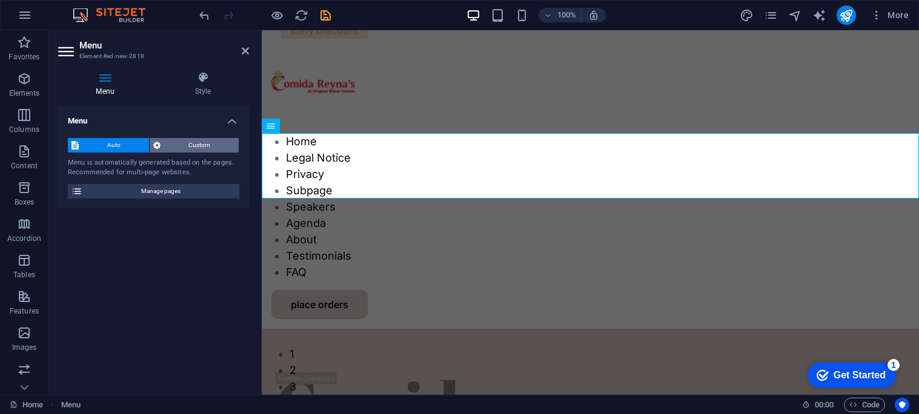
click at [181, 147] on span "Custom" at bounding box center [199, 145] width 71 height 15
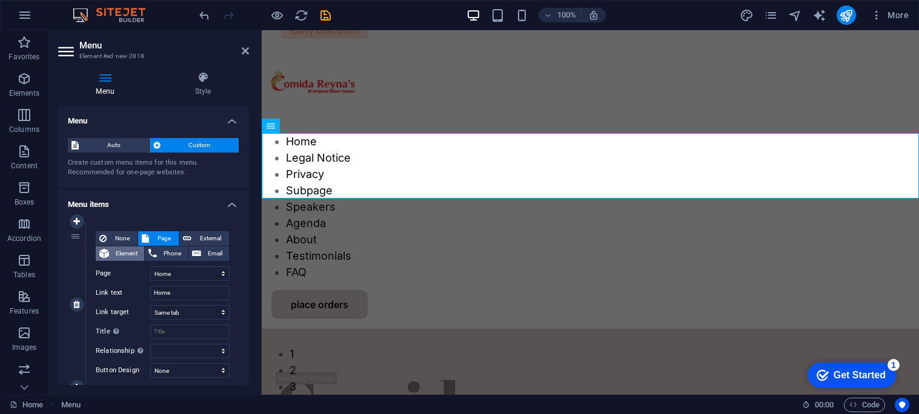
click at [124, 253] on span "Element" at bounding box center [127, 254] width 28 height 15
select select
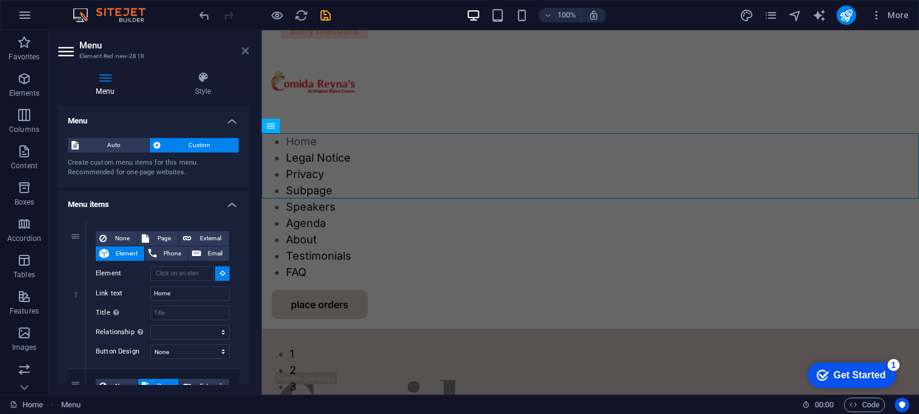
click at [242, 50] on icon at bounding box center [245, 51] width 7 height 10
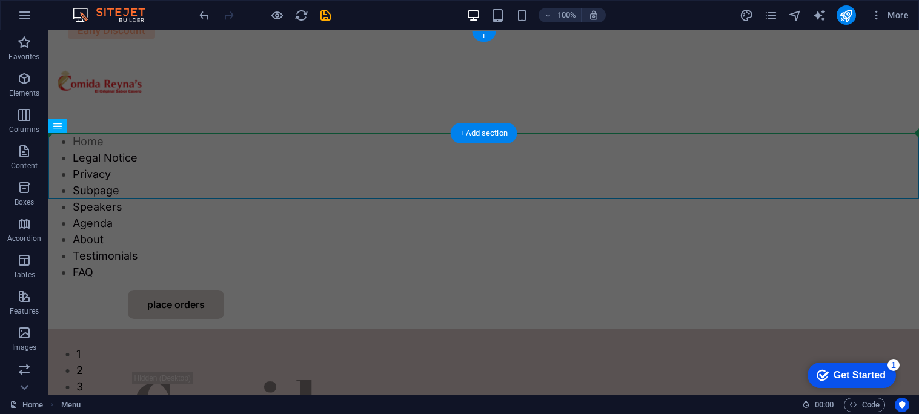
drag, startPoint x: 279, startPoint y: 168, endPoint x: 315, endPoint y: 78, distance: 96.5
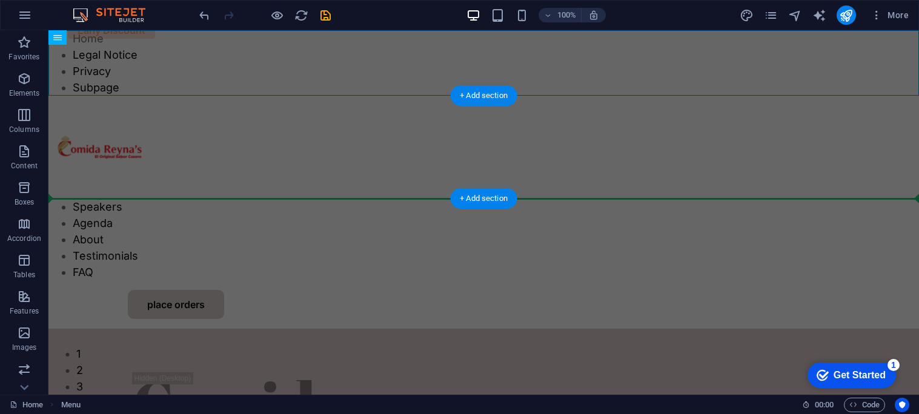
drag, startPoint x: 270, startPoint y: 53, endPoint x: 252, endPoint y: 177, distance: 125.4
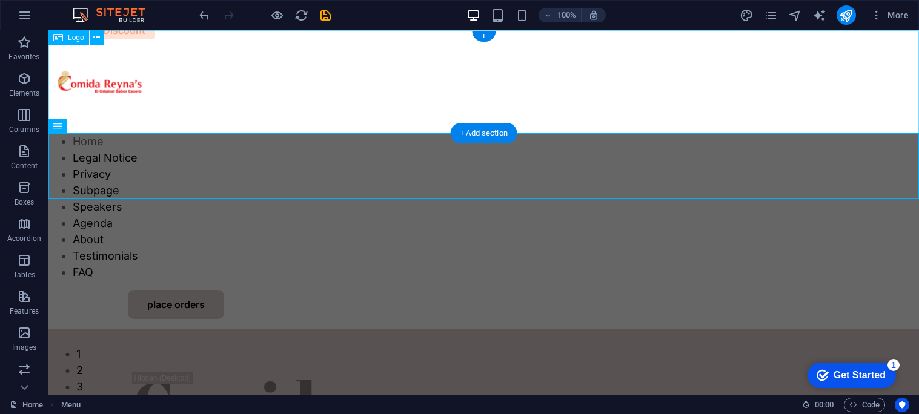
click at [234, 118] on div at bounding box center [483, 81] width 870 height 103
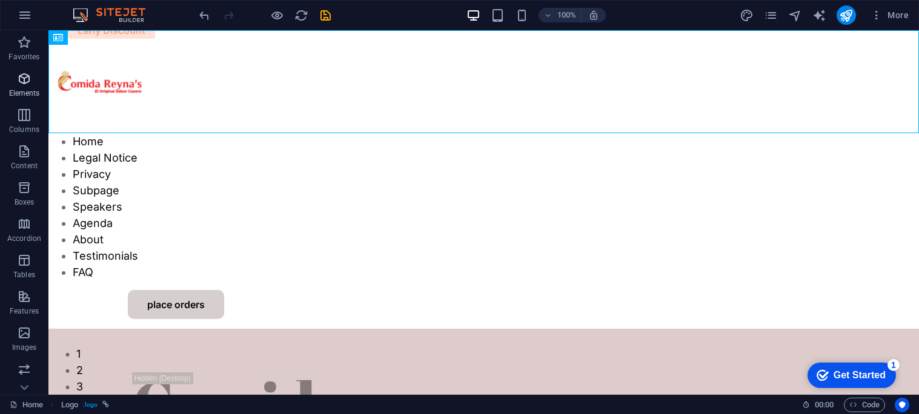
click at [19, 73] on icon "button" at bounding box center [24, 78] width 15 height 15
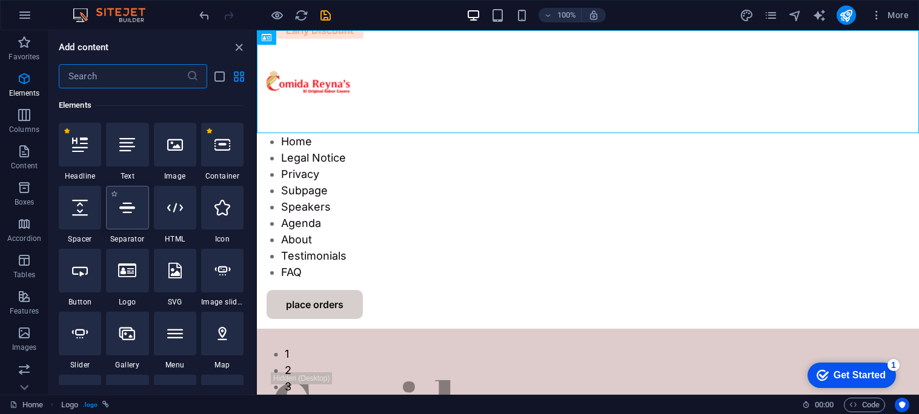
click at [124, 225] on div at bounding box center [127, 208] width 42 height 44
select select "%"
select select "px"
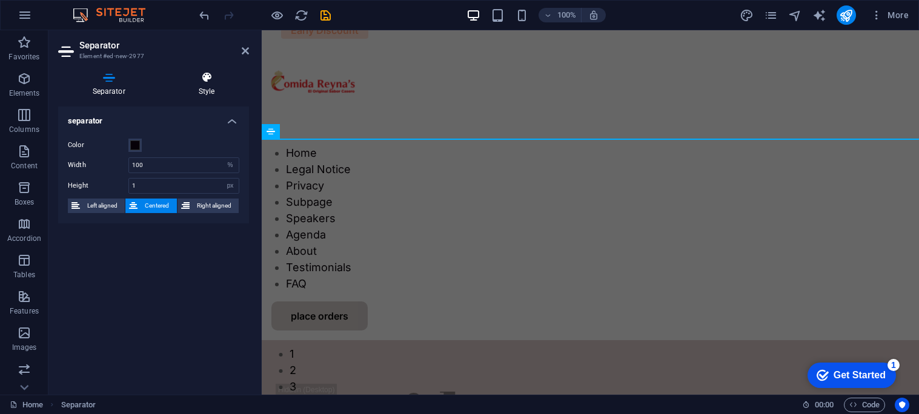
click at [201, 87] on h4 "Style" at bounding box center [206, 83] width 85 height 25
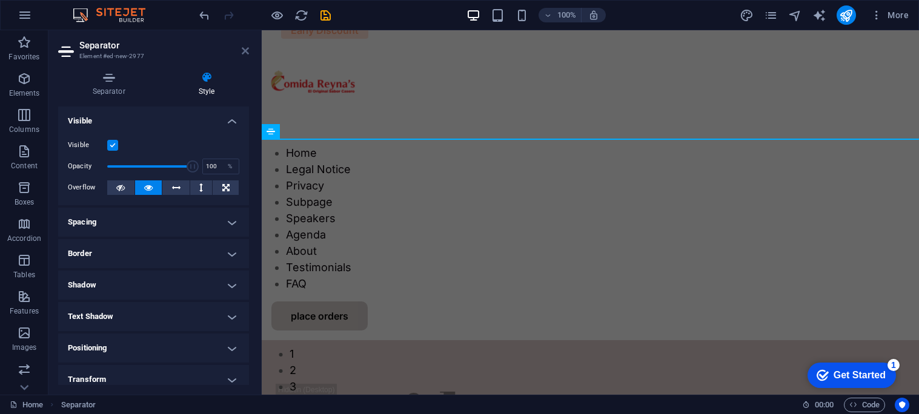
click at [247, 51] on icon at bounding box center [245, 51] width 7 height 10
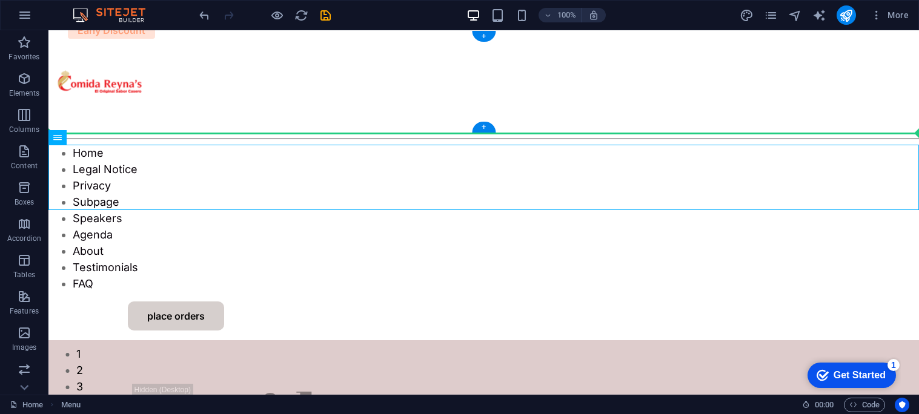
drag, startPoint x: 107, startPoint y: 166, endPoint x: 388, endPoint y: 91, distance: 291.4
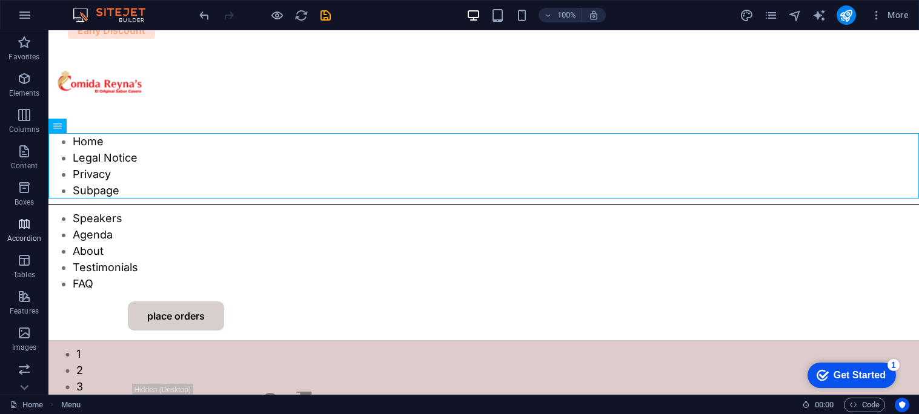
click at [21, 215] on button "Accordion" at bounding box center [24, 230] width 48 height 36
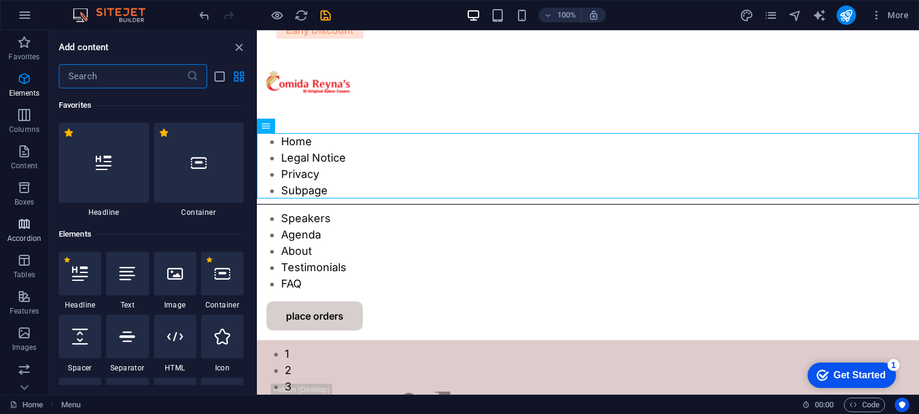
scroll to position [3867, 0]
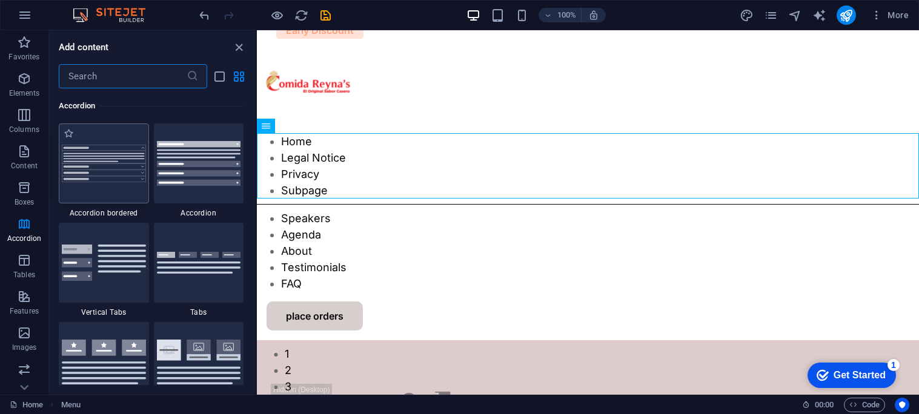
click at [121, 167] on img at bounding box center [104, 164] width 84 height 38
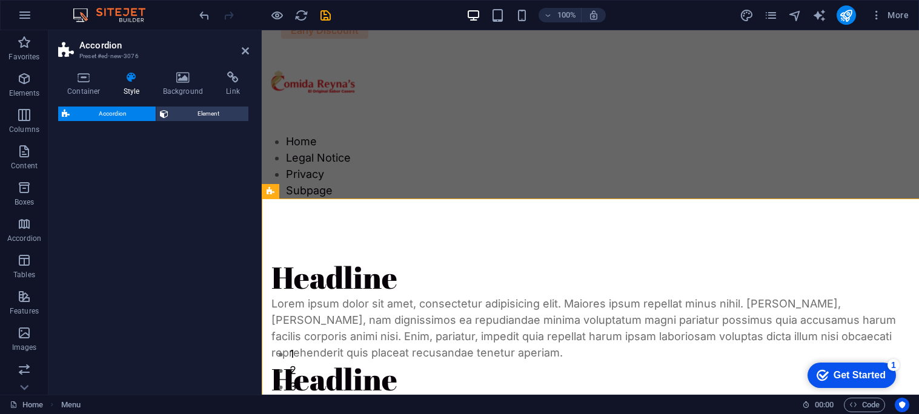
select select "rem"
select select "preset-accordion-v3-border"
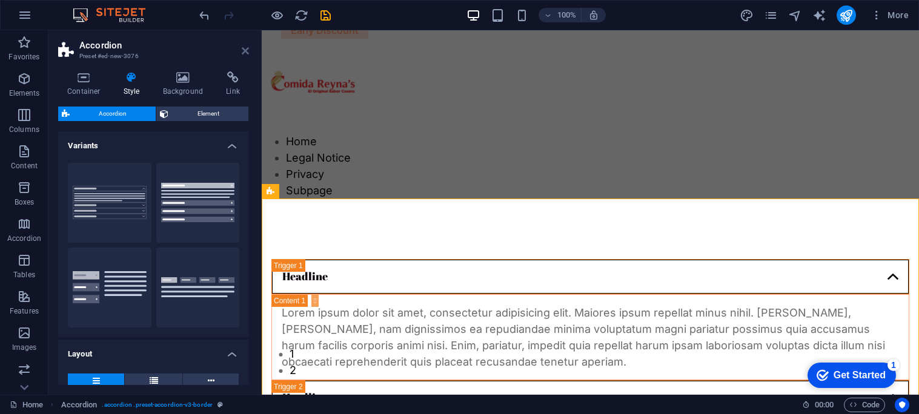
click at [243, 49] on icon at bounding box center [245, 51] width 7 height 10
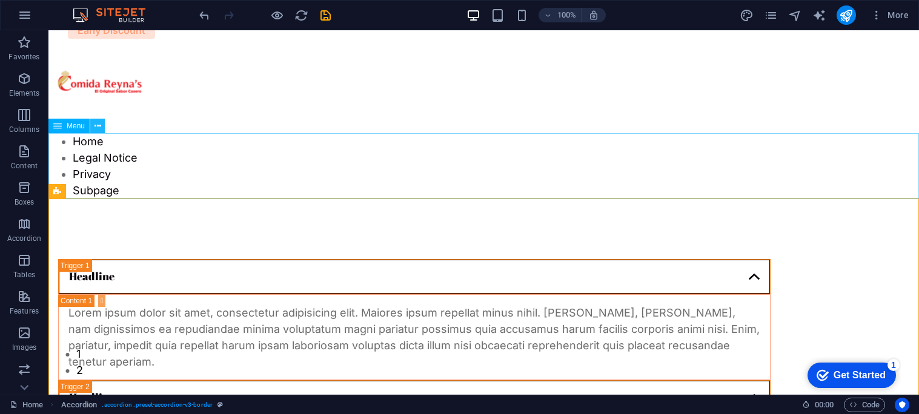
click at [94, 125] on icon at bounding box center [97, 126] width 7 height 13
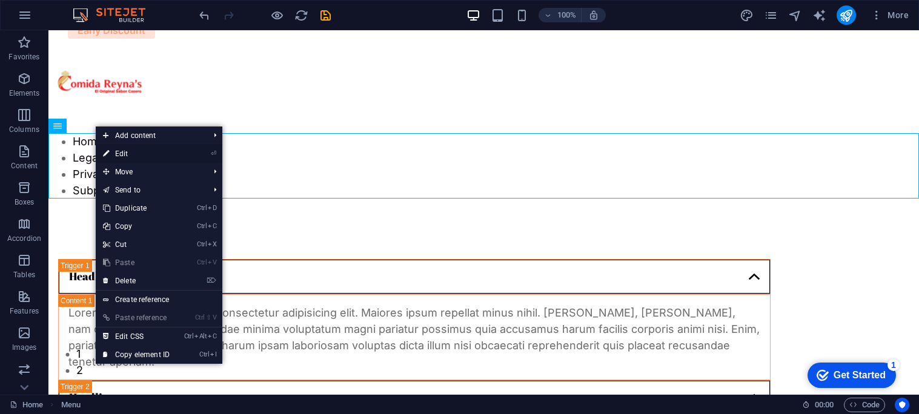
click at [145, 153] on link "⏎ Edit" at bounding box center [136, 154] width 81 height 18
select select "1"
select select
select select "2"
select select
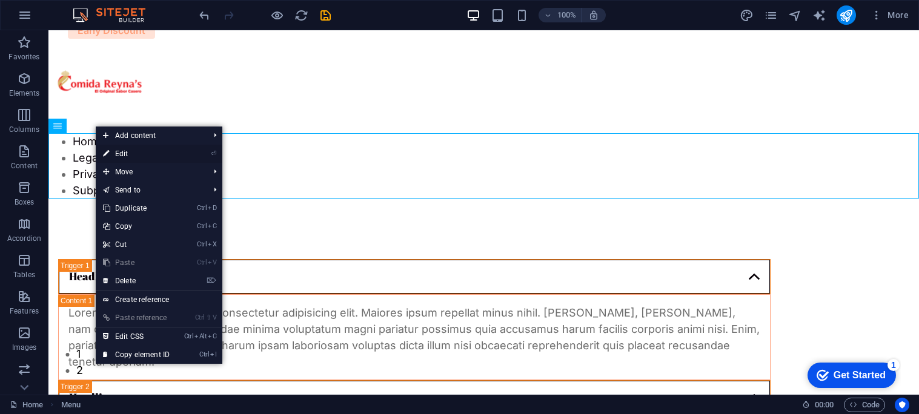
select select "3"
select select
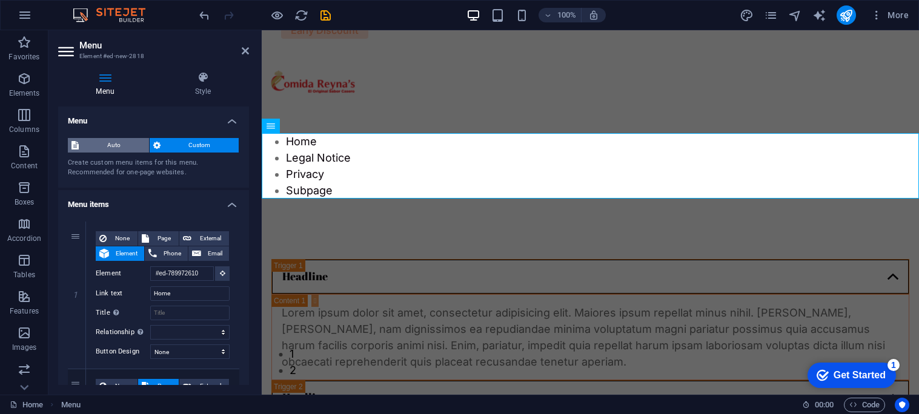
click at [119, 147] on span "Auto" at bounding box center [113, 145] width 63 height 15
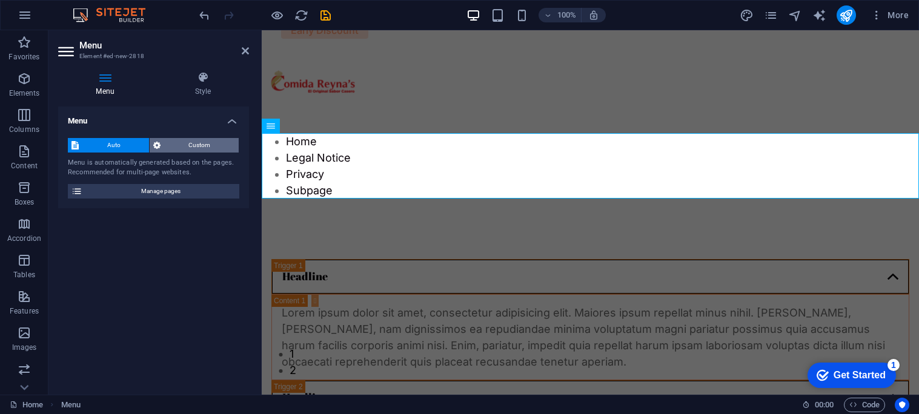
click at [185, 147] on span "Custom" at bounding box center [199, 145] width 71 height 15
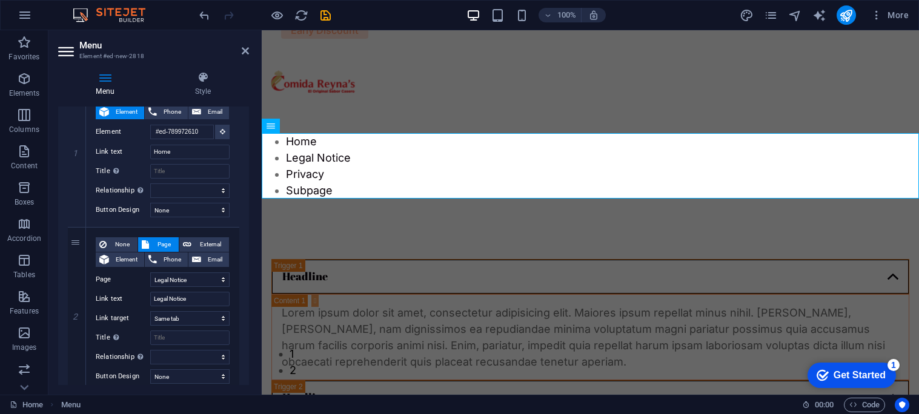
scroll to position [171, 0]
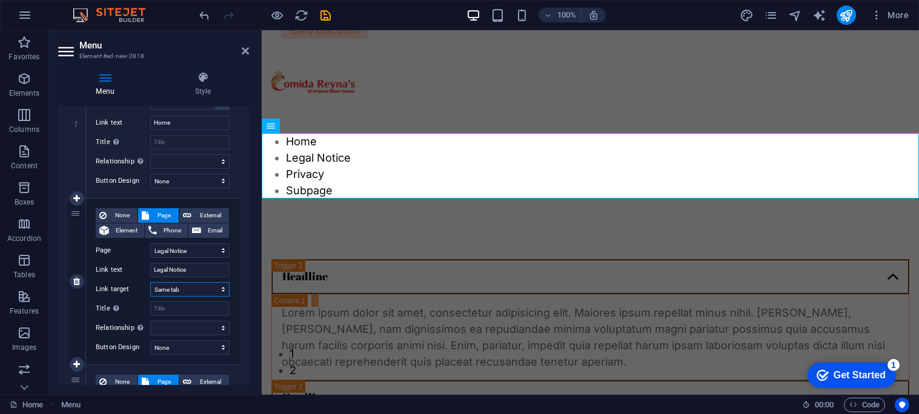
click at [193, 283] on select "New tab Same tab Overlay" at bounding box center [189, 289] width 79 height 15
click at [416, 93] on div at bounding box center [590, 81] width 657 height 103
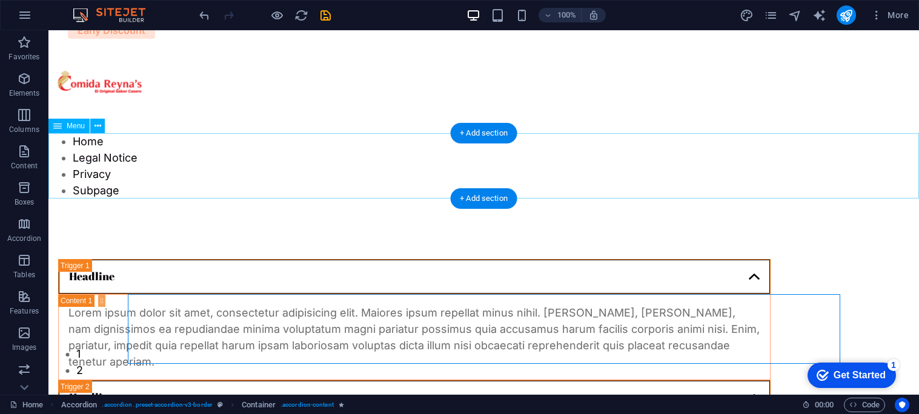
click at [757, 187] on nav "Home Legal Notice Privacy Subpage" at bounding box center [483, 165] width 870 height 65
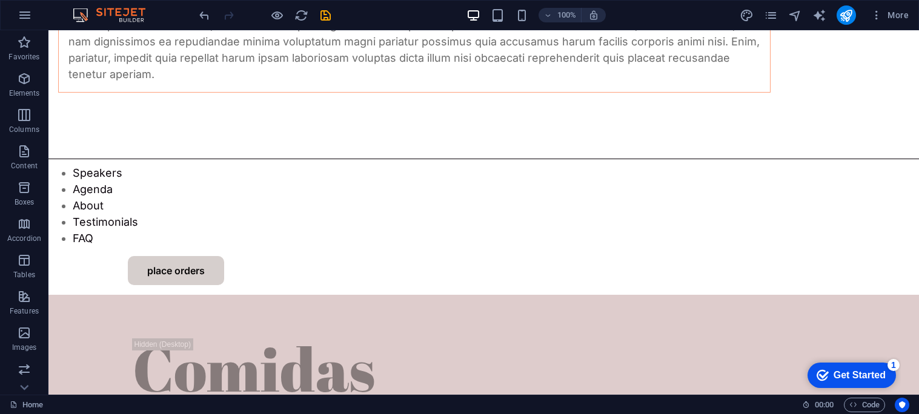
scroll to position [623, 0]
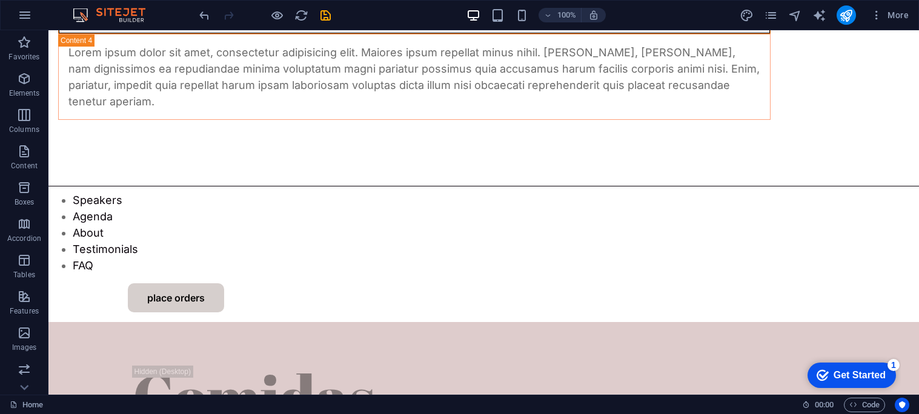
drag, startPoint x: 912, startPoint y: 78, endPoint x: 914, endPoint y: 64, distance: 14.1
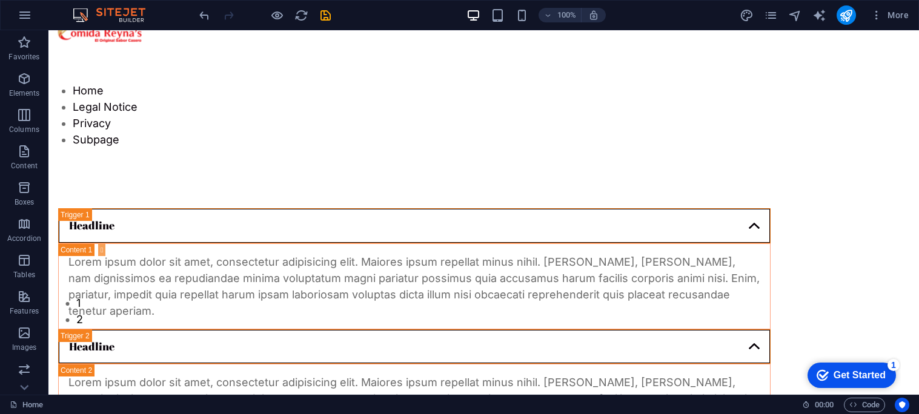
scroll to position [64, 0]
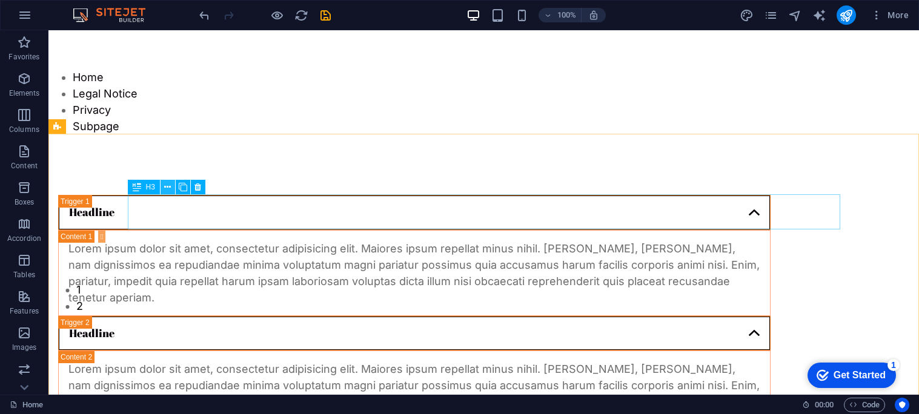
click at [168, 189] on icon at bounding box center [167, 187] width 7 height 13
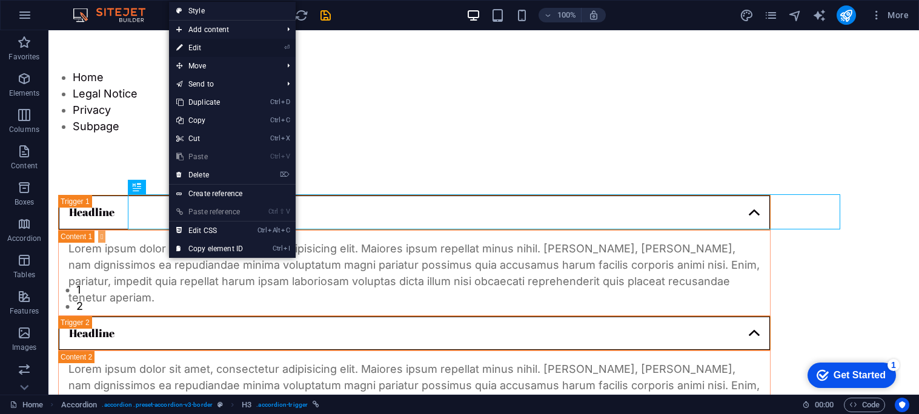
click at [209, 46] on link "⏎ Edit" at bounding box center [209, 48] width 81 height 18
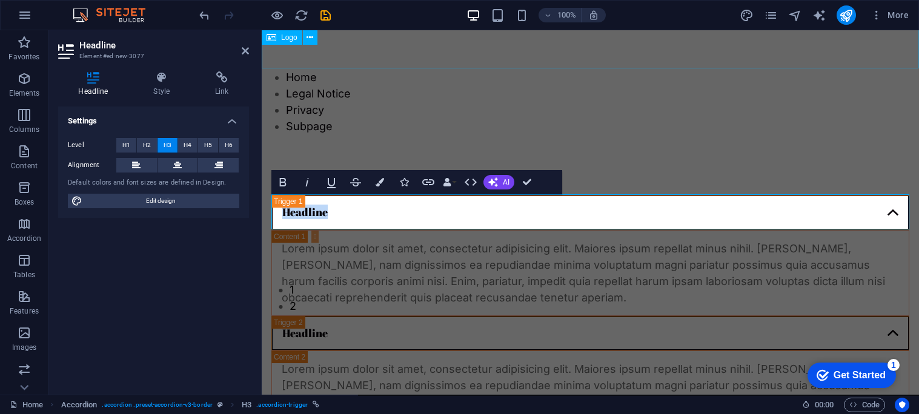
click at [527, 50] on div at bounding box center [590, 17] width 657 height 103
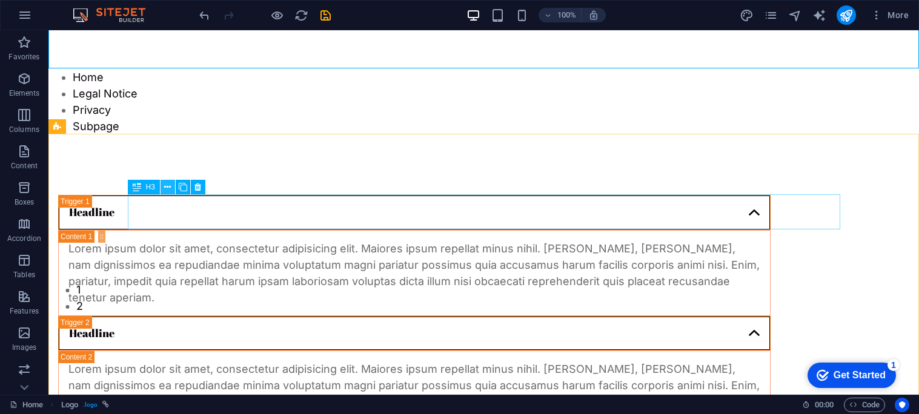
click at [171, 187] on button at bounding box center [168, 187] width 15 height 15
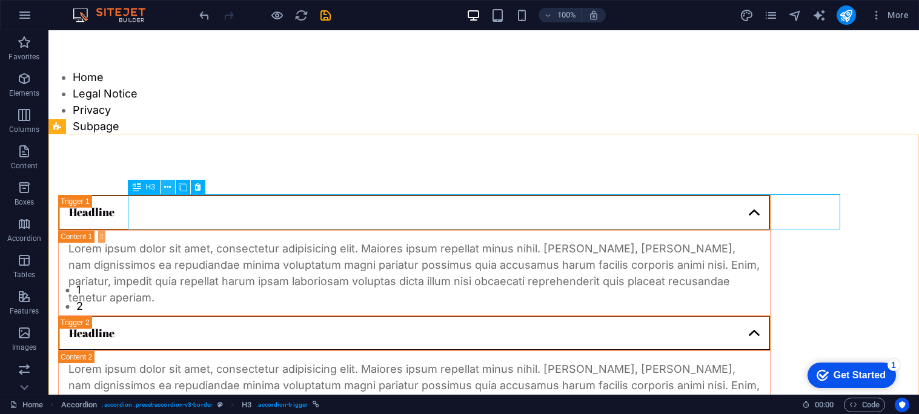
click at [168, 185] on icon at bounding box center [167, 187] width 7 height 13
click at [96, 65] on icon at bounding box center [97, 61] width 7 height 13
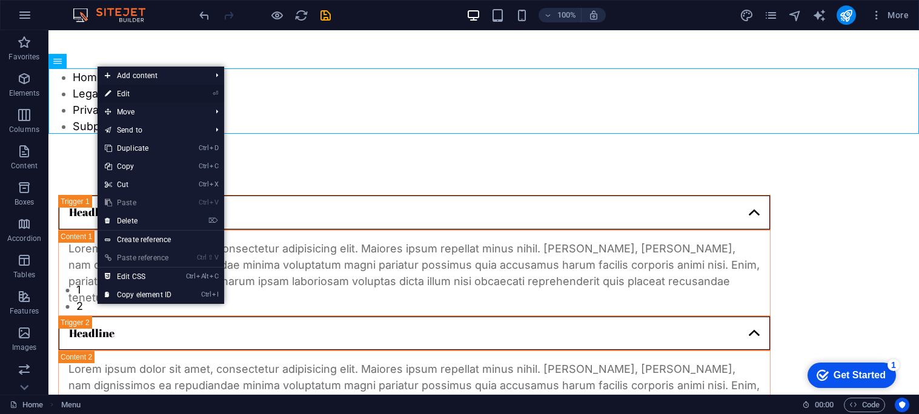
click at [128, 96] on link "⏎ Edit" at bounding box center [138, 94] width 81 height 18
select select "1"
select select
select select "2"
select select
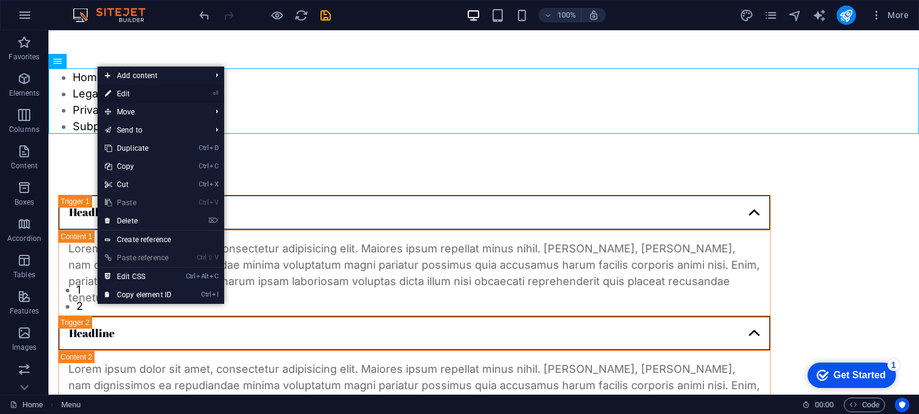
select select "3"
select select
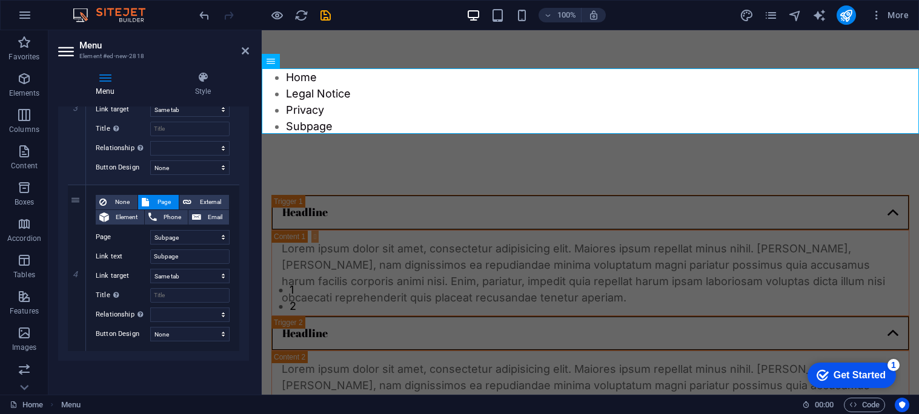
scroll to position [0, 0]
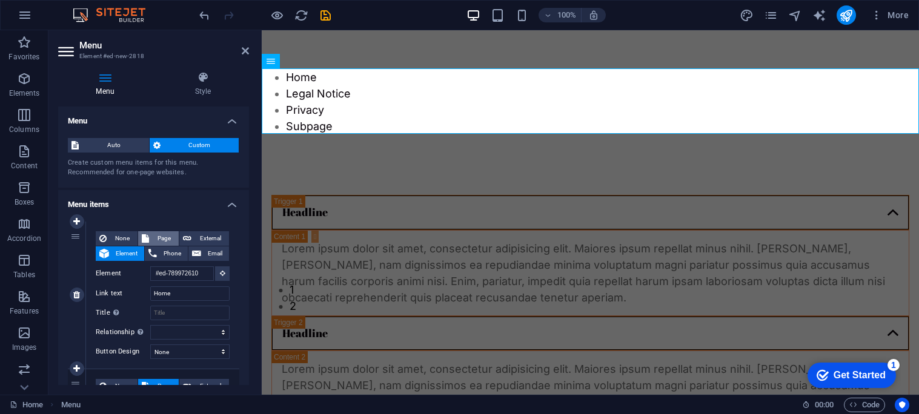
click at [154, 238] on span "Page" at bounding box center [164, 238] width 22 height 15
select select
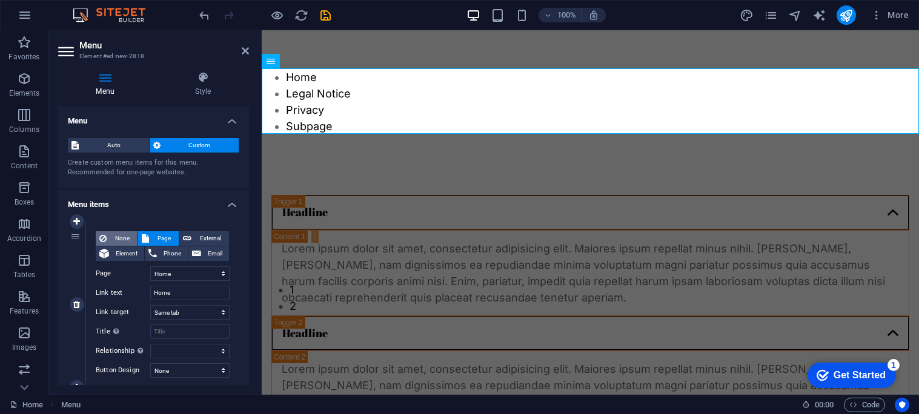
click at [122, 234] on span "None" at bounding box center [122, 238] width 24 height 15
select select
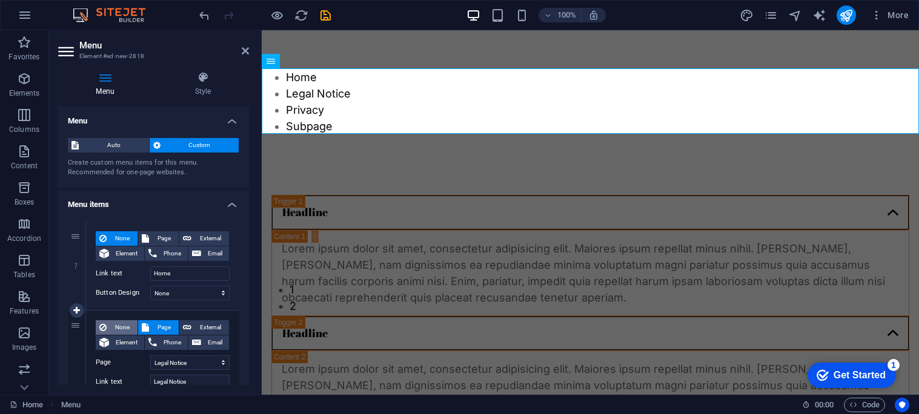
click at [120, 330] on span "None" at bounding box center [122, 327] width 24 height 15
select select
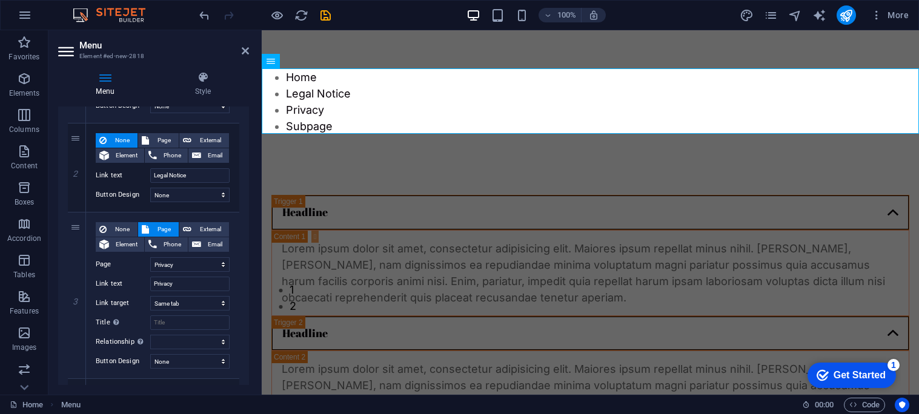
scroll to position [191, 0]
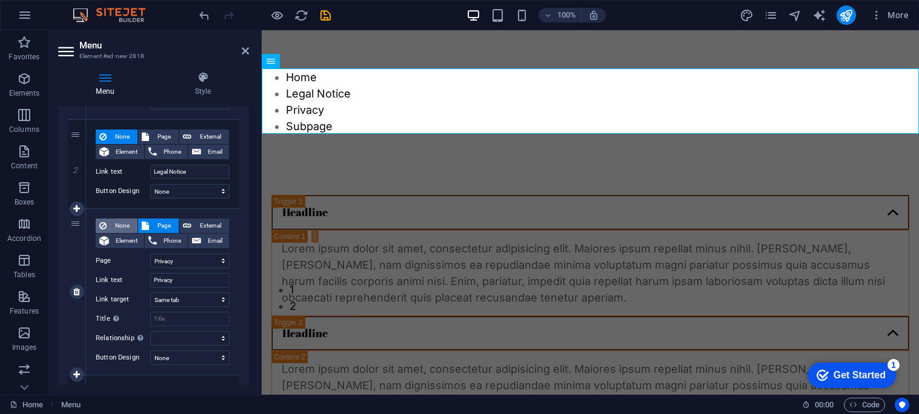
click at [118, 227] on span "None" at bounding box center [122, 226] width 24 height 15
select select
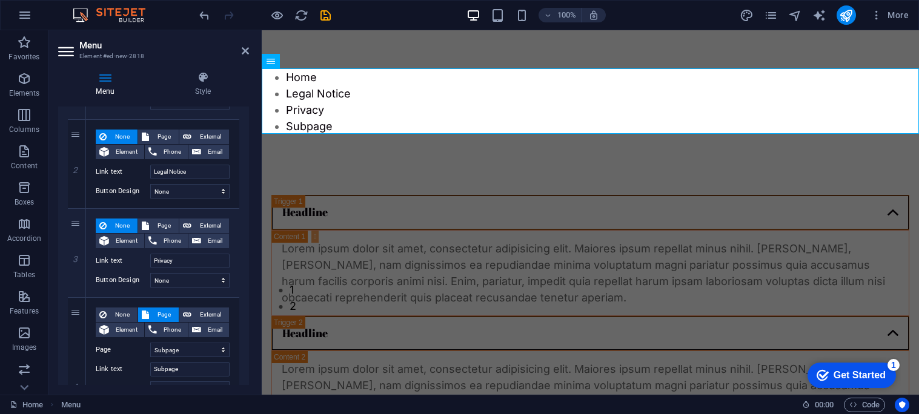
drag, startPoint x: 248, startPoint y: 224, endPoint x: 251, endPoint y: 250, distance: 26.2
click at [251, 250] on div "Menu Style Menu Auto Custom Create custom menu items for this menu. Recommended…" at bounding box center [153, 228] width 210 height 333
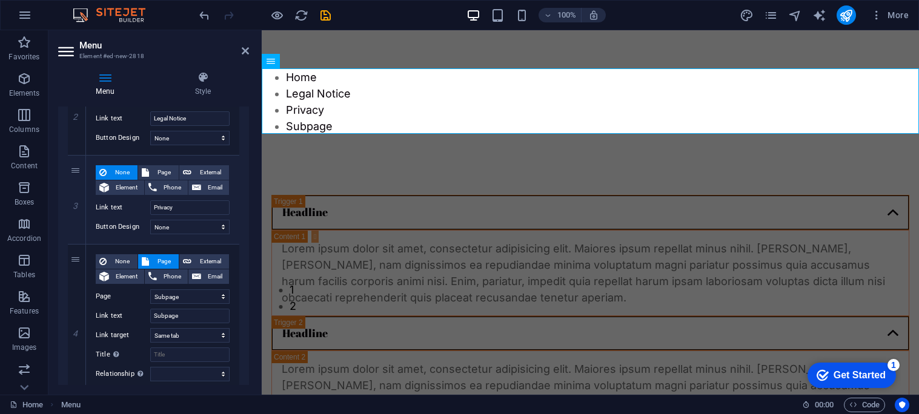
scroll to position [303, 0]
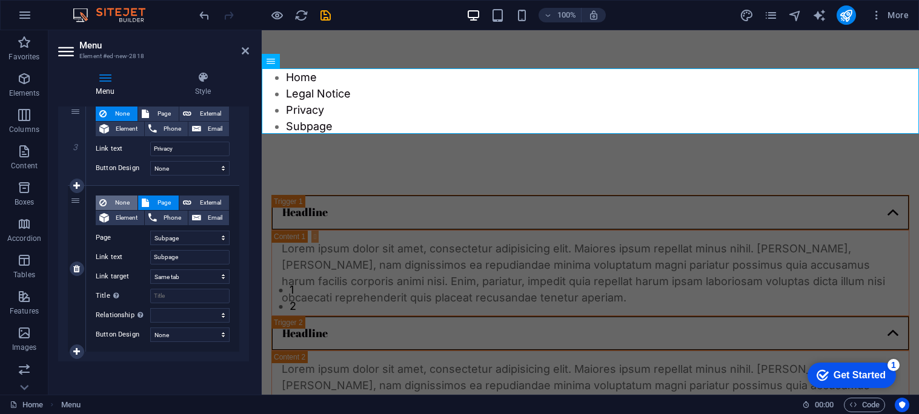
click at [121, 199] on span "None" at bounding box center [122, 203] width 24 height 15
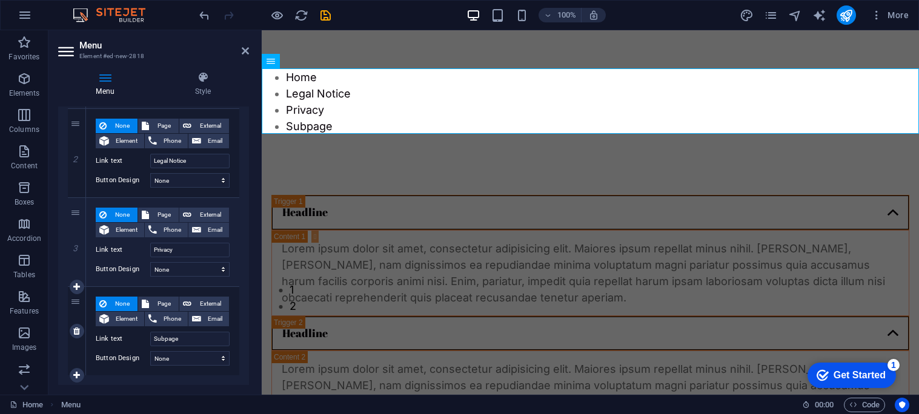
scroll to position [201, 0]
click at [244, 48] on icon at bounding box center [245, 51] width 7 height 10
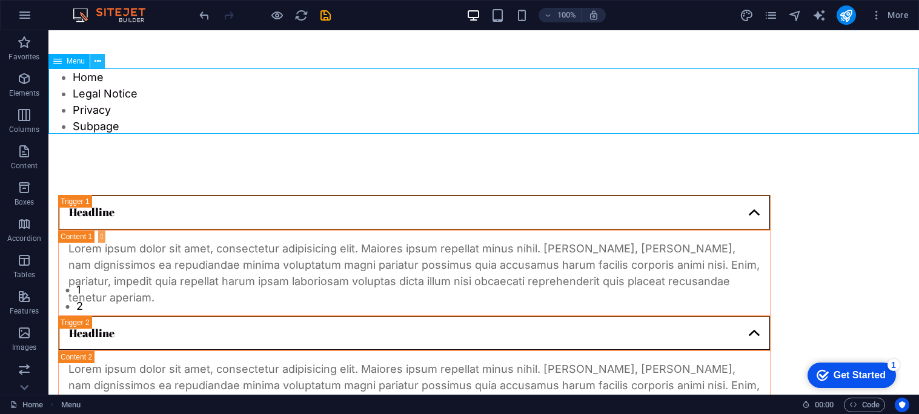
click at [98, 64] on icon at bounding box center [97, 61] width 7 height 13
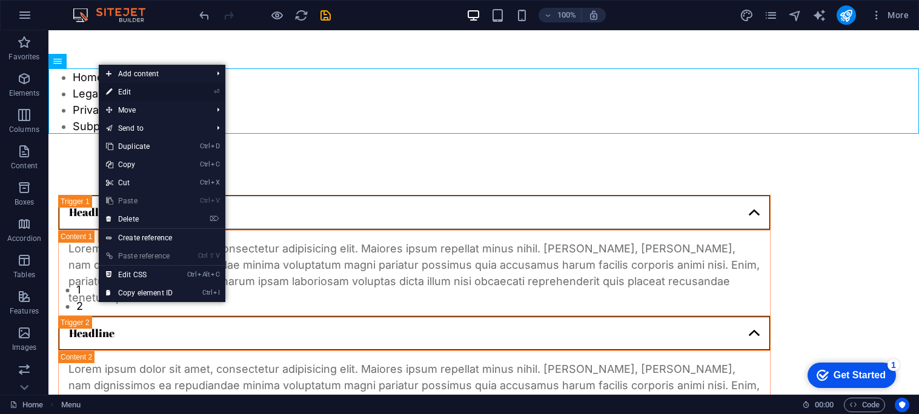
click at [122, 93] on link "⏎ Edit" at bounding box center [139, 92] width 81 height 18
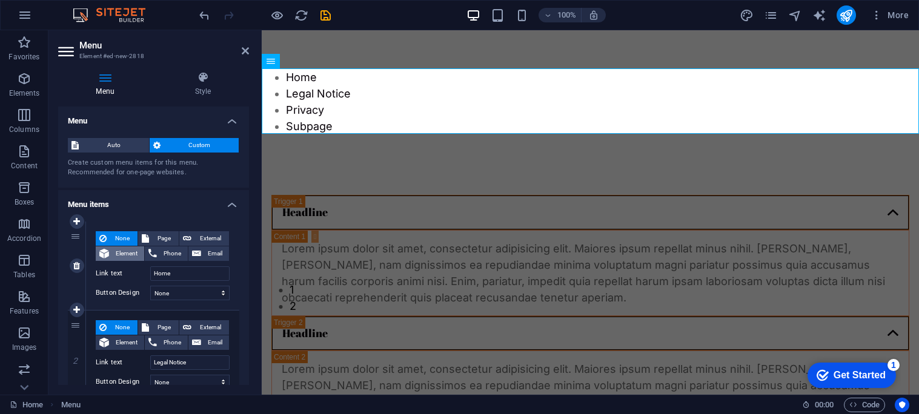
click at [119, 254] on span "Element" at bounding box center [127, 254] width 28 height 15
select select
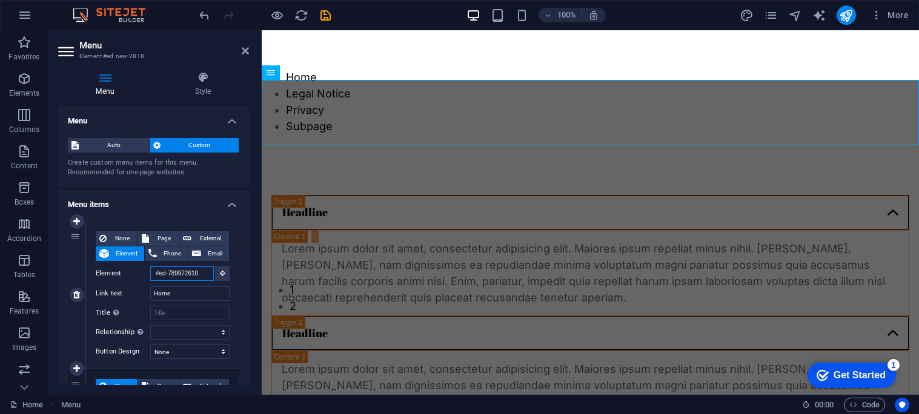
scroll to position [0, 0]
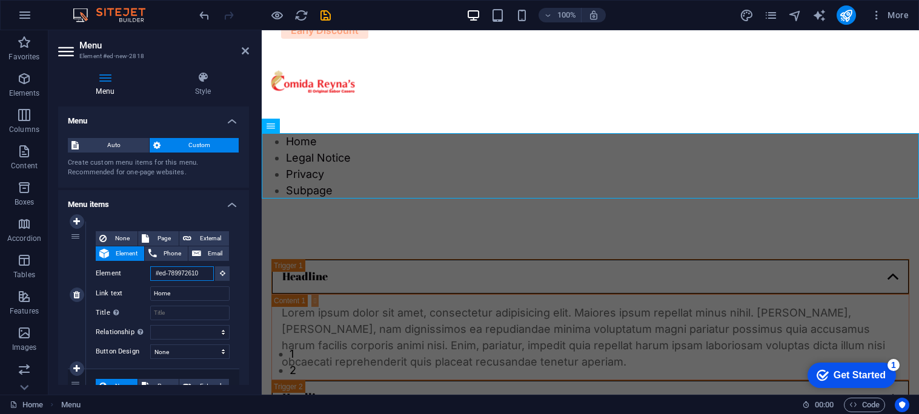
type input "#ed-78997261"
select select
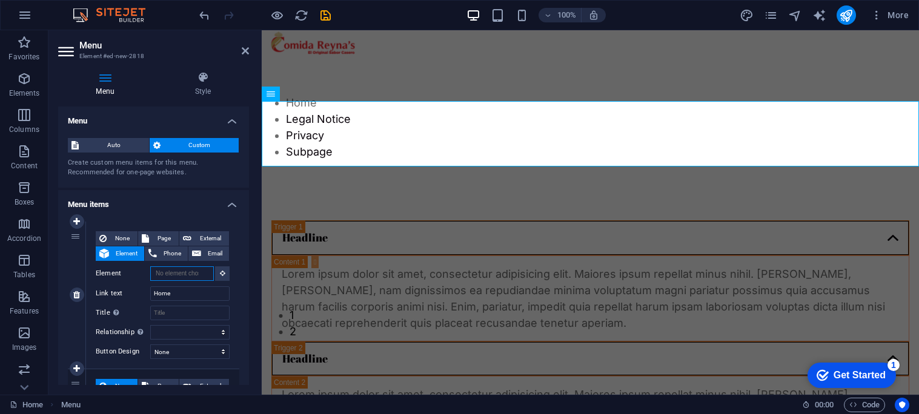
scroll to position [64, 0]
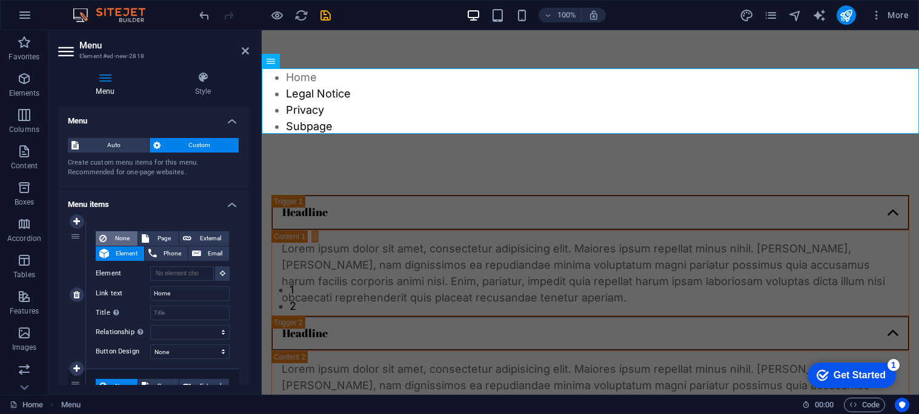
click at [122, 236] on span "None" at bounding box center [122, 238] width 24 height 15
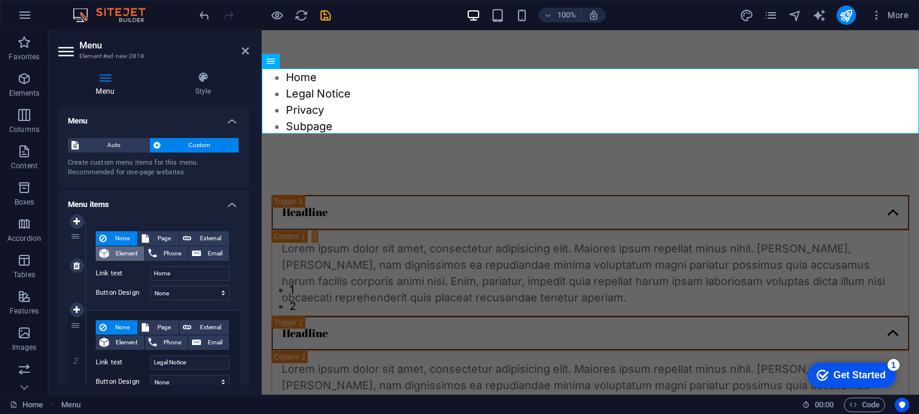
click at [134, 249] on span "Element" at bounding box center [127, 254] width 28 height 15
select select
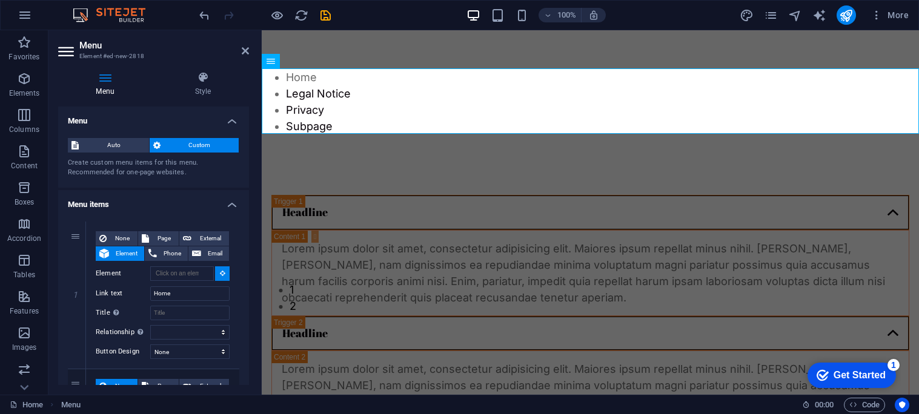
click at [240, 50] on h2 "Menu" at bounding box center [164, 45] width 170 height 11
click at [244, 50] on icon at bounding box center [245, 51] width 7 height 10
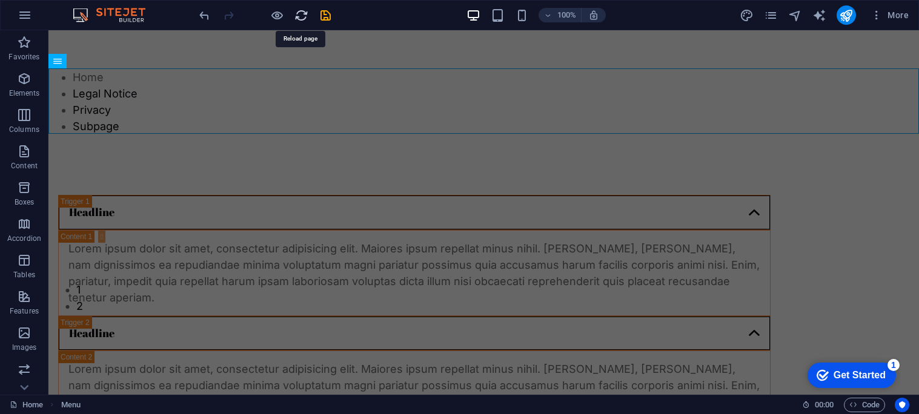
drag, startPoint x: 305, startPoint y: 16, endPoint x: 478, endPoint y: 21, distance: 173.3
click at [305, 16] on icon "reload" at bounding box center [301, 15] width 14 height 14
drag, startPoint x: 300, startPoint y: 18, endPoint x: 514, endPoint y: 31, distance: 214.9
click at [300, 18] on icon "reload" at bounding box center [301, 15] width 14 height 14
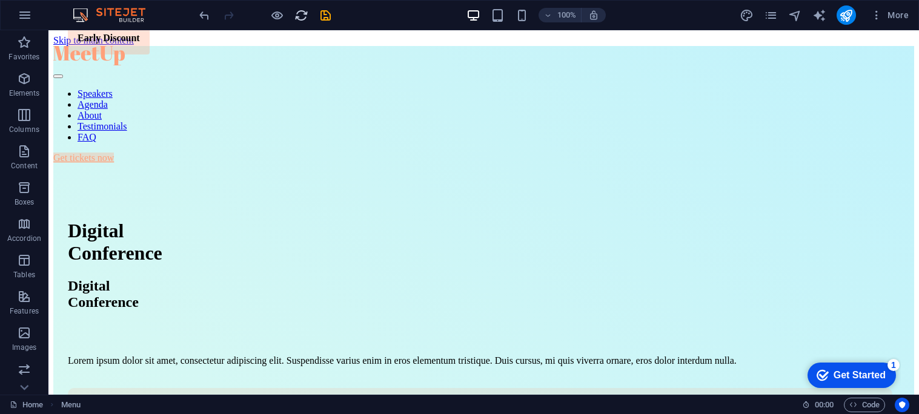
scroll to position [0, 0]
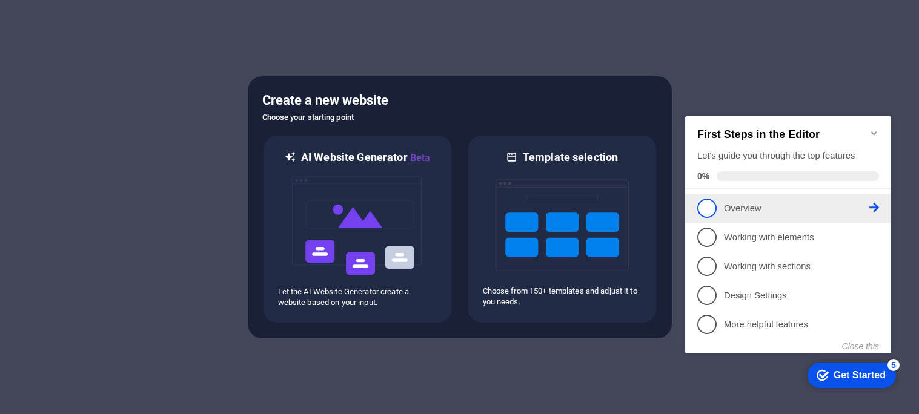
click at [873, 207] on icon at bounding box center [874, 208] width 10 height 10
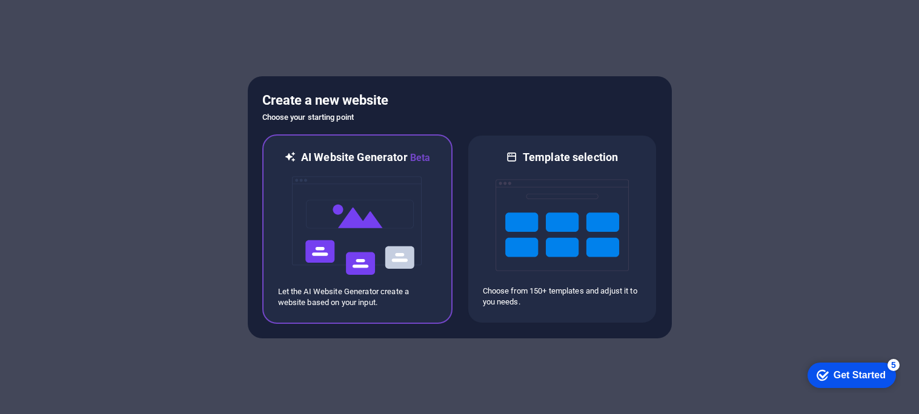
click at [403, 214] on img at bounding box center [357, 225] width 133 height 121
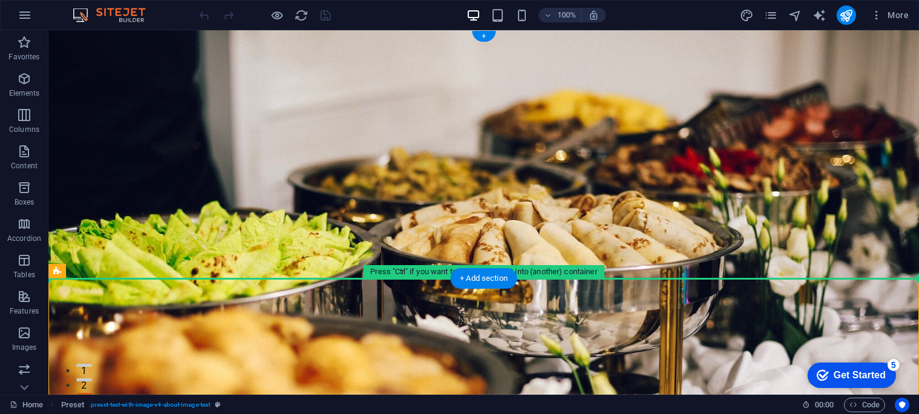
drag, startPoint x: 672, startPoint y: 299, endPoint x: 672, endPoint y: 268, distance: 30.9
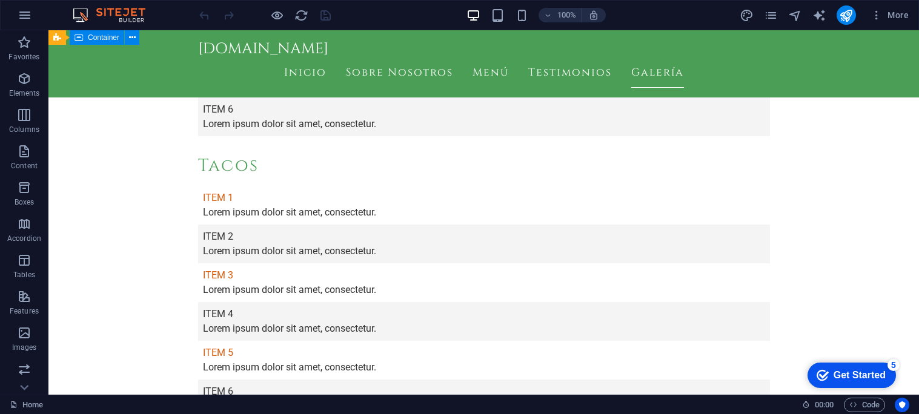
scroll to position [1699, 0]
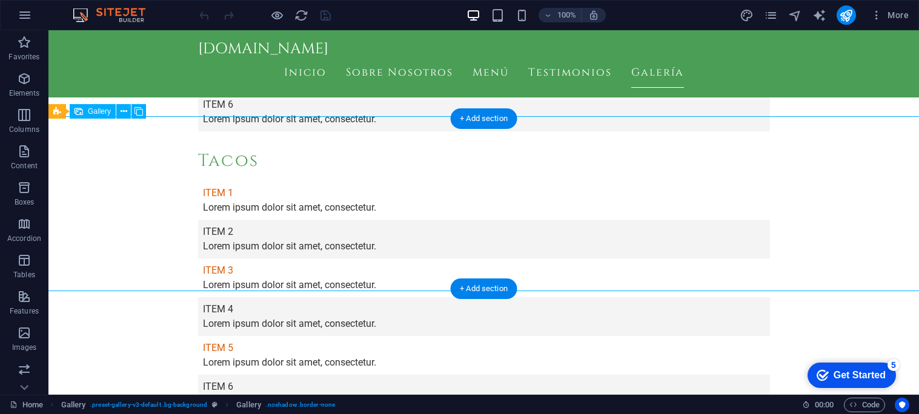
click at [102, 117] on div "Gallery" at bounding box center [93, 111] width 46 height 15
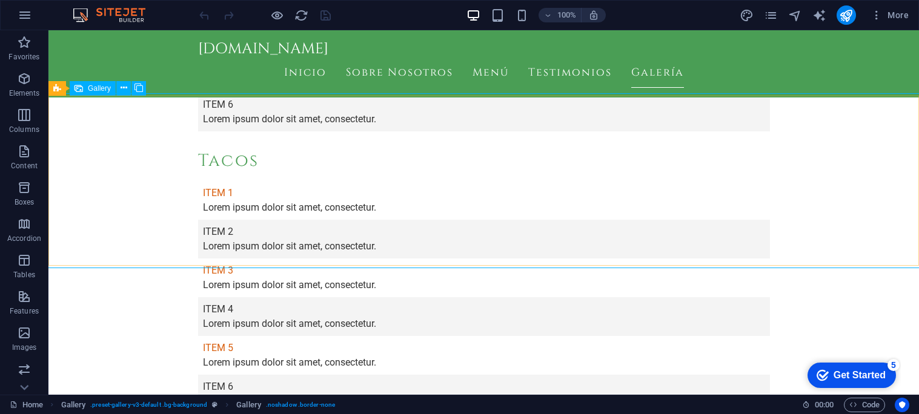
click at [579, 62] on nav "Inicio Sobre Nosotros Menú Testimonios Galería" at bounding box center [484, 73] width 572 height 30
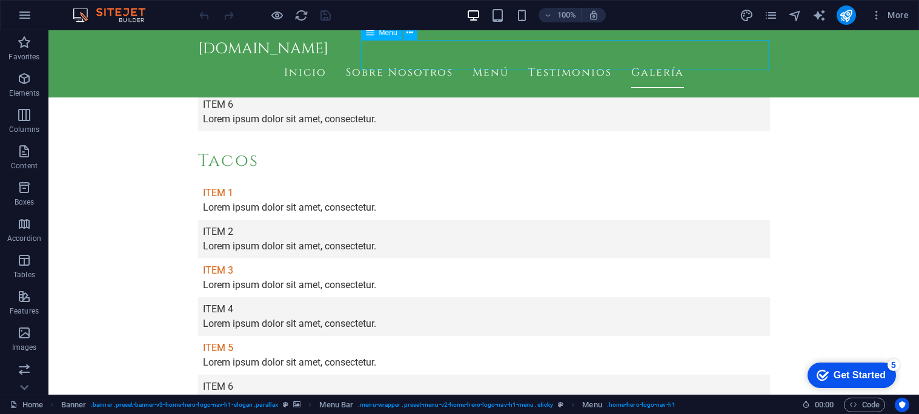
click at [814, 64] on div "comidasreynas.com Inicio Sobre Nosotros Menú Testimonios Galería" at bounding box center [483, 63] width 870 height 67
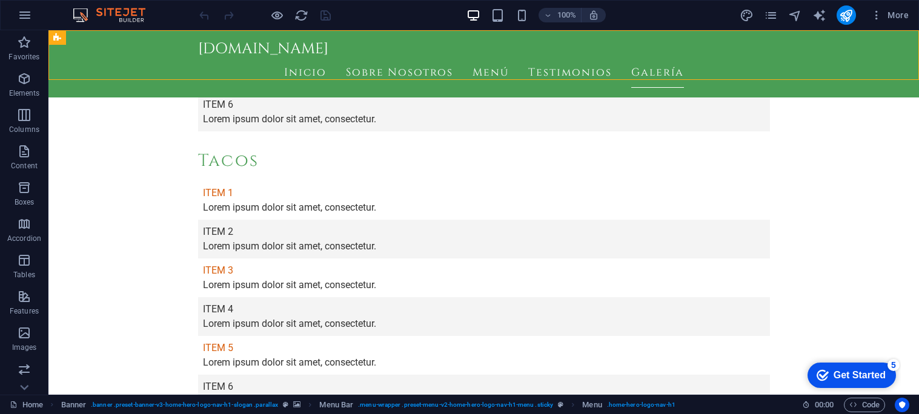
click at [814, 64] on div "comidasreynas.com Inicio Sobre Nosotros Menú Testimonios Galería" at bounding box center [483, 63] width 870 height 67
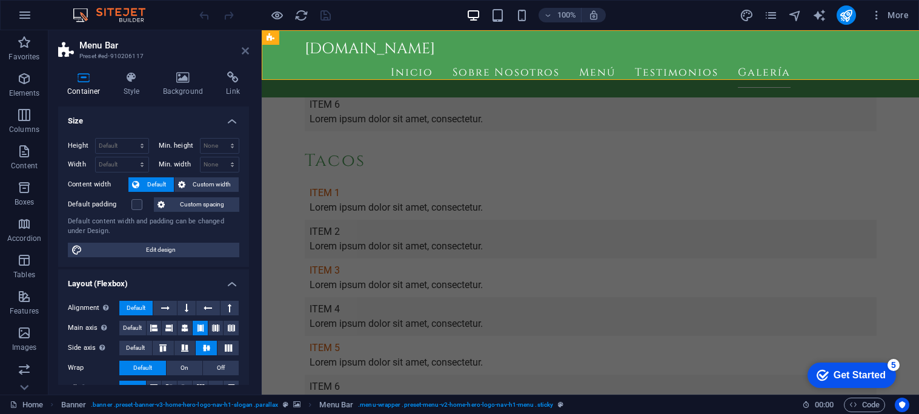
click at [247, 52] on icon at bounding box center [245, 51] width 7 height 10
click at [460, 52] on div "comidasreynas.com" at bounding box center [591, 49] width 572 height 18
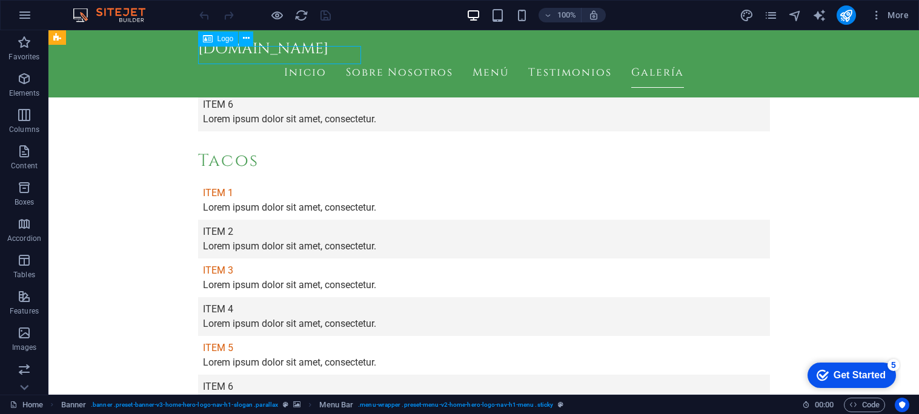
click at [247, 52] on div "comidasreynas.com" at bounding box center [484, 49] width 572 height 18
click at [557, 58] on nav "Inicio Sobre Nosotros Menú Testimonios Galería" at bounding box center [484, 73] width 572 height 30
click at [26, 87] on span "Elements" at bounding box center [24, 85] width 48 height 29
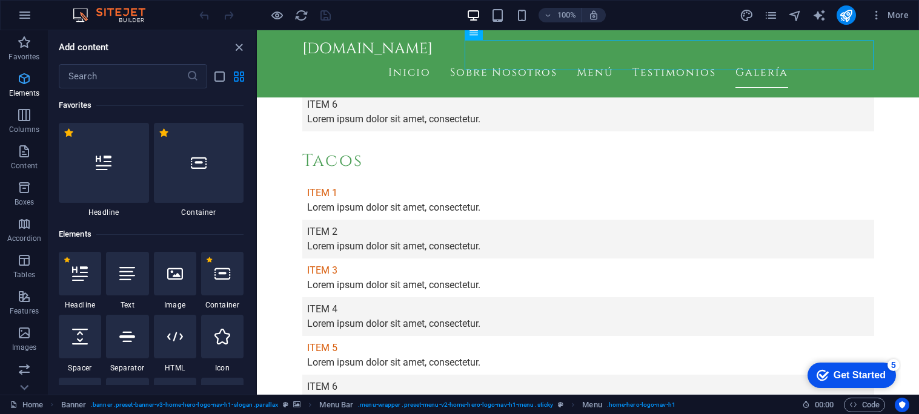
scroll to position [129, 0]
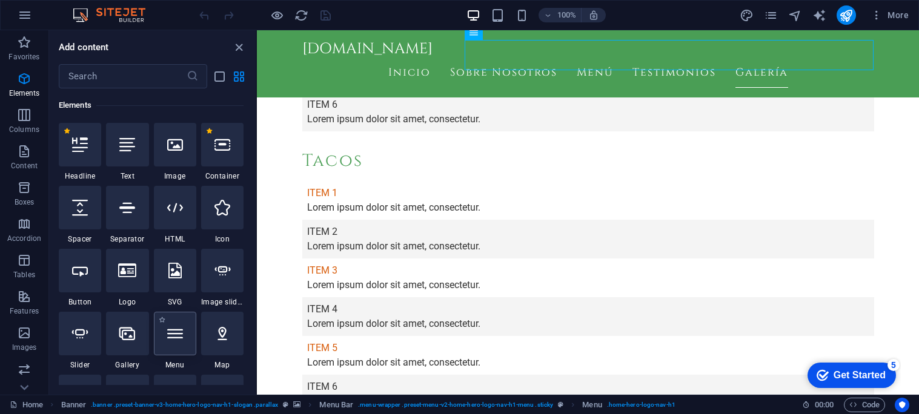
click at [177, 342] on div at bounding box center [175, 334] width 42 height 44
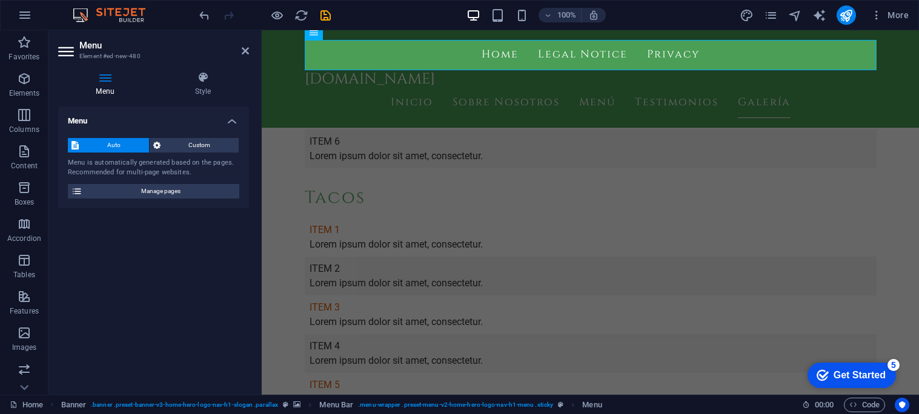
scroll to position [1728, 0]
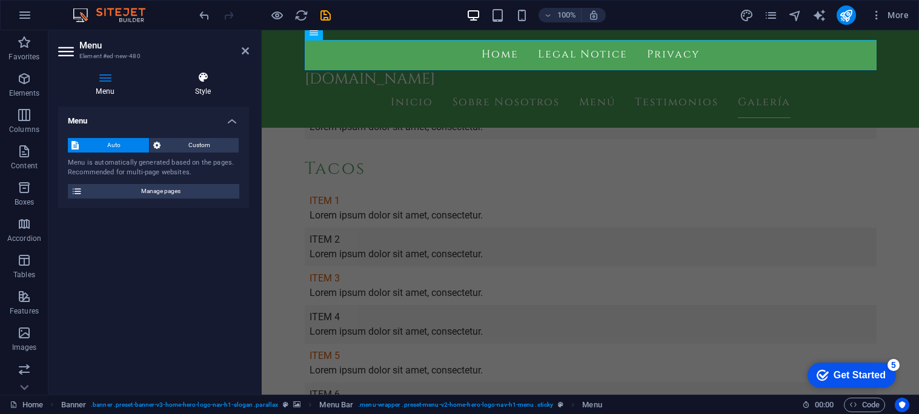
click at [203, 81] on icon at bounding box center [203, 77] width 92 height 12
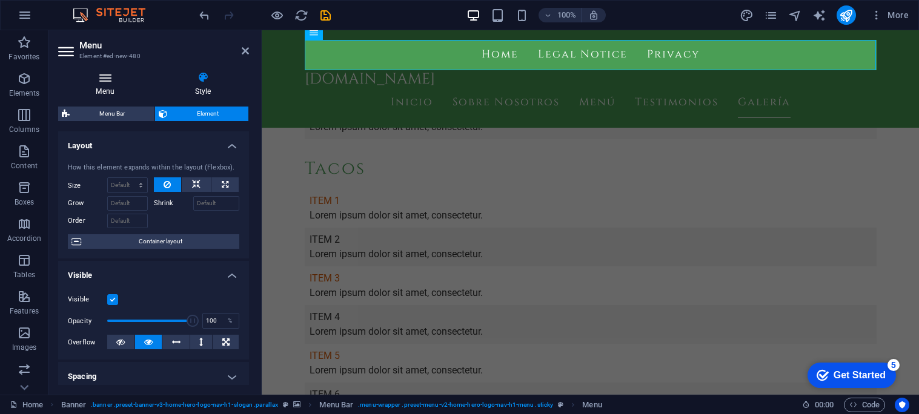
click at [108, 86] on h4 "Menu" at bounding box center [107, 83] width 99 height 25
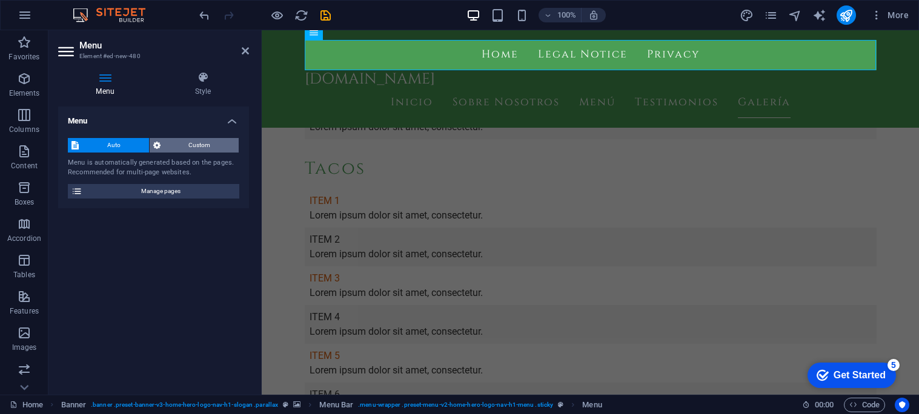
click at [181, 145] on span "Custom" at bounding box center [199, 145] width 71 height 15
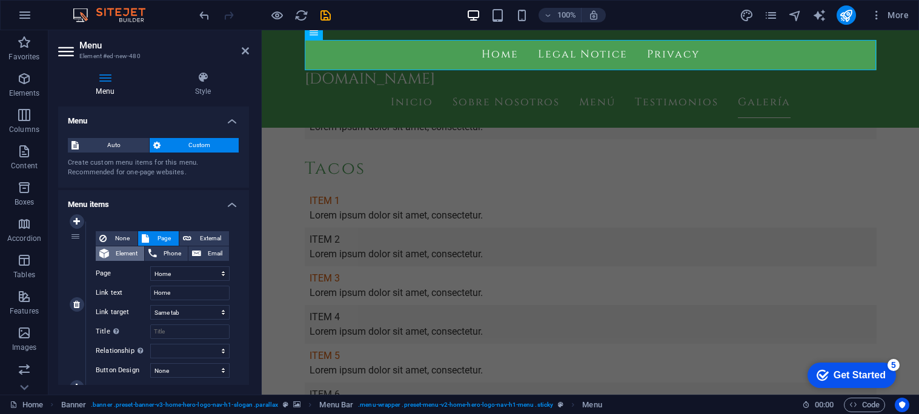
click at [124, 254] on span "Element" at bounding box center [127, 254] width 28 height 15
select select
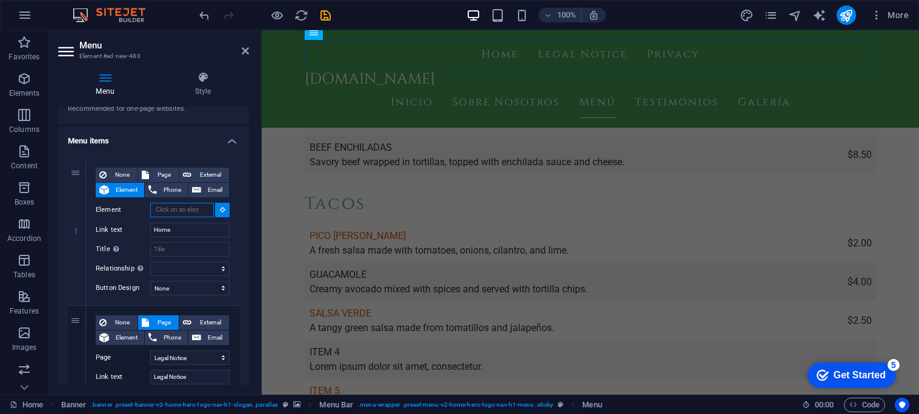
scroll to position [124, 0]
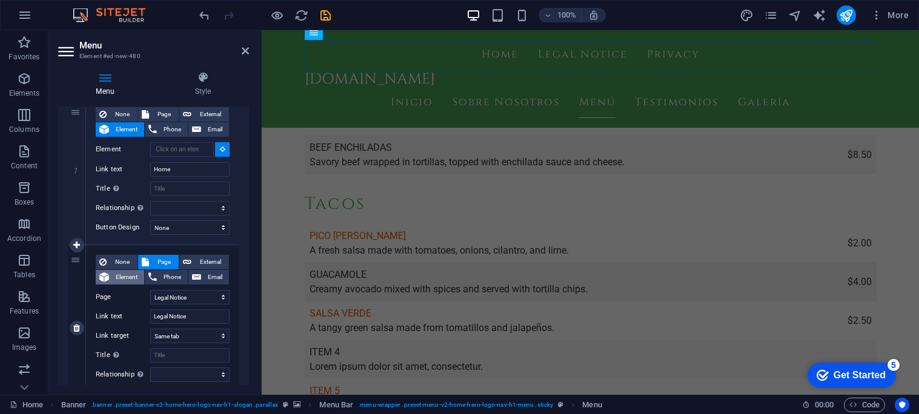
click at [128, 279] on span "Element" at bounding box center [127, 277] width 28 height 15
select select
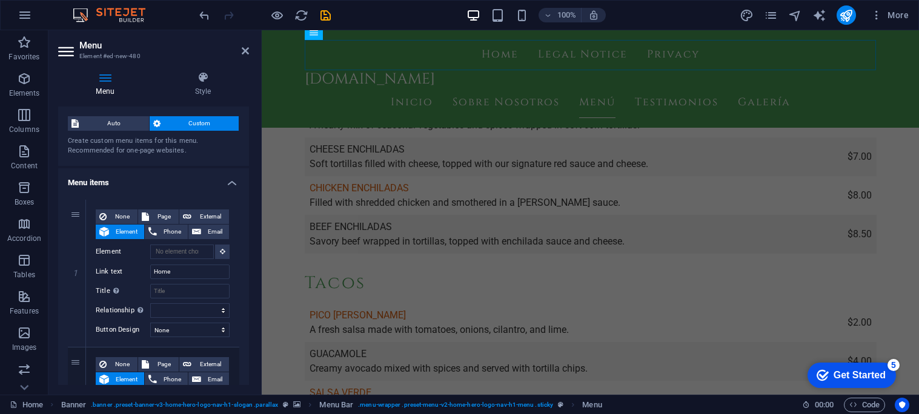
scroll to position [0, 0]
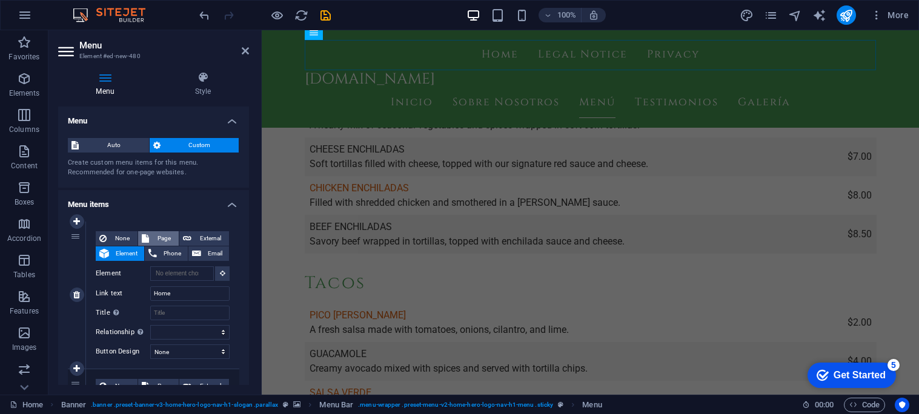
click at [161, 238] on span "Page" at bounding box center [164, 238] width 22 height 15
select select
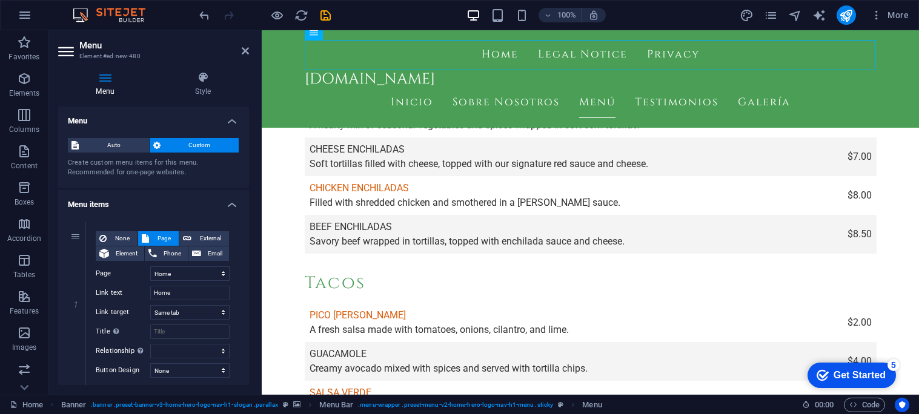
drag, startPoint x: 246, startPoint y: 193, endPoint x: 242, endPoint y: 217, distance: 25.1
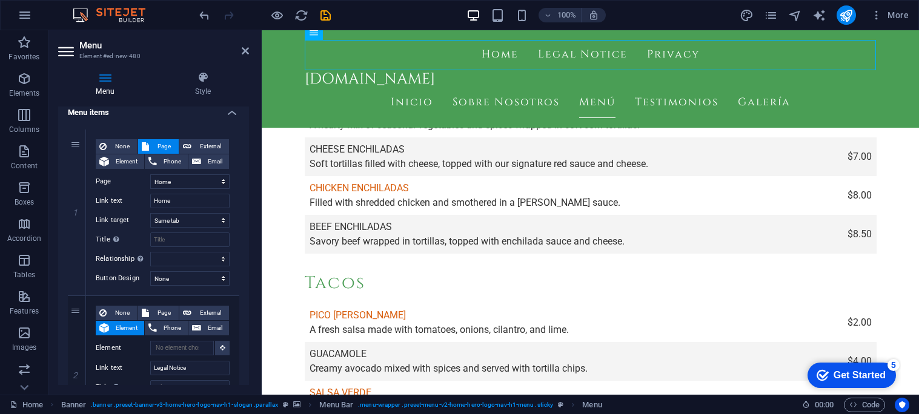
scroll to position [136, 0]
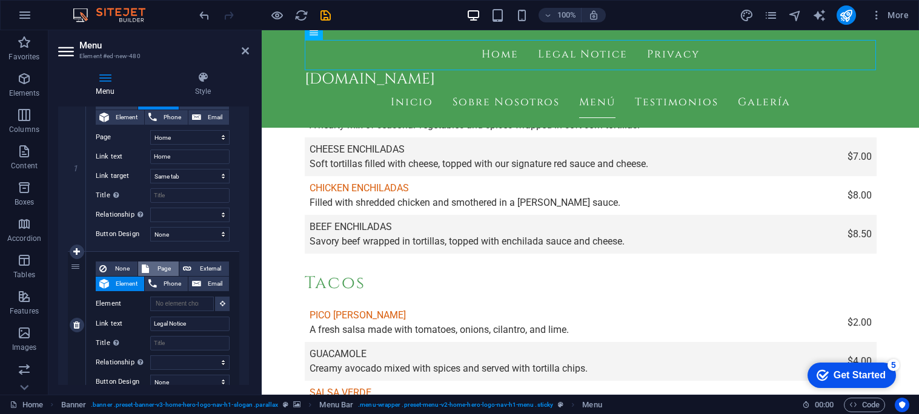
click at [167, 265] on span "Page" at bounding box center [164, 269] width 22 height 15
select select
click at [249, 52] on aside "Menu Element #ed-new-480 Menu Style Menu Auto Custom Create custom menu items f…" at bounding box center [154, 212] width 213 height 365
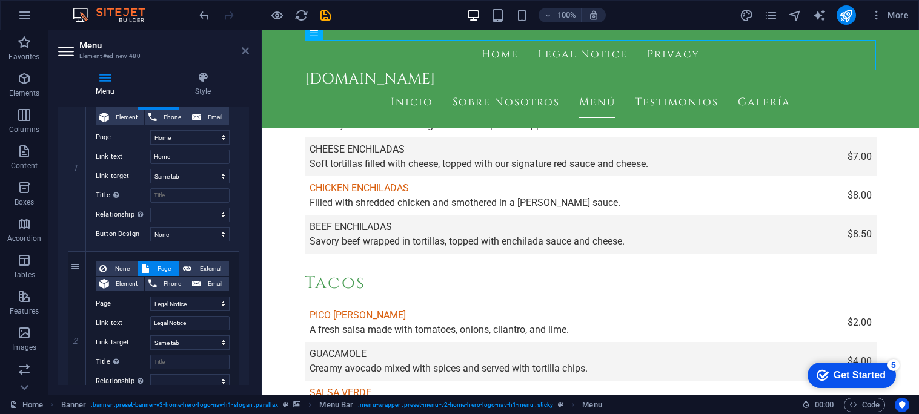
click at [242, 53] on icon at bounding box center [245, 51] width 7 height 10
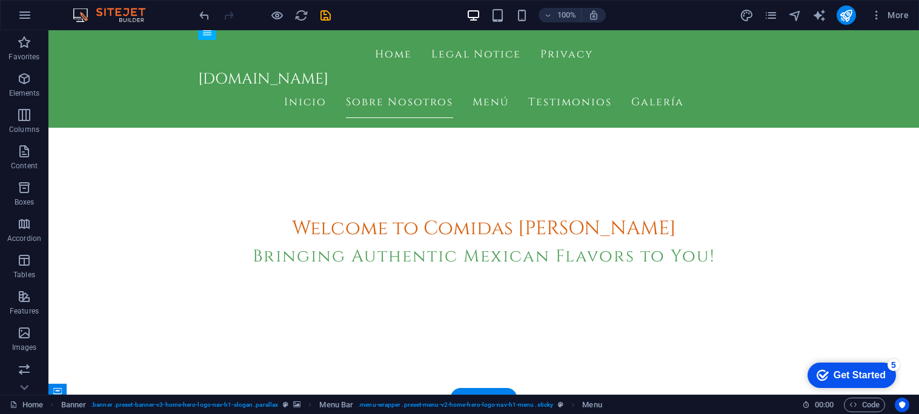
scroll to position [0, 0]
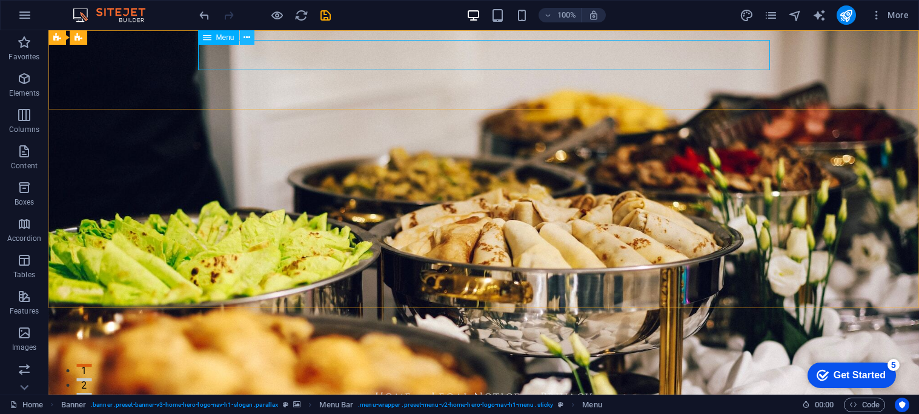
click at [247, 36] on icon at bounding box center [247, 37] width 7 height 13
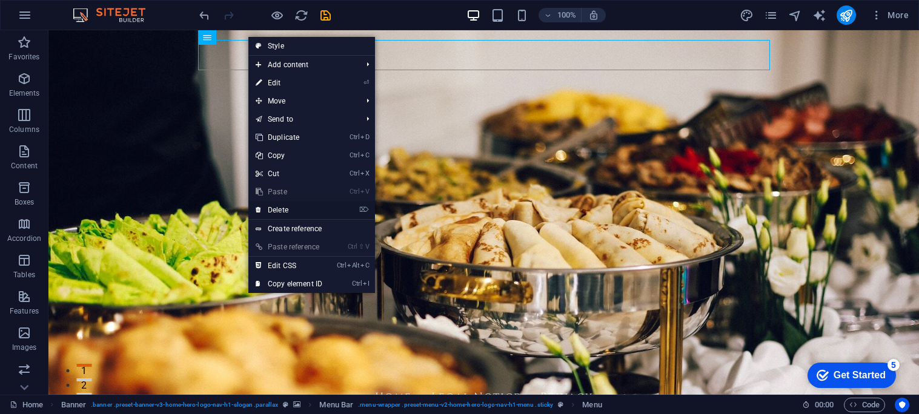
click at [308, 212] on link "⌦ Delete" at bounding box center [288, 210] width 81 height 18
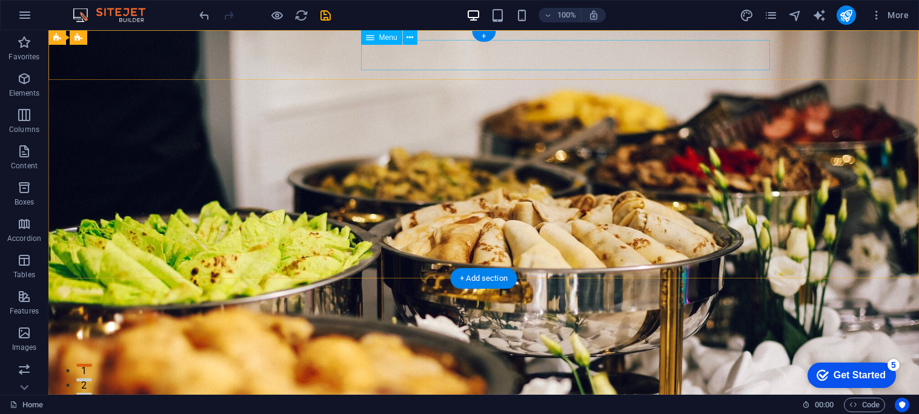
click at [392, 394] on nav "Inicio Sobre Nosotros Menú Testimonios Galería" at bounding box center [484, 409] width 572 height 30
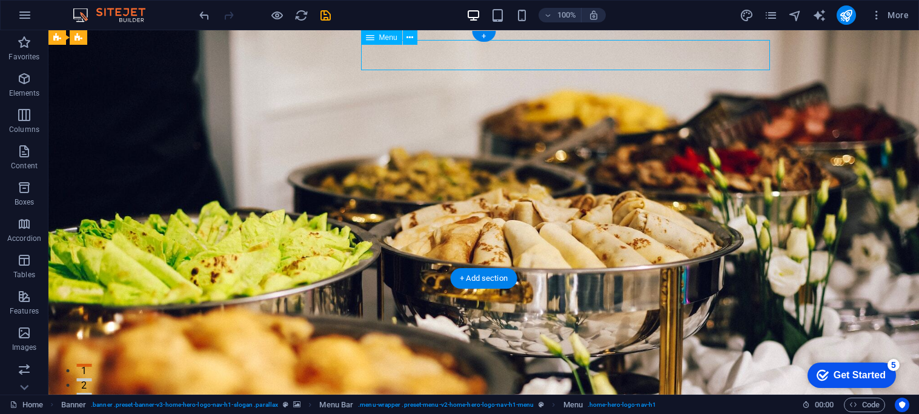
click at [395, 394] on nav "Inicio Sobre Nosotros Menú Testimonios Galería" at bounding box center [484, 409] width 572 height 30
select select
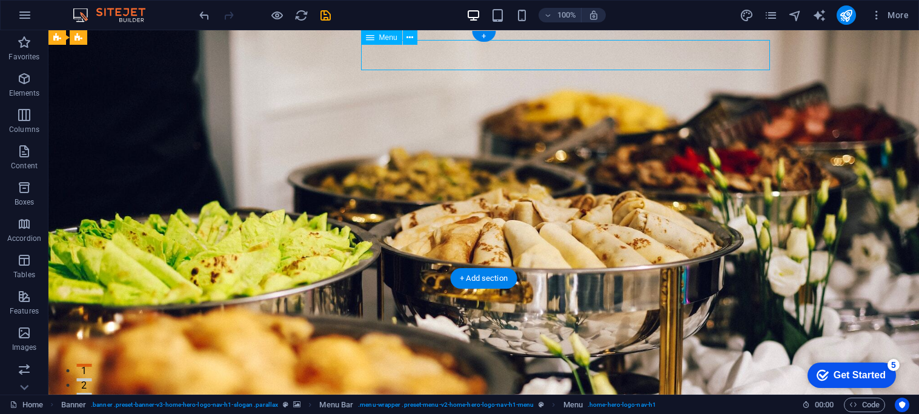
select select
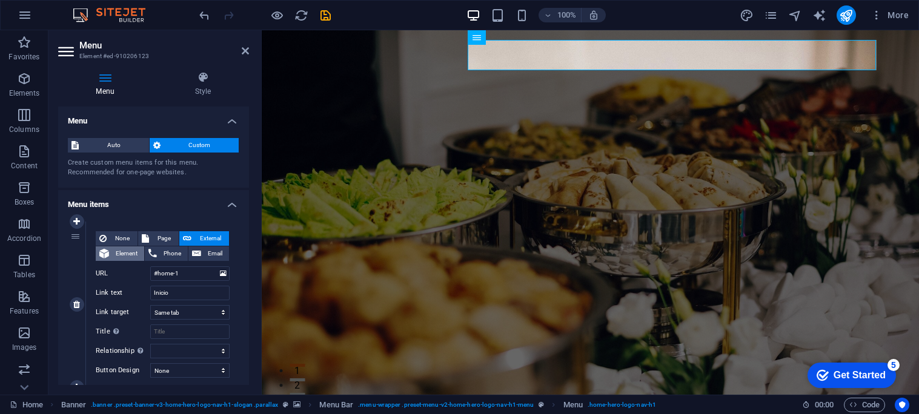
click at [125, 253] on span "Element" at bounding box center [127, 254] width 28 height 15
select select
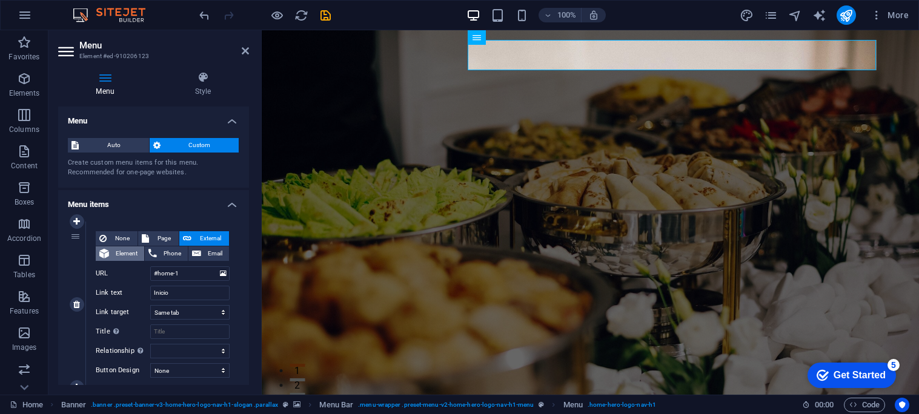
select select
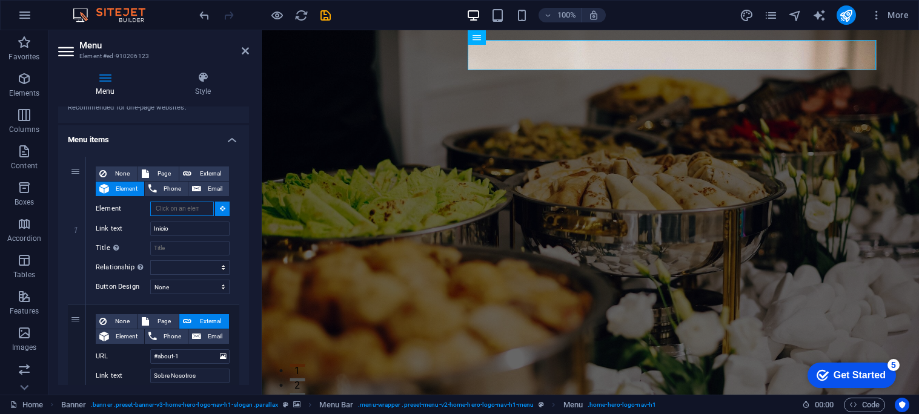
scroll to position [192, 0]
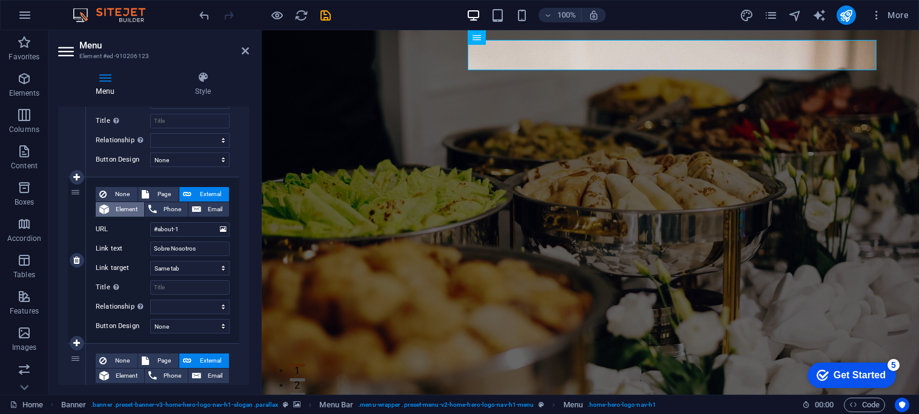
click at [130, 210] on span "Element" at bounding box center [127, 209] width 28 height 15
select select
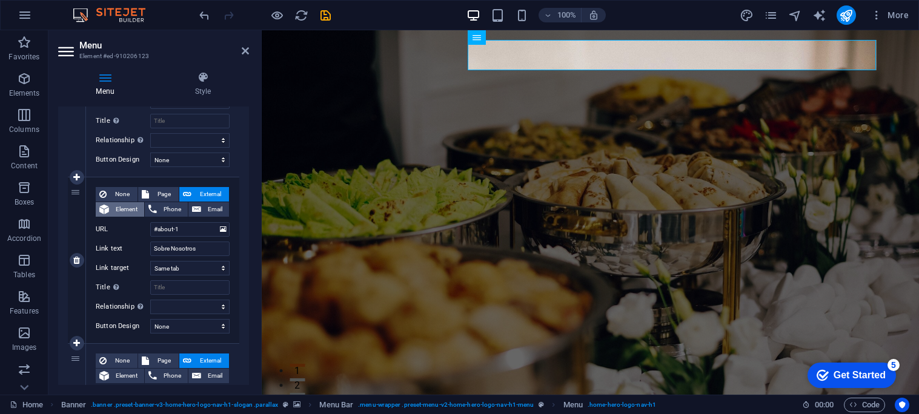
select select
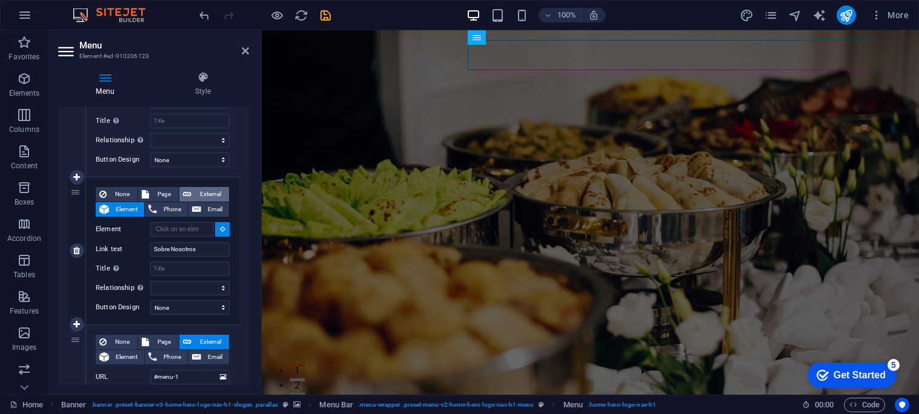
click at [201, 193] on span "External" at bounding box center [210, 194] width 30 height 15
select select
select select "blank"
select select
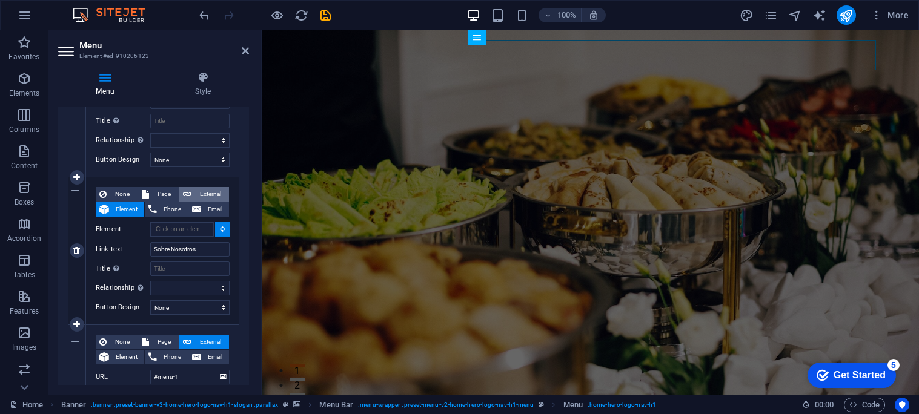
select select
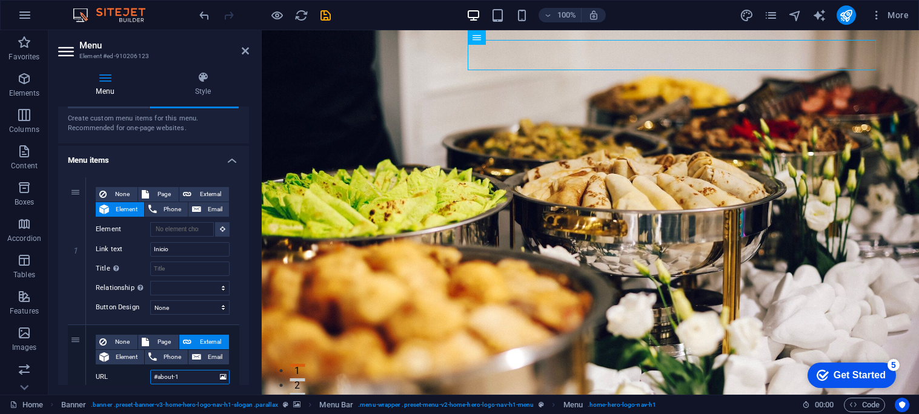
scroll to position [41, 0]
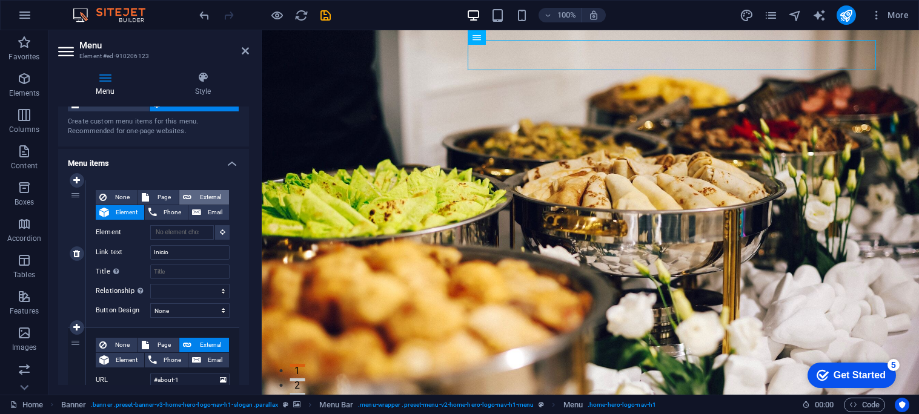
click at [211, 194] on span "External" at bounding box center [210, 197] width 30 height 15
select select "blank"
select select
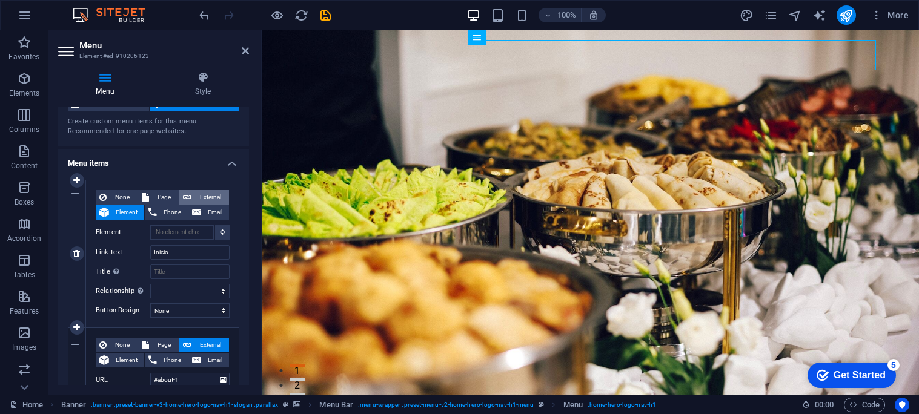
select select
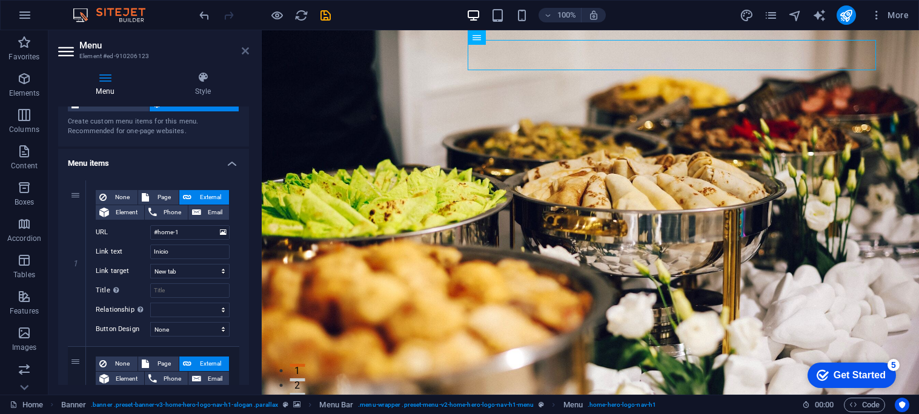
click at [242, 55] on icon at bounding box center [245, 51] width 7 height 10
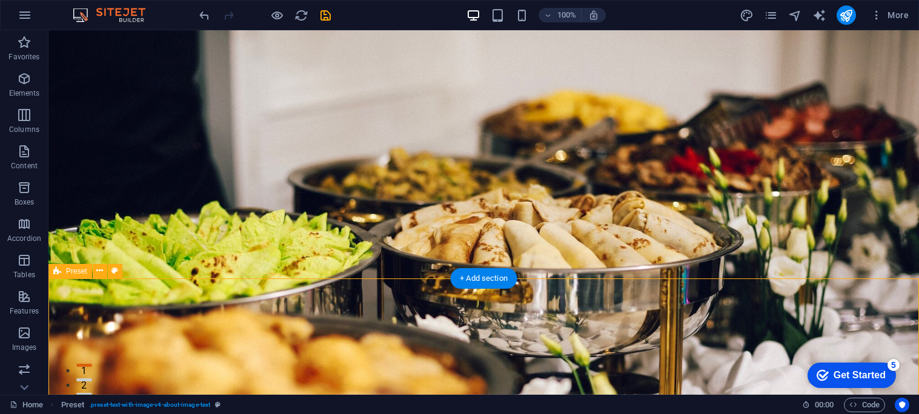
click at [570, 394] on nav "Inicio Sobre Nosotros Menú Testimonios Galería" at bounding box center [484, 409] width 572 height 30
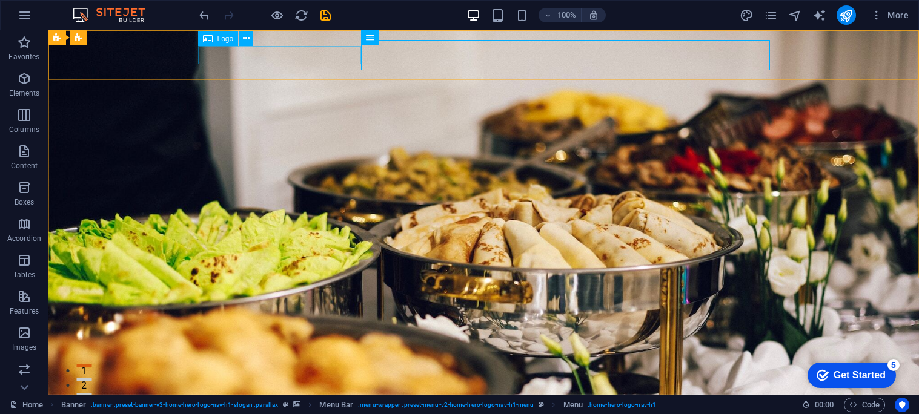
click at [225, 40] on span "Logo" at bounding box center [225, 38] width 16 height 7
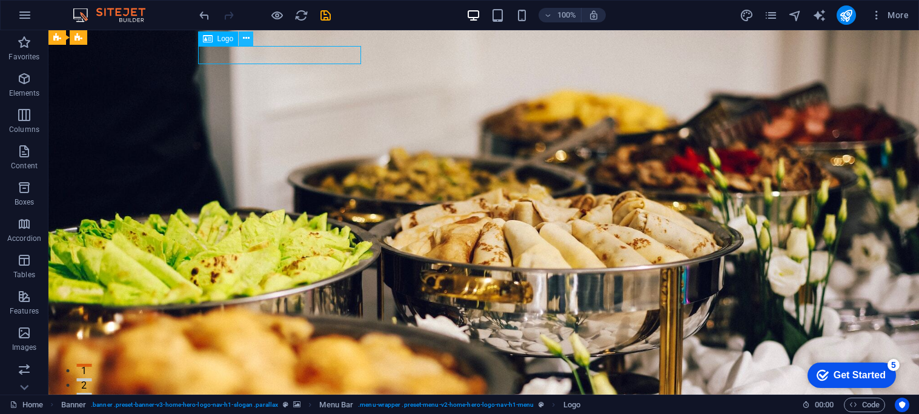
click at [247, 41] on icon at bounding box center [246, 38] width 7 height 13
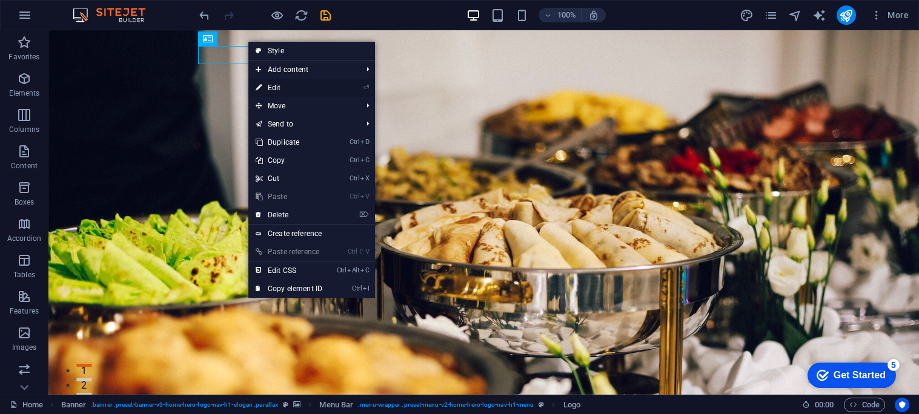
click at [273, 90] on link "⏎ Edit" at bounding box center [288, 88] width 81 height 18
select select "px"
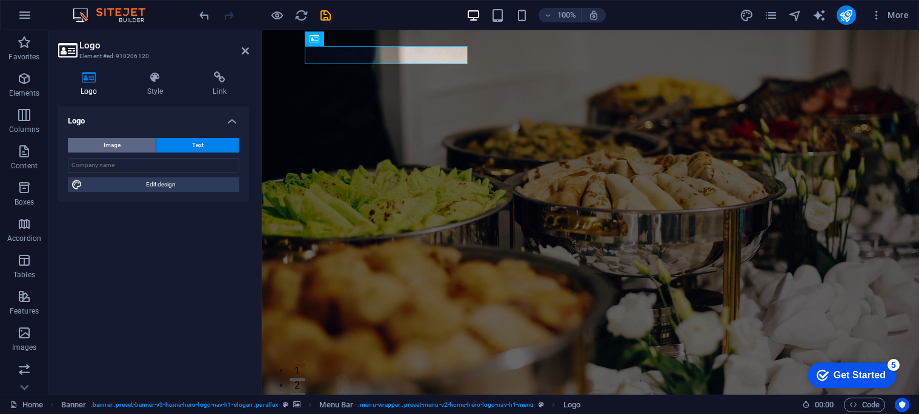
click at [131, 149] on button "Image" at bounding box center [112, 145] width 88 height 15
select select "DISABLED_OPTION_VALUE"
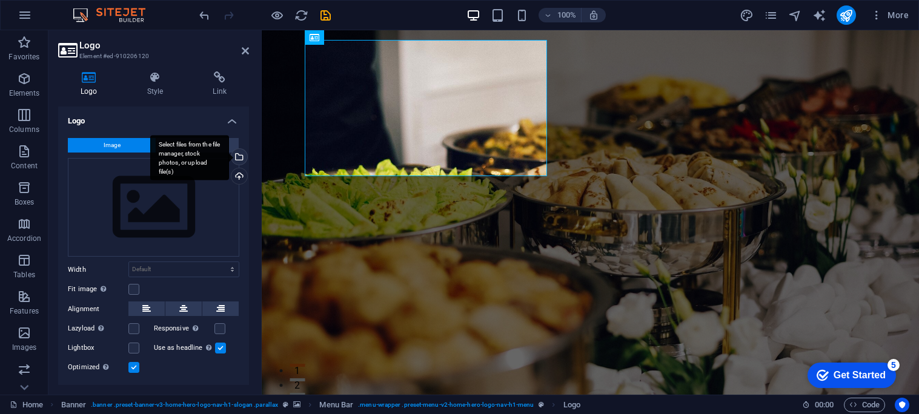
click at [229, 158] on div "Select files from the file manager, stock photos, or upload file(s)" at bounding box center [189, 157] width 79 height 45
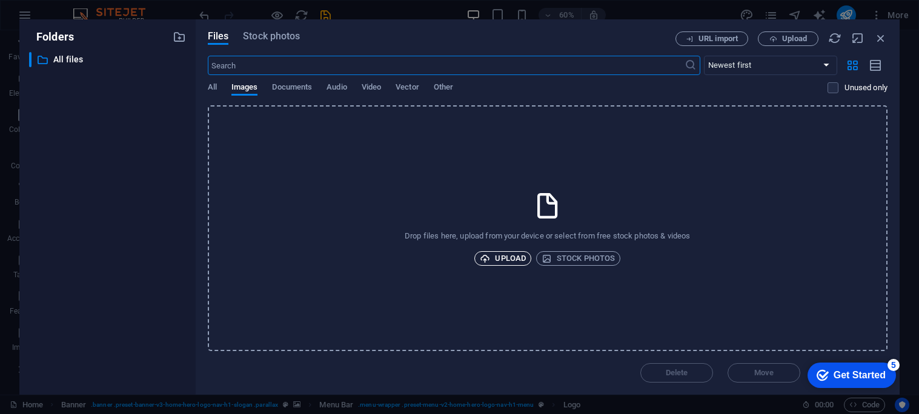
click at [497, 263] on span "Upload" at bounding box center [503, 258] width 46 height 15
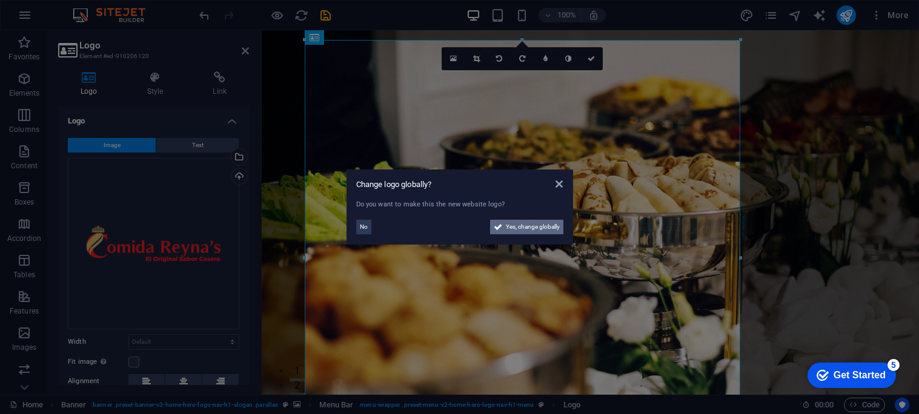
click at [511, 227] on span "Yes, change globally" at bounding box center [533, 227] width 54 height 15
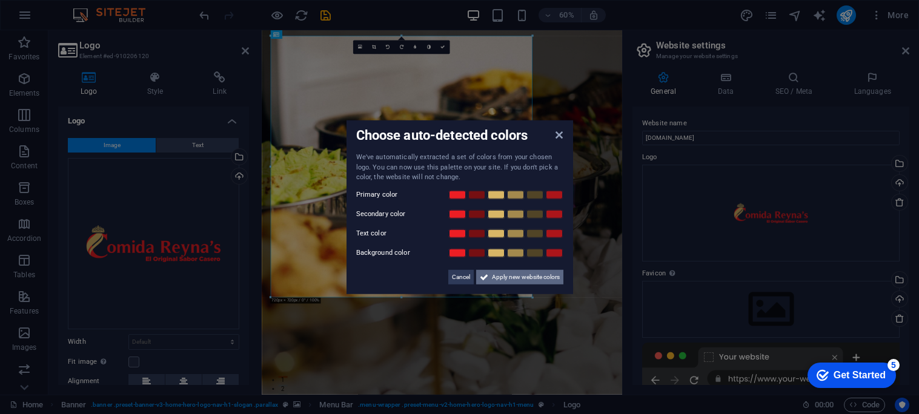
click at [503, 278] on span "Apply new website colors" at bounding box center [526, 277] width 68 height 15
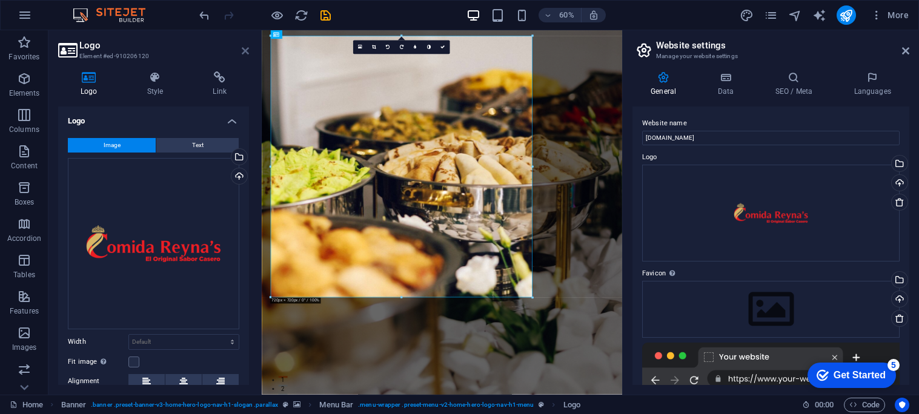
click at [245, 48] on icon at bounding box center [245, 51] width 7 height 10
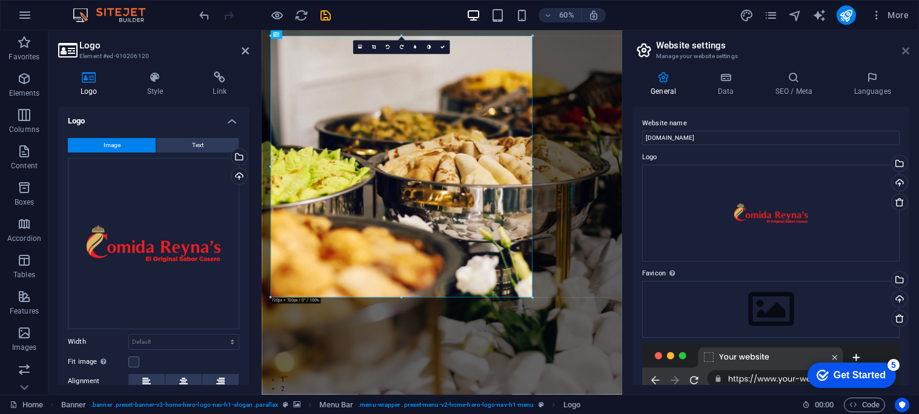
click at [906, 50] on icon at bounding box center [905, 51] width 7 height 10
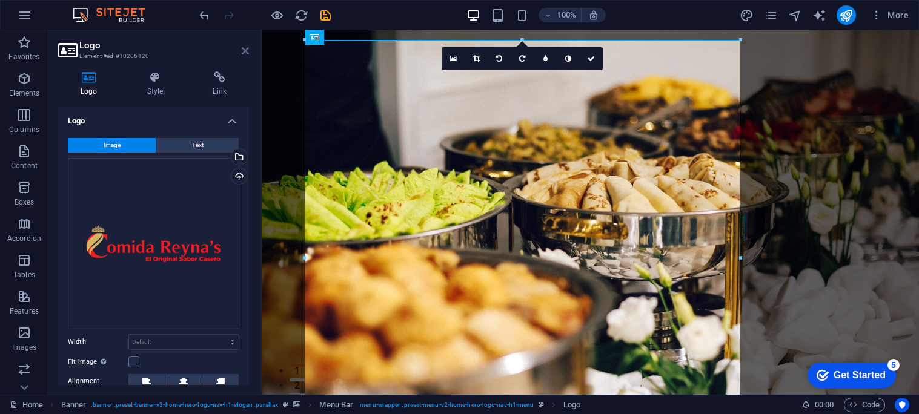
click at [246, 51] on icon at bounding box center [245, 51] width 7 height 10
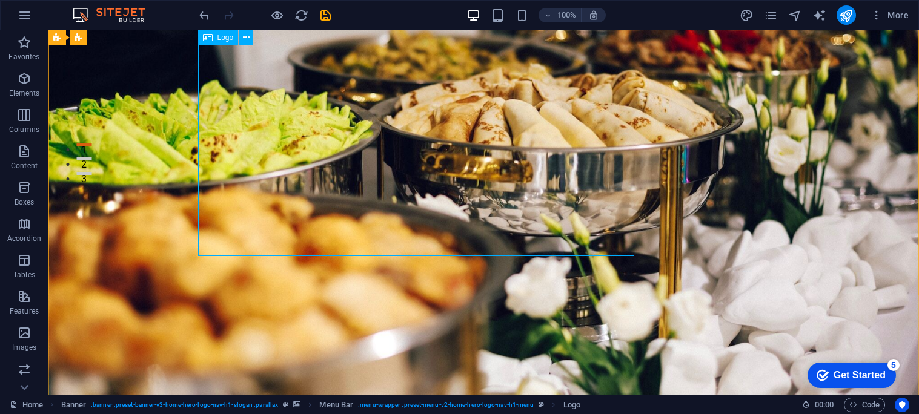
scroll to position [215, 0]
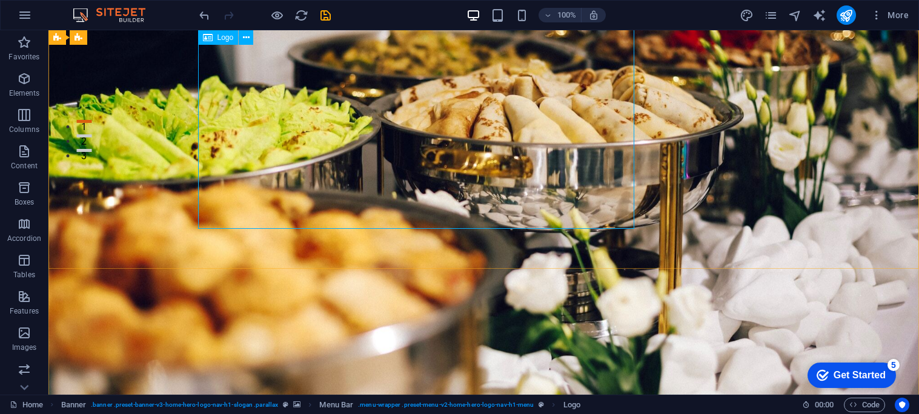
scroll to position [248, 0]
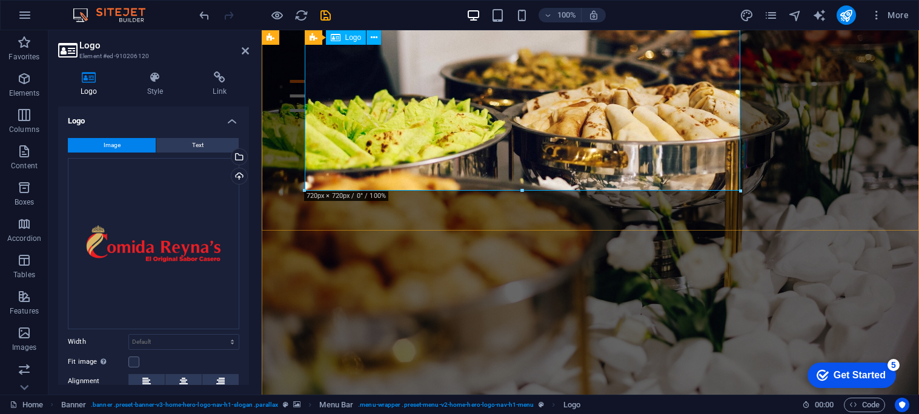
scroll to position [289, 0]
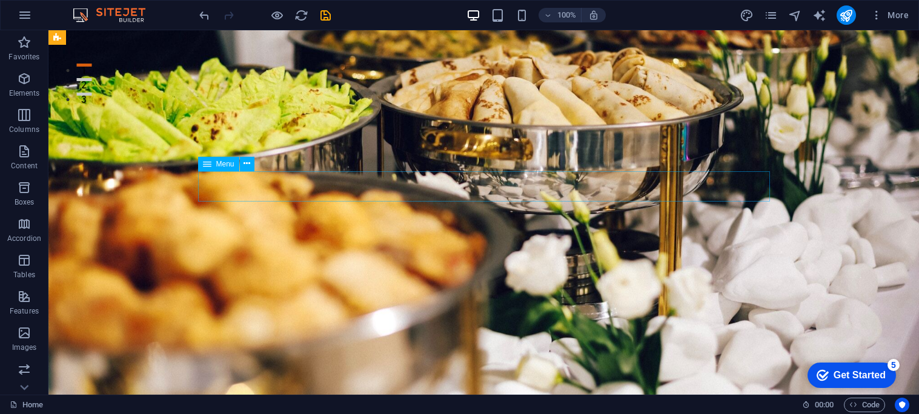
scroll to position [300, 0]
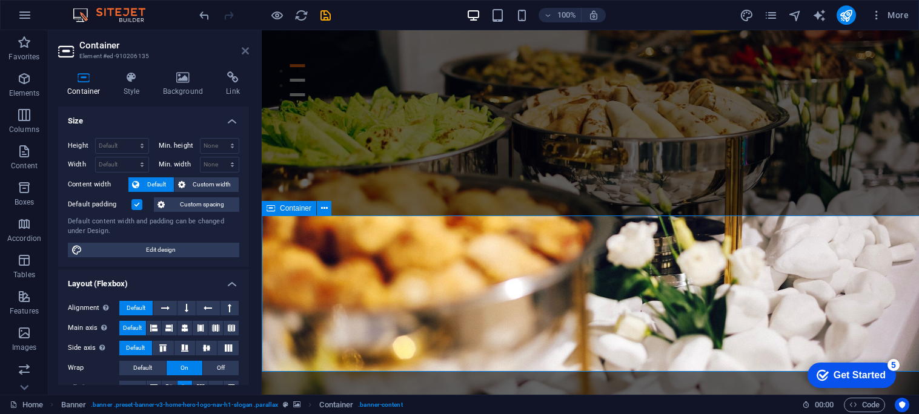
click at [242, 51] on icon at bounding box center [245, 51] width 7 height 10
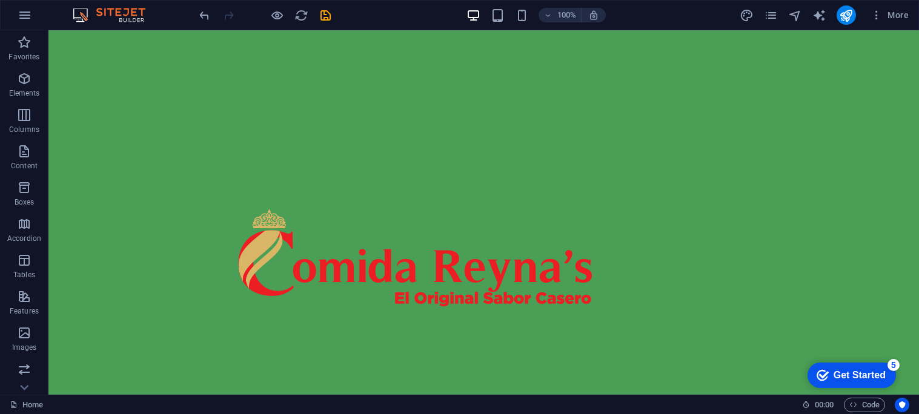
scroll to position [558, 0]
click at [105, 265] on div "Inicio Sobre Nosotros Menú Testimonios Galería" at bounding box center [483, 273] width 870 height 486
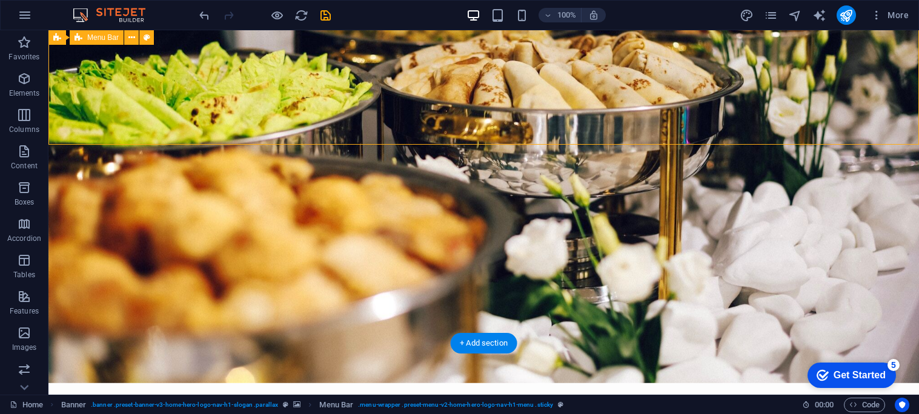
scroll to position [380, 0]
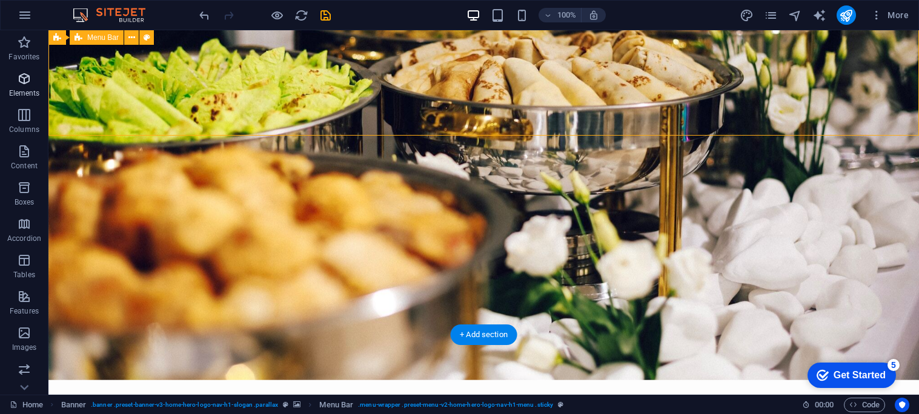
click at [33, 90] on p "Elements" at bounding box center [24, 93] width 31 height 10
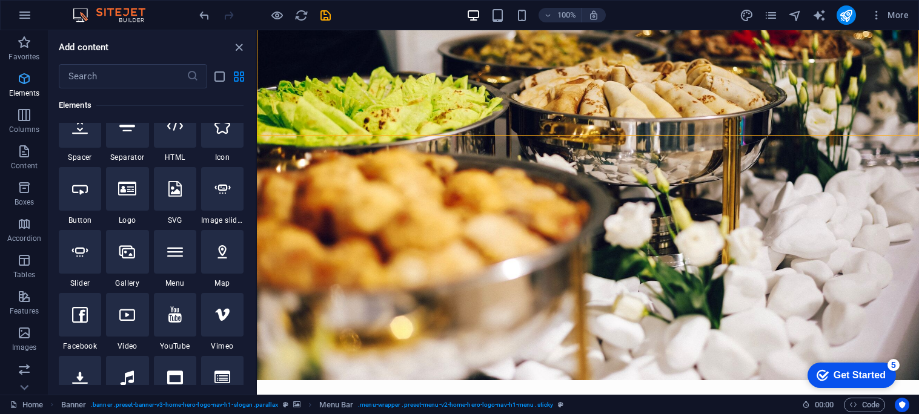
scroll to position [207, 0]
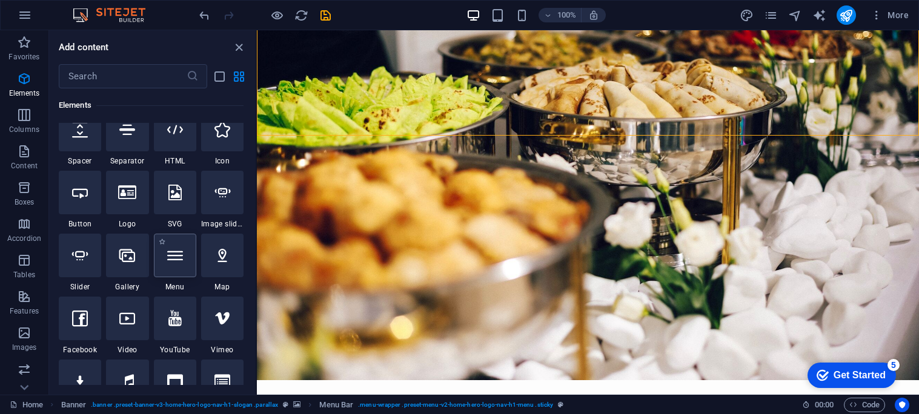
click at [176, 259] on icon at bounding box center [175, 256] width 16 height 16
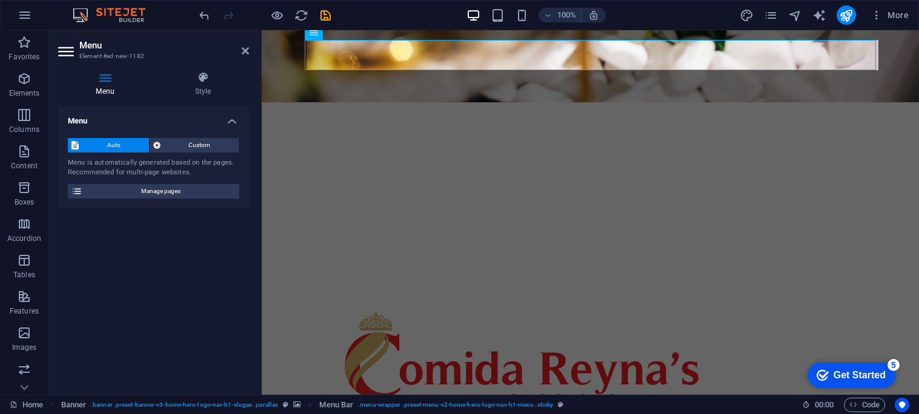
scroll to position [0, 0]
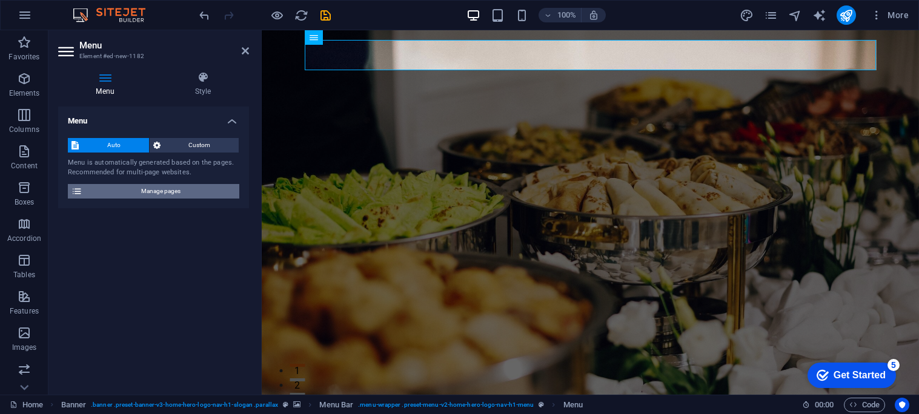
click at [113, 196] on span "Manage pages" at bounding box center [161, 191] width 150 height 15
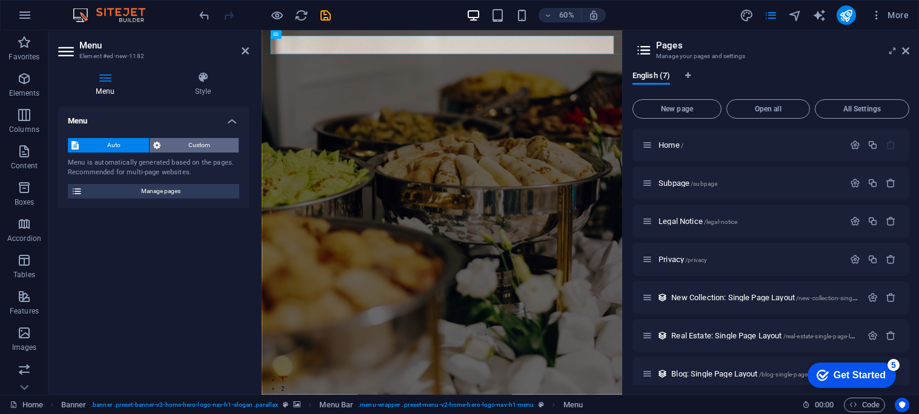
click at [179, 145] on span "Custom" at bounding box center [199, 145] width 71 height 15
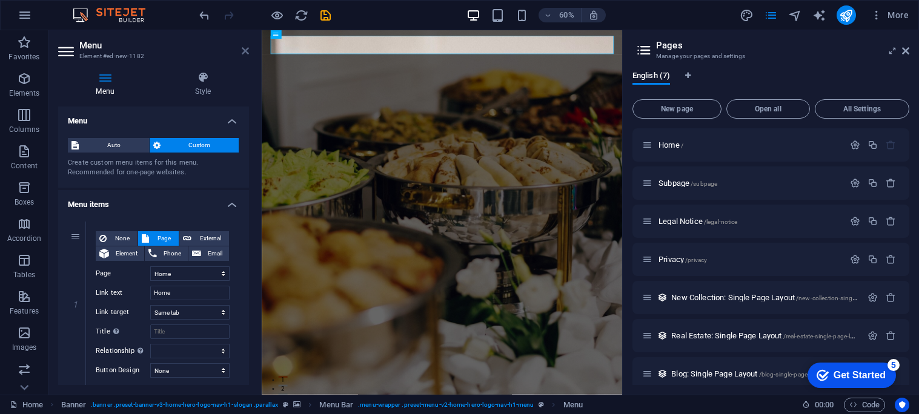
click at [247, 53] on icon at bounding box center [245, 51] width 7 height 10
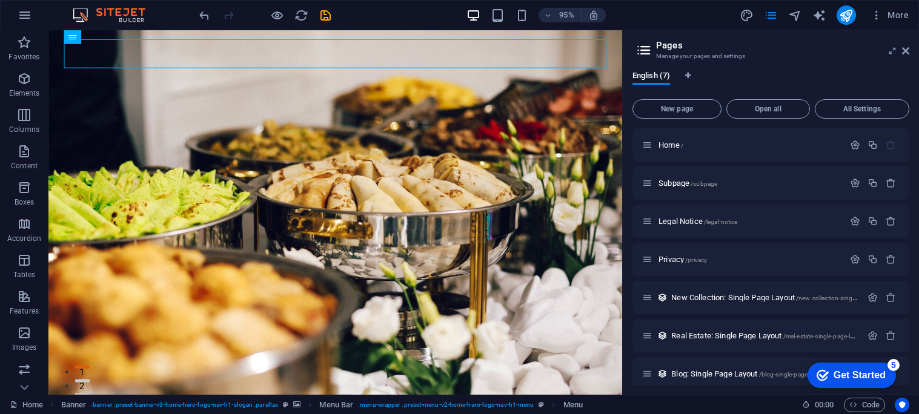
click at [149, 38] on icon at bounding box center [151, 37] width 6 height 12
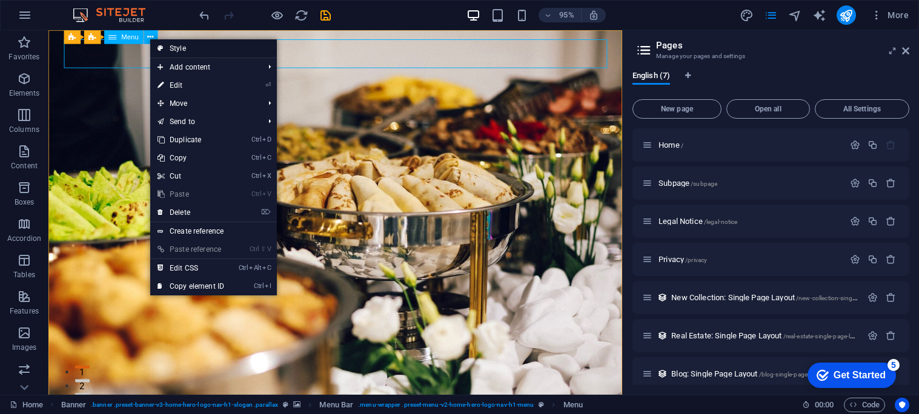
click at [173, 51] on link "Style" at bounding box center [213, 48] width 127 height 18
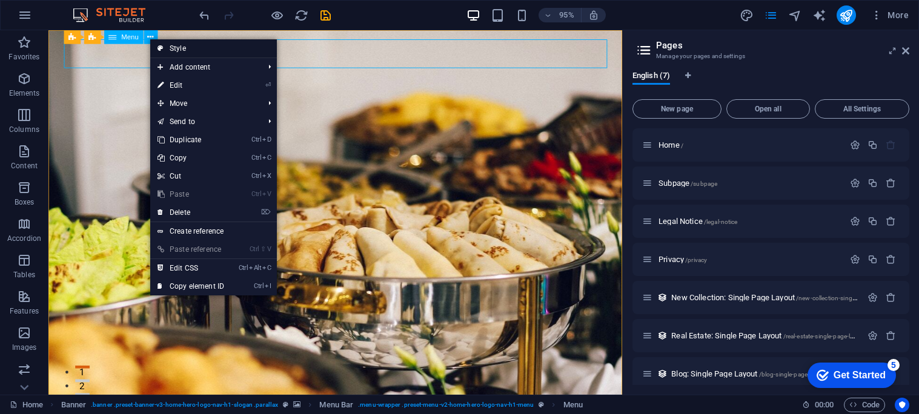
select select "rem"
select select "preset-menu-v2-home-hero-logo-nav-h1-menu"
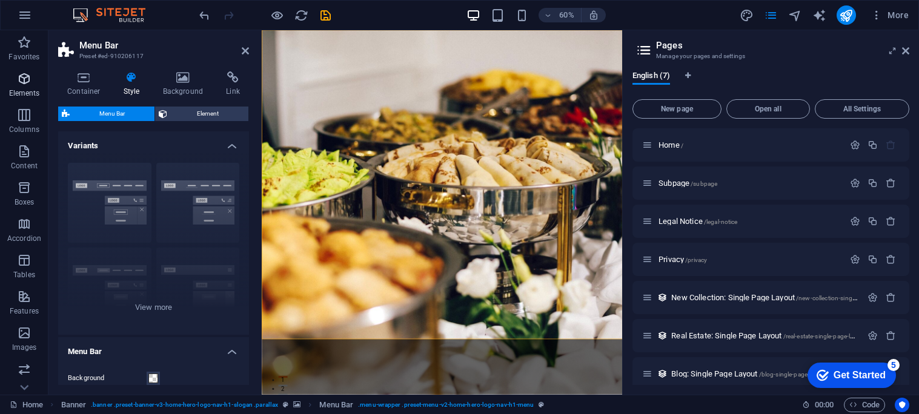
click at [27, 93] on p "Elements" at bounding box center [24, 93] width 31 height 10
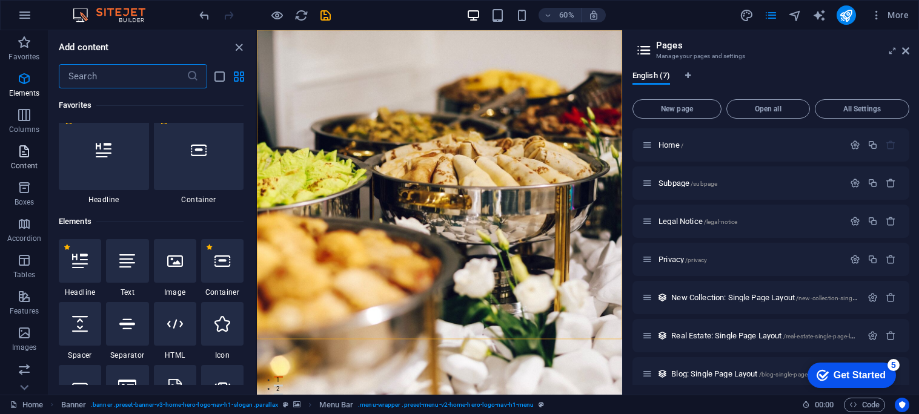
click at [24, 157] on icon "button" at bounding box center [24, 151] width 15 height 15
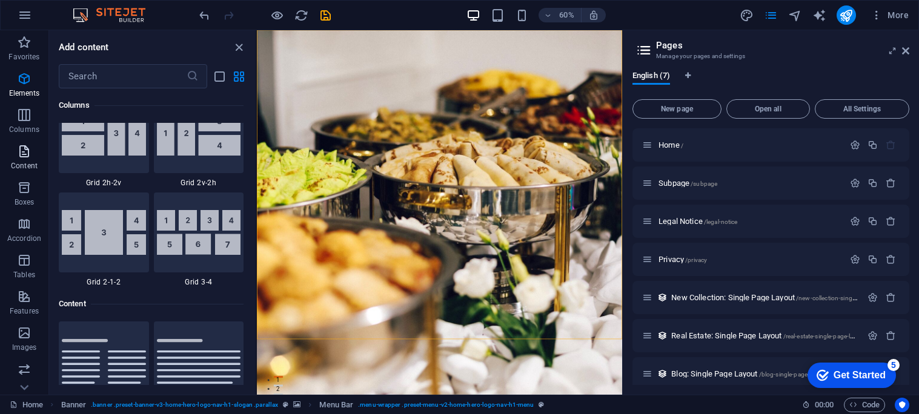
scroll to position [2120, 0]
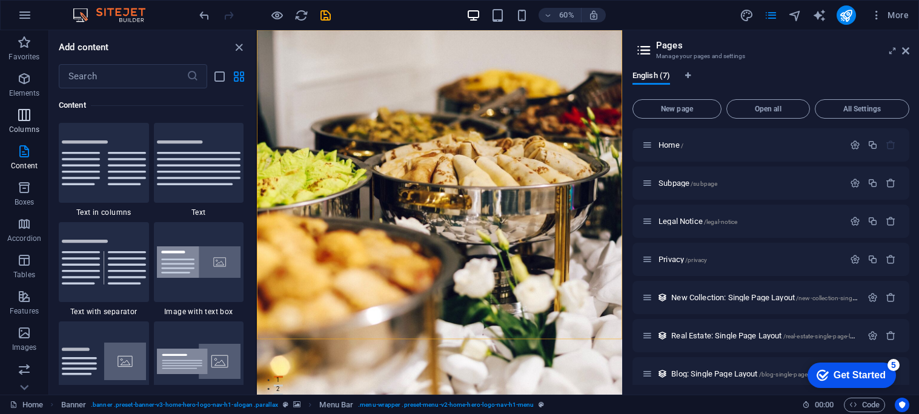
click at [24, 119] on icon "button" at bounding box center [24, 115] width 15 height 15
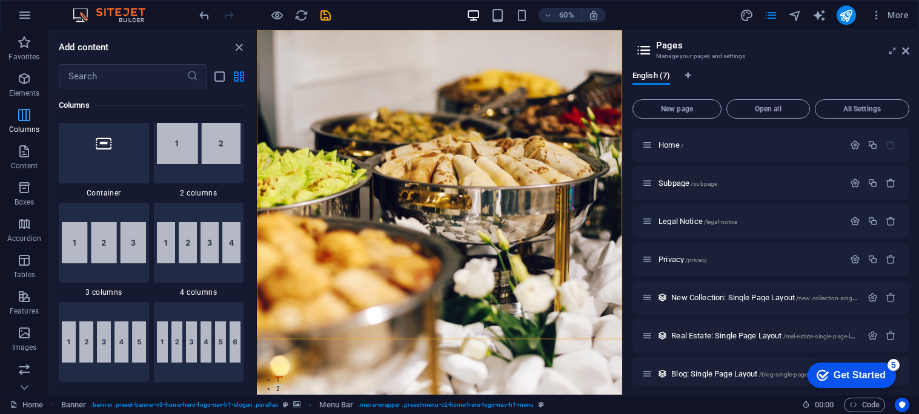
scroll to position [600, 0]
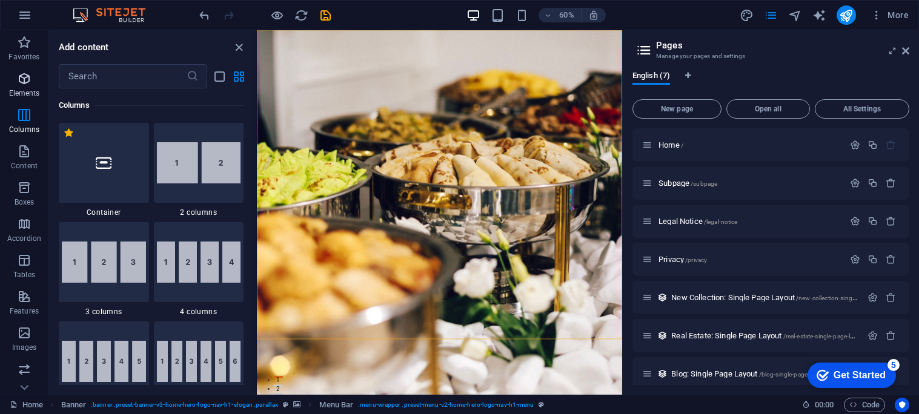
click at [27, 84] on icon "button" at bounding box center [24, 78] width 15 height 15
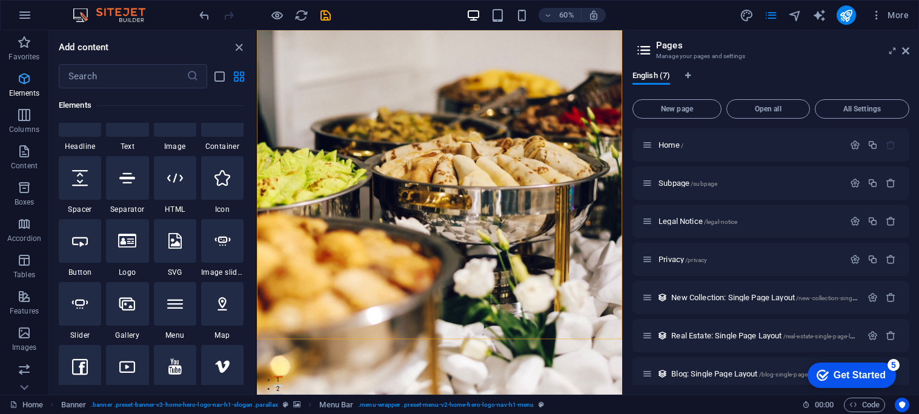
scroll to position [160, 0]
click at [905, 53] on icon at bounding box center [905, 51] width 7 height 10
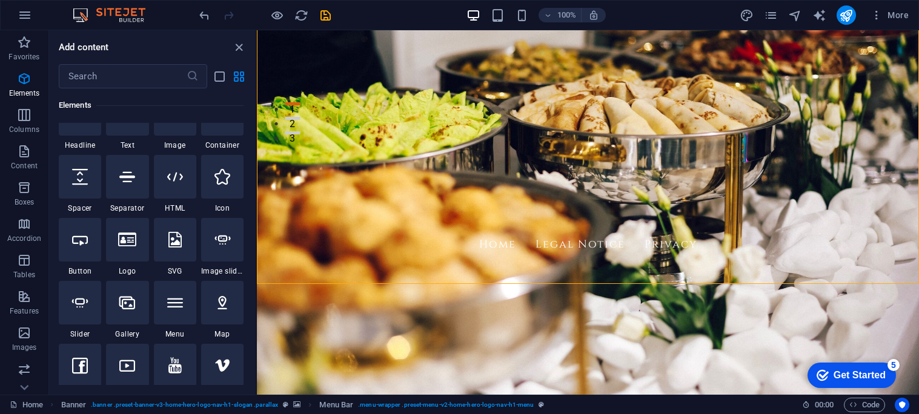
scroll to position [233, 0]
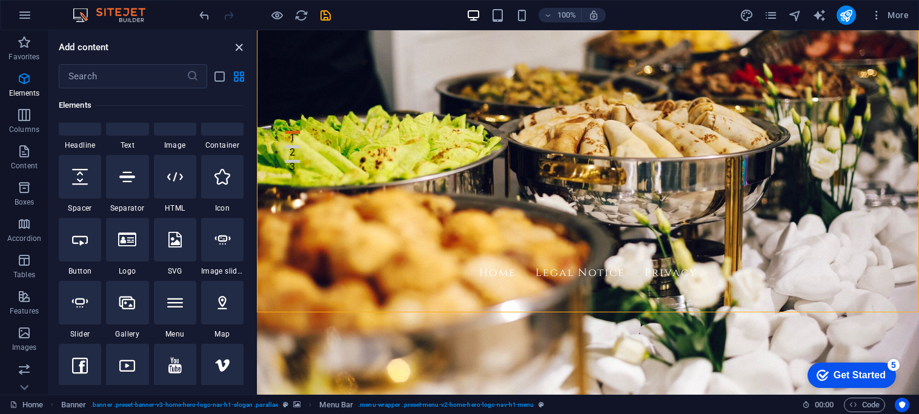
click at [234, 47] on icon "close panel" at bounding box center [239, 48] width 14 height 14
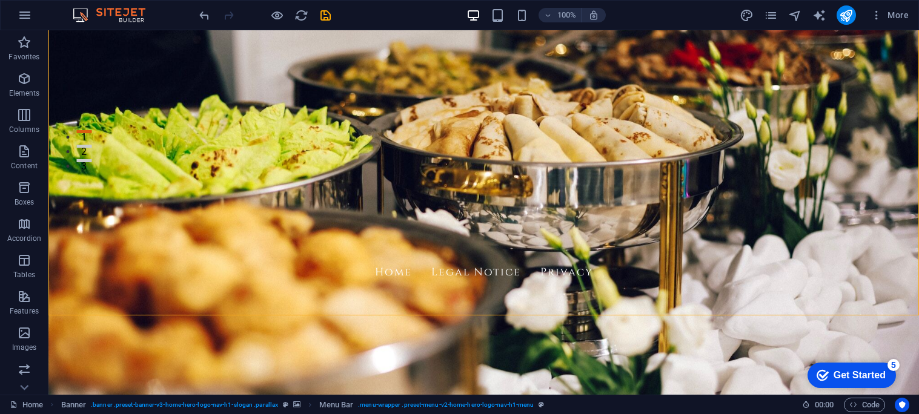
scroll to position [267, 0]
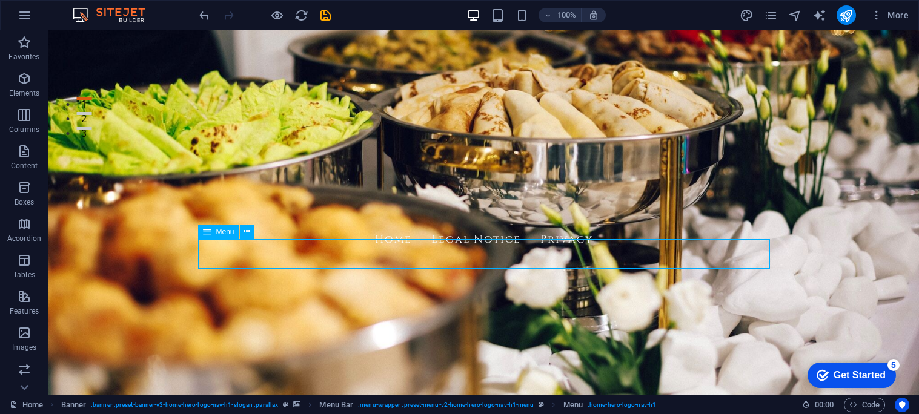
click at [221, 228] on span "Menu" at bounding box center [225, 231] width 18 height 7
select select
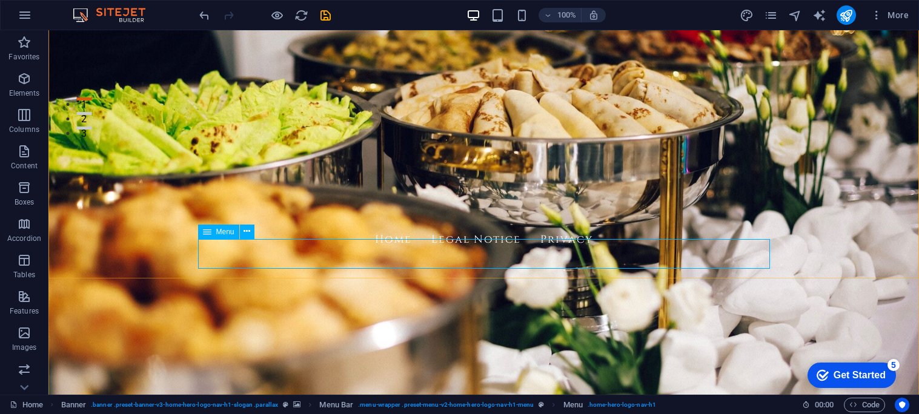
select select
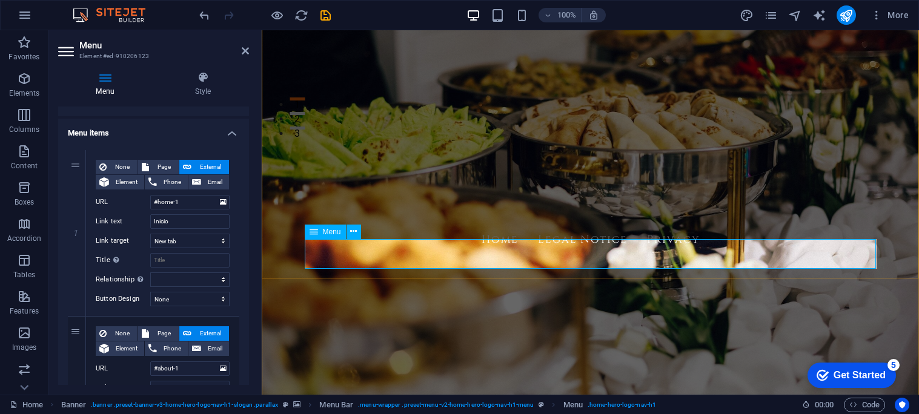
scroll to position [47, 0]
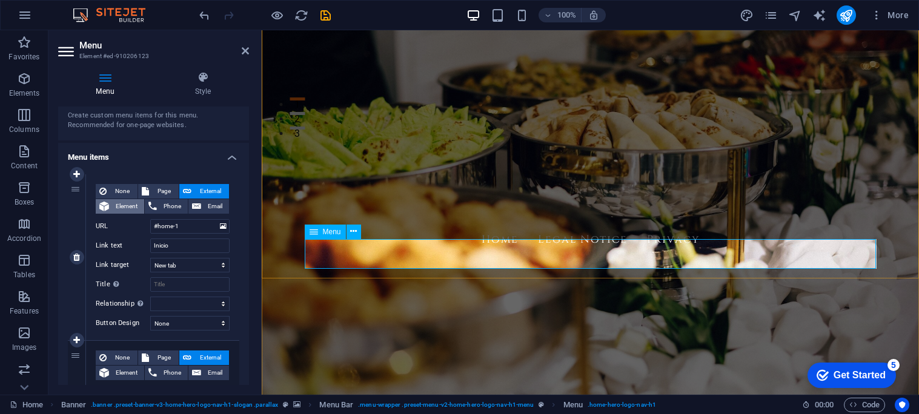
click at [122, 206] on span "Element" at bounding box center [127, 206] width 28 height 15
select select
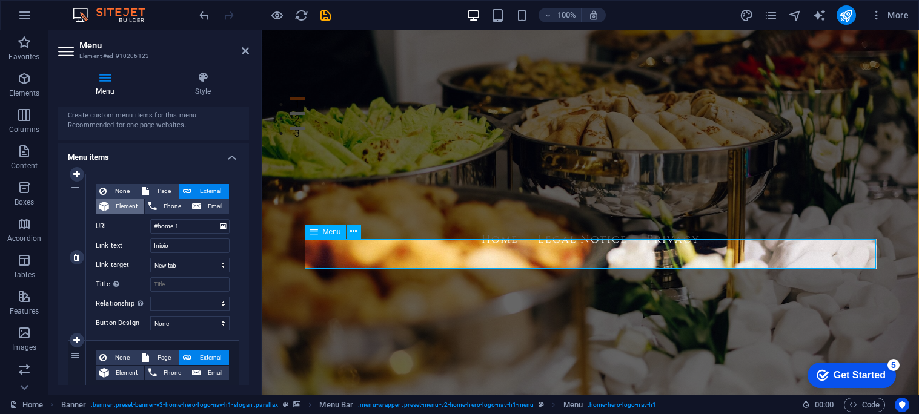
select select
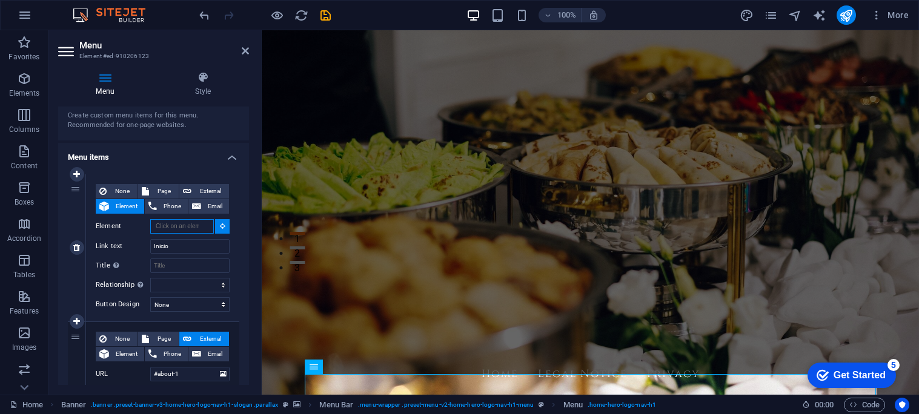
scroll to position [131, 0]
click at [203, 193] on span "External" at bounding box center [210, 191] width 30 height 15
select select "blank"
select select
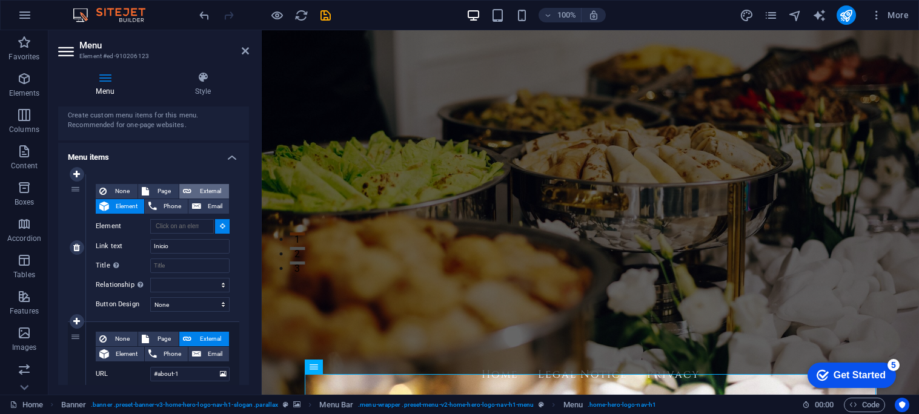
select select
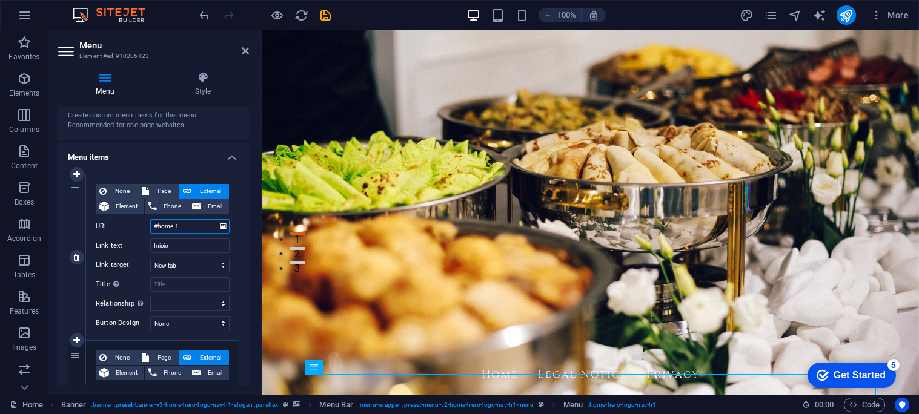
click at [190, 227] on input "#home-1" at bounding box center [189, 226] width 79 height 15
click at [234, 308] on div "None Page External Element Phone Email Page Home Subpage Legal Notice Privacy E…" at bounding box center [162, 257] width 153 height 166
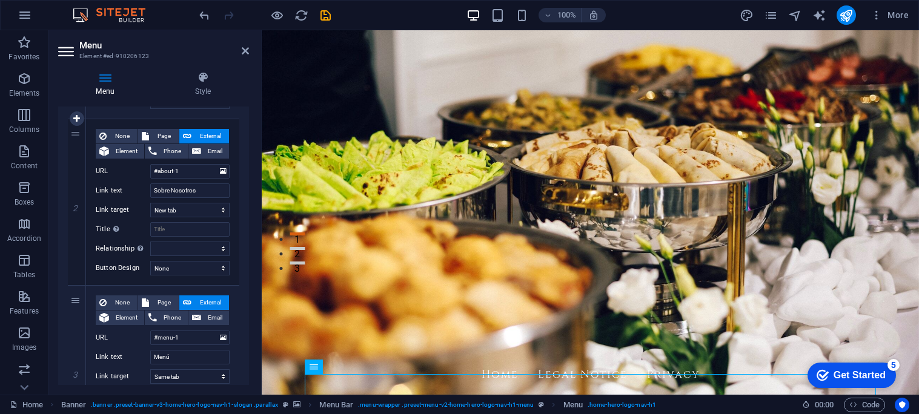
scroll to position [277, 0]
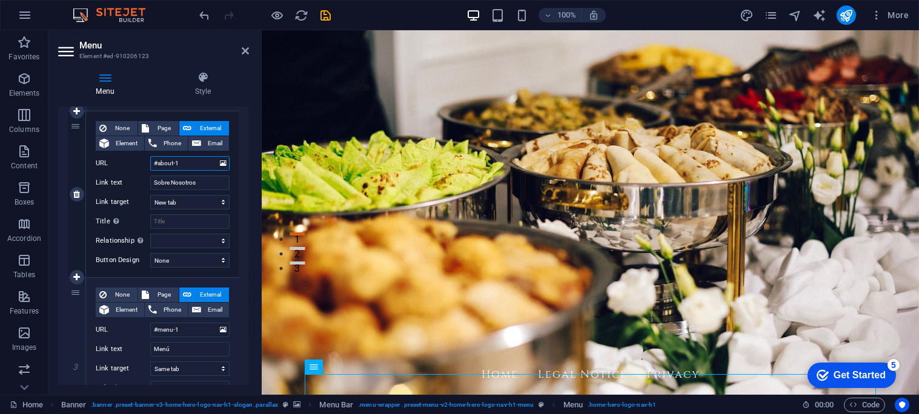
click at [205, 164] on input "#about-1" at bounding box center [189, 163] width 79 height 15
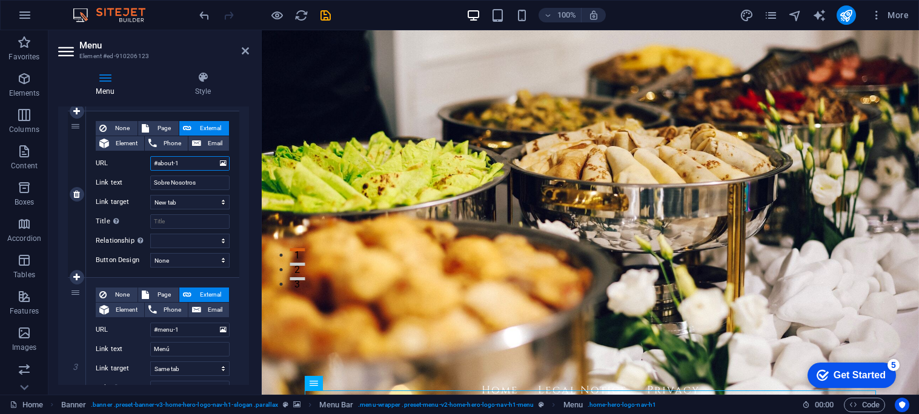
scroll to position [117, 0]
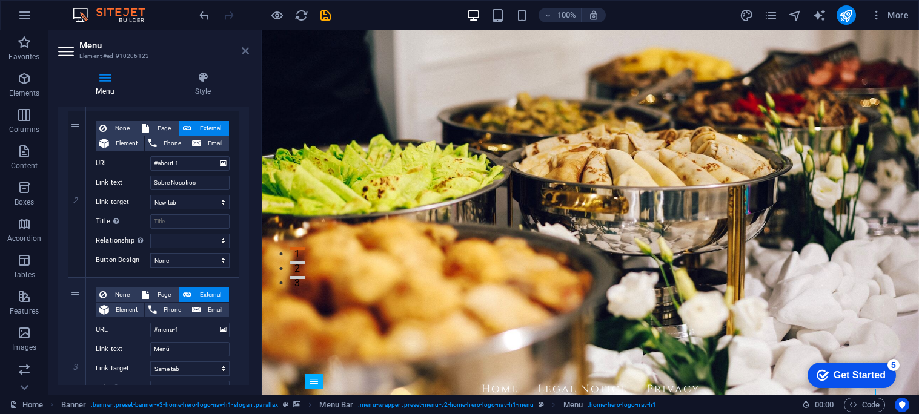
click at [242, 51] on icon at bounding box center [245, 51] width 7 height 10
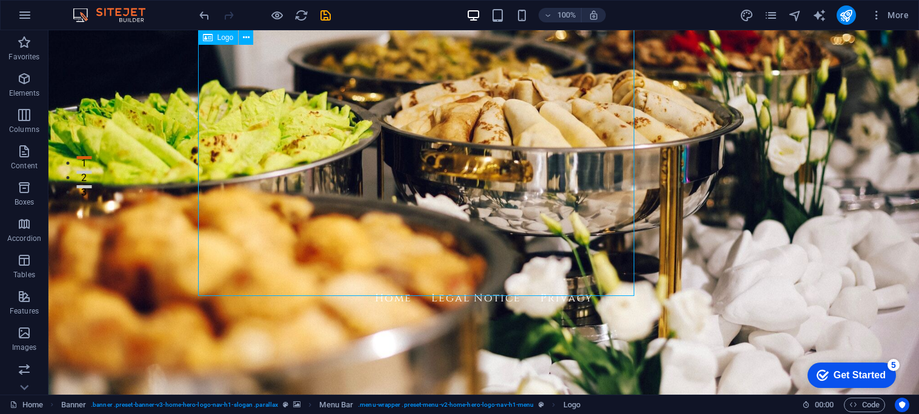
scroll to position [212, 0]
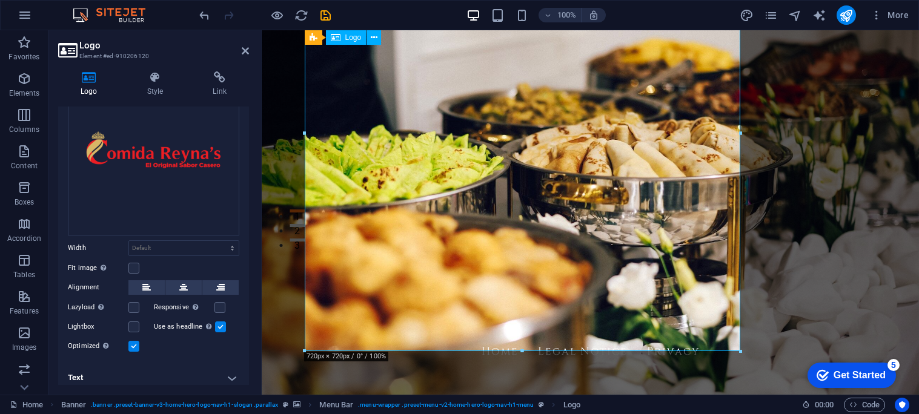
scroll to position [99, 0]
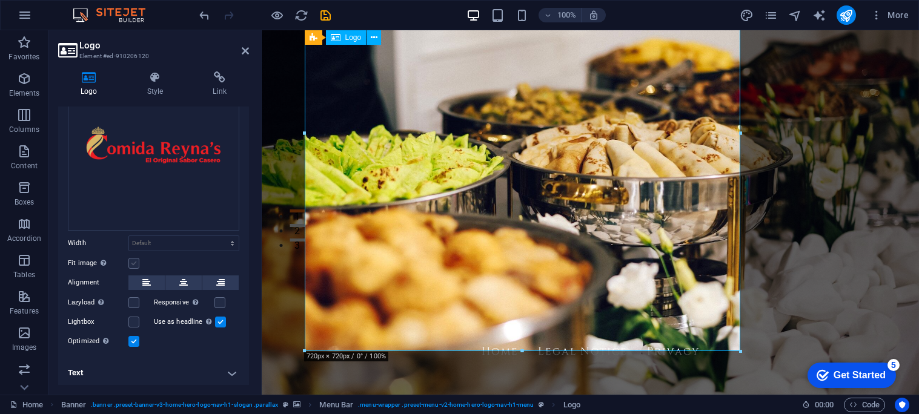
click at [133, 258] on label at bounding box center [133, 263] width 11 height 11
click at [0, 0] on input "Fit image Automatically fit image to a fixed width and height" at bounding box center [0, 0] width 0 height 0
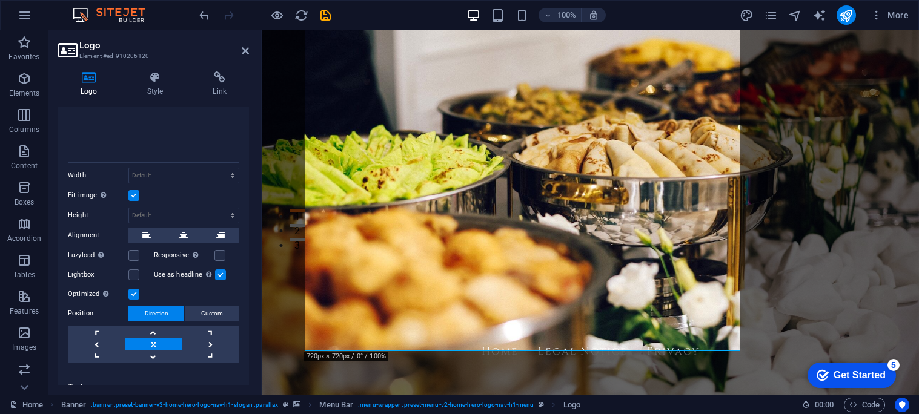
scroll to position [180, 0]
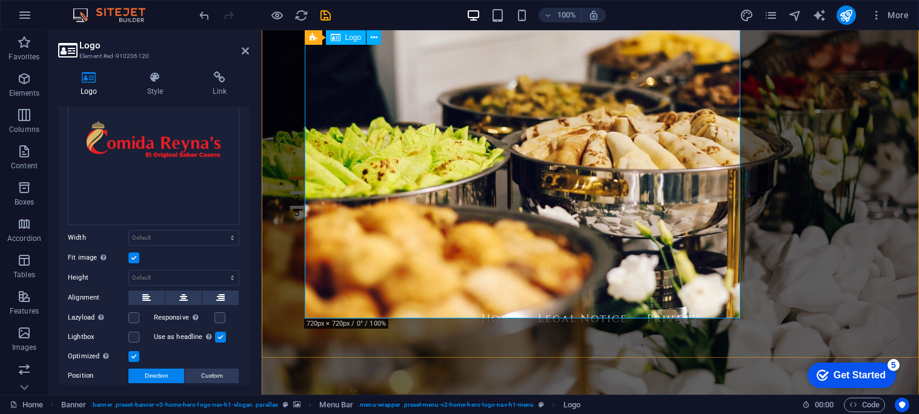
scroll to position [99, 0]
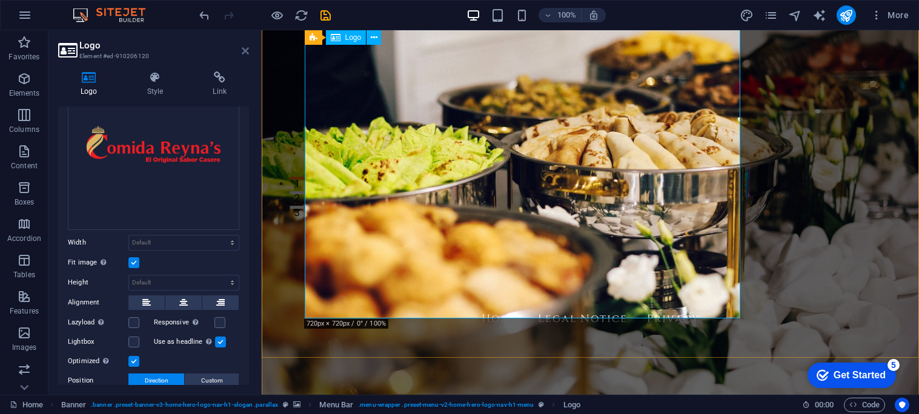
click at [242, 46] on icon at bounding box center [245, 51] width 7 height 10
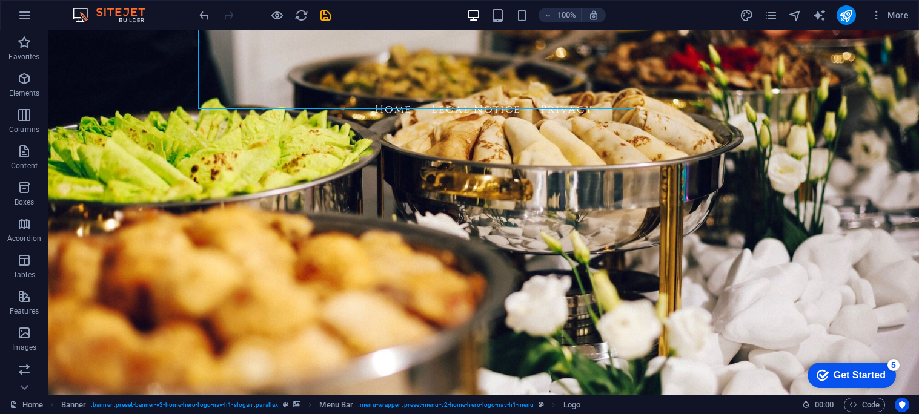
scroll to position [477, 0]
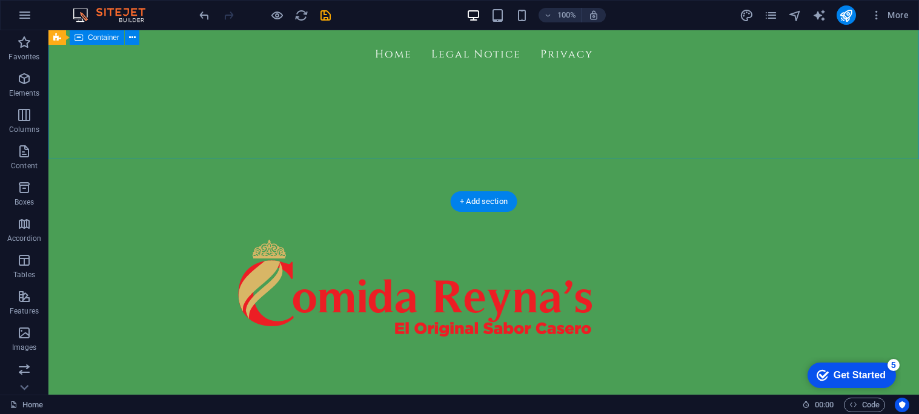
scroll to position [546, 0]
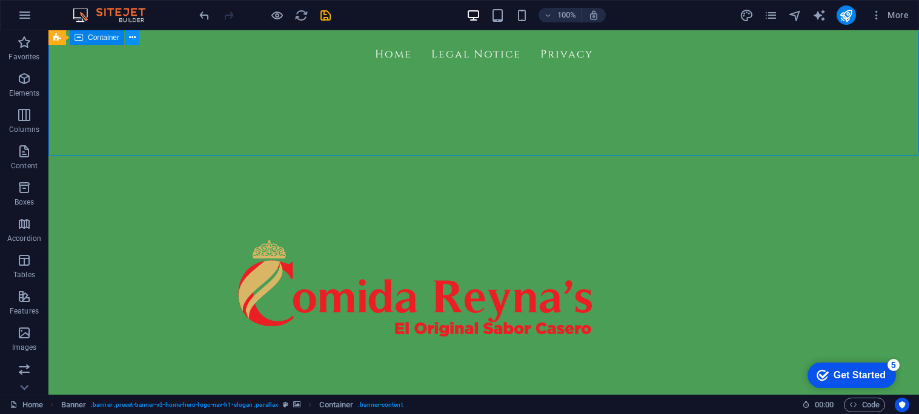
click at [129, 35] on icon at bounding box center [132, 37] width 7 height 13
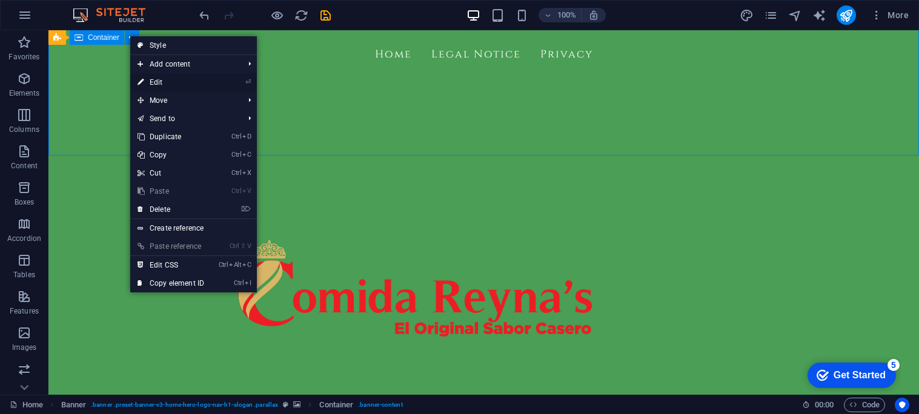
click at [157, 79] on link "⏎ Edit" at bounding box center [170, 82] width 81 height 18
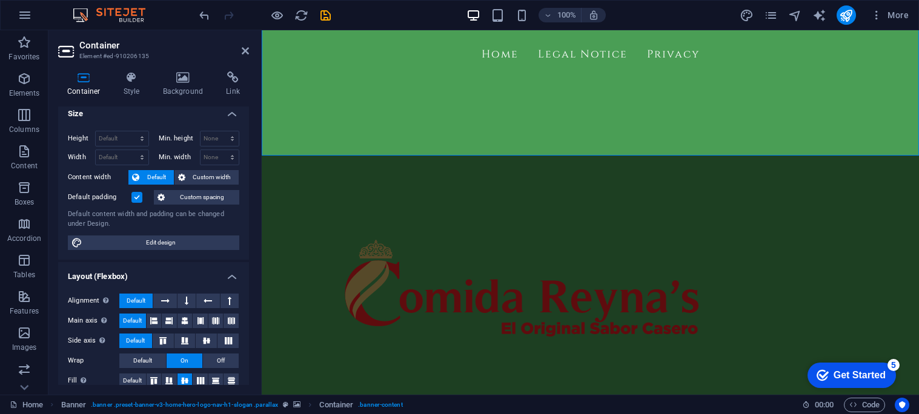
scroll to position [0, 0]
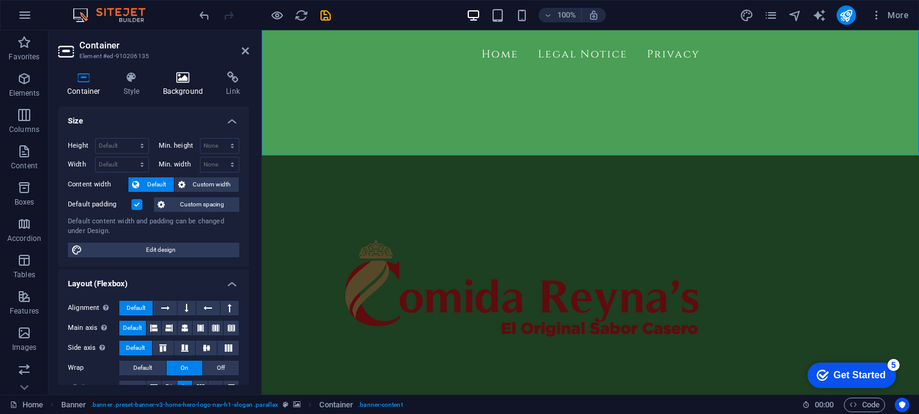
click at [183, 85] on h4 "Background" at bounding box center [186, 83] width 64 height 25
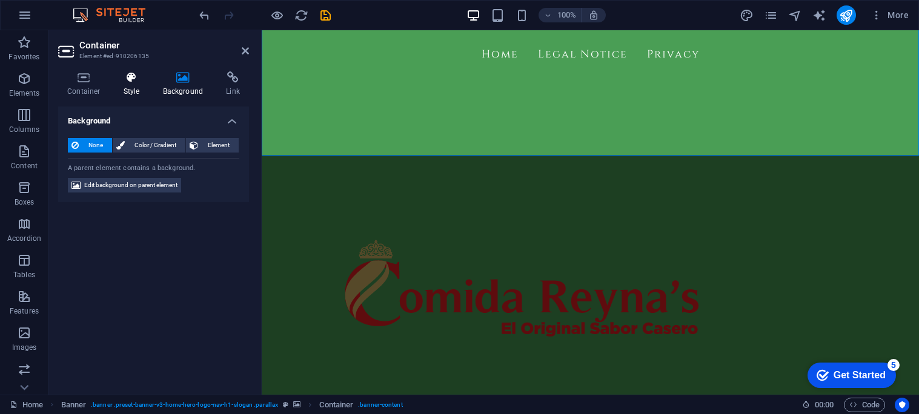
click at [120, 87] on h4 "Style" at bounding box center [133, 83] width 39 height 25
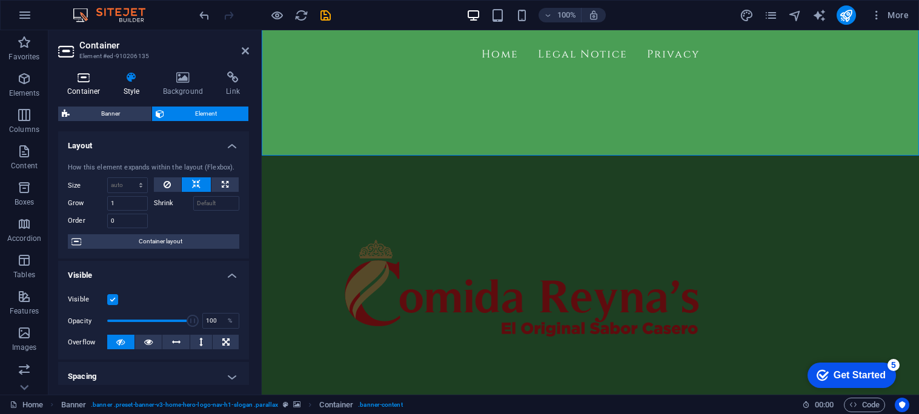
click at [88, 90] on h4 "Container" at bounding box center [86, 83] width 56 height 25
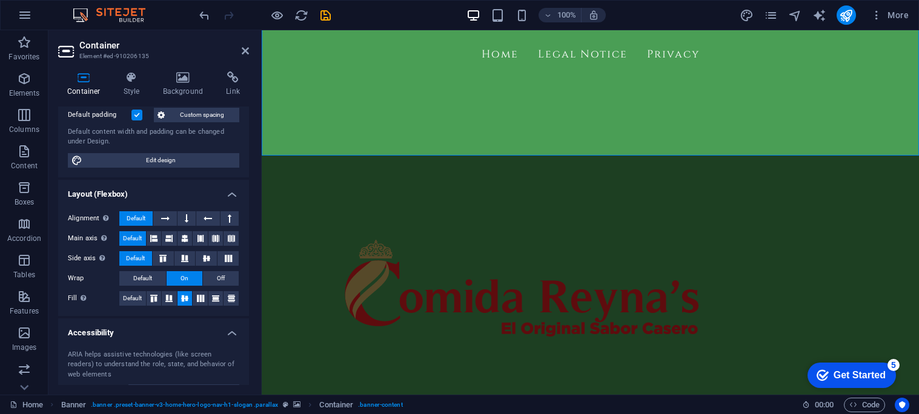
scroll to position [92, 0]
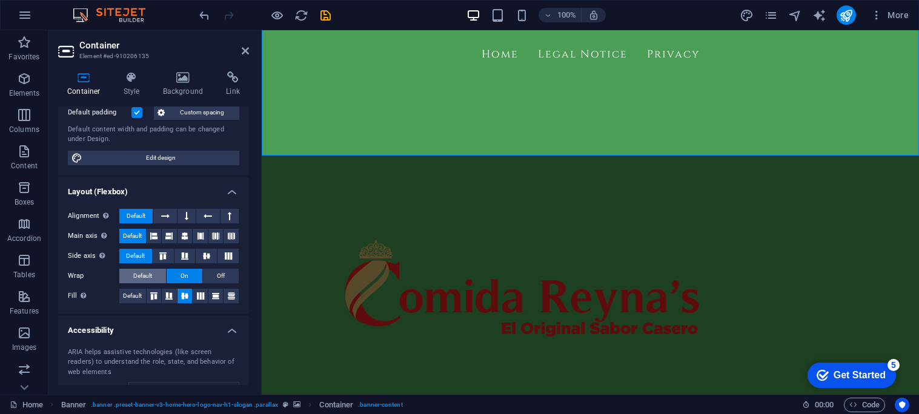
click at [143, 280] on span "Default" at bounding box center [142, 276] width 19 height 15
click at [177, 273] on button "On" at bounding box center [185, 276] width 36 height 15
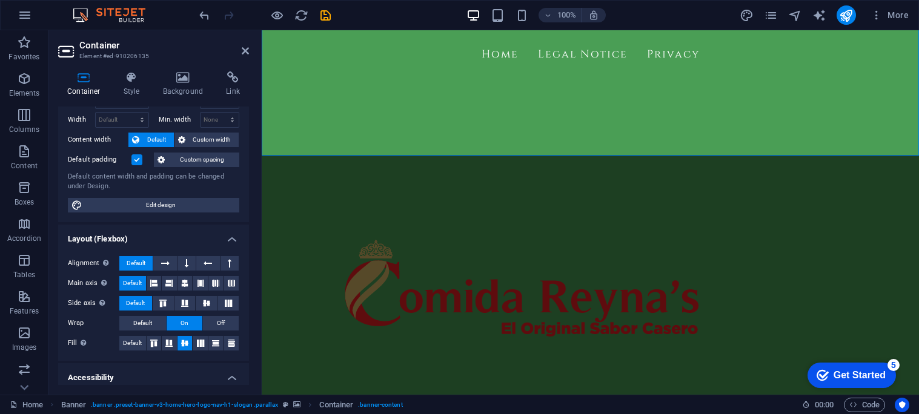
scroll to position [0, 0]
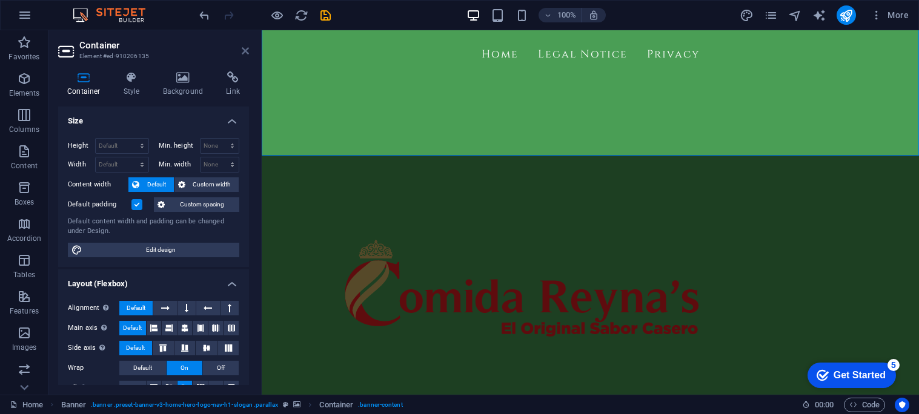
click at [245, 53] on icon at bounding box center [245, 51] width 7 height 10
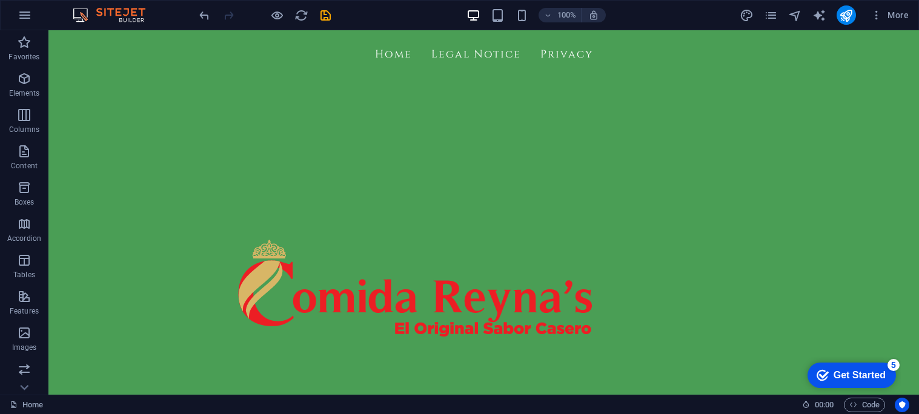
scroll to position [776, 0]
click at [160, 118] on div "Home Legal Notice Privacy Inicio Sobre Nosotros Menú Testimonios Galería" at bounding box center [483, 288] width 870 height 516
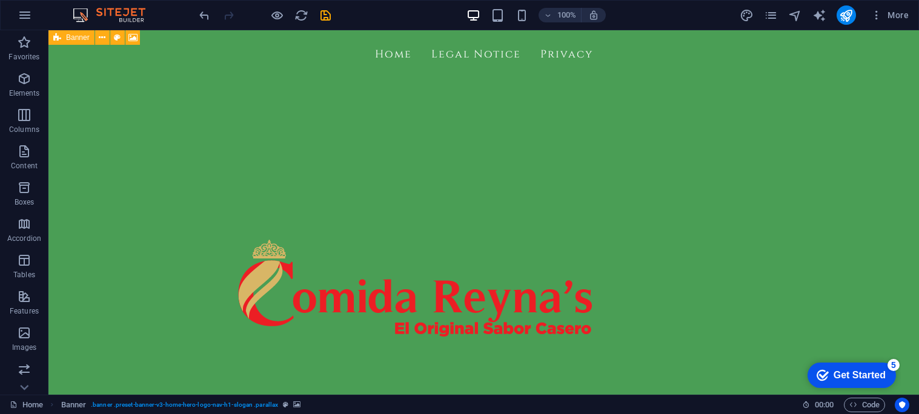
click at [102, 41] on icon at bounding box center [102, 37] width 7 height 13
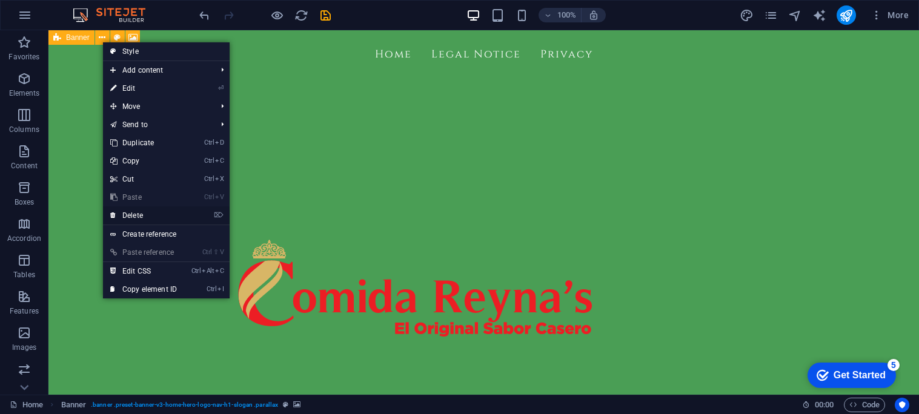
click at [144, 214] on link "⌦ Delete" at bounding box center [143, 216] width 81 height 18
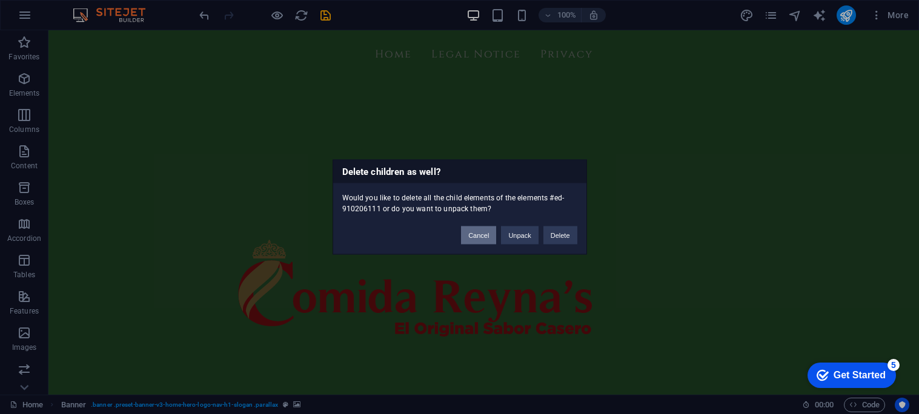
click at [472, 238] on button "Cancel" at bounding box center [478, 236] width 35 height 18
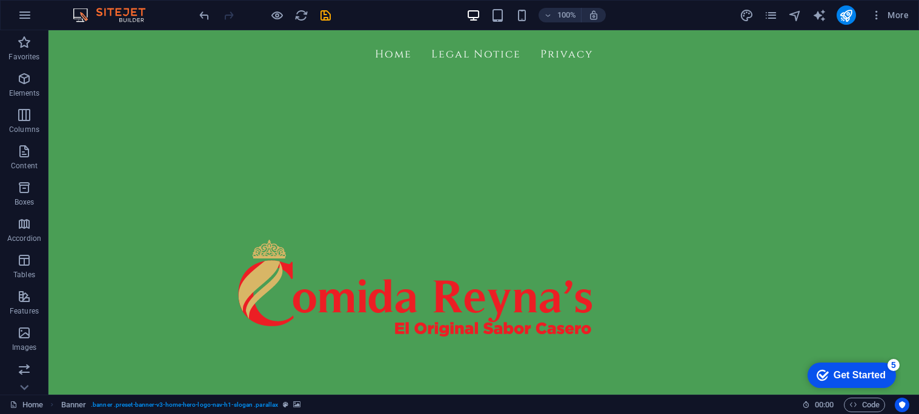
click at [118, 68] on div "Home Legal Notice Privacy Inicio Sobre Nosotros Menú Testimonios Galería" at bounding box center [483, 288] width 870 height 516
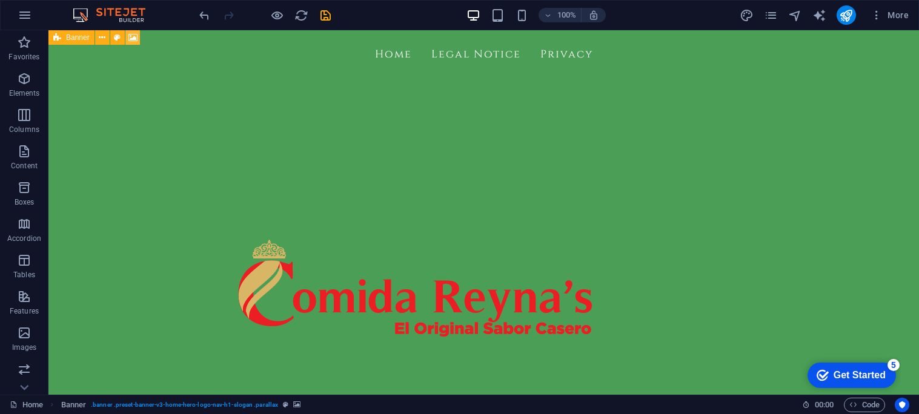
click at [131, 43] on icon at bounding box center [132, 37] width 9 height 13
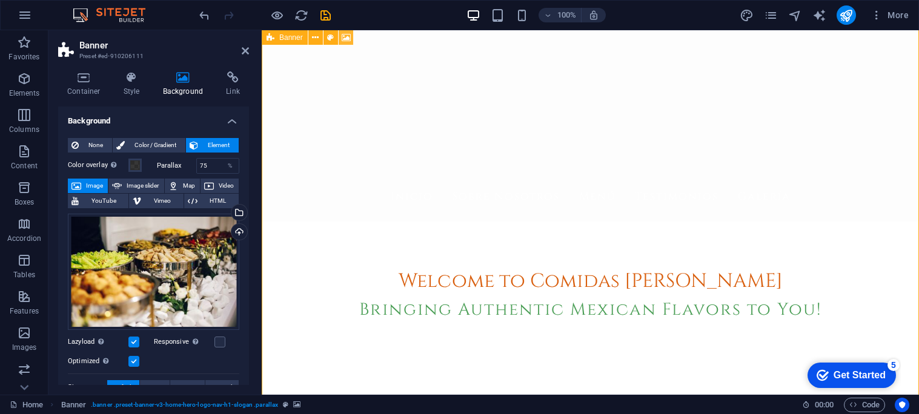
scroll to position [174, 0]
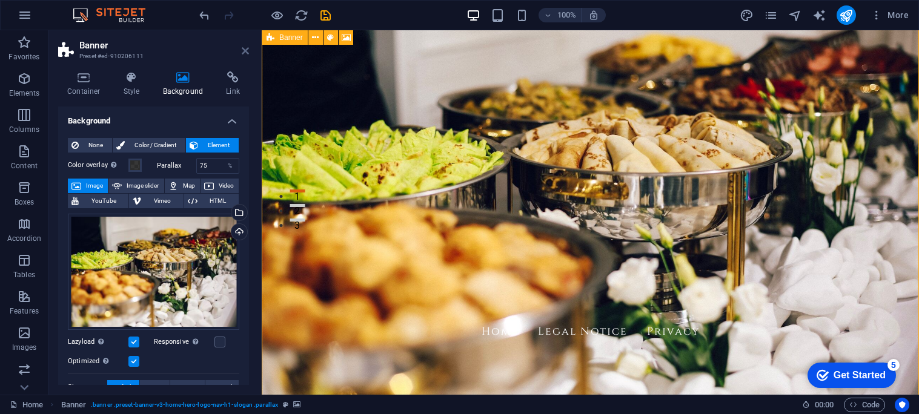
click at [245, 54] on icon at bounding box center [245, 51] width 7 height 10
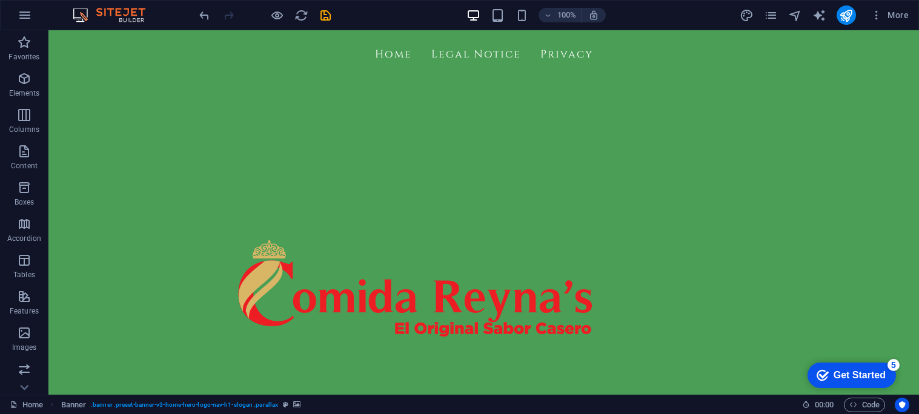
scroll to position [939, 0]
click at [245, 240] on div at bounding box center [484, 288] width 572 height 436
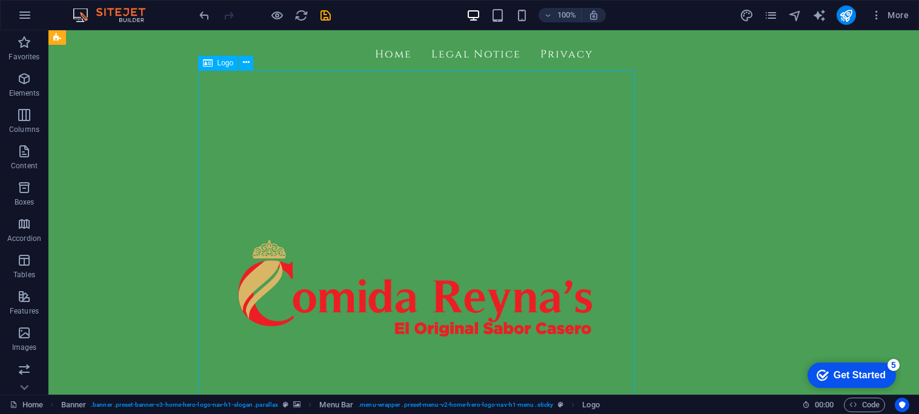
click at [128, 167] on div "Home Legal Notice Privacy Inicio Sobre Nosotros Menú Testimonios Galería" at bounding box center [483, 288] width 870 height 516
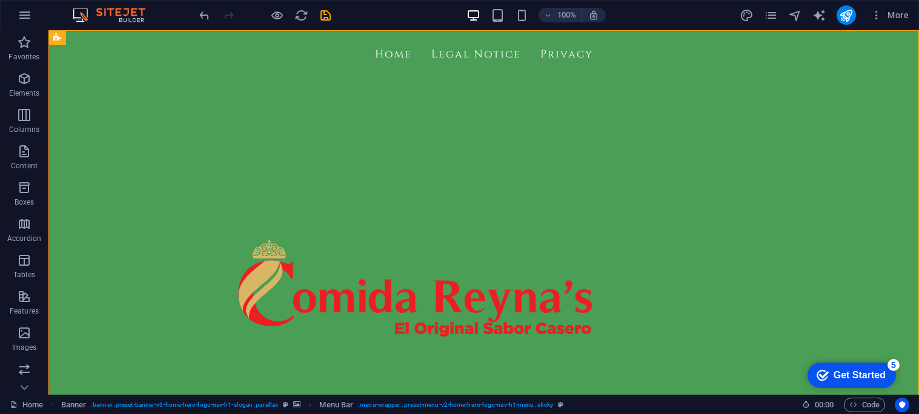
click at [84, 81] on div "Home Legal Notice Privacy Inicio Sobre Nosotros Menú Testimonios Galería" at bounding box center [483, 288] width 870 height 516
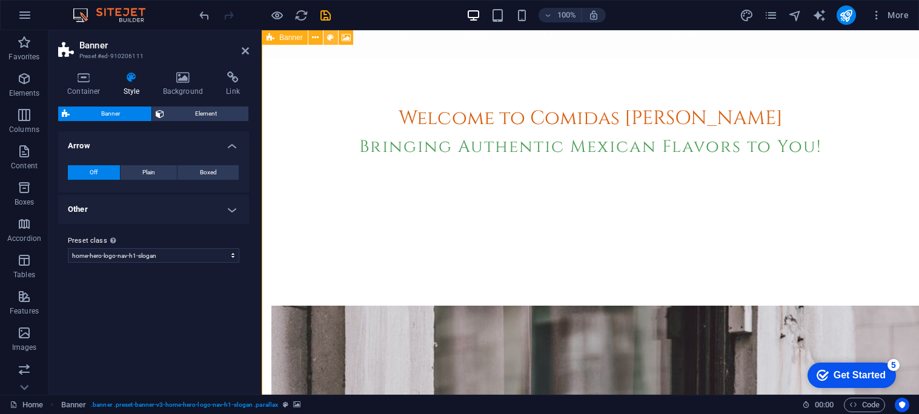
scroll to position [174, 0]
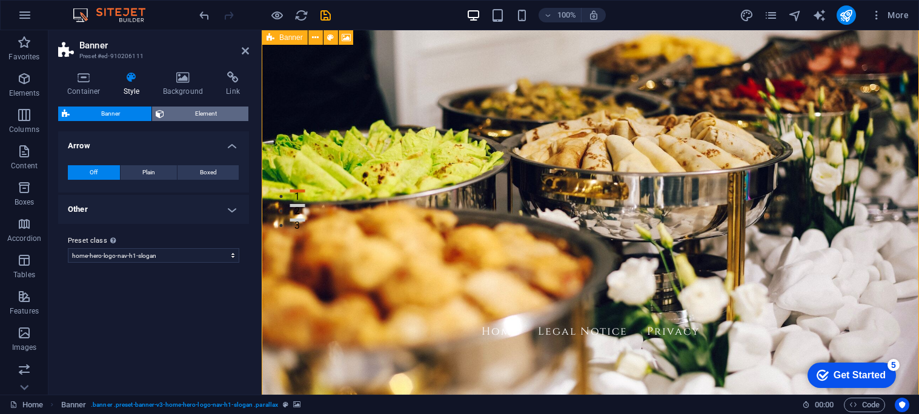
click at [184, 119] on span "Element" at bounding box center [207, 114] width 78 height 15
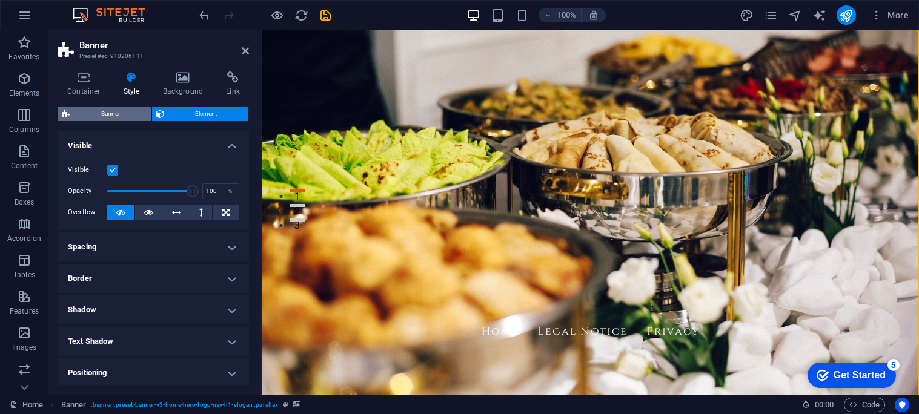
click at [119, 120] on span "Banner" at bounding box center [110, 114] width 75 height 15
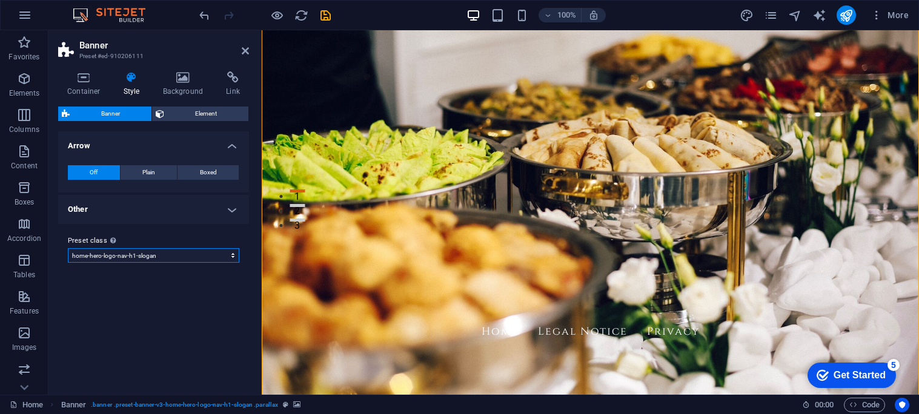
click at [196, 254] on select "default home-hero-logo-nav-h1-slogan home-hero-logo-nav-h1 home-logo-nav-h1-ima…" at bounding box center [153, 255] width 171 height 15
click at [68, 248] on select "default home-hero-logo-nav-h1-slogan home-hero-logo-nav-h1 home-logo-nav-h1-ima…" at bounding box center [153, 255] width 171 height 15
select select "preset-banner-v3-home-hero-logo-nav-h1"
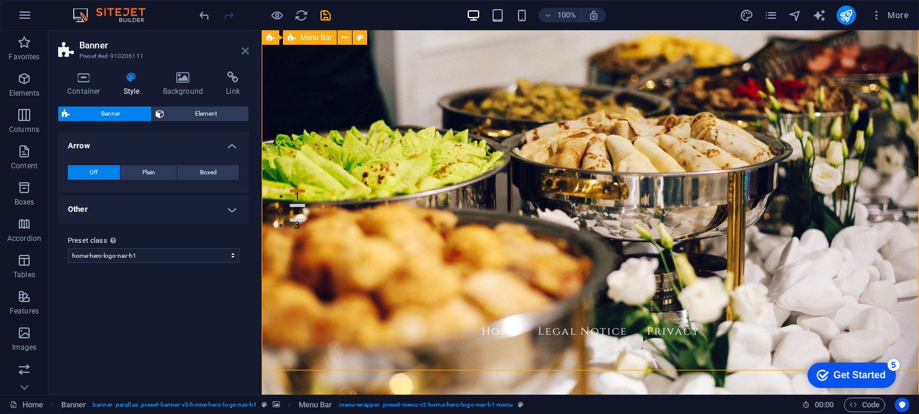
click at [242, 47] on icon at bounding box center [245, 51] width 7 height 10
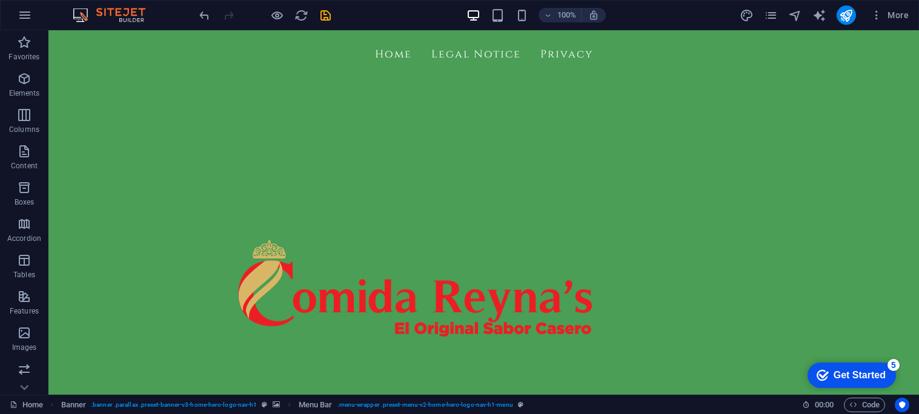
scroll to position [561, 0]
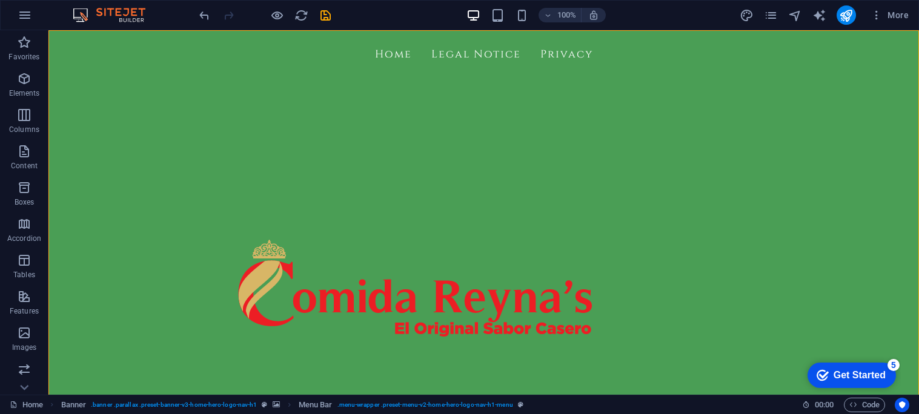
click at [160, 105] on div "Home Legal Notice Privacy Inicio Sobre Nosotros Menú Testimonios Galería" at bounding box center [483, 288] width 870 height 516
click at [488, 190] on div "+ Add section" at bounding box center [483, 183] width 67 height 21
click at [276, 177] on div at bounding box center [484, 288] width 572 height 436
click at [267, 190] on div at bounding box center [484, 288] width 572 height 436
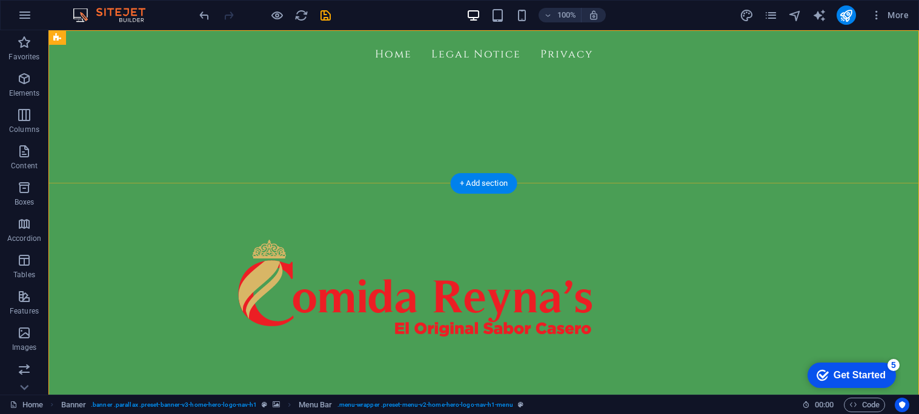
click at [267, 190] on div at bounding box center [484, 288] width 572 height 436
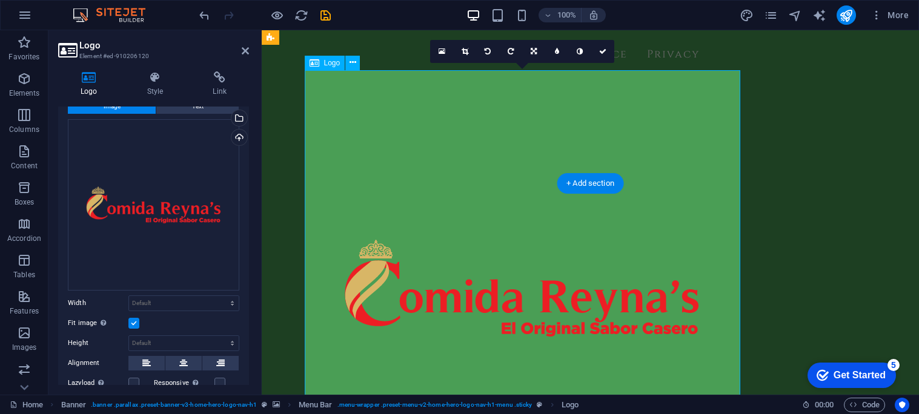
scroll to position [0, 0]
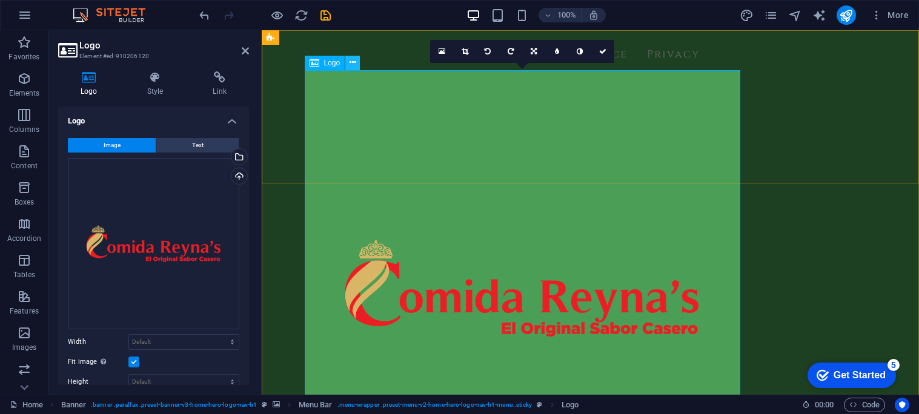
click at [353, 66] on icon at bounding box center [353, 62] width 7 height 13
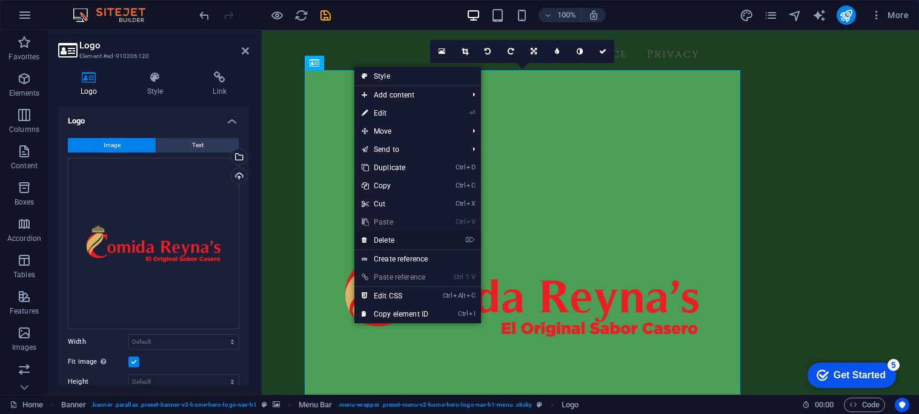
click at [388, 240] on link "⌦ Delete" at bounding box center [394, 240] width 81 height 18
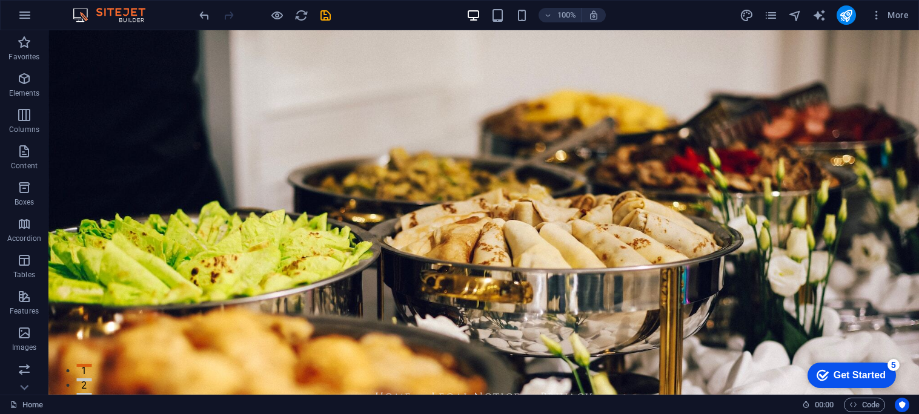
click at [147, 373] on div "Home Legal Notice Privacy Inicio Sobre Nosotros Menú Testimonios Galería" at bounding box center [483, 412] width 870 height 79
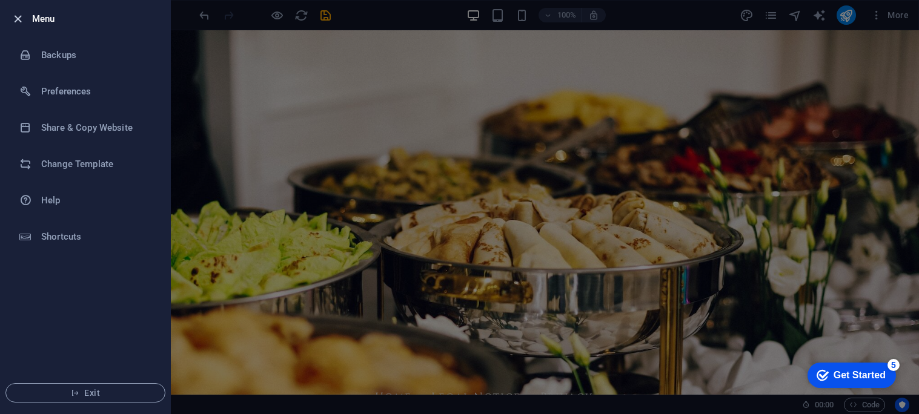
click at [15, 22] on icon "button" at bounding box center [18, 19] width 14 height 14
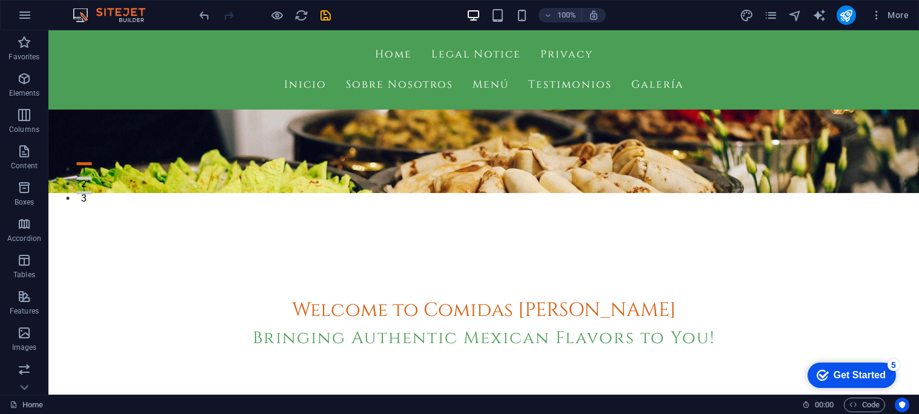
scroll to position [200, 0]
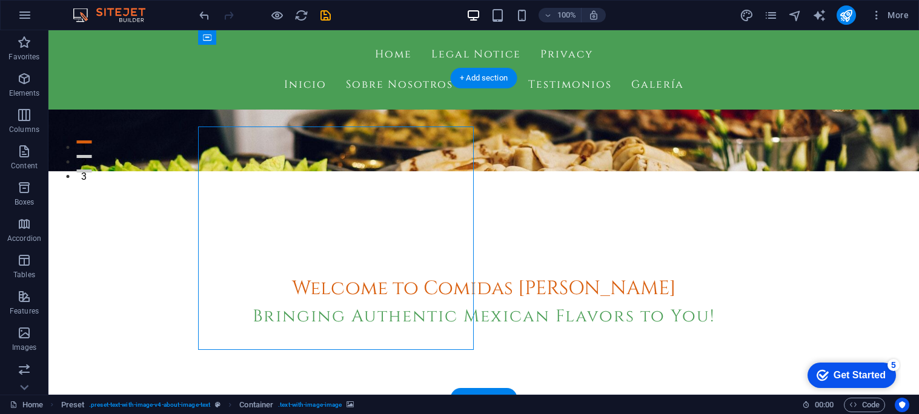
scroll to position [236, 0]
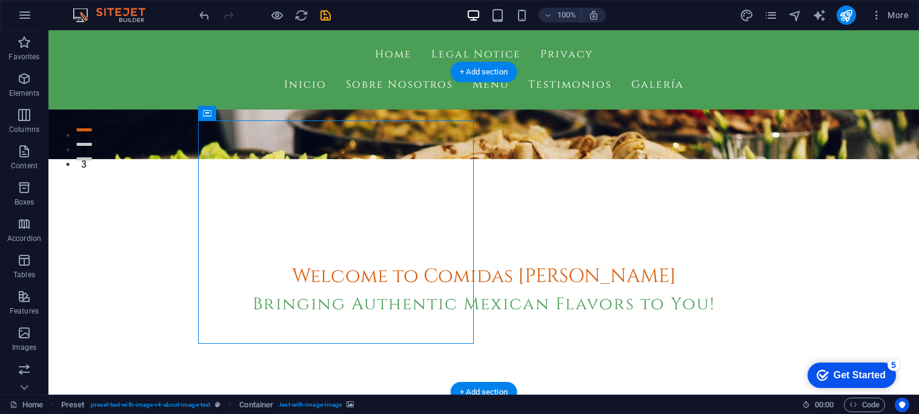
click at [204, 117] on icon at bounding box center [207, 113] width 8 height 15
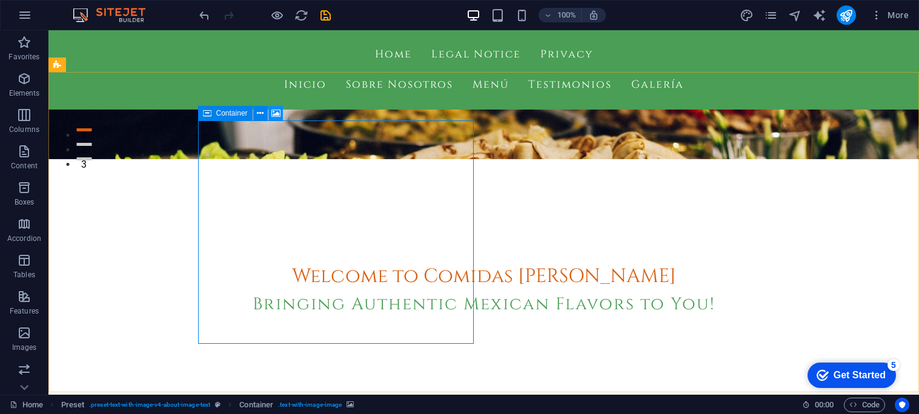
click at [273, 118] on icon at bounding box center [275, 113] width 9 height 13
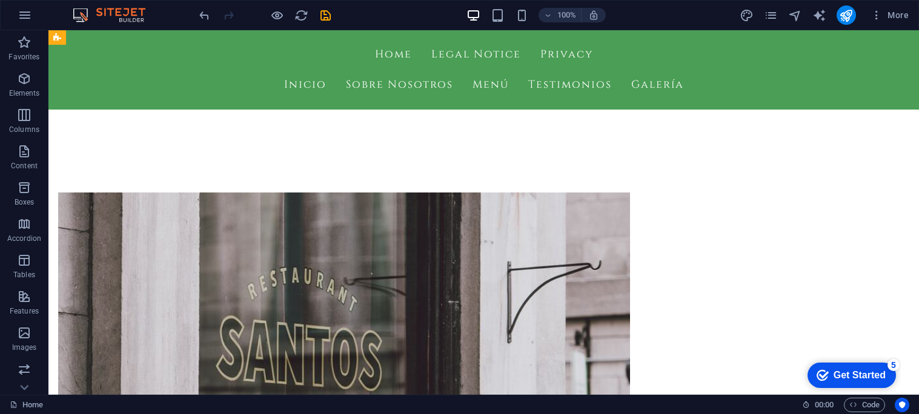
scroll to position [512, 0]
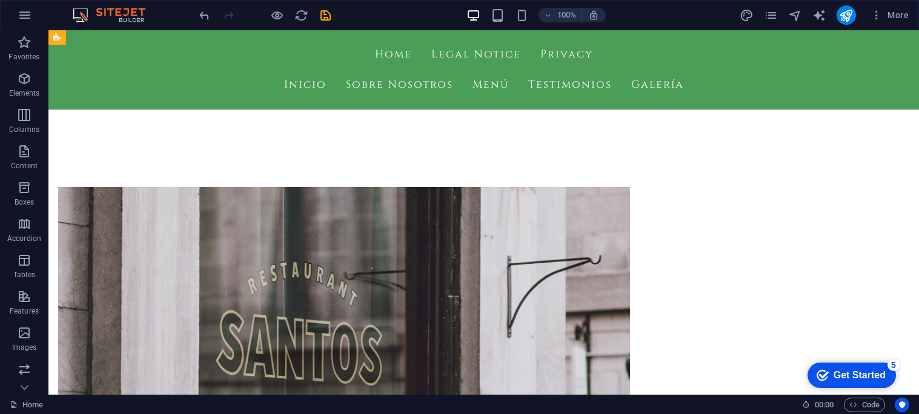
click at [299, 17] on icon "reload" at bounding box center [301, 15] width 14 height 14
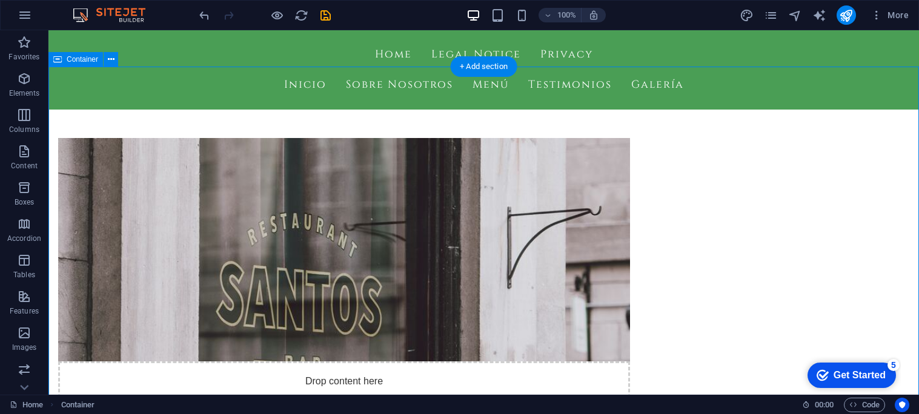
scroll to position [565, 0]
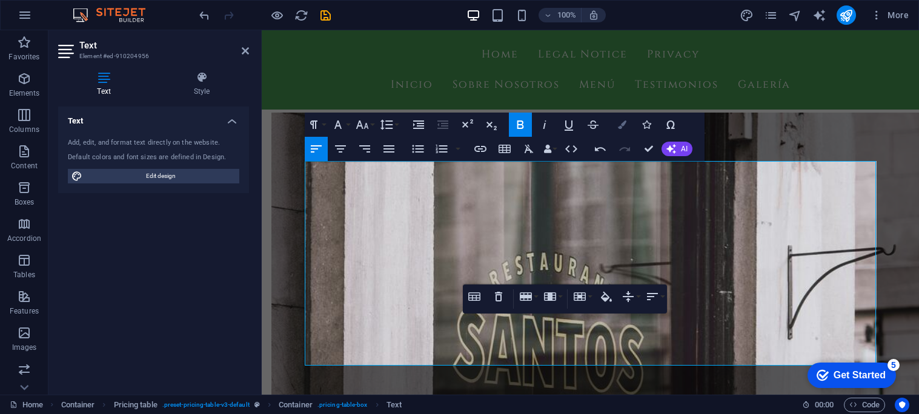
click at [620, 124] on icon "button" at bounding box center [622, 125] width 8 height 8
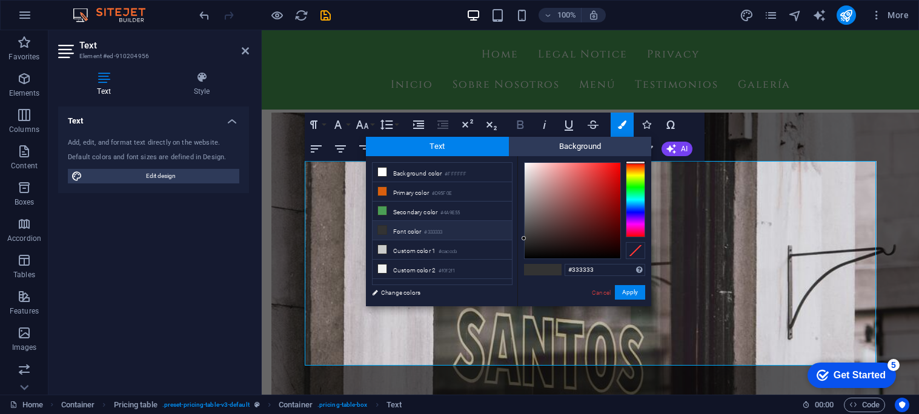
click at [521, 128] on icon "button" at bounding box center [520, 125] width 7 height 8
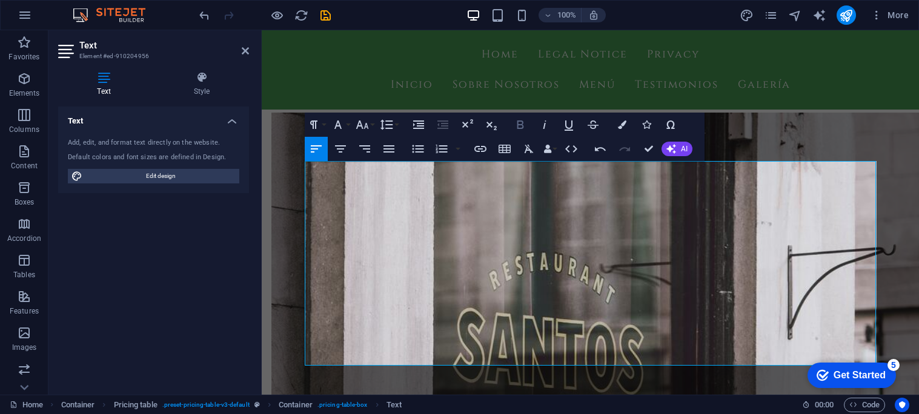
click at [520, 129] on icon "button" at bounding box center [520, 125] width 15 height 15
click at [334, 127] on icon "button" at bounding box center [338, 125] width 15 height 15
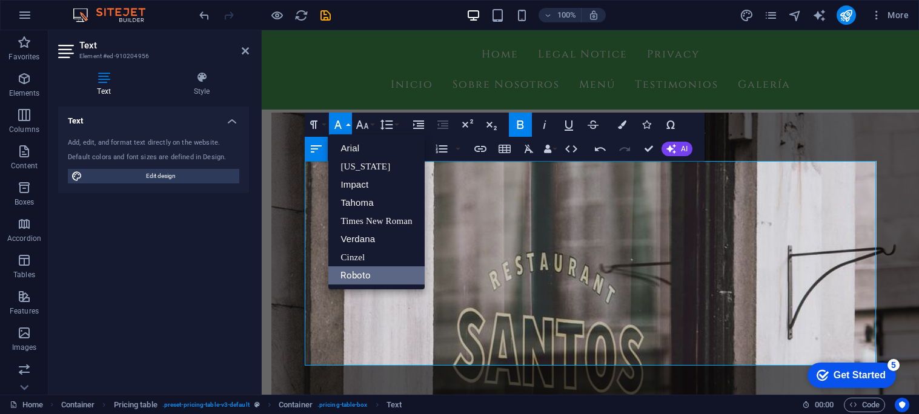
scroll to position [0, 0]
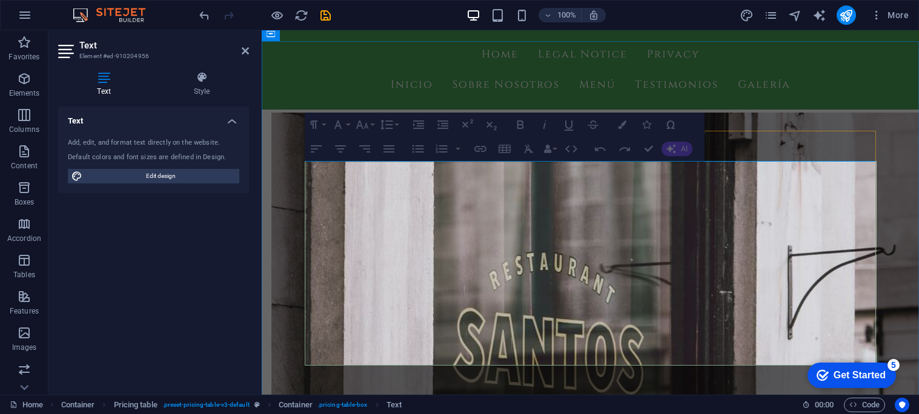
click at [262, 30] on div at bounding box center [262, 30] width 0 height 0
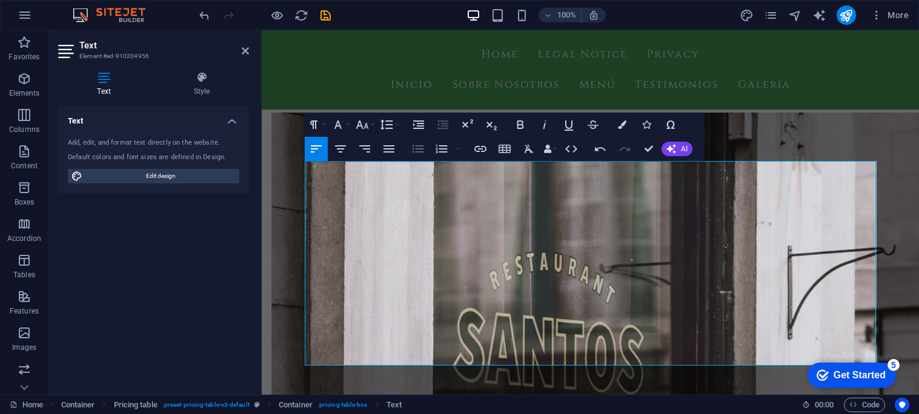
click at [422, 147] on icon "button" at bounding box center [418, 149] width 15 height 15
drag, startPoint x: 840, startPoint y: 170, endPoint x: 885, endPoint y: 173, distance: 44.9
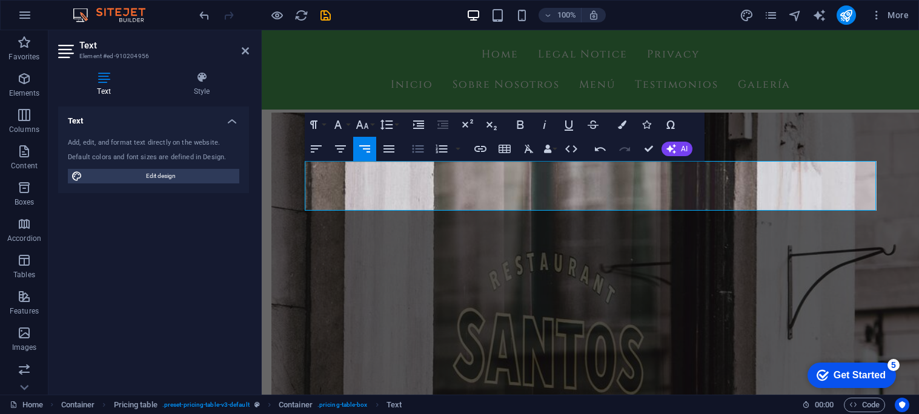
click at [419, 153] on icon "button" at bounding box center [418, 149] width 15 height 15
click at [416, 154] on icon "button" at bounding box center [418, 149] width 15 height 15
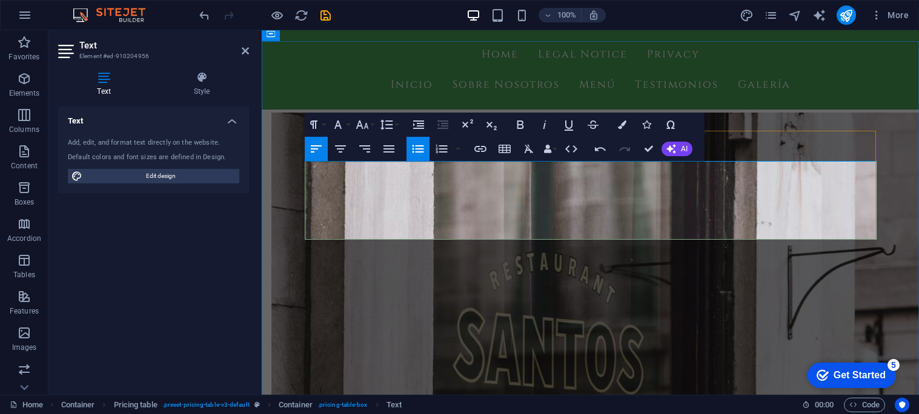
drag, startPoint x: 422, startPoint y: 185, endPoint x: 316, endPoint y: 193, distance: 105.7
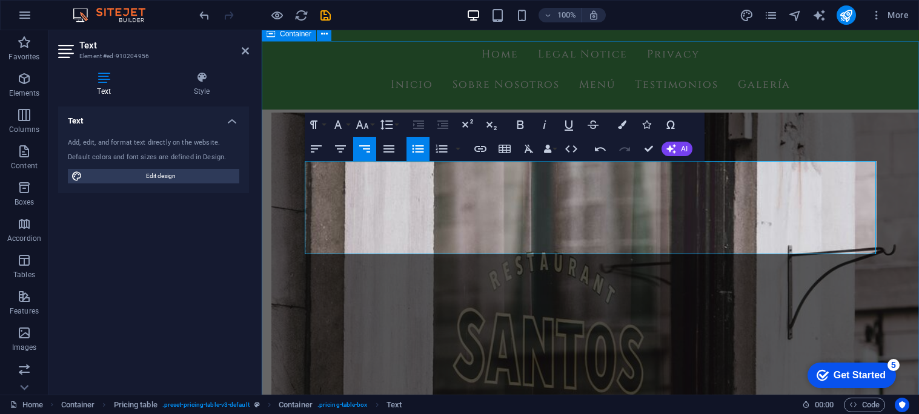
drag, startPoint x: 864, startPoint y: 192, endPoint x: 889, endPoint y: 189, distance: 24.4
drag, startPoint x: 860, startPoint y: 191, endPoint x: 892, endPoint y: 196, distance: 33.1
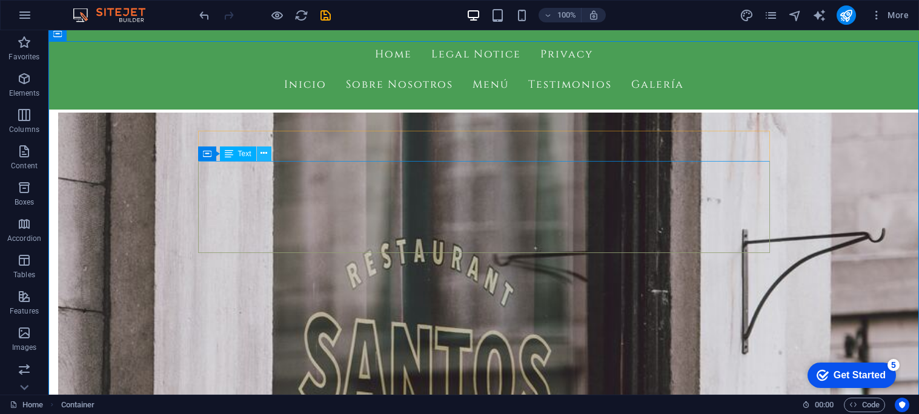
click at [264, 155] on icon at bounding box center [263, 153] width 7 height 13
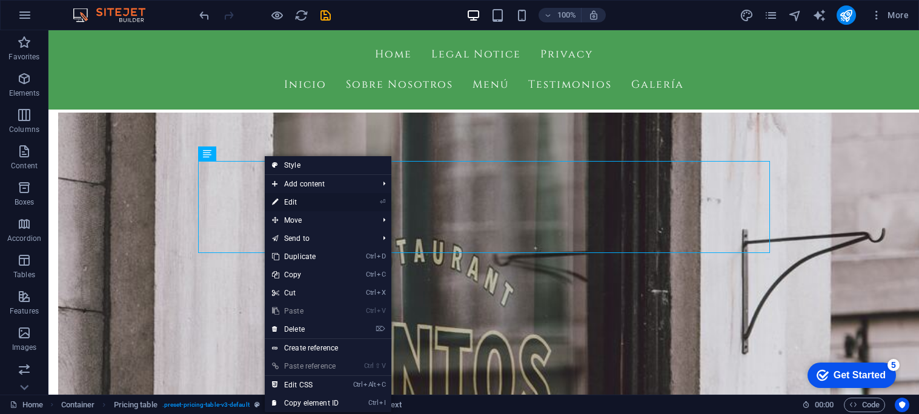
click at [294, 200] on link "⏎ Edit" at bounding box center [305, 202] width 81 height 18
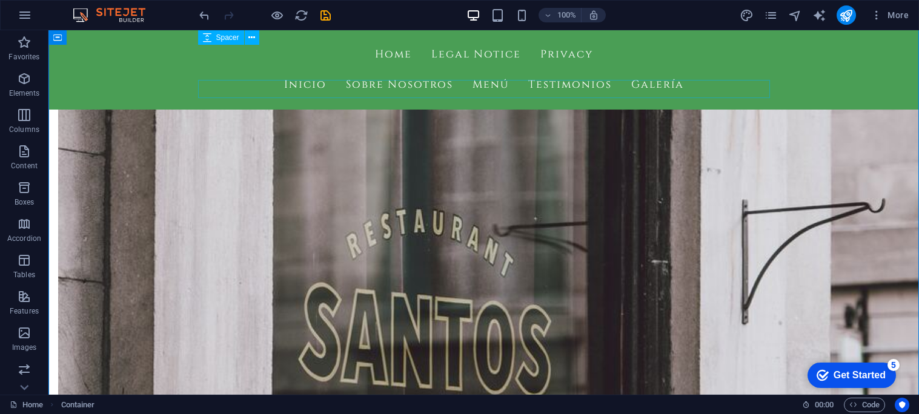
scroll to position [605, 0]
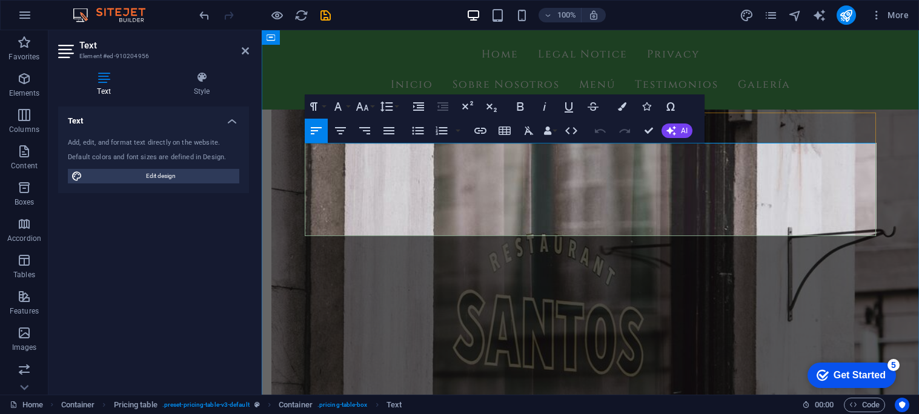
click at [397, 132] on button "Align Justify" at bounding box center [388, 131] width 23 height 24
click at [393, 132] on icon "button" at bounding box center [389, 131] width 15 height 15
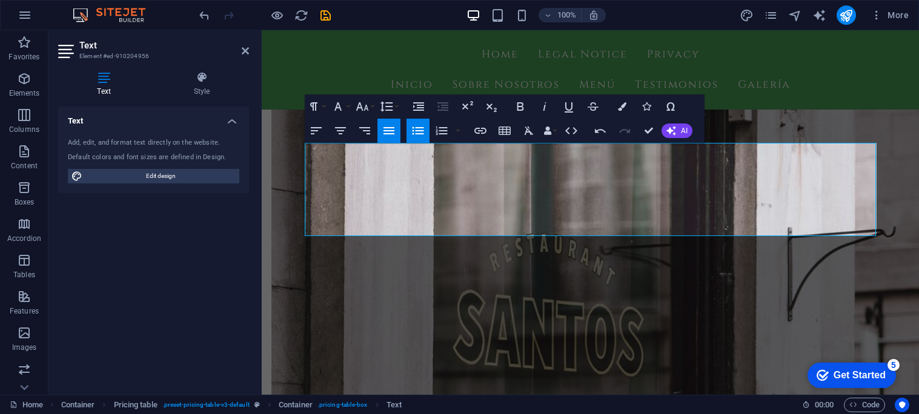
click at [393, 132] on icon "button" at bounding box center [389, 131] width 15 height 15
click at [413, 130] on icon "button" at bounding box center [418, 131] width 12 height 8
click at [388, 138] on icon "button" at bounding box center [389, 131] width 15 height 15
click at [422, 141] on button "Unordered List" at bounding box center [417, 131] width 23 height 24
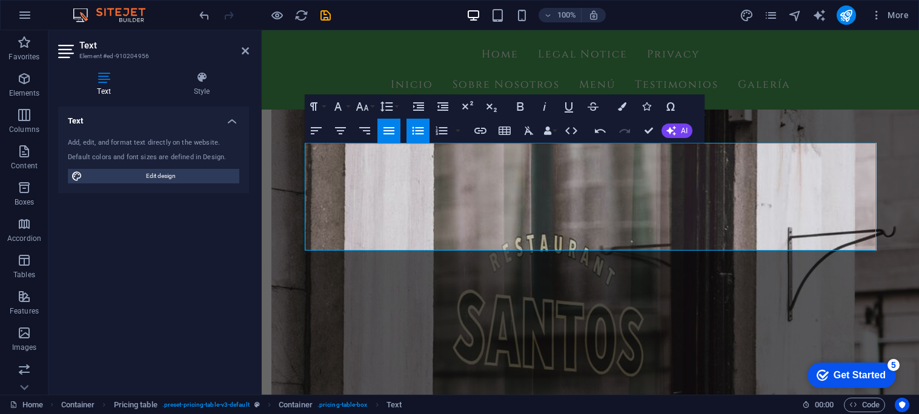
click at [386, 125] on icon "button" at bounding box center [389, 131] width 15 height 15
click at [413, 124] on icon "button" at bounding box center [418, 131] width 15 height 15
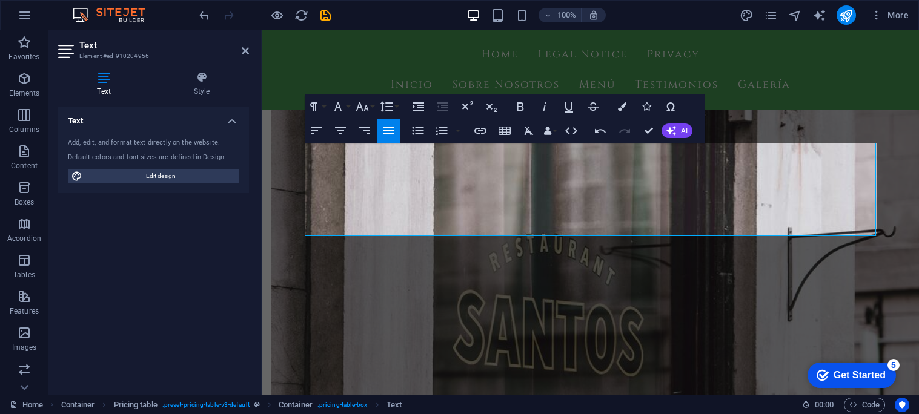
click at [394, 125] on icon "button" at bounding box center [389, 131] width 15 height 15
click at [508, 134] on icon "button" at bounding box center [505, 131] width 12 height 8
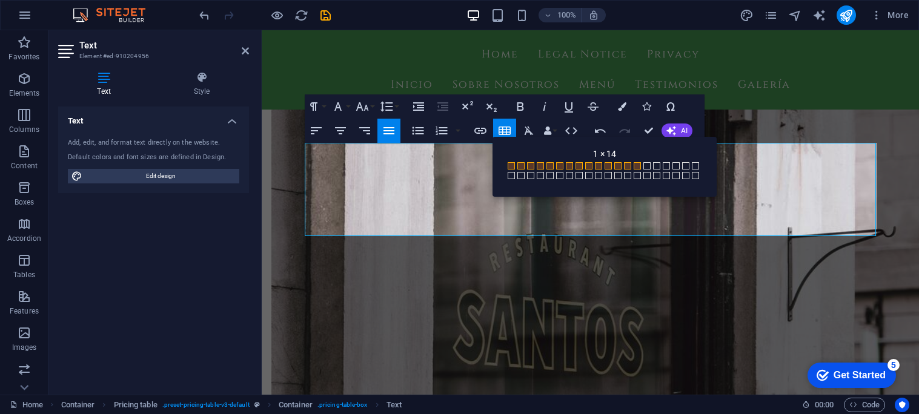
click at [638, 166] on span at bounding box center [637, 165] width 7 height 7
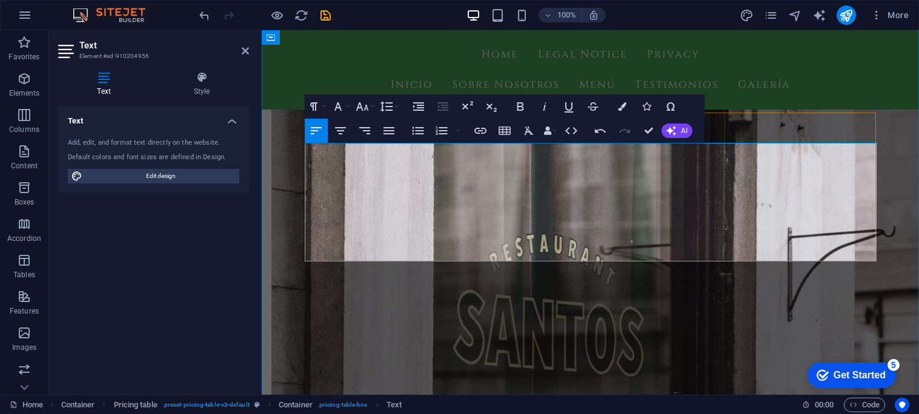
click at [500, 129] on icon "button" at bounding box center [505, 131] width 12 height 8
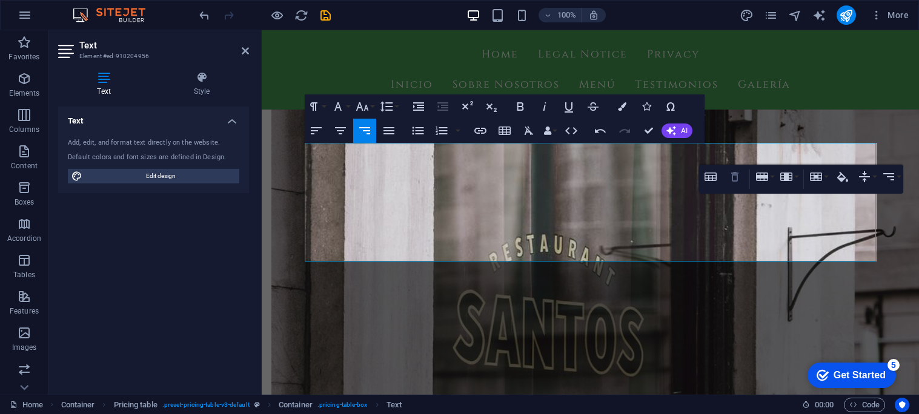
click at [738, 182] on icon "button" at bounding box center [735, 177] width 15 height 15
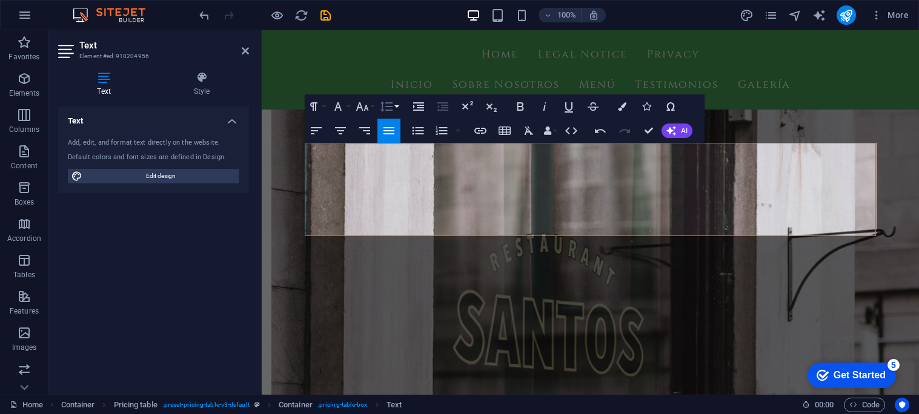
click at [396, 109] on button "Line Height" at bounding box center [388, 106] width 23 height 24
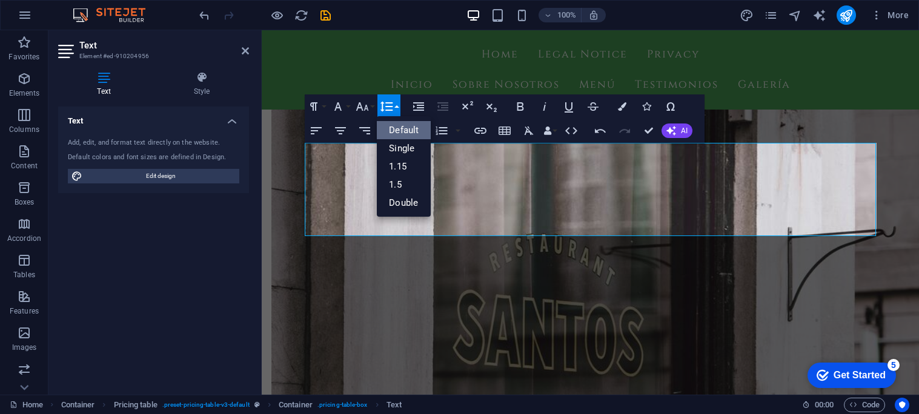
scroll to position [0, 0]
click at [414, 152] on link "Single" at bounding box center [404, 148] width 54 height 18
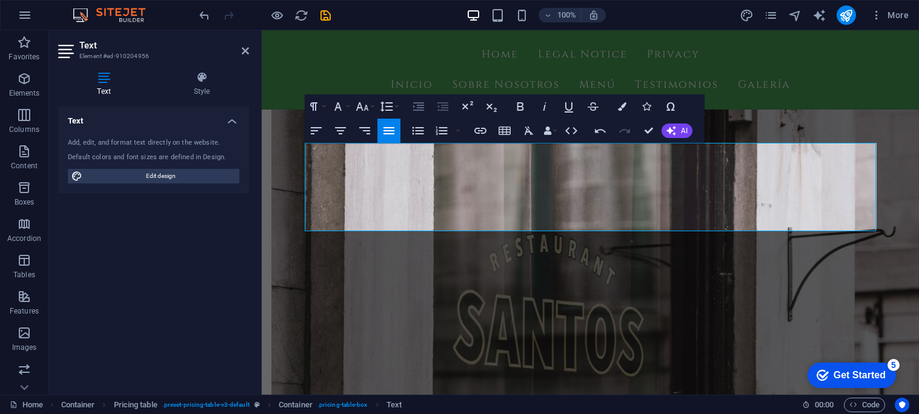
click at [414, 108] on icon "button" at bounding box center [418, 106] width 15 height 15
click at [438, 105] on icon "button" at bounding box center [442, 106] width 11 height 8
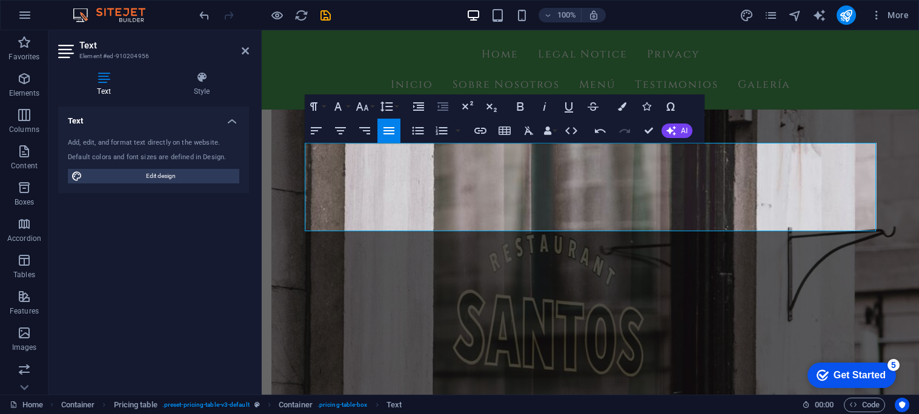
click at [438, 105] on icon "button" at bounding box center [442, 106] width 11 height 8
click at [312, 106] on icon "button" at bounding box center [313, 106] width 7 height 8
